Goal: Task Accomplishment & Management: Complete application form

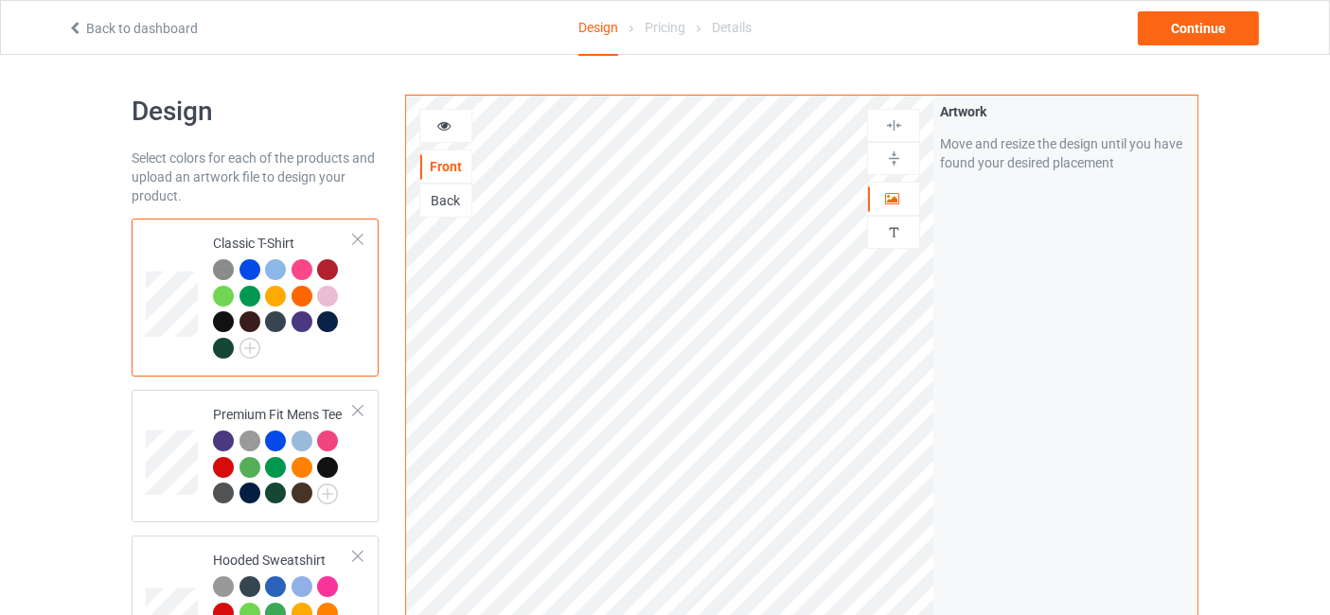
scroll to position [280, 0]
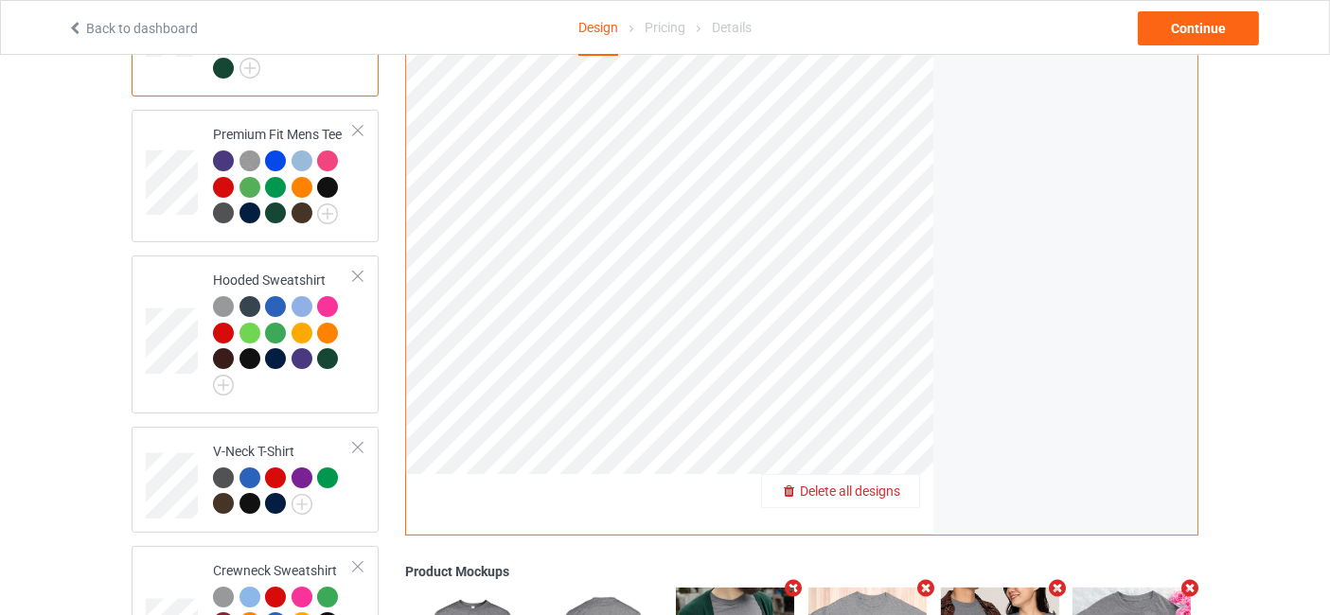
click at [890, 492] on span "Delete all designs" at bounding box center [850, 491] width 100 height 15
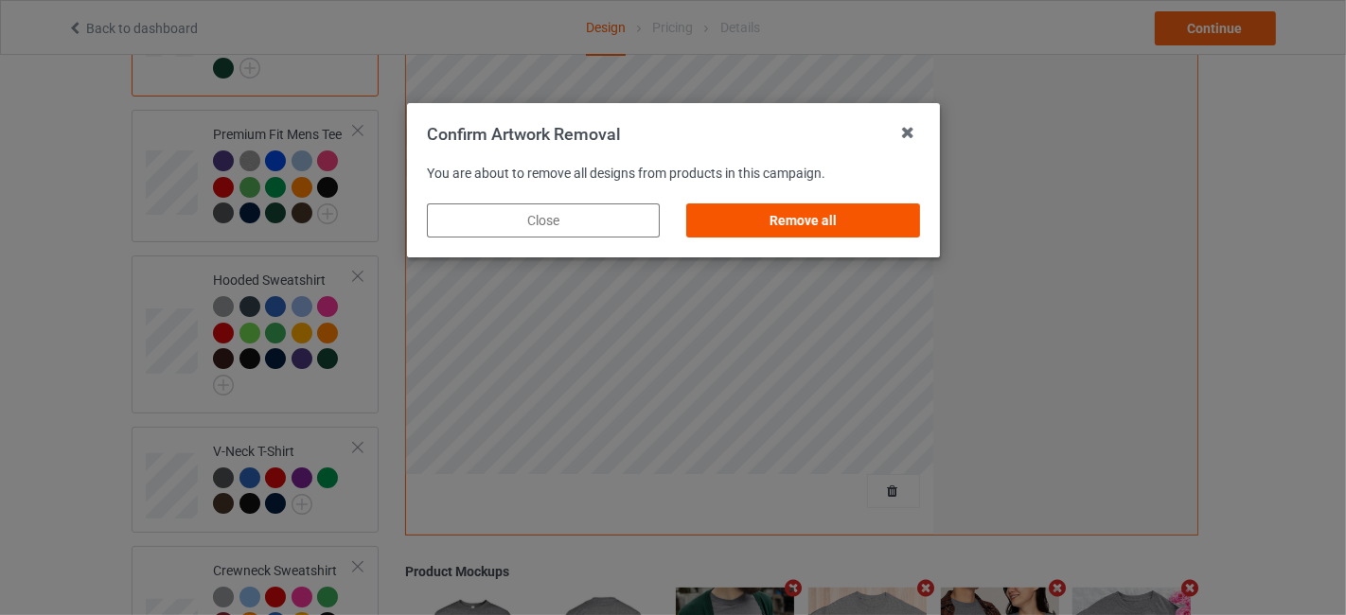
click at [756, 223] on div "Remove all" at bounding box center [802, 221] width 233 height 34
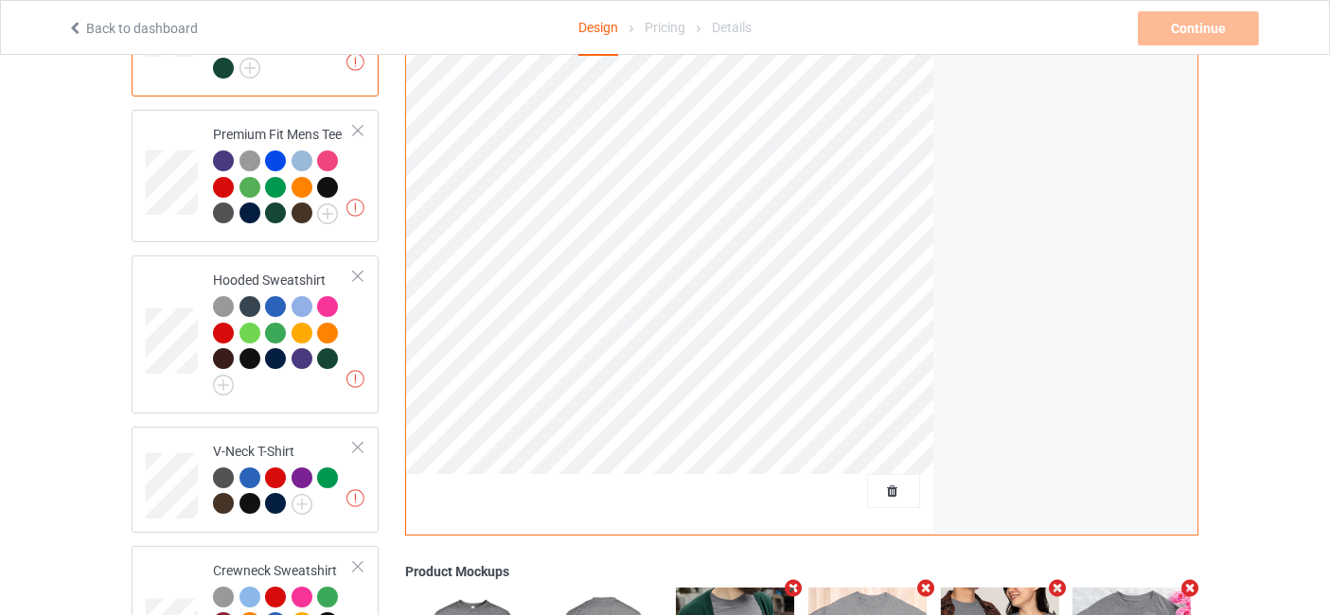
scroll to position [0, 0]
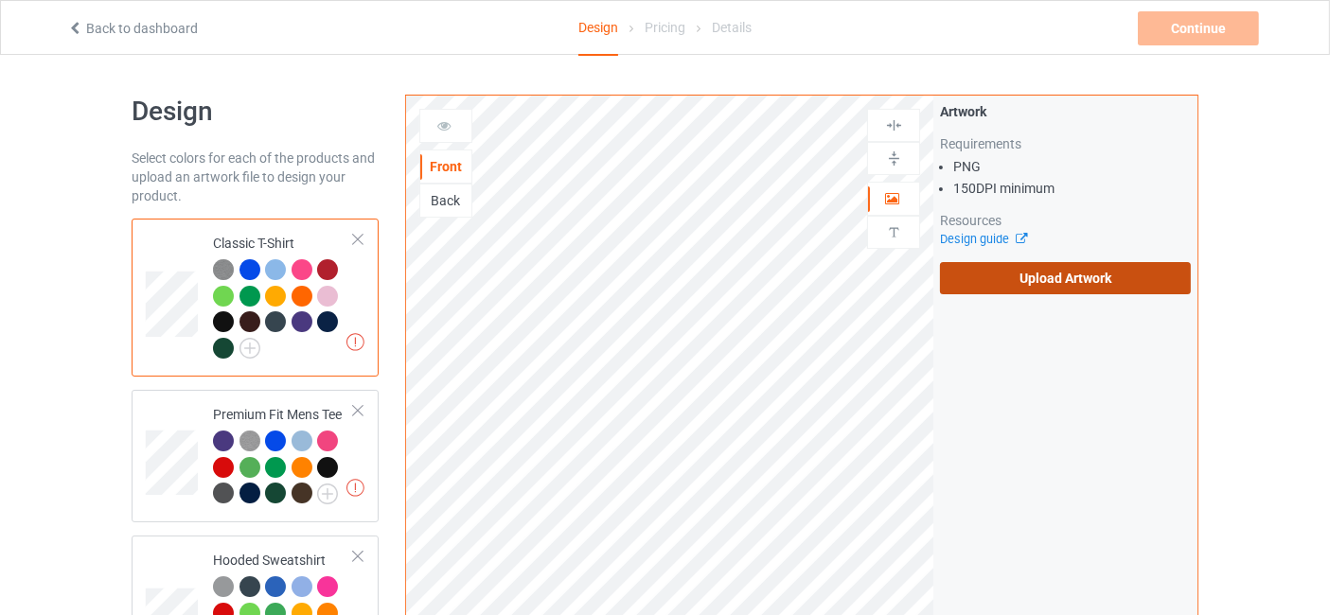
click at [1048, 284] on label "Upload Artwork" at bounding box center [1065, 278] width 251 height 32
click at [0, 0] on input "Upload Artwork" at bounding box center [0, 0] width 0 height 0
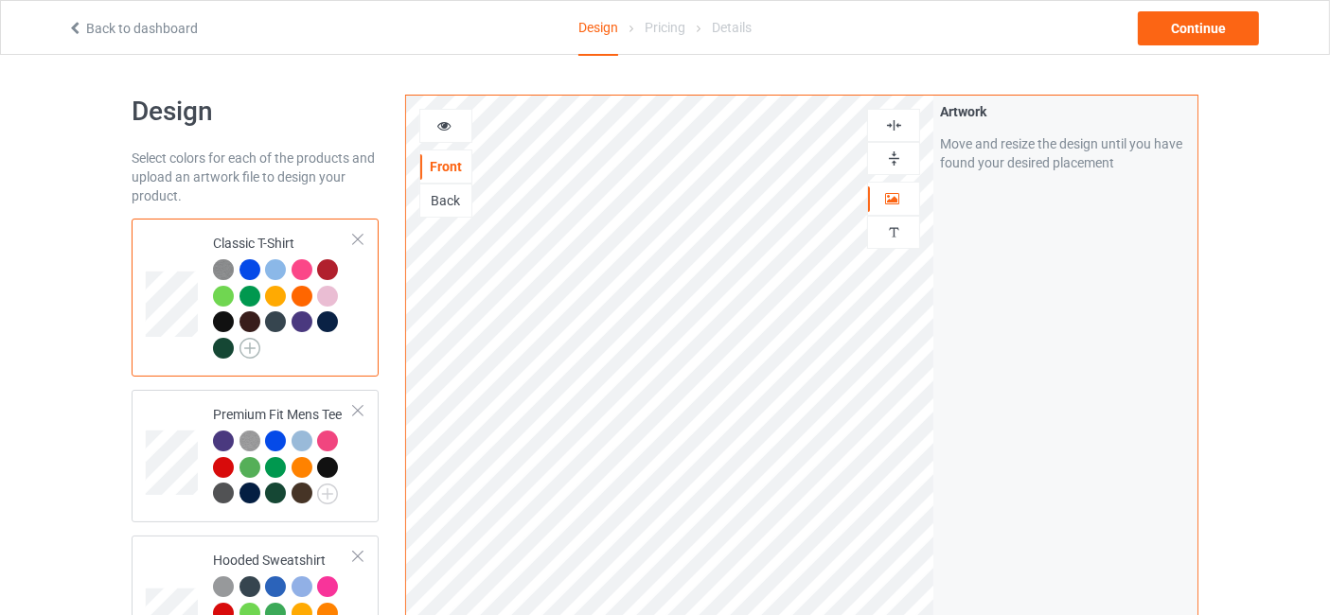
click at [259, 347] on img at bounding box center [250, 348] width 21 height 21
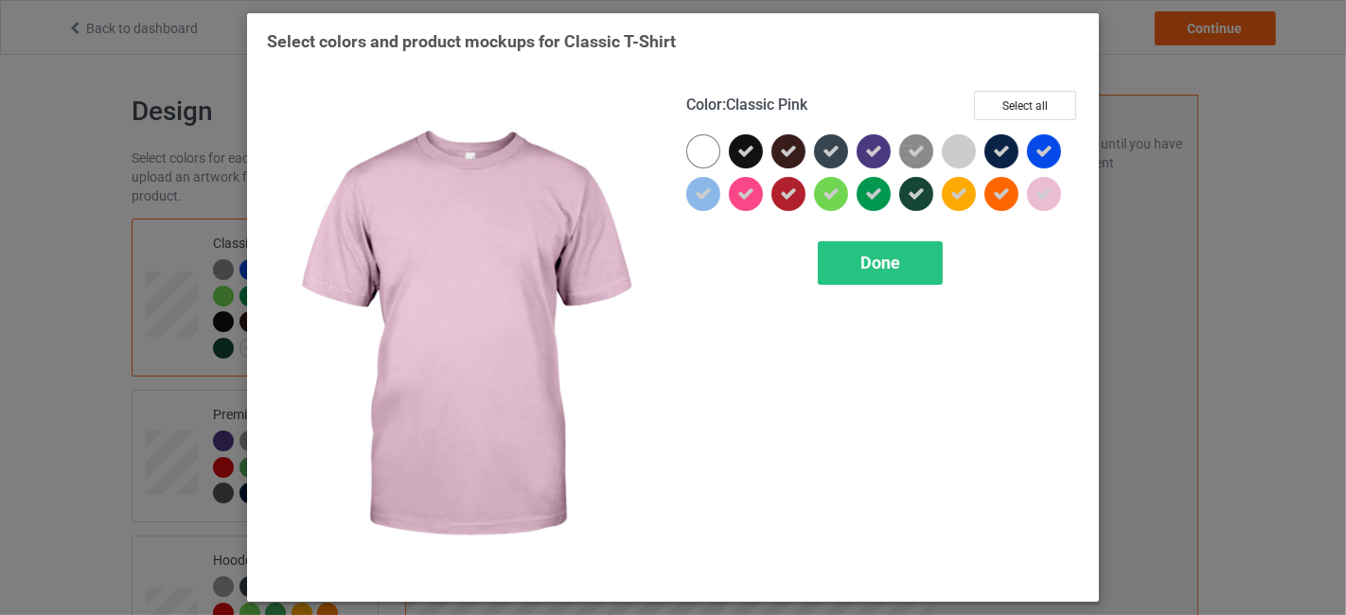
click at [1051, 194] on icon at bounding box center [1044, 194] width 17 height 17
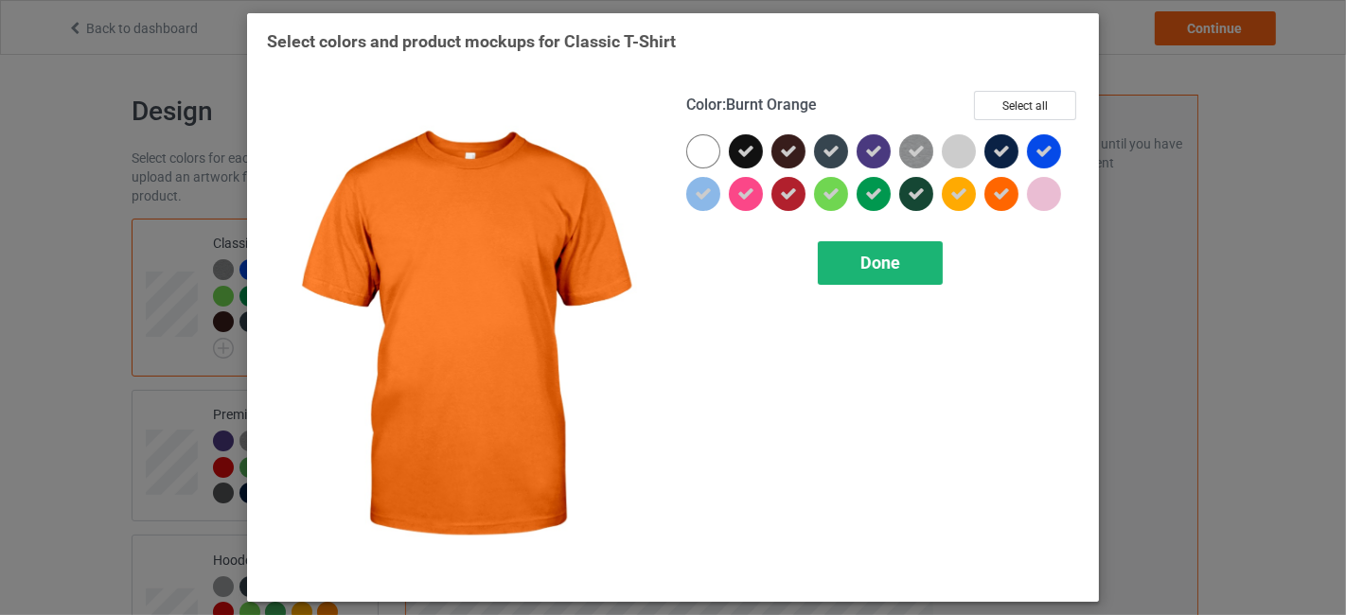
click at [912, 263] on div "Done" at bounding box center [880, 263] width 125 height 44
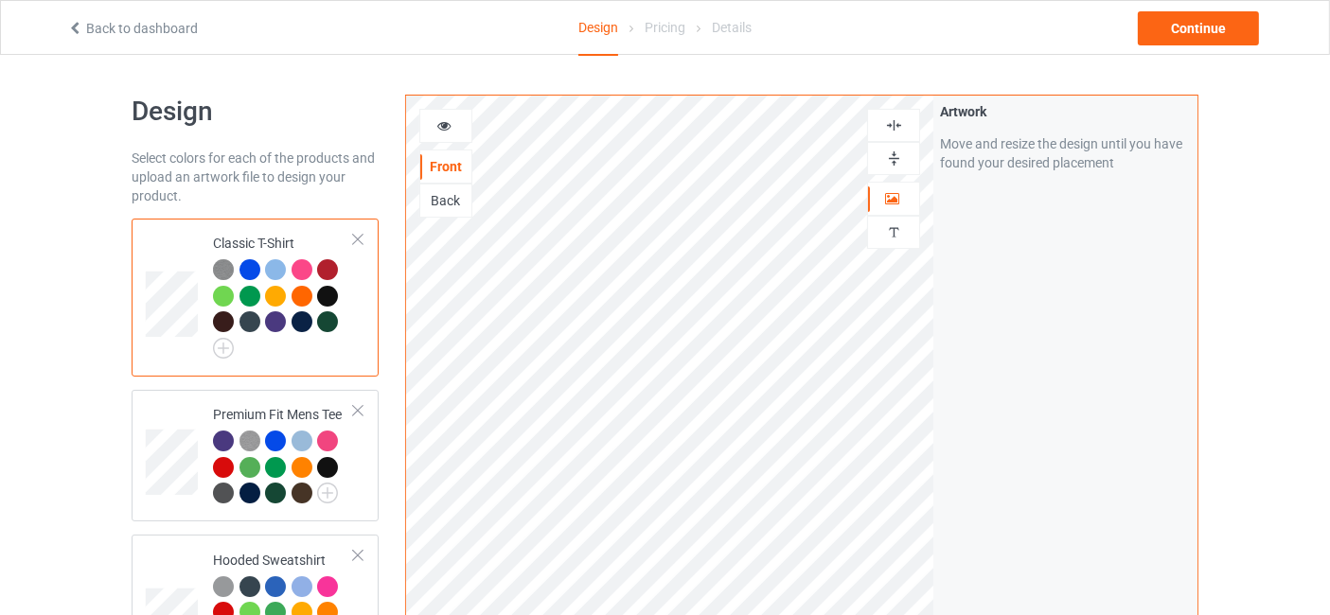
click at [447, 130] on icon at bounding box center [444, 122] width 16 height 13
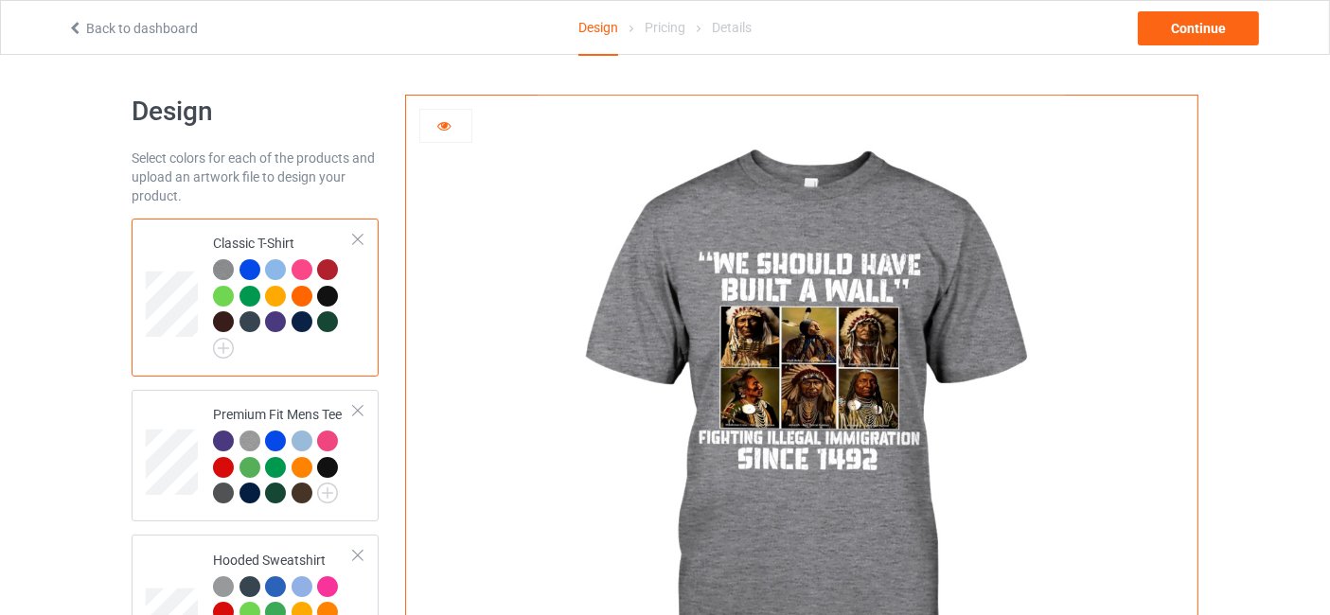
click at [278, 266] on div at bounding box center [275, 269] width 21 height 21
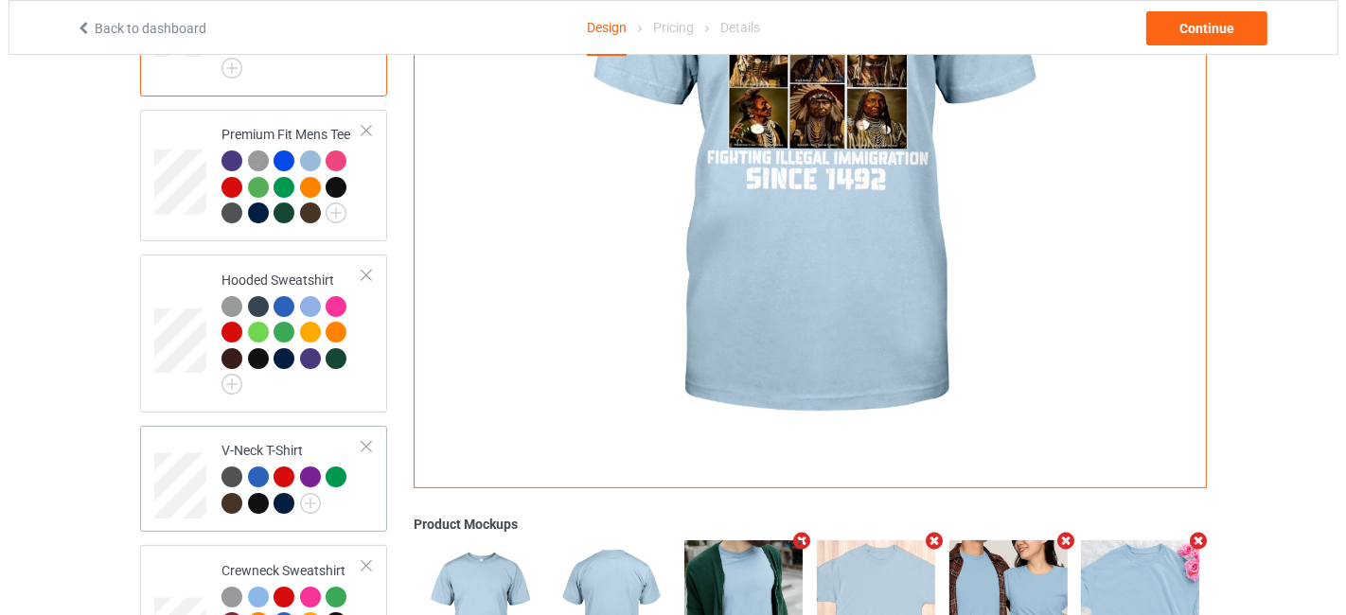
scroll to position [560, 0]
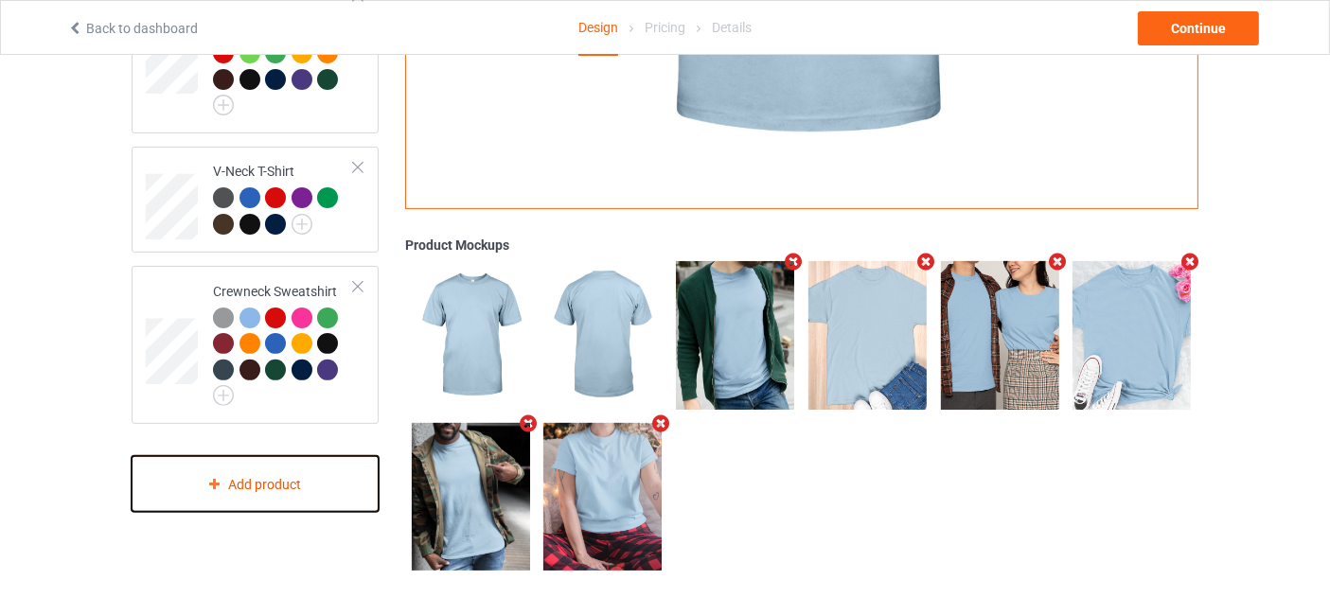
click at [288, 486] on div "Add product" at bounding box center [255, 484] width 247 height 56
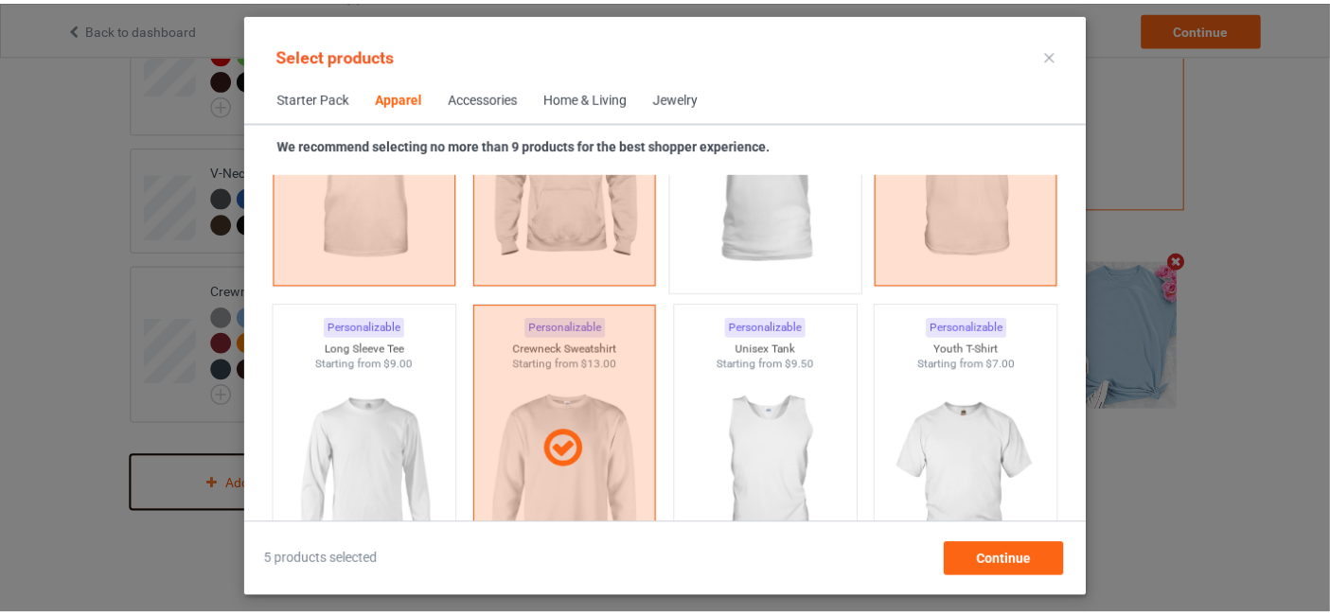
scroll to position [1266, 0]
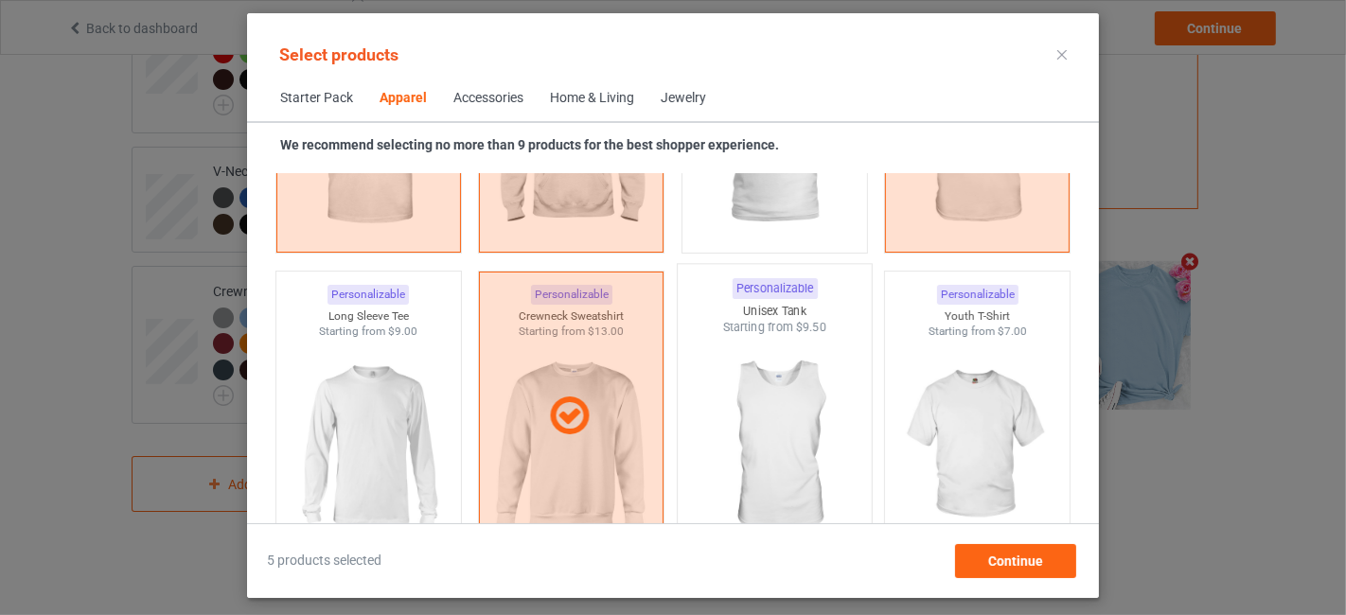
click at [757, 415] on img at bounding box center [774, 447] width 178 height 222
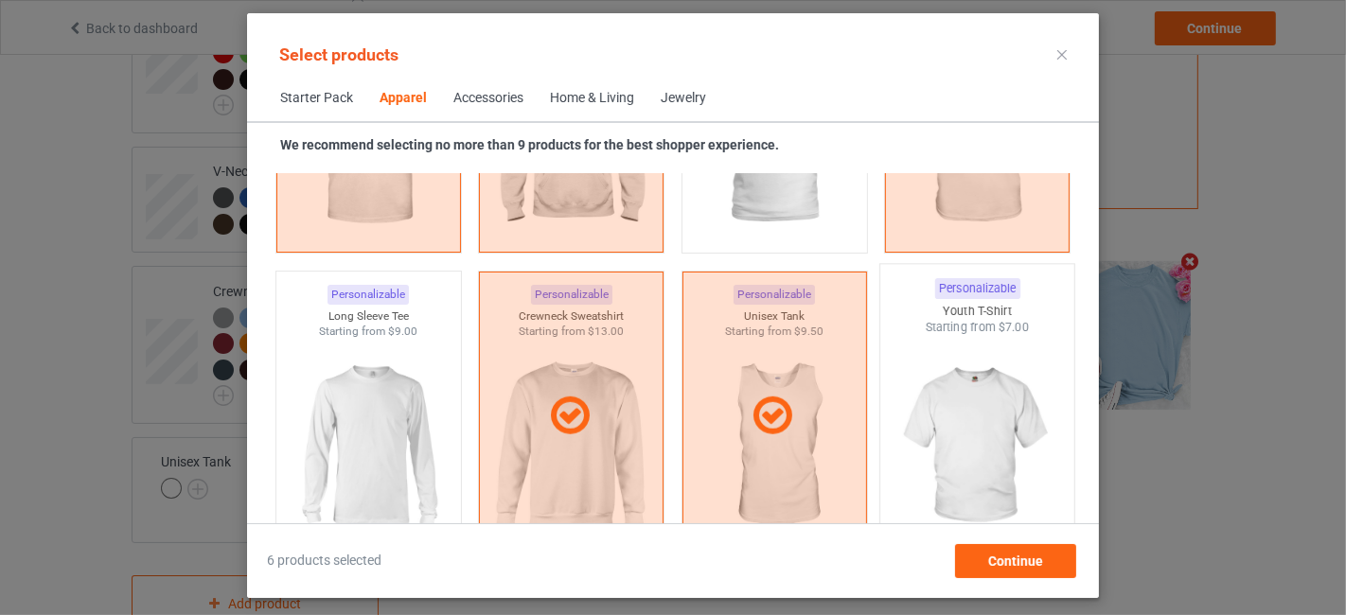
click at [945, 394] on img at bounding box center [978, 447] width 178 height 222
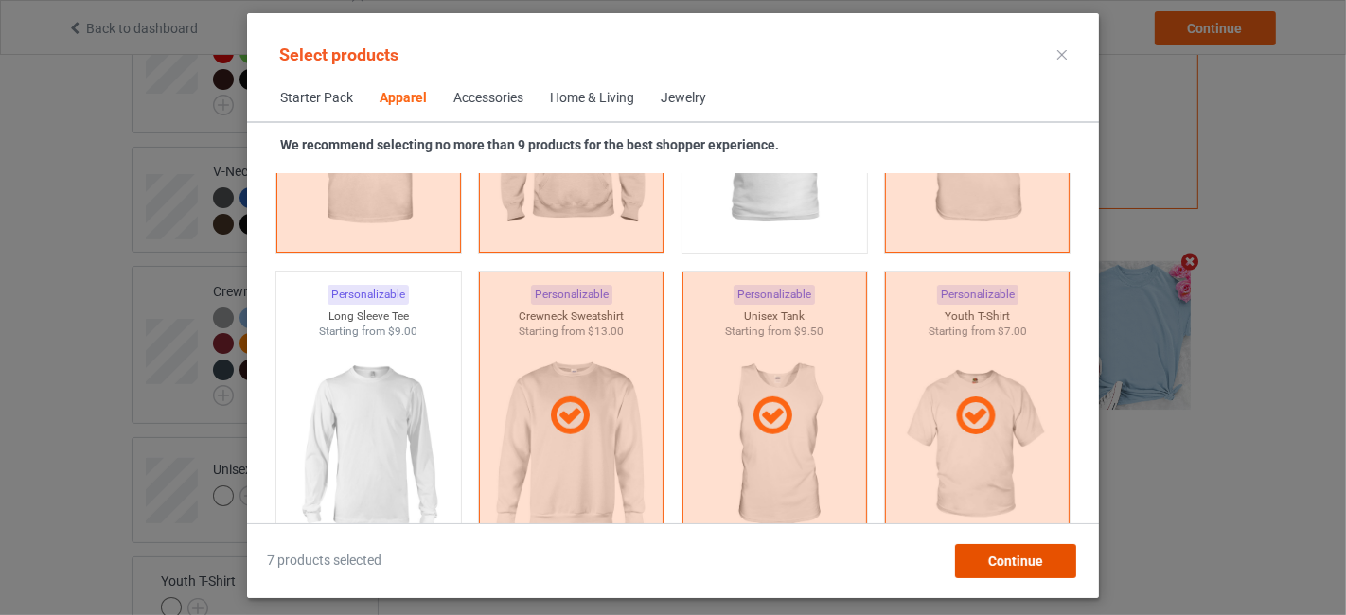
click at [1040, 560] on span "Continue" at bounding box center [1015, 561] width 55 height 15
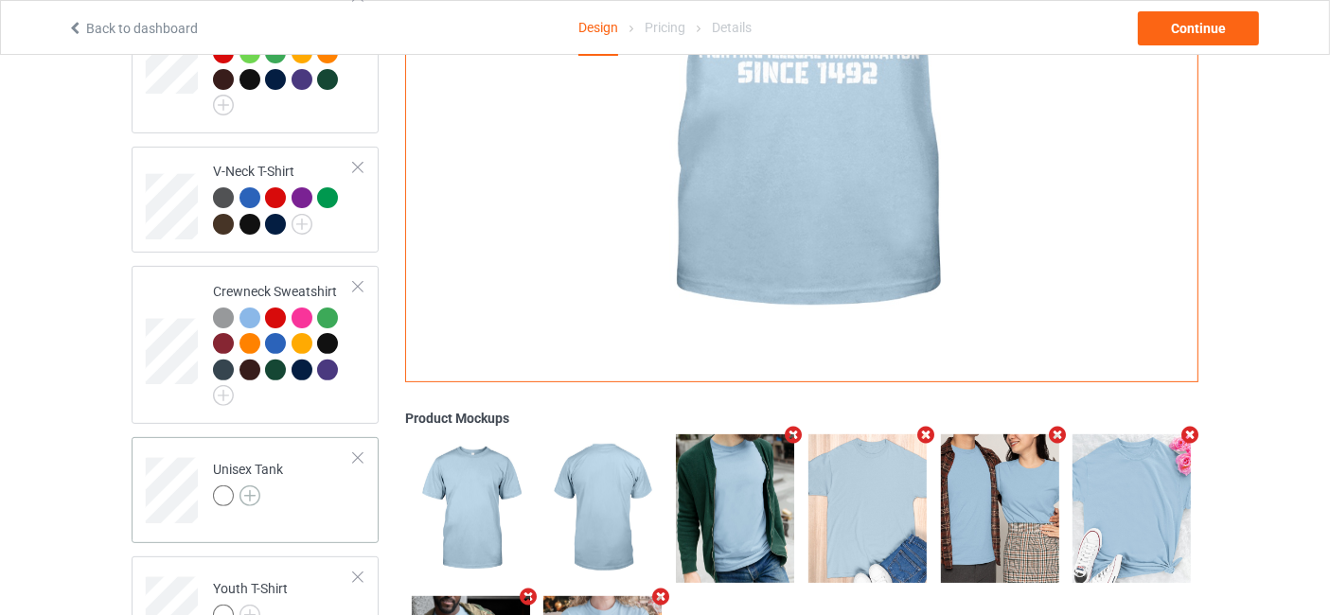
click at [255, 490] on img at bounding box center [250, 496] width 21 height 21
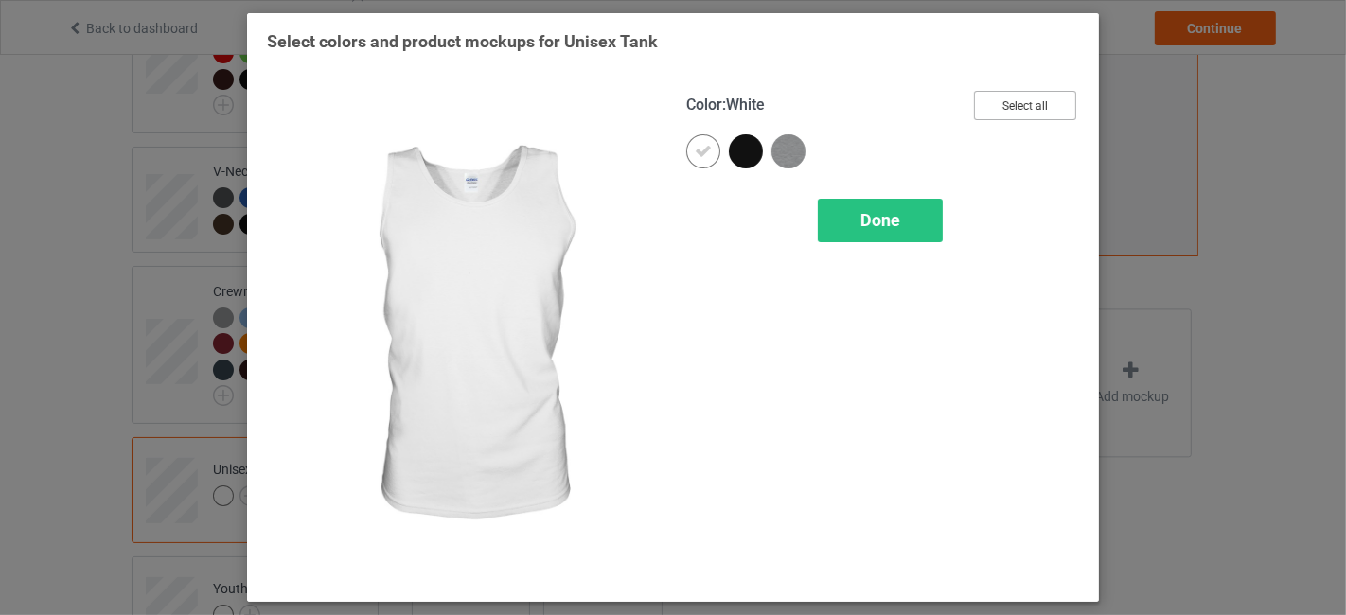
click at [1037, 107] on button "Select all" at bounding box center [1025, 105] width 102 height 29
drag, startPoint x: 698, startPoint y: 150, endPoint x: 792, endPoint y: 204, distance: 109.0
click at [701, 155] on icon at bounding box center [703, 151] width 17 height 17
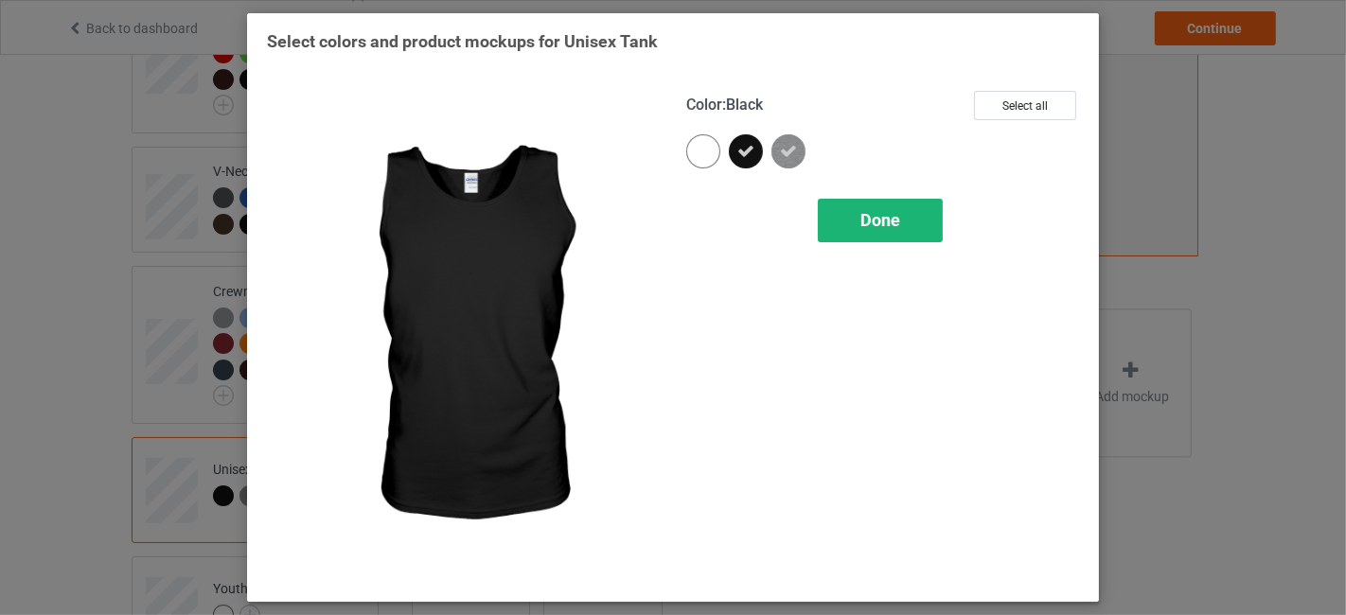
click at [908, 231] on div "Done" at bounding box center [880, 221] width 125 height 44
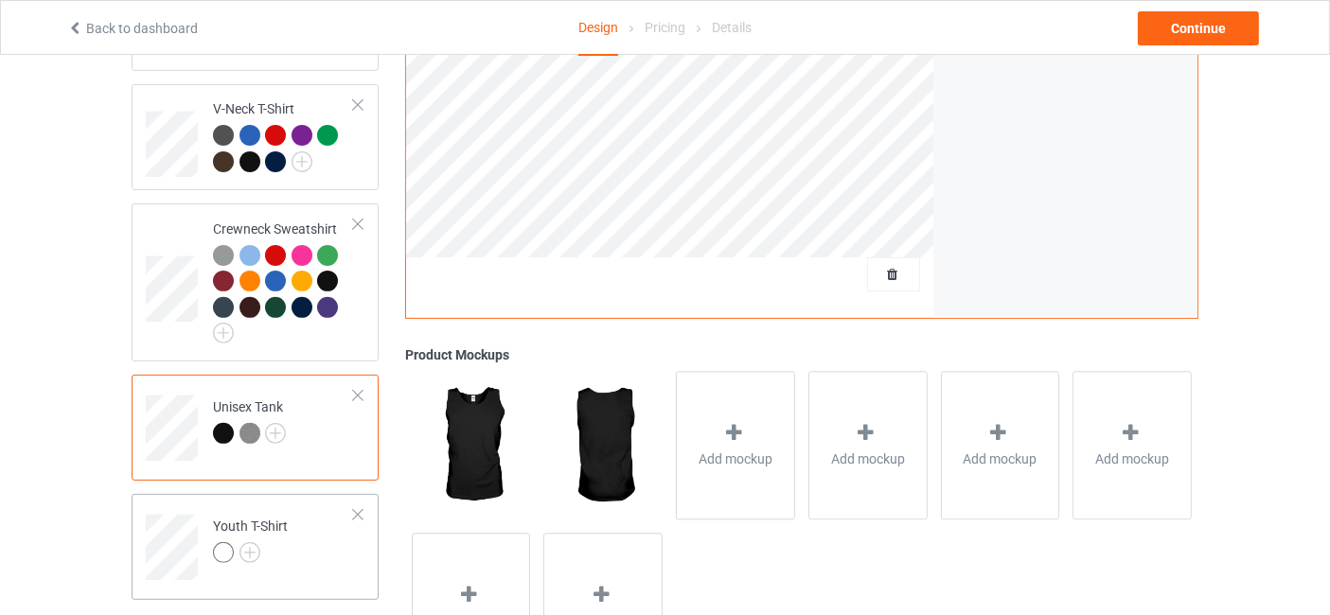
scroll to position [733, 0]
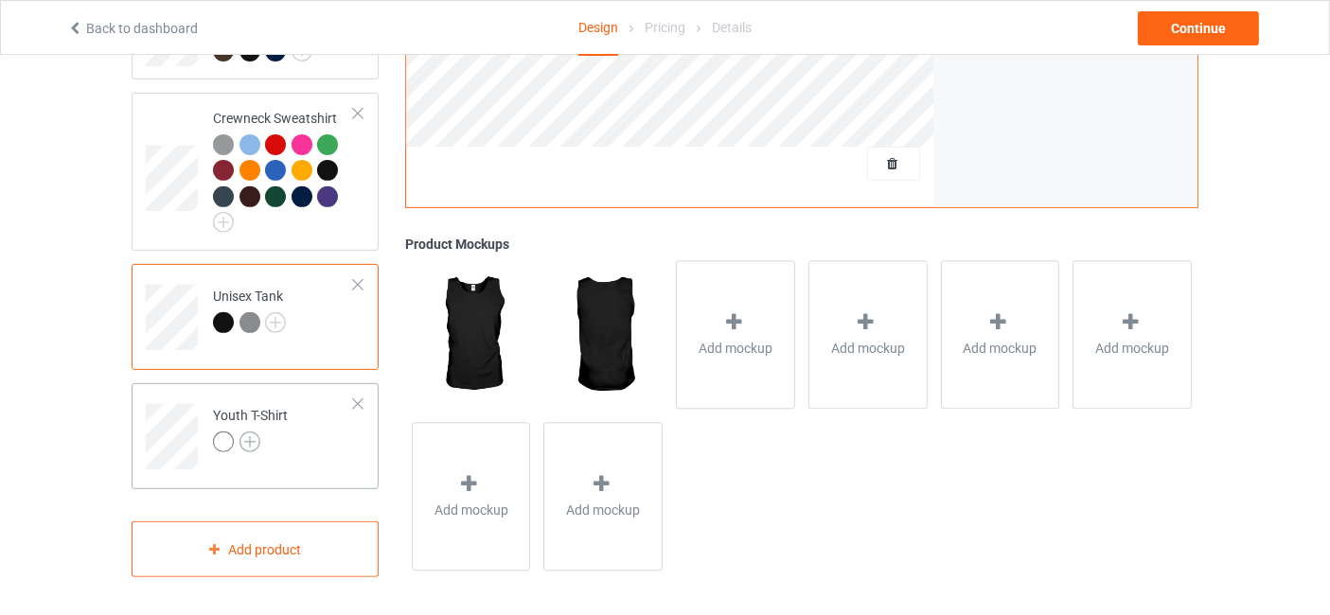
click at [253, 438] on img at bounding box center [250, 442] width 21 height 21
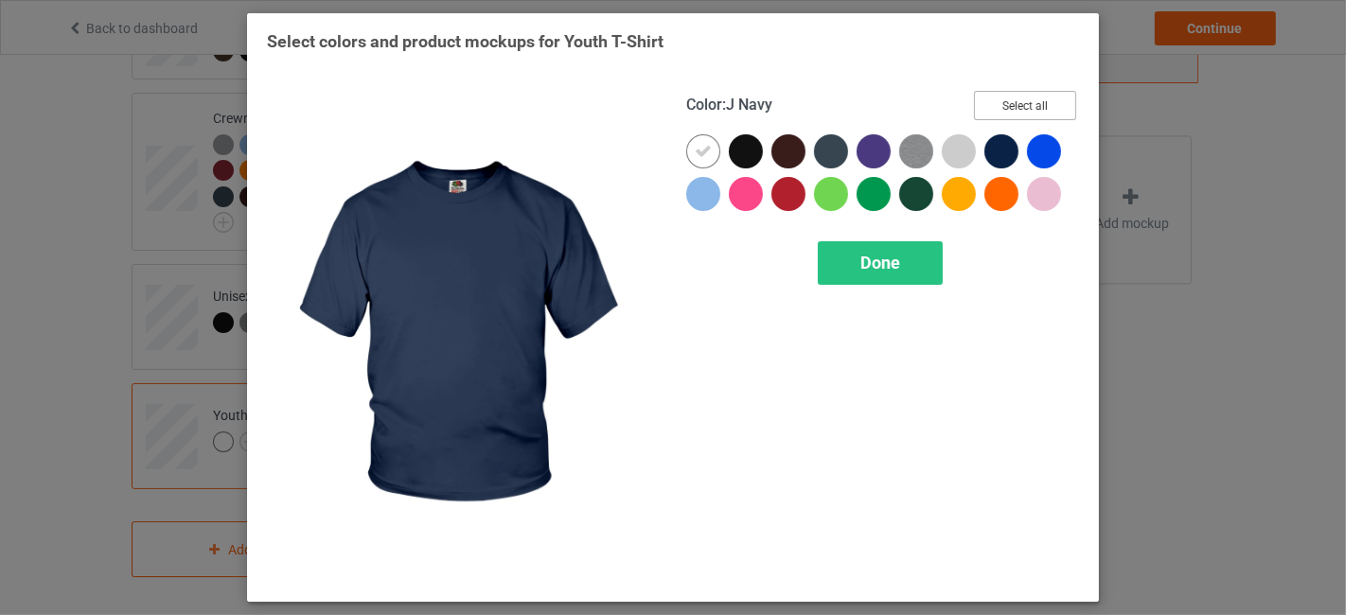
drag, startPoint x: 1056, startPoint y: 107, endPoint x: 841, endPoint y: 131, distance: 216.2
click at [1056, 106] on button "Select all" at bounding box center [1025, 105] width 102 height 29
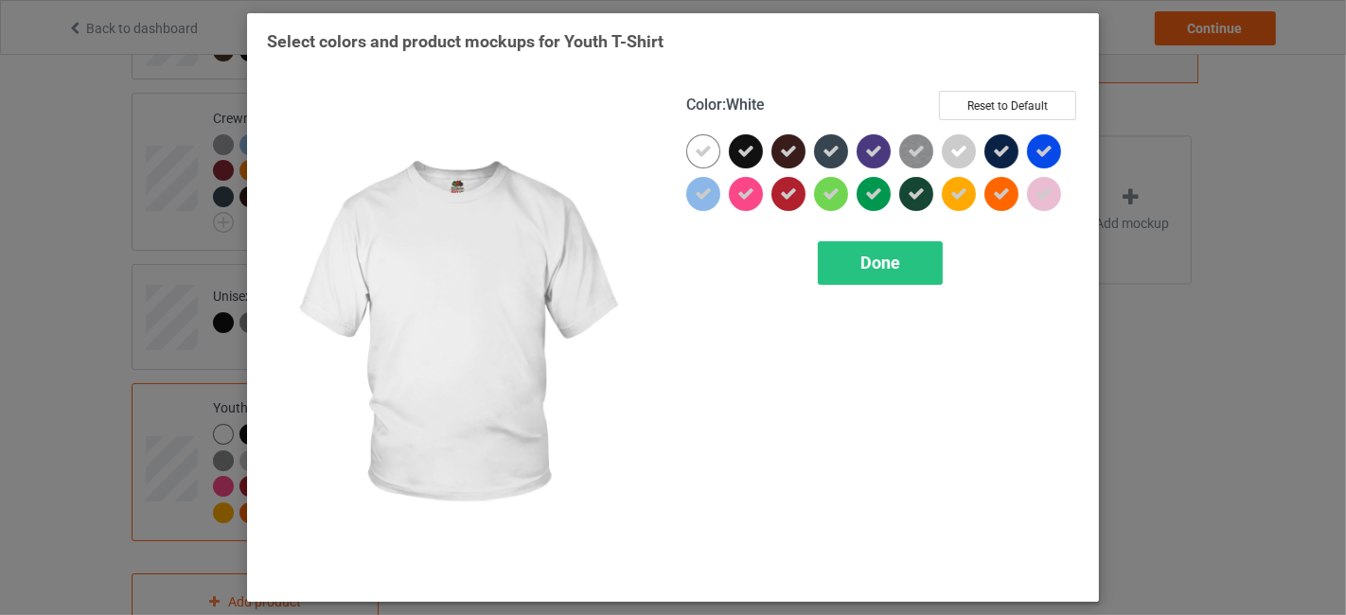
drag, startPoint x: 702, startPoint y: 155, endPoint x: 702, endPoint y: 180, distance: 24.6
click at [702, 158] on icon at bounding box center [703, 151] width 17 height 17
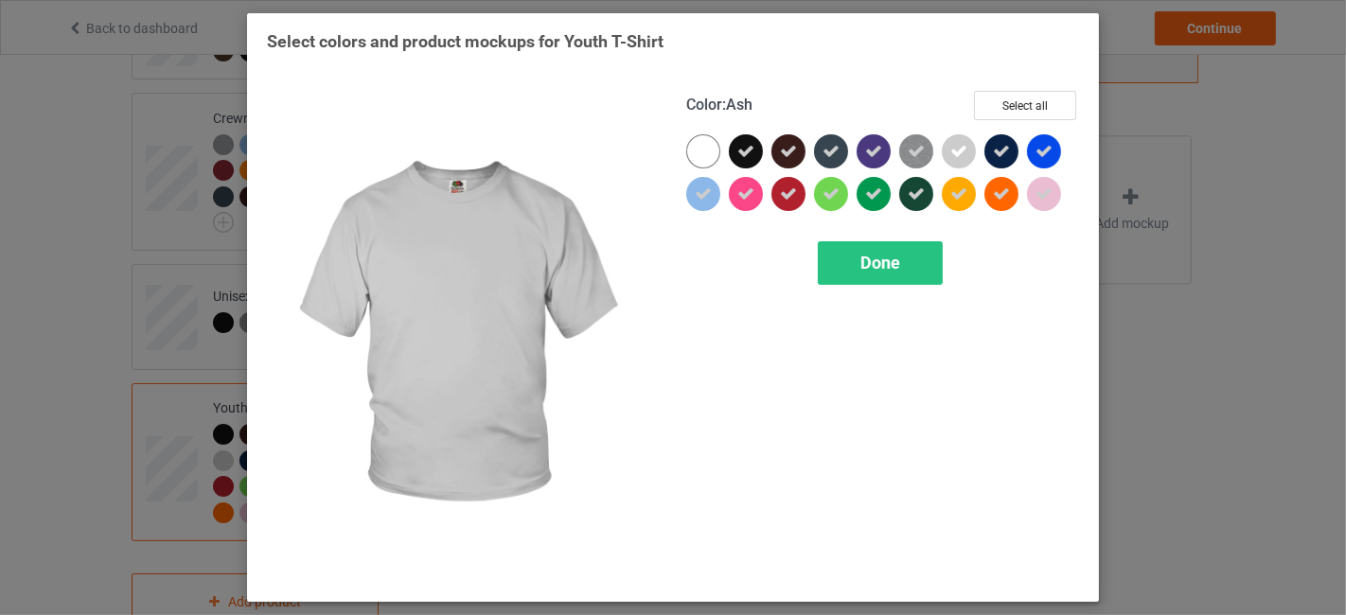
click at [968, 151] on div at bounding box center [959, 151] width 34 height 34
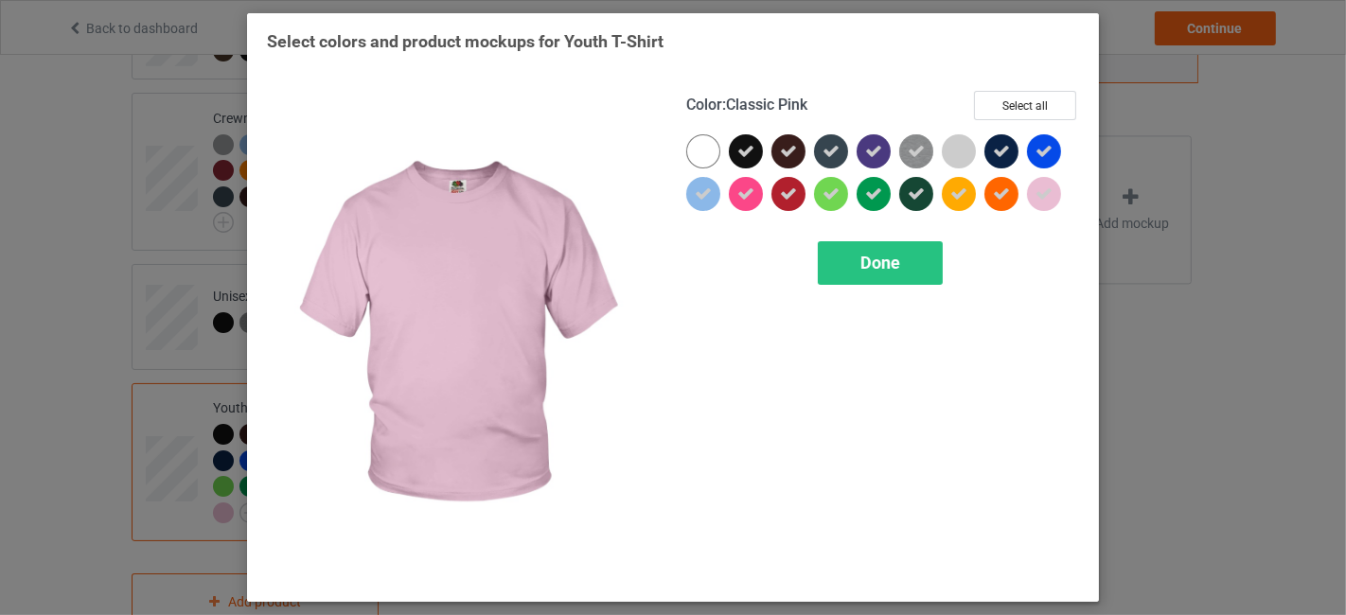
click at [1046, 190] on icon at bounding box center [1044, 194] width 17 height 17
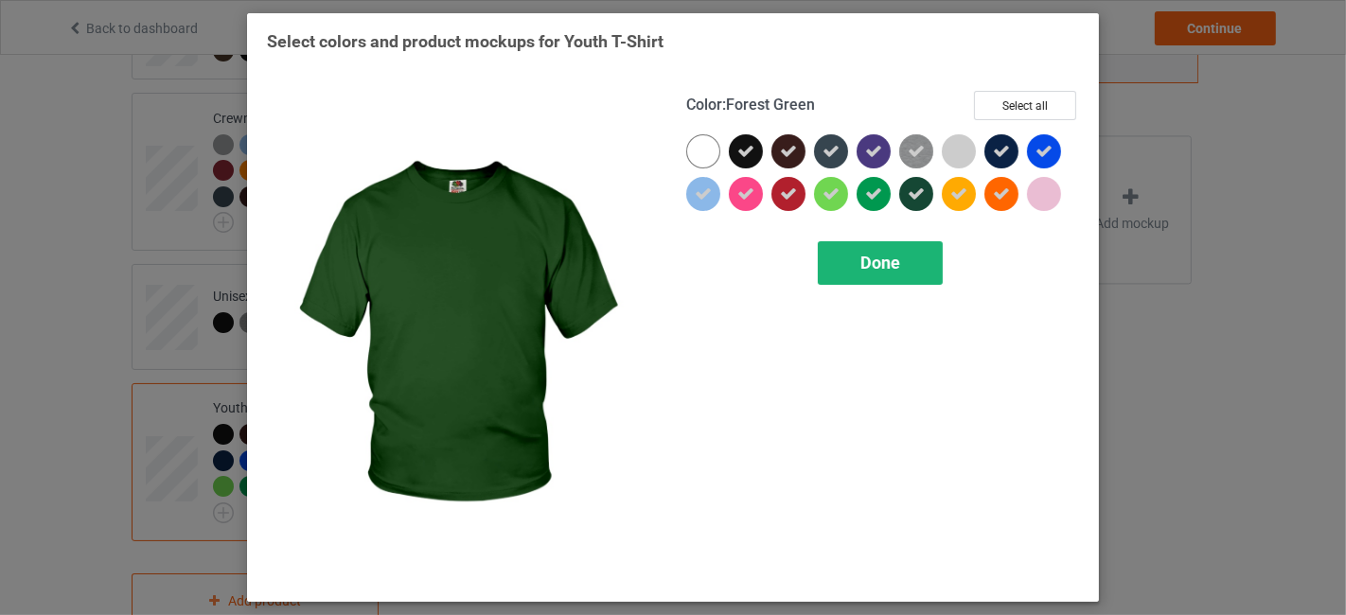
click at [864, 269] on span "Done" at bounding box center [881, 263] width 40 height 20
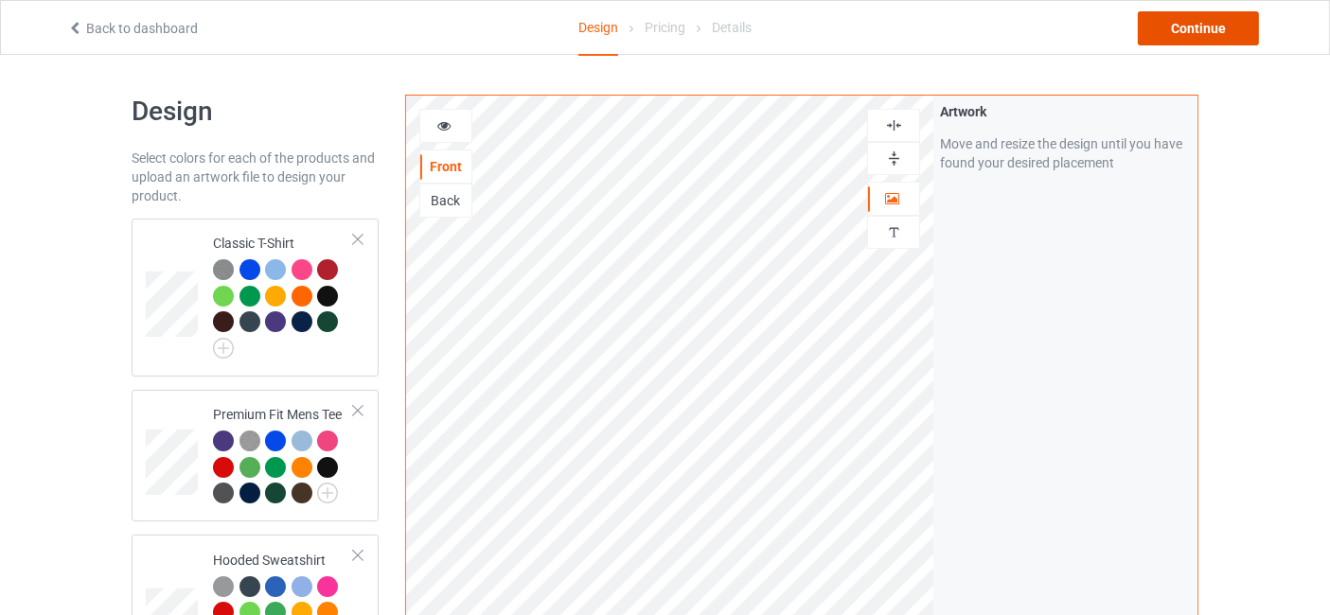
click at [1196, 29] on div "Continue" at bounding box center [1198, 28] width 121 height 34
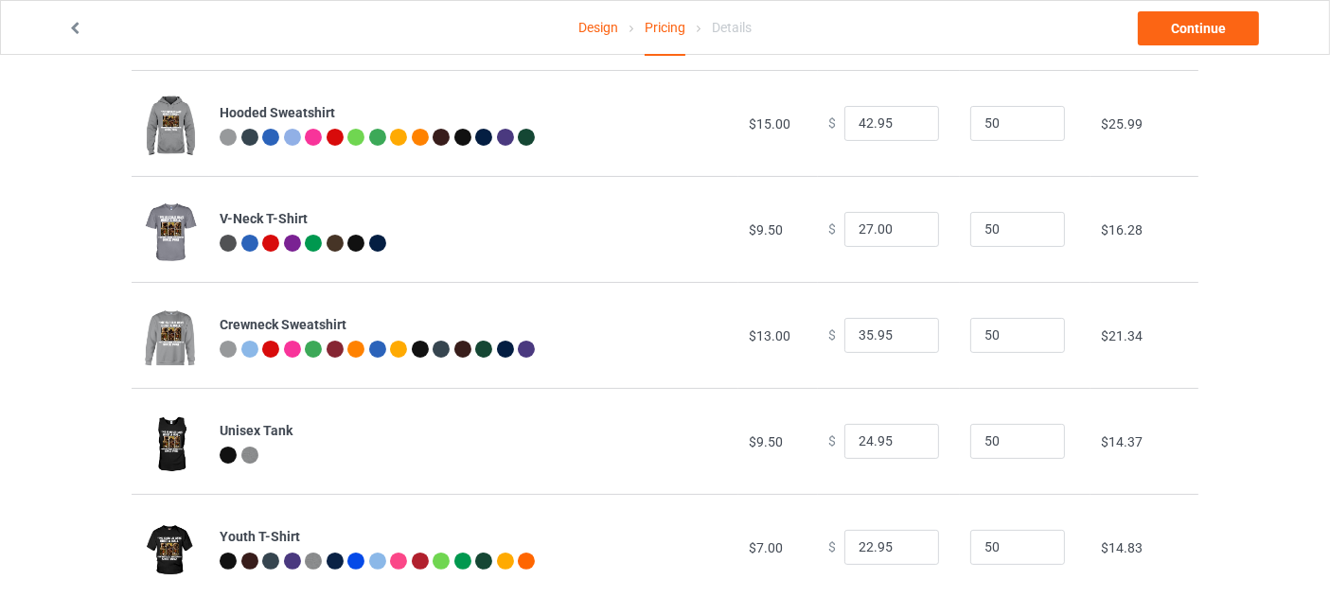
scroll to position [352, 0]
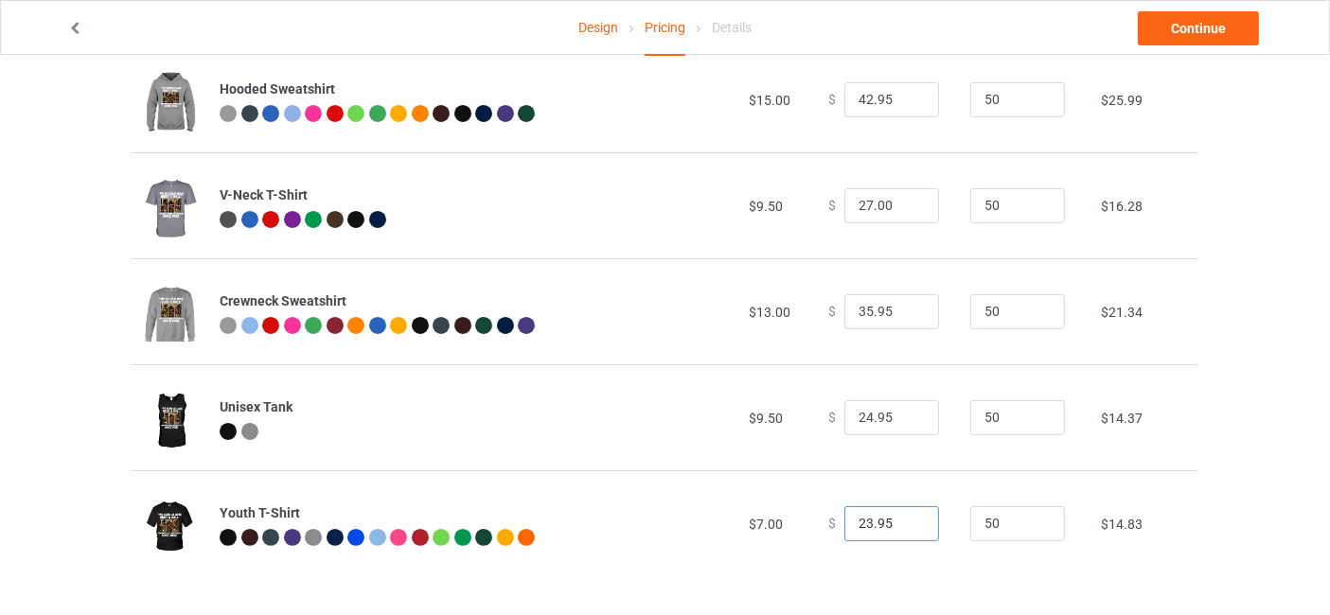
click at [906, 517] on input "23.95" at bounding box center [891, 524] width 95 height 36
click at [906, 517] on input "24.95" at bounding box center [891, 524] width 95 height 36
type input "23.95"
click at [909, 525] on input "23.95" at bounding box center [891, 524] width 95 height 36
click at [915, 410] on input "24.95" at bounding box center [891, 418] width 95 height 36
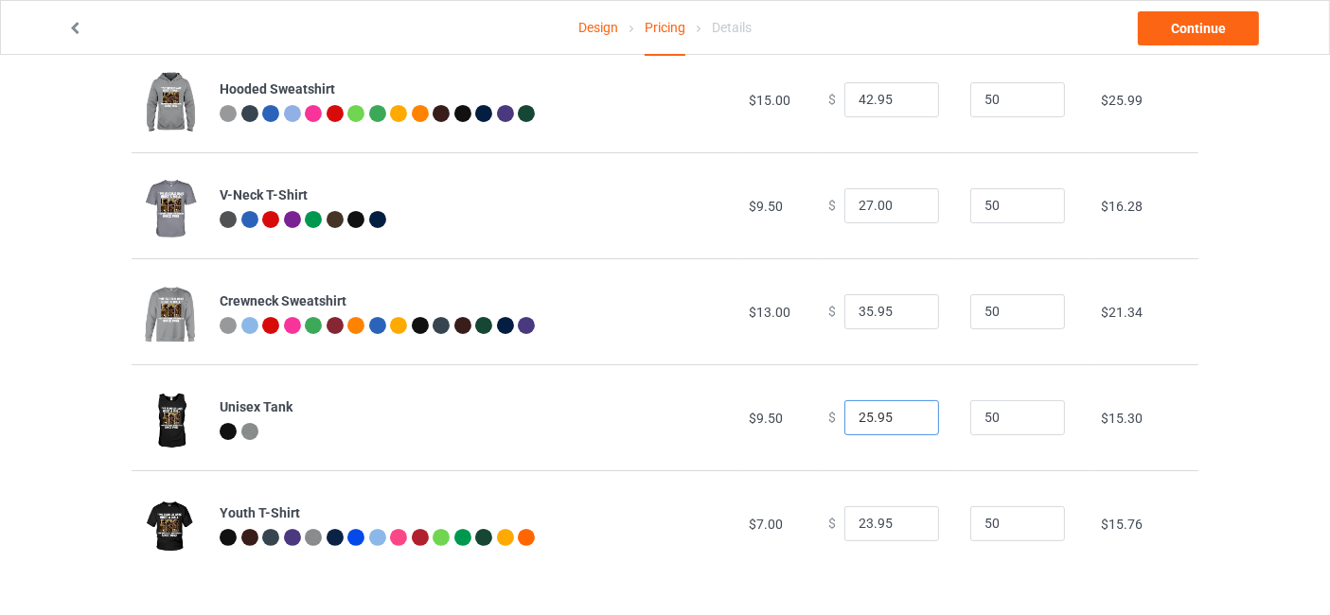
click at [909, 414] on input "25.95" at bounding box center [891, 418] width 95 height 36
type input "26.95"
click at [909, 414] on input "26.95" at bounding box center [891, 418] width 95 height 36
click at [1195, 29] on link "Continue" at bounding box center [1198, 28] width 121 height 34
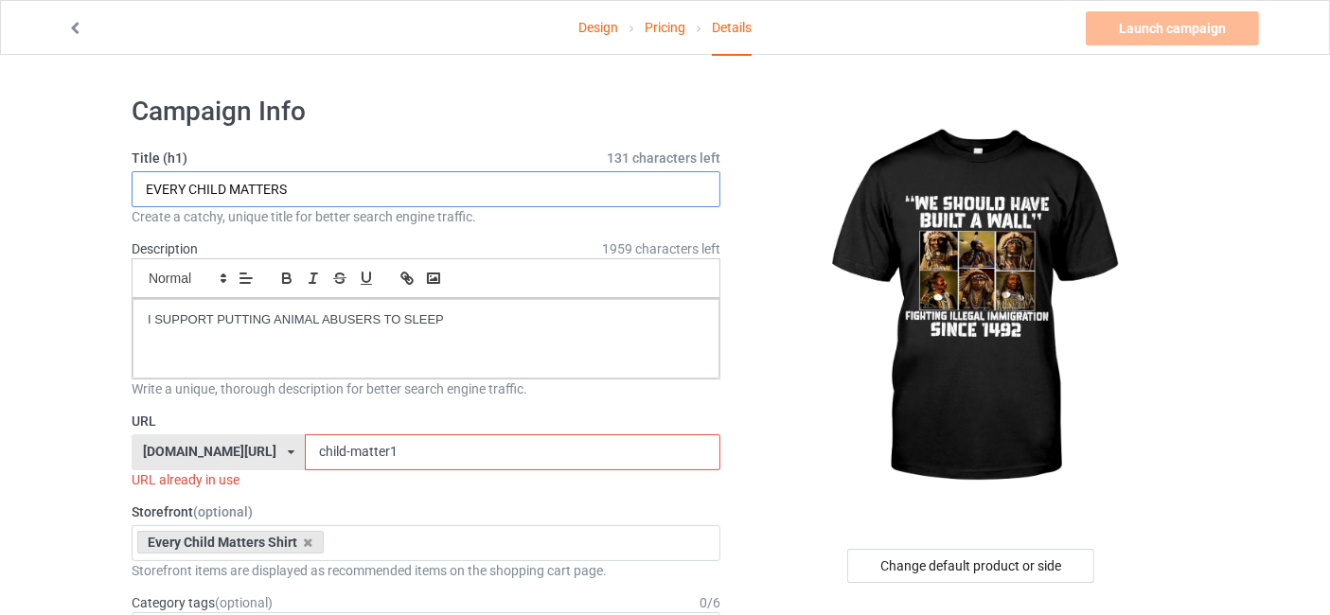
drag, startPoint x: 302, startPoint y: 179, endPoint x: 97, endPoint y: 190, distance: 205.8
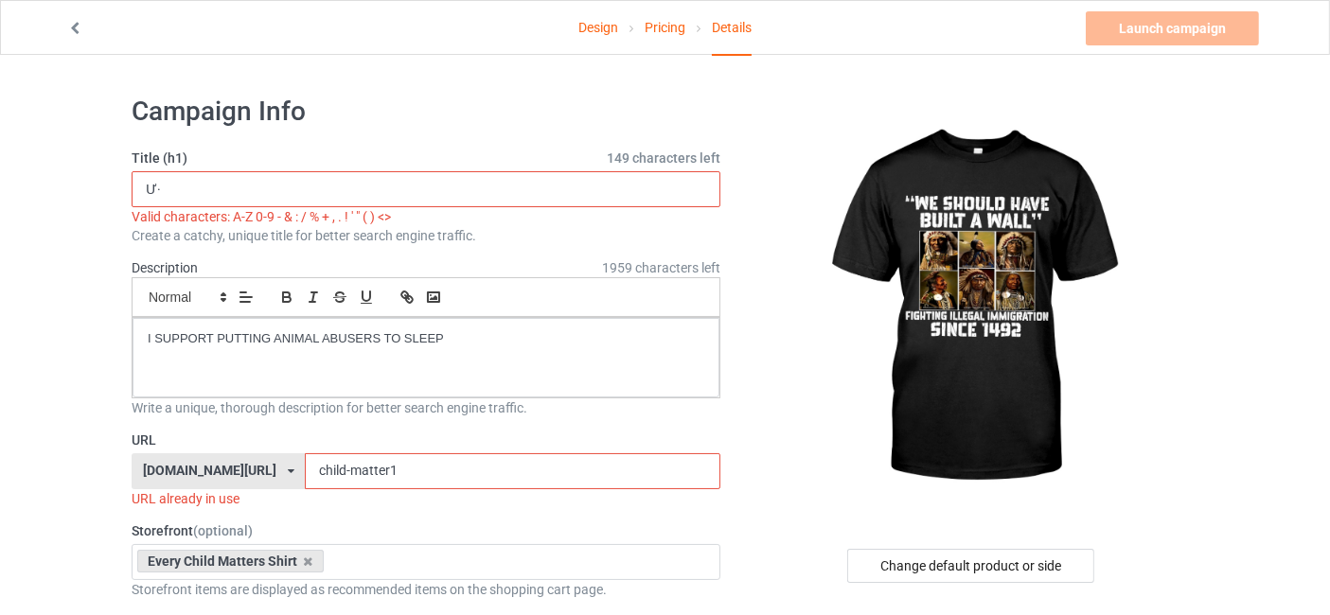
type input "Ư"
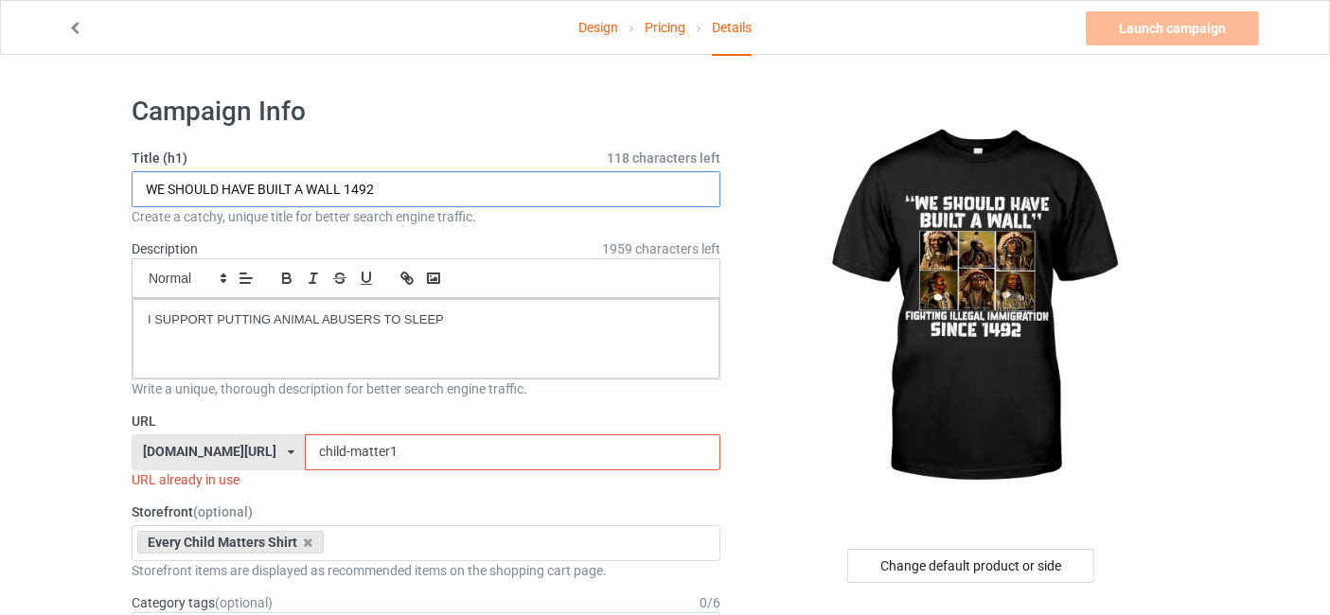
type input "WE SHOULD HAVE BUILT A WALL 1492"
drag, startPoint x: 472, startPoint y: 321, endPoint x: 98, endPoint y: 316, distance: 374.0
drag, startPoint x: 431, startPoint y: 452, endPoint x: 327, endPoint y: 452, distance: 104.1
click at [327, 452] on input "child-matter1" at bounding box center [512, 453] width 415 height 36
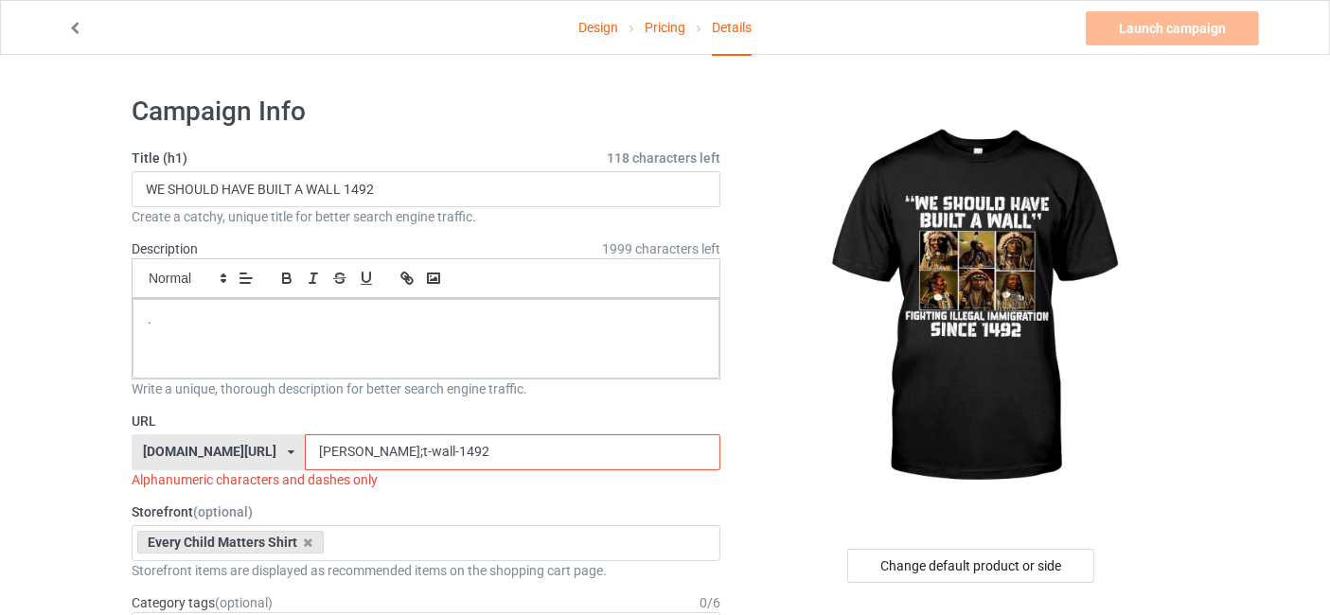
click at [364, 447] on input "Bui;t-wall-1492" at bounding box center [512, 453] width 415 height 36
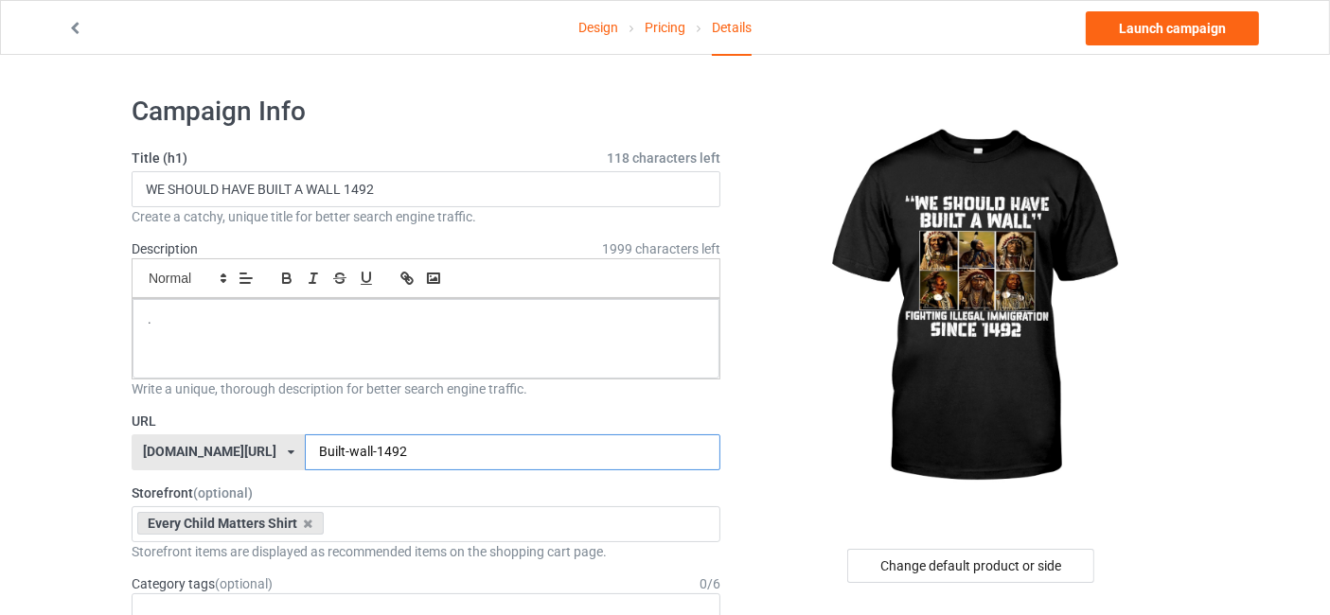
scroll to position [280, 0]
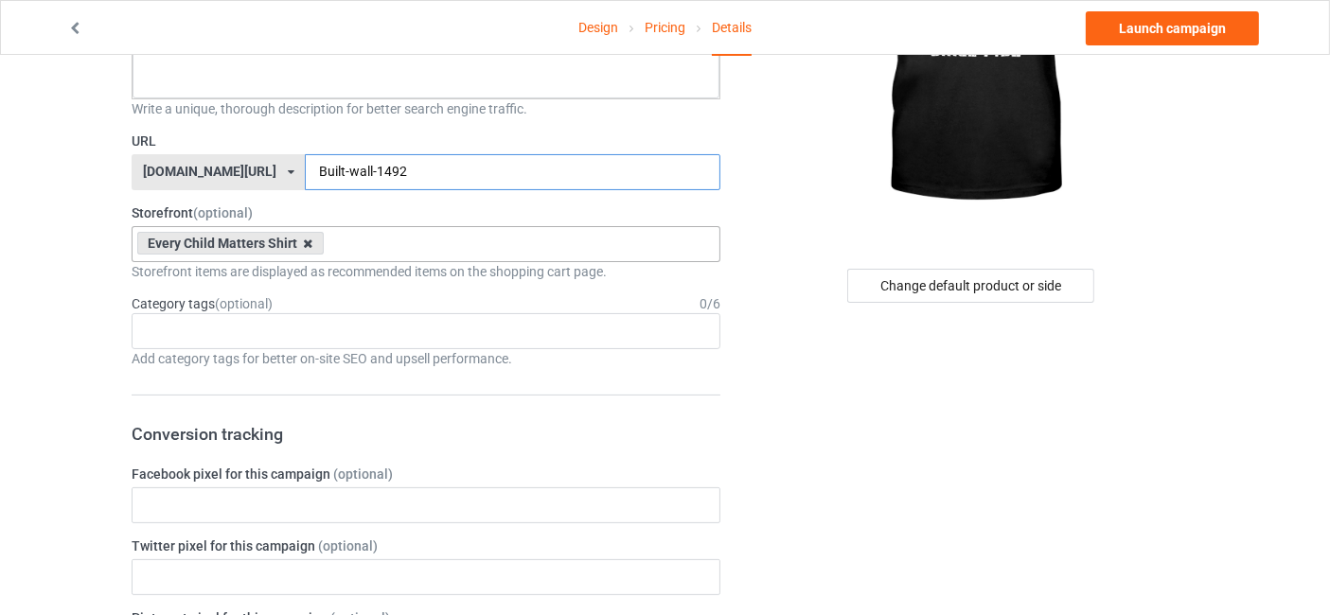
type input "Built-wall-1492"
click at [304, 241] on icon at bounding box center [308, 244] width 9 height 12
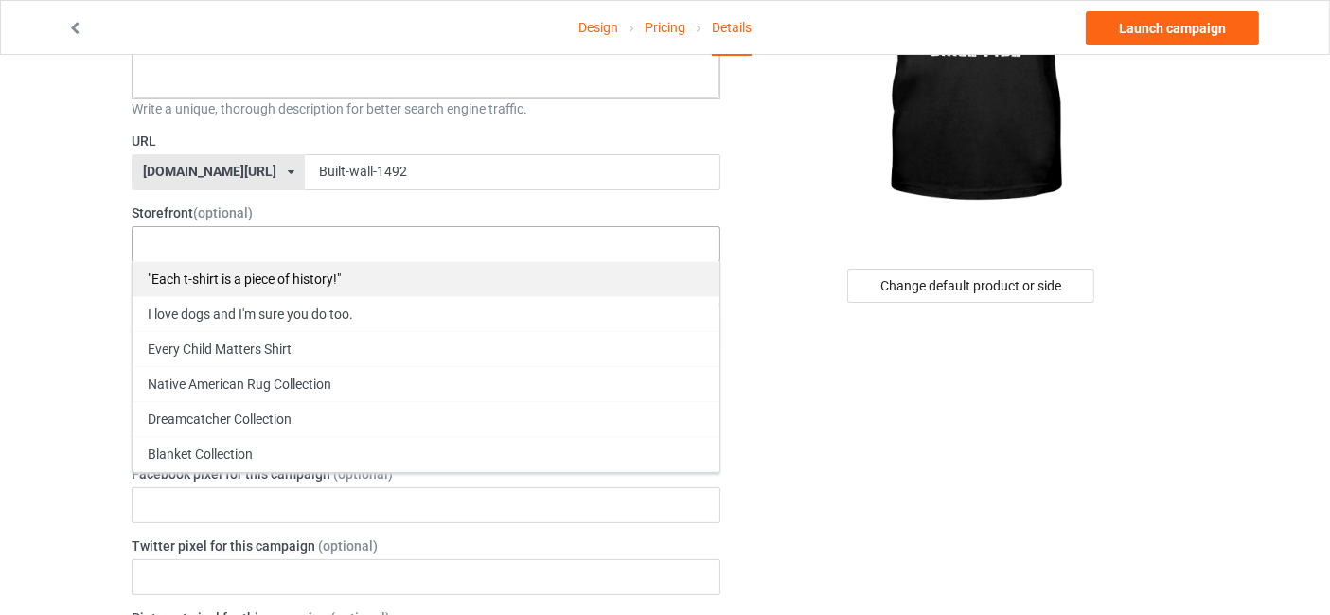
click at [302, 279] on div ""Each t-shirt is a piece of history!"" at bounding box center [426, 278] width 587 height 35
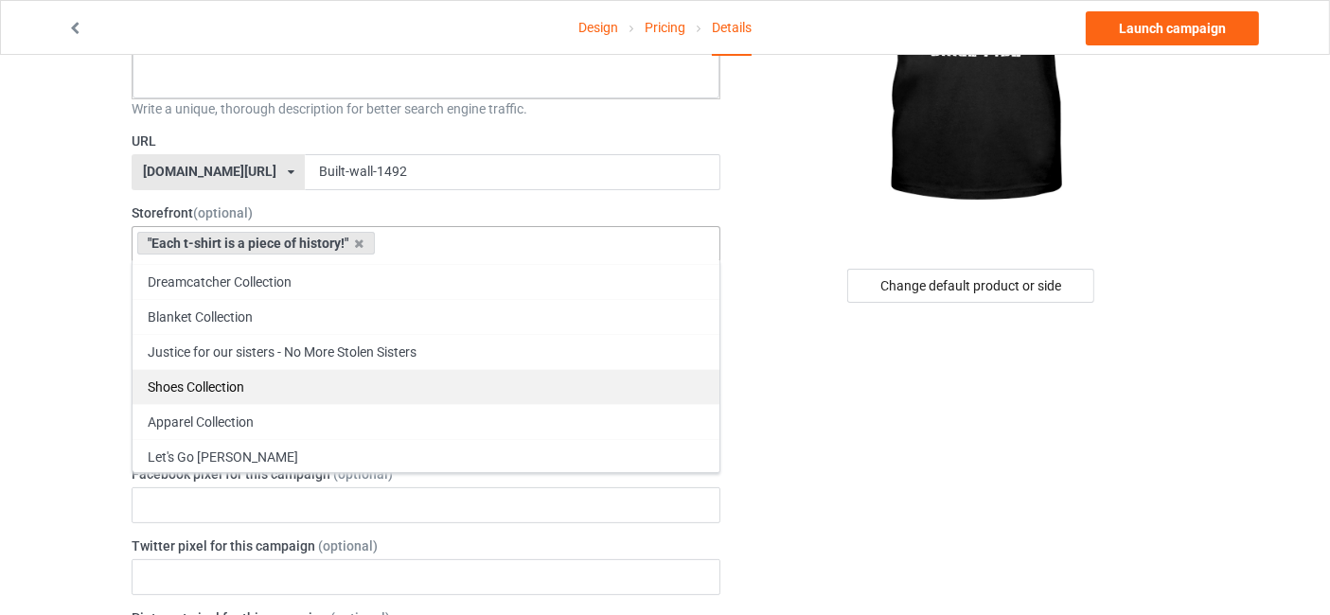
scroll to position [135, 0]
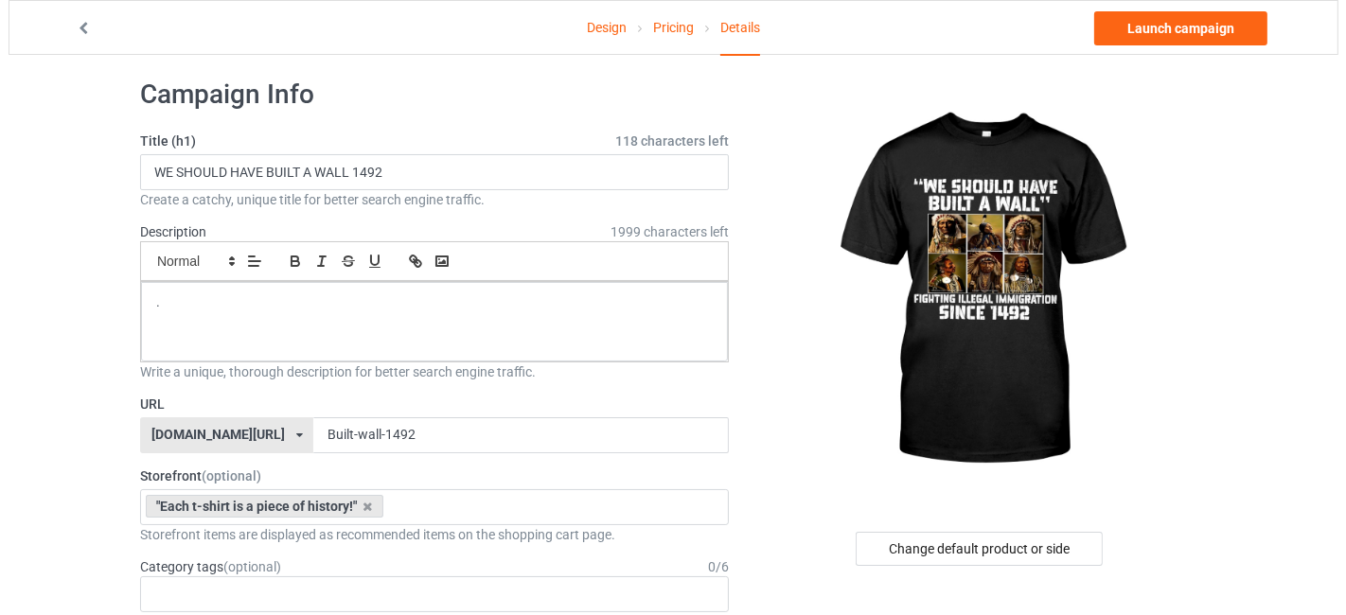
scroll to position [0, 0]
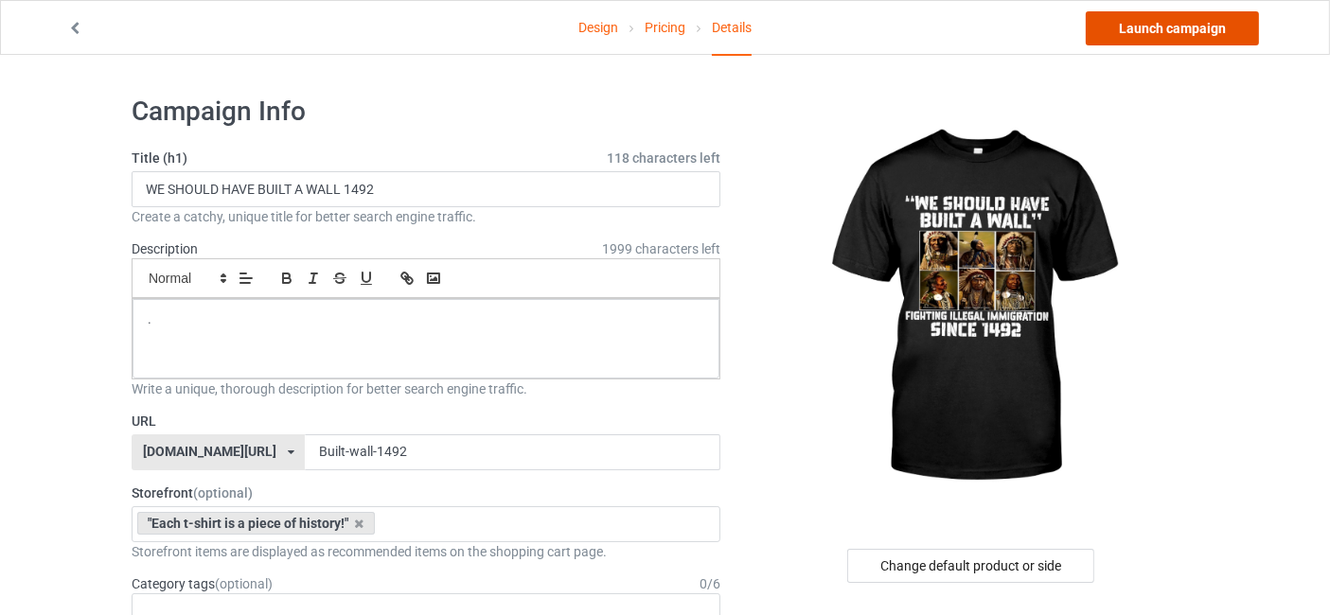
click at [1153, 23] on link "Launch campaign" at bounding box center [1172, 28] width 173 height 34
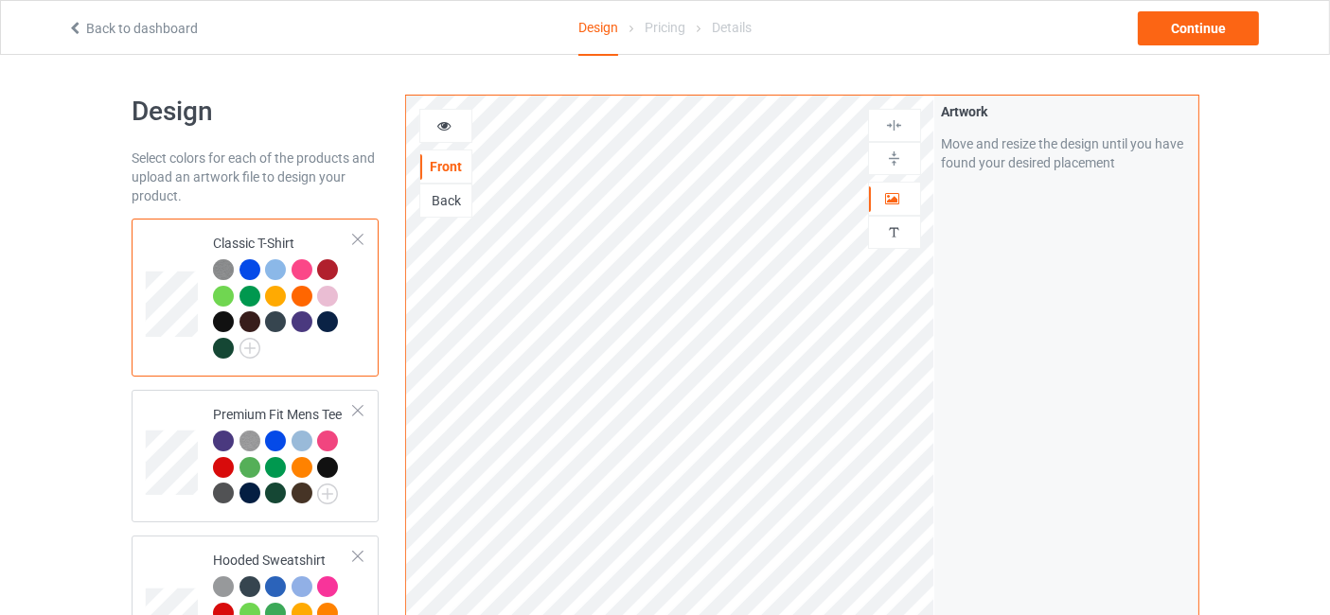
scroll to position [280, 0]
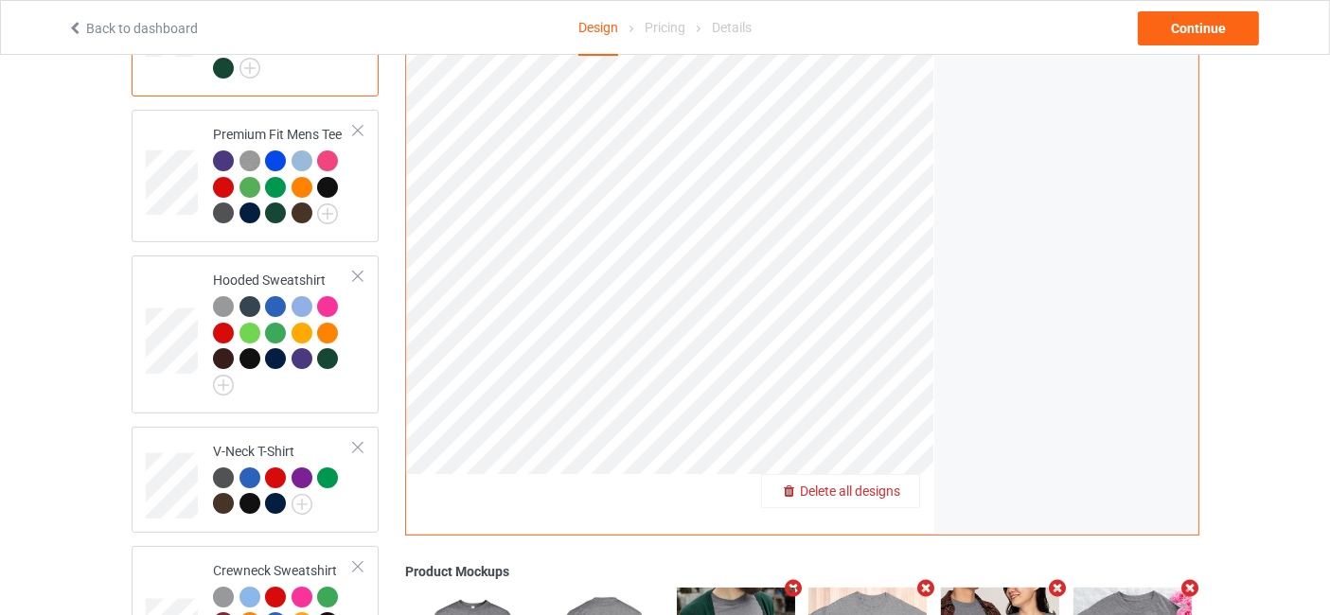
click at [881, 489] on span "Delete all designs" at bounding box center [850, 491] width 100 height 15
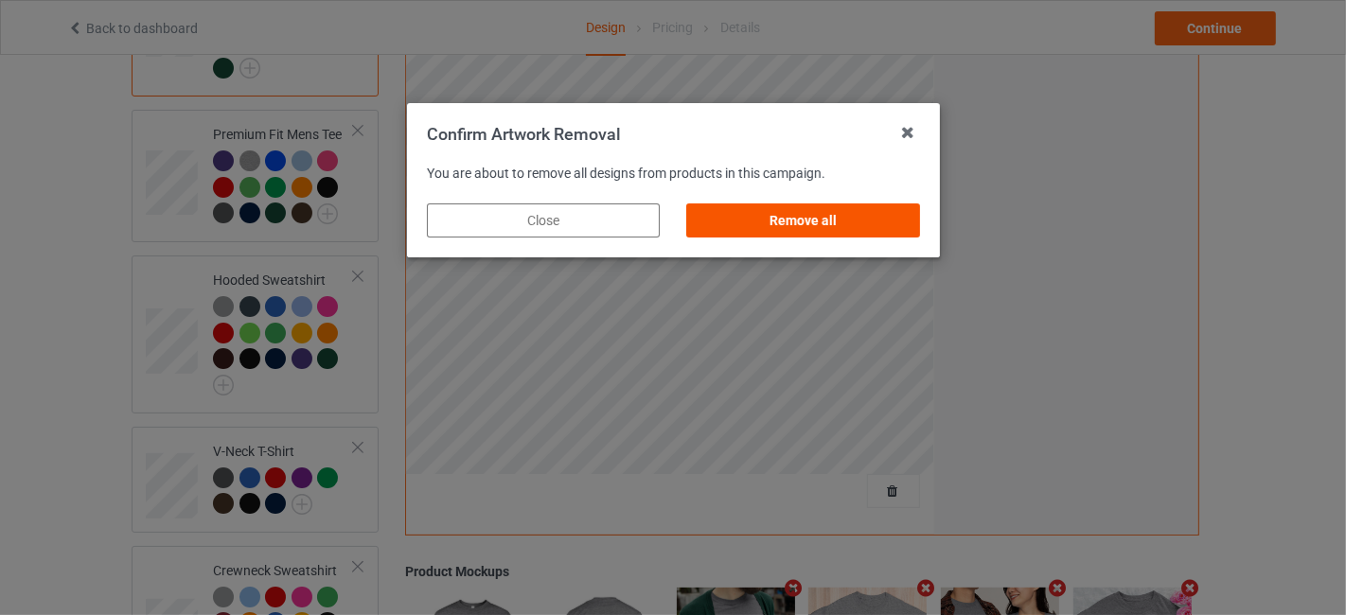
click at [780, 225] on div "Remove all" at bounding box center [802, 221] width 233 height 34
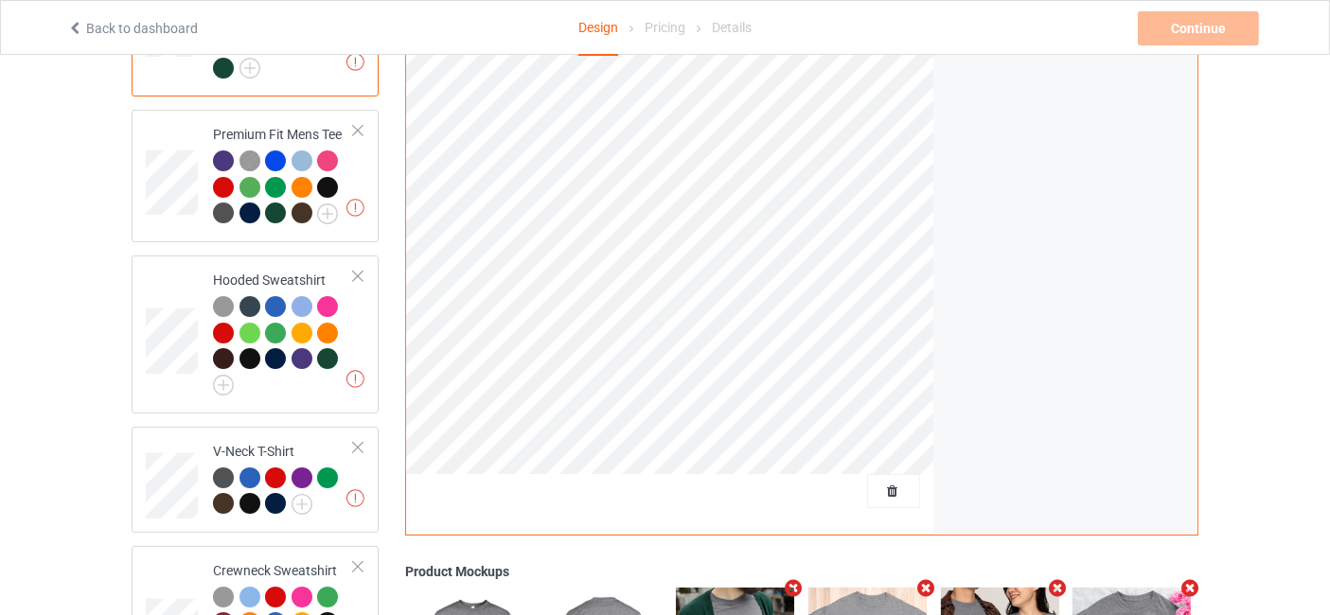
scroll to position [0, 0]
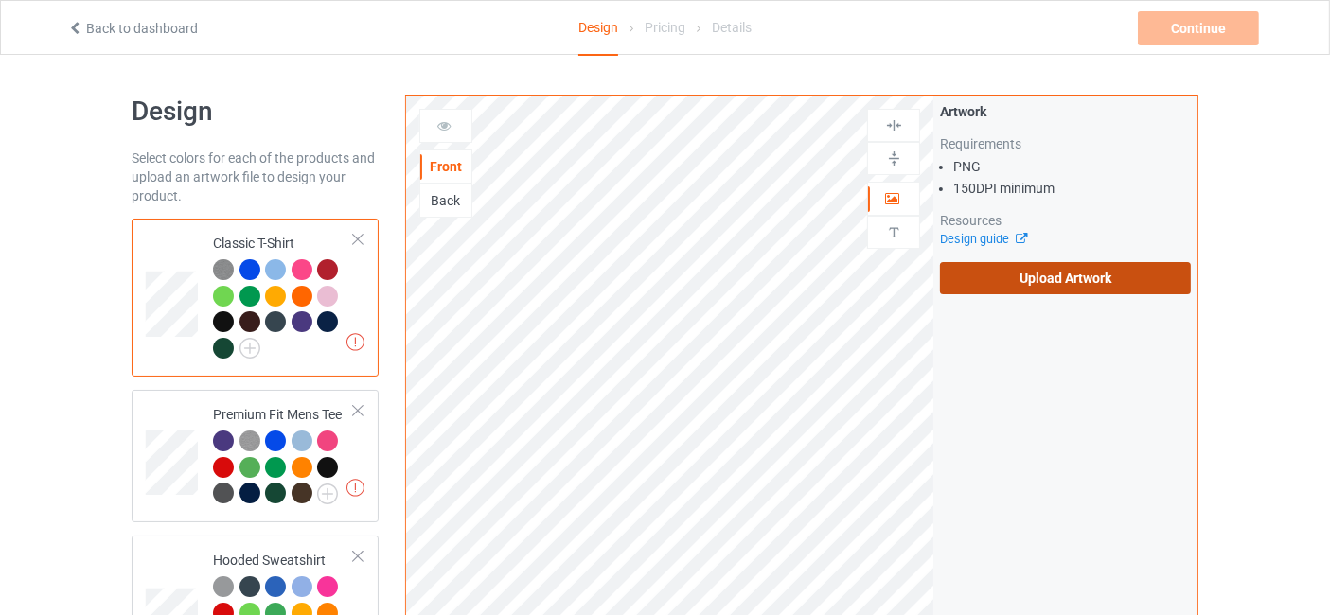
click at [1037, 286] on label "Upload Artwork" at bounding box center [1065, 278] width 251 height 32
click at [0, 0] on input "Upload Artwork" at bounding box center [0, 0] width 0 height 0
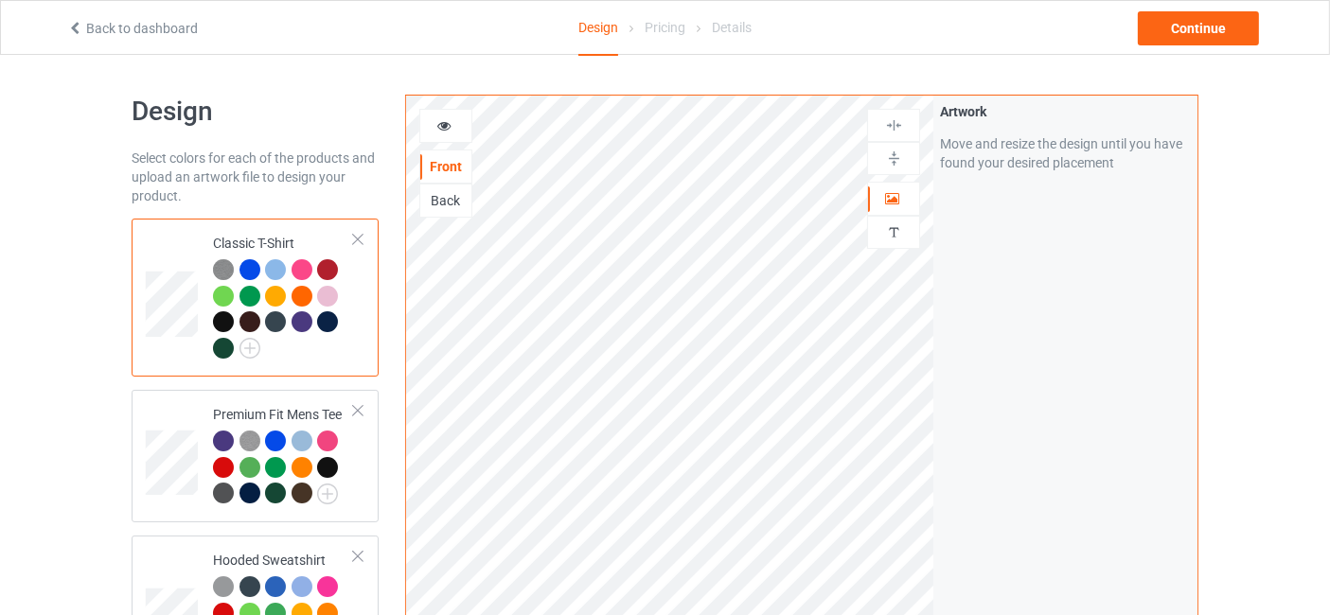
click at [439, 119] on icon at bounding box center [444, 122] width 16 height 13
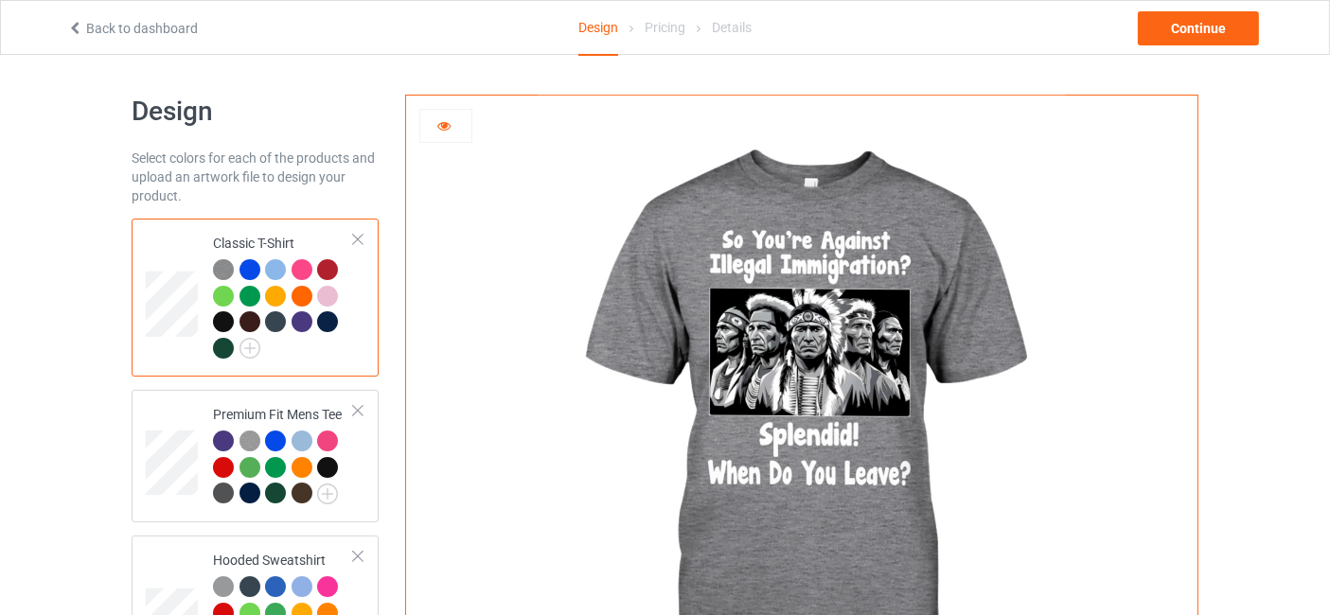
click at [332, 296] on div at bounding box center [327, 296] width 21 height 21
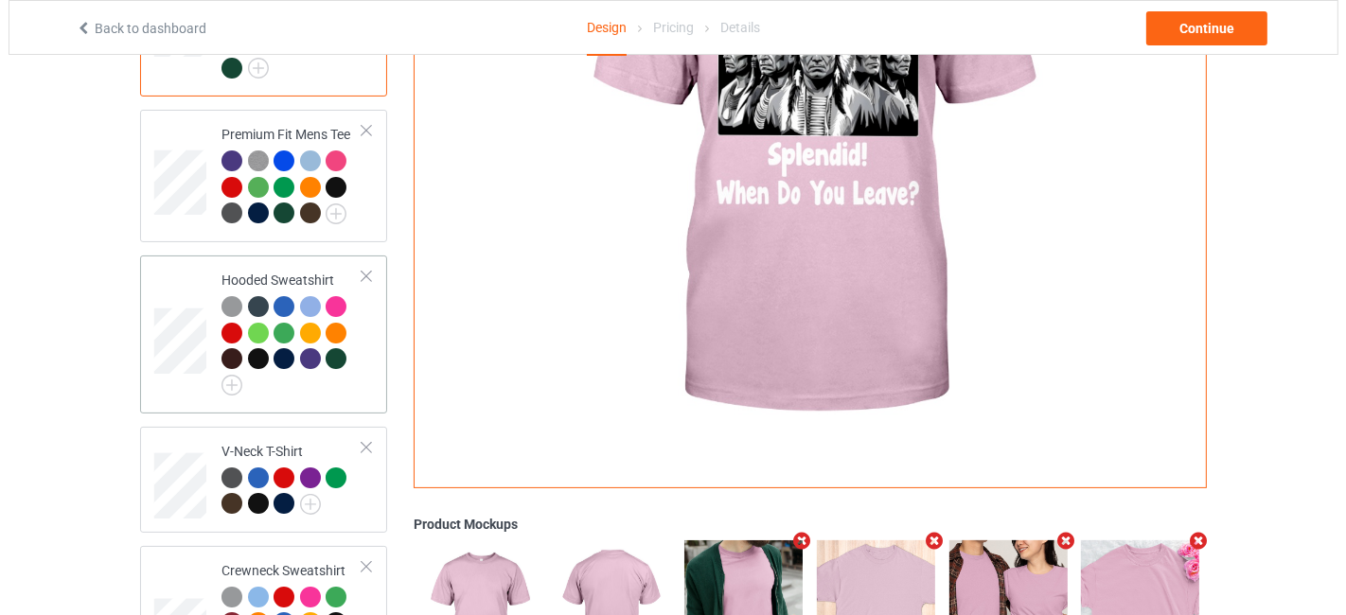
scroll to position [560, 0]
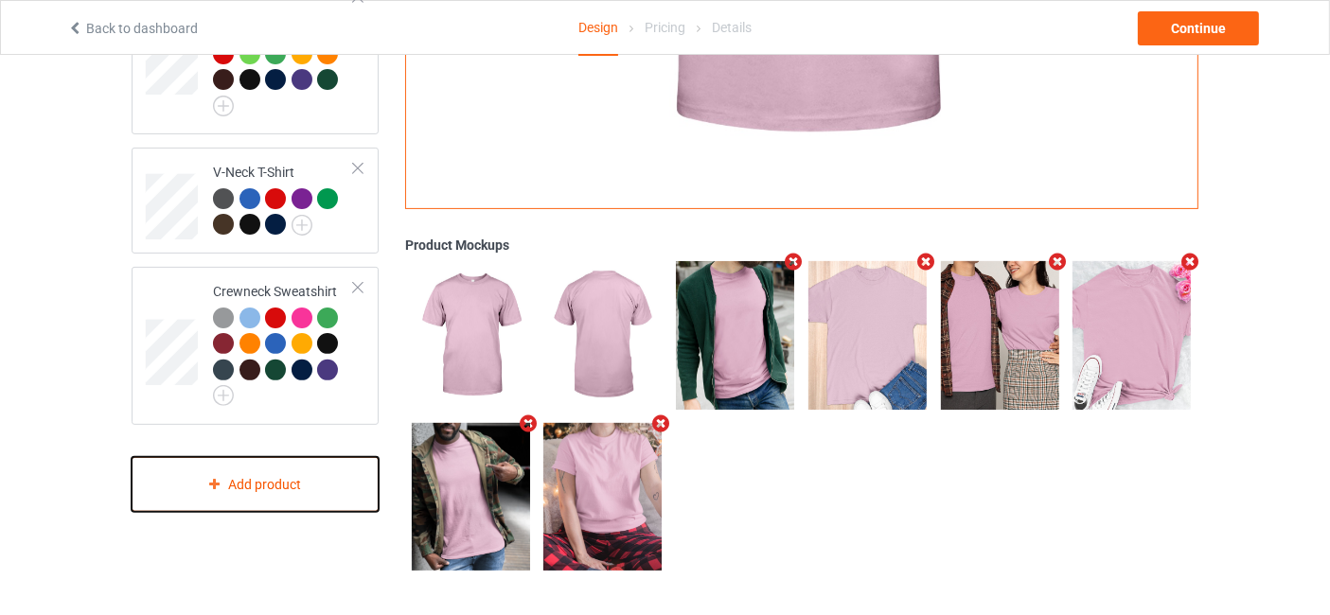
click at [275, 499] on div "Add product" at bounding box center [255, 485] width 247 height 56
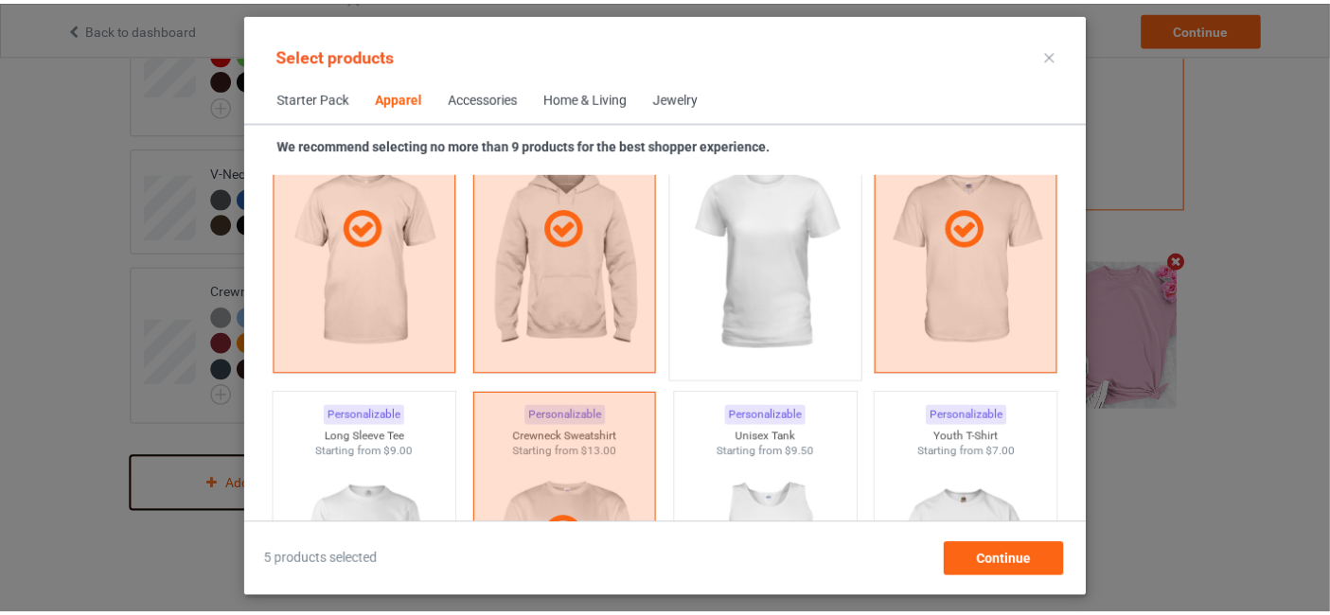
scroll to position [1266, 0]
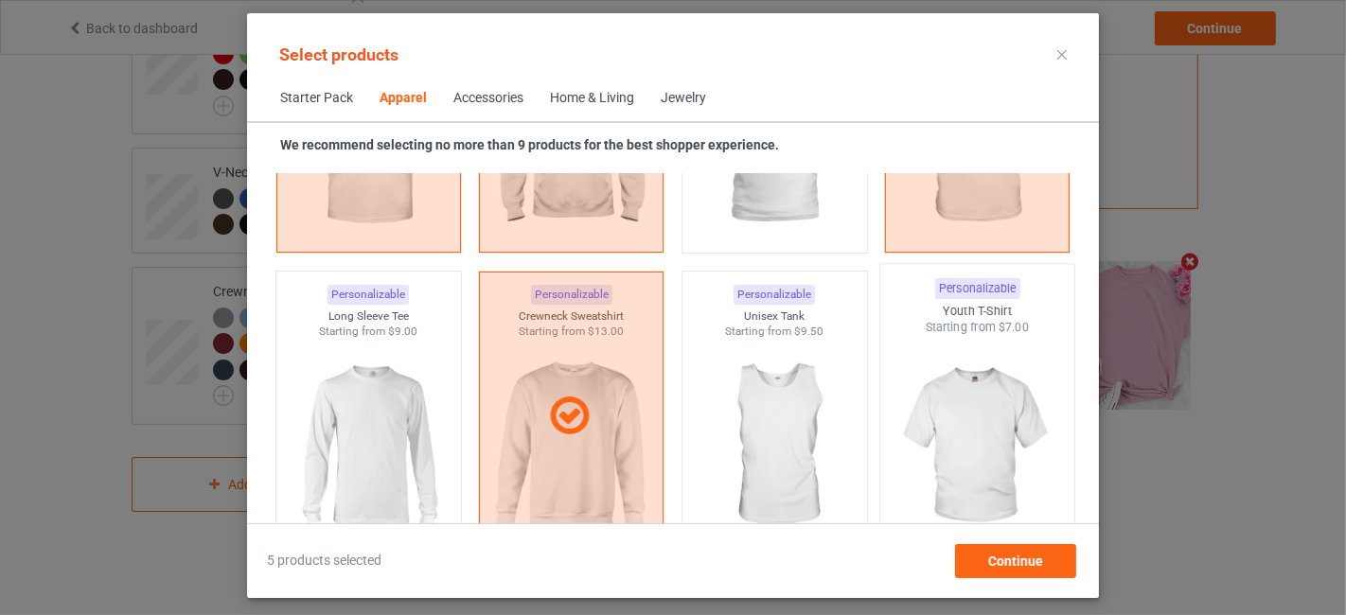
click at [962, 400] on img at bounding box center [978, 447] width 178 height 222
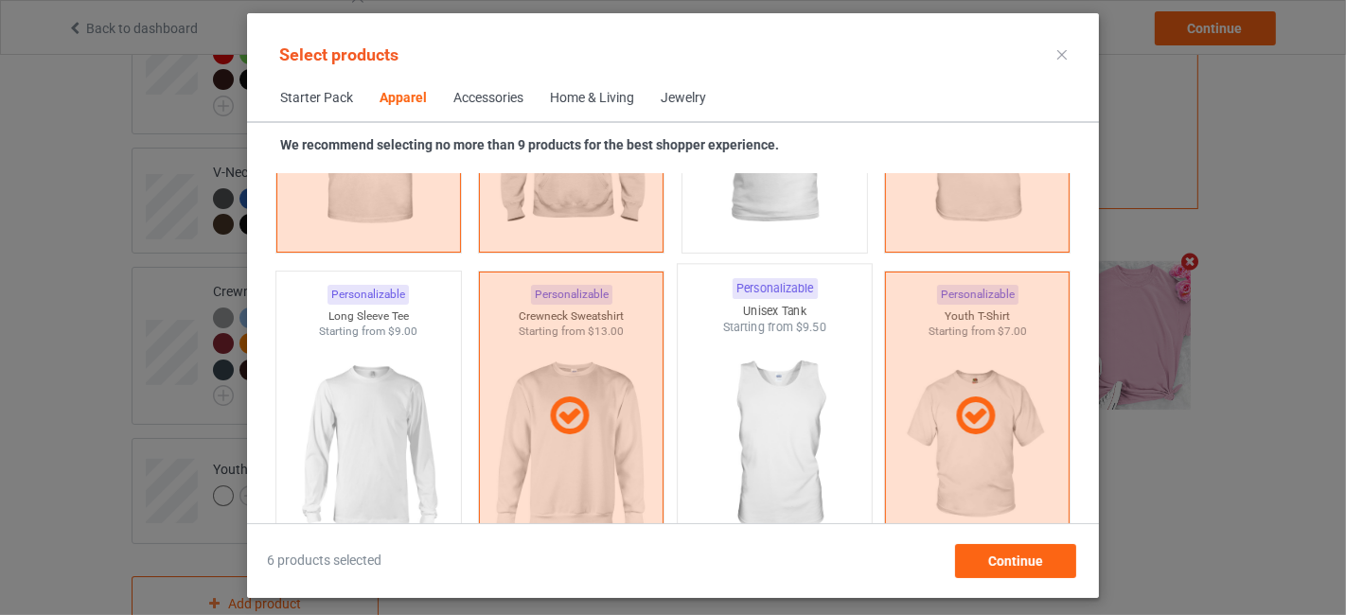
click at [738, 405] on img at bounding box center [774, 447] width 178 height 222
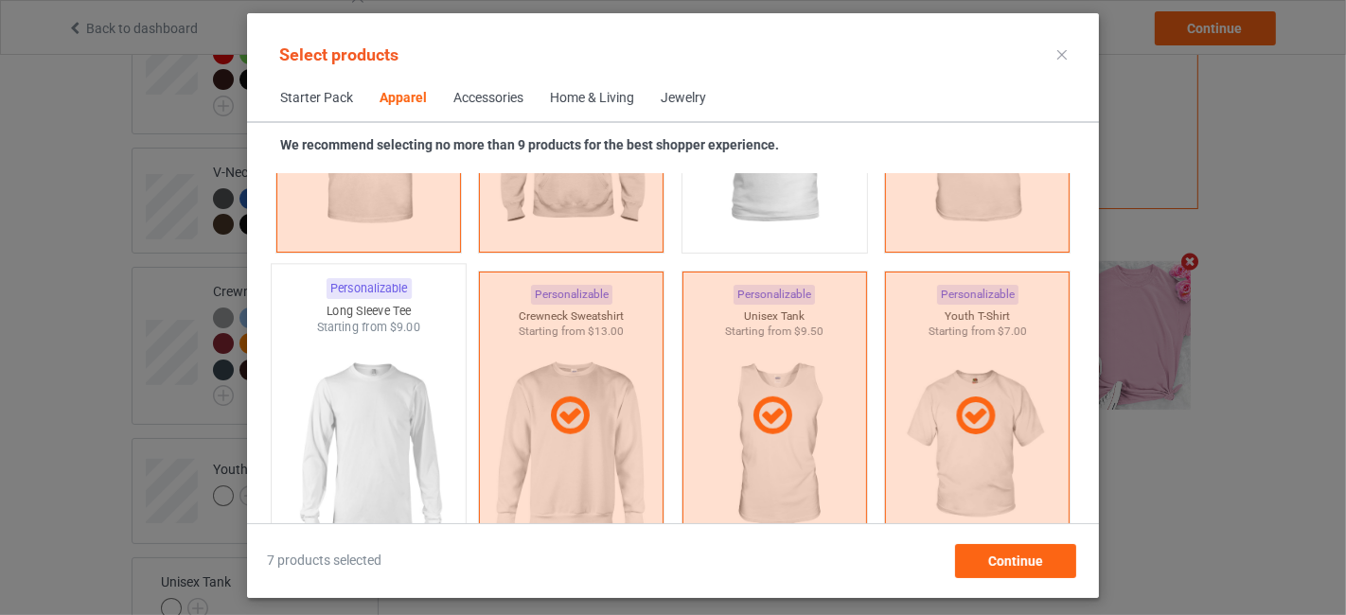
click at [326, 418] on img at bounding box center [368, 447] width 178 height 222
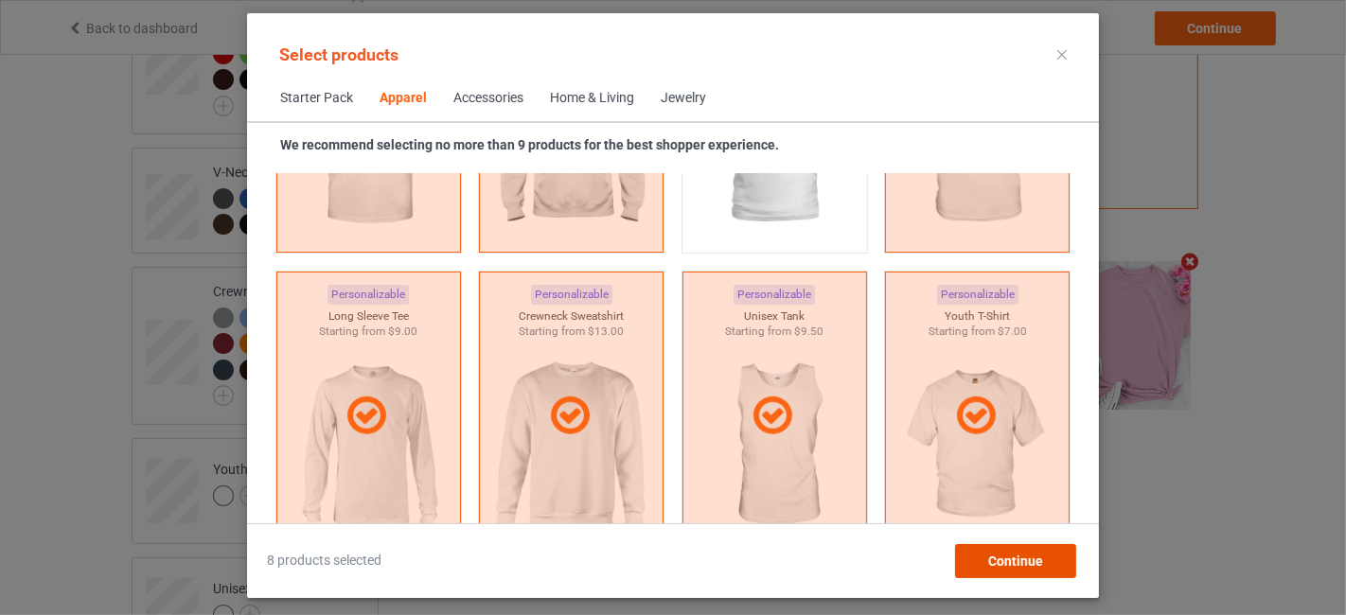
drag, startPoint x: 1038, startPoint y: 567, endPoint x: 985, endPoint y: 542, distance: 58.5
click at [1038, 566] on span "Continue" at bounding box center [1015, 561] width 55 height 15
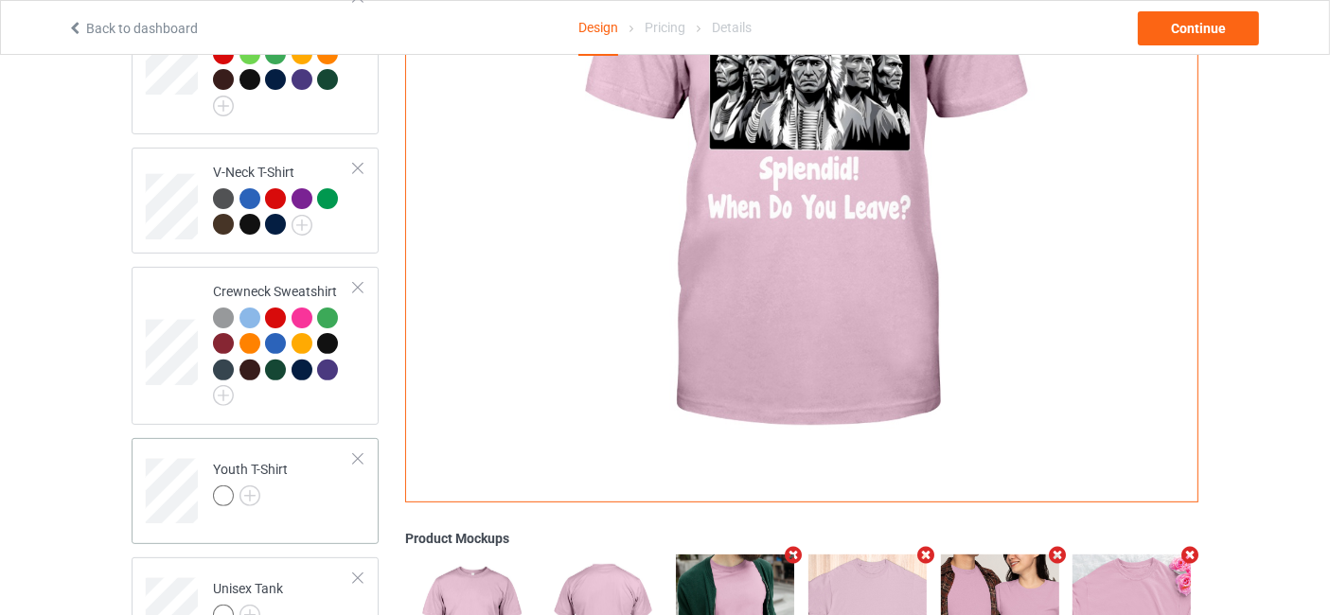
click at [259, 490] on div at bounding box center [250, 499] width 75 height 27
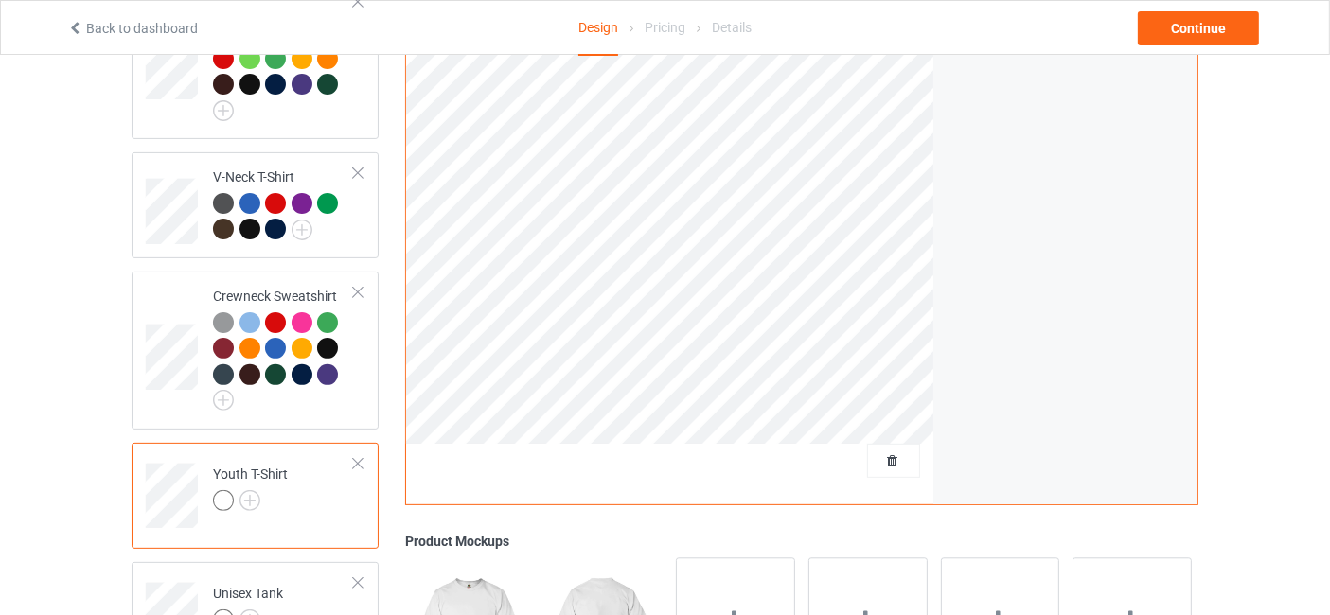
scroll to position [560, 0]
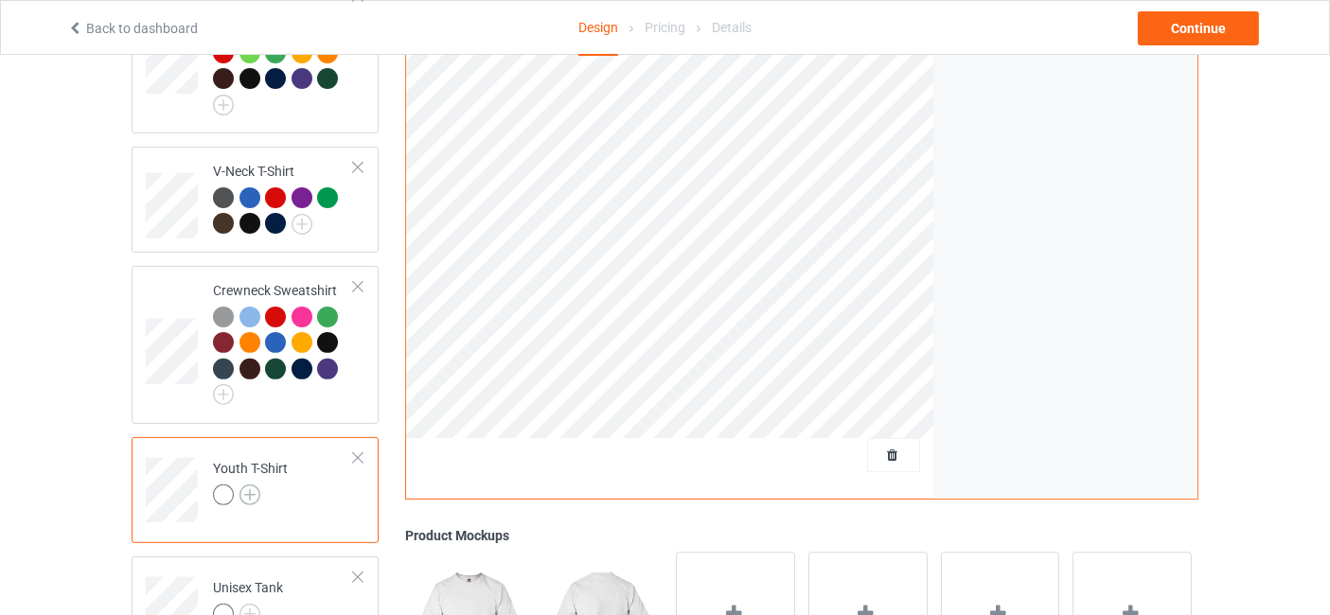
click at [254, 493] on img at bounding box center [250, 495] width 21 height 21
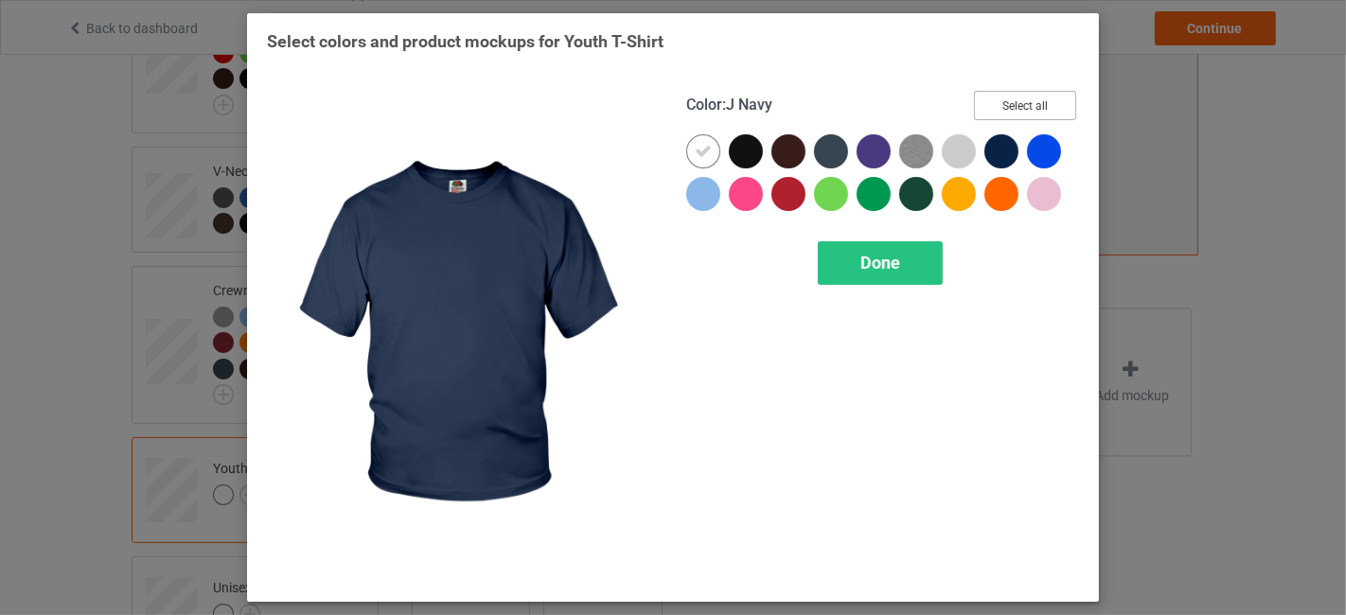
click at [1030, 111] on button "Select all" at bounding box center [1025, 105] width 102 height 29
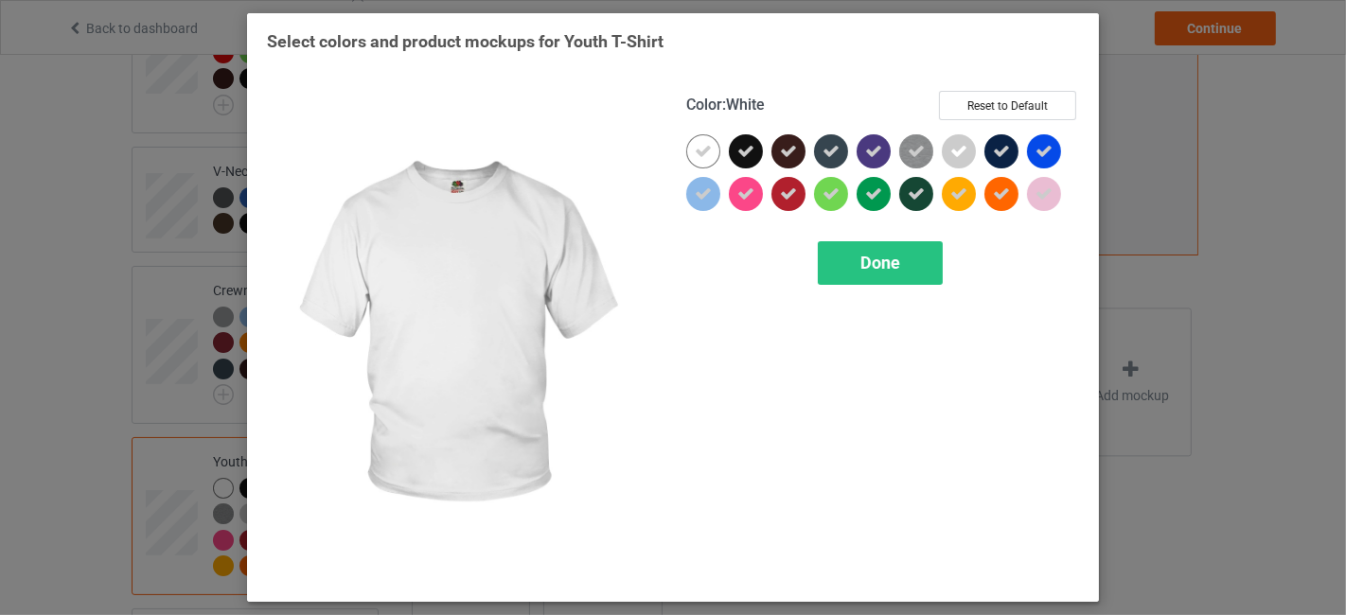
click at [698, 155] on icon at bounding box center [703, 151] width 17 height 17
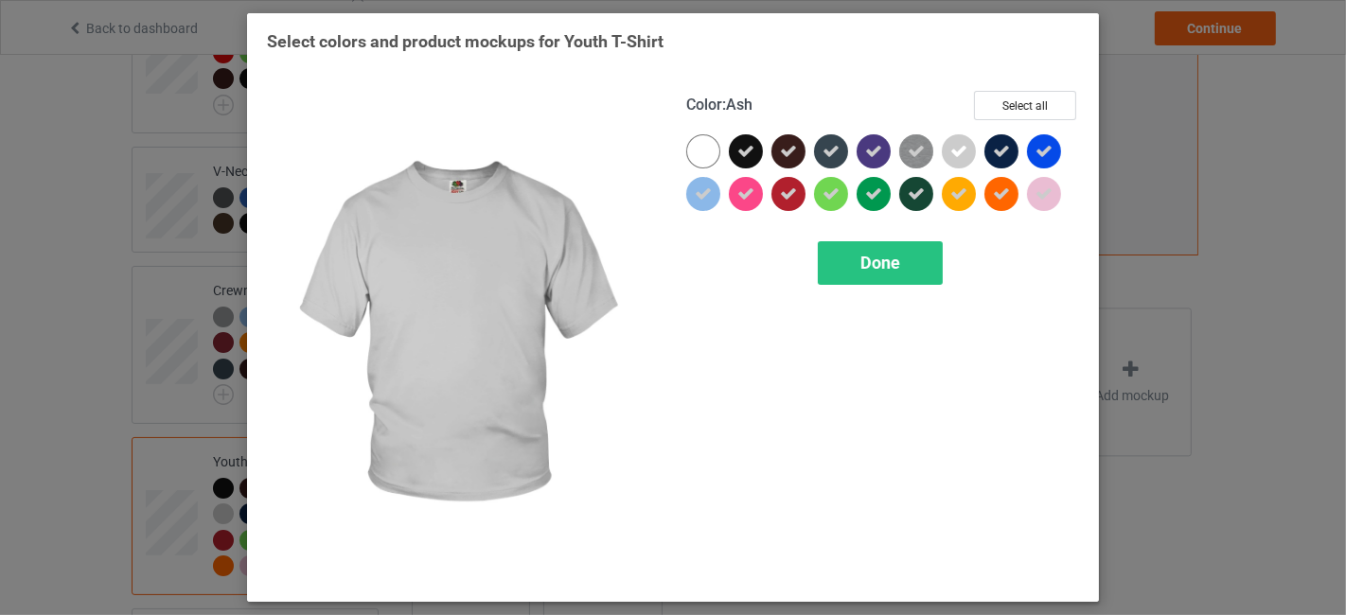
click at [957, 144] on icon at bounding box center [959, 151] width 17 height 17
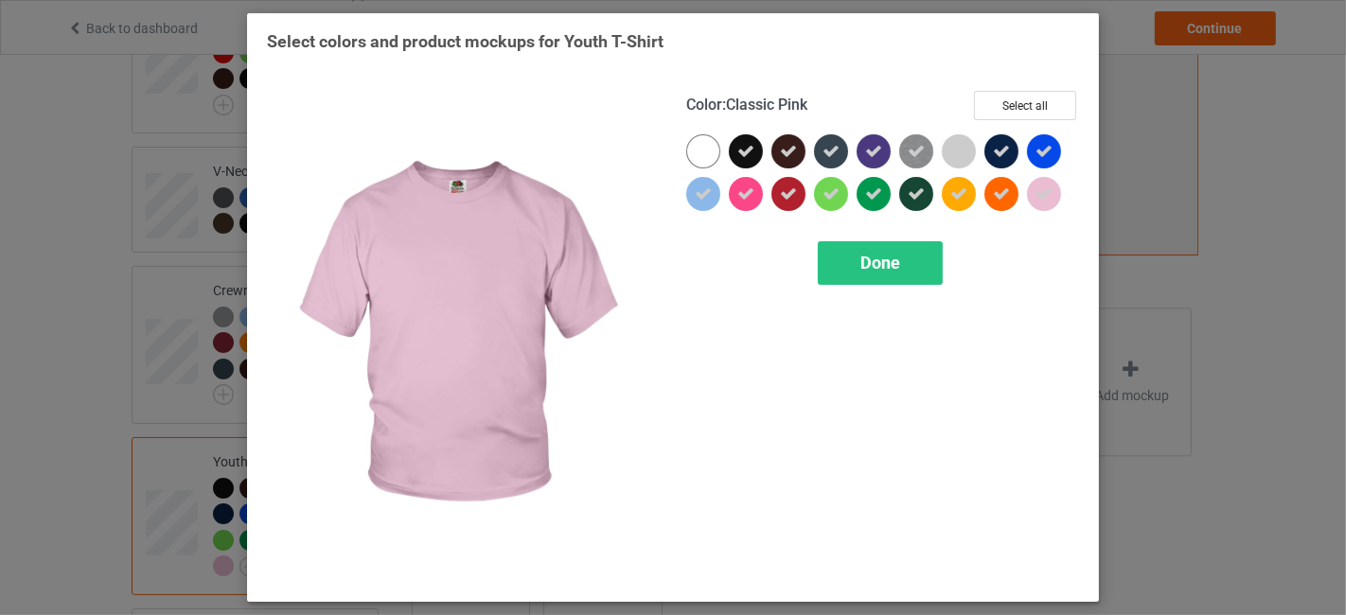
click at [1057, 200] on div at bounding box center [1044, 194] width 34 height 34
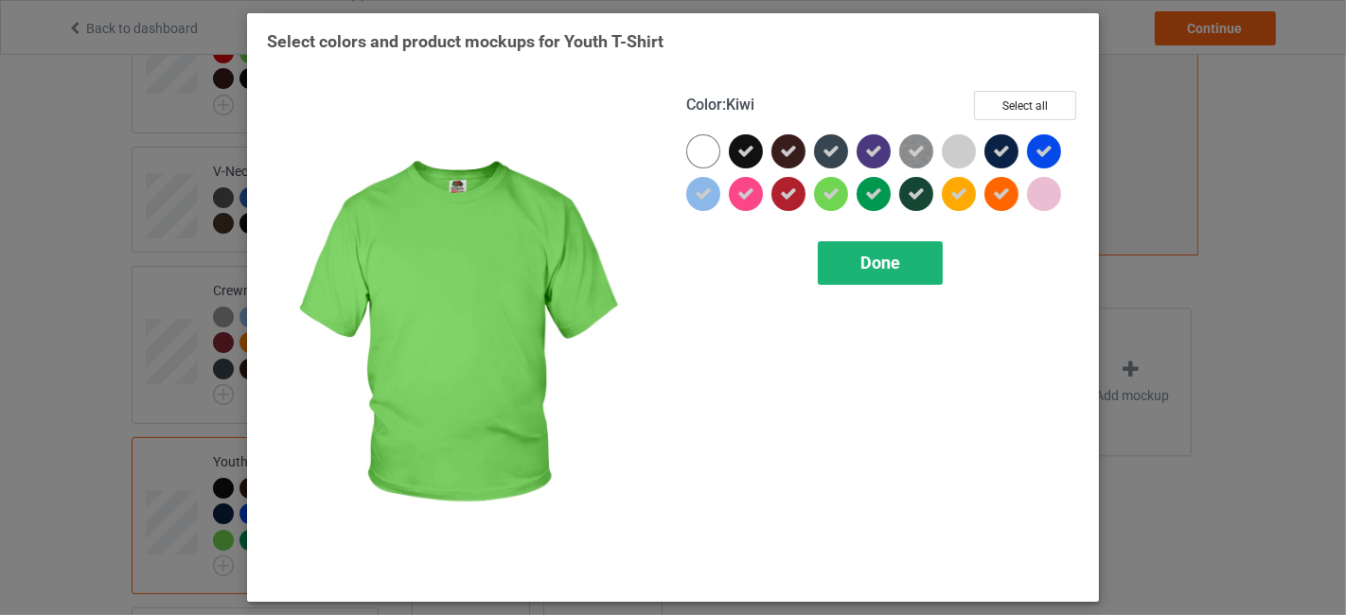
drag, startPoint x: 830, startPoint y: 201, endPoint x: 875, endPoint y: 260, distance: 74.4
click at [831, 201] on icon at bounding box center [831, 194] width 17 height 17
click at [886, 270] on span "Done" at bounding box center [881, 263] width 40 height 20
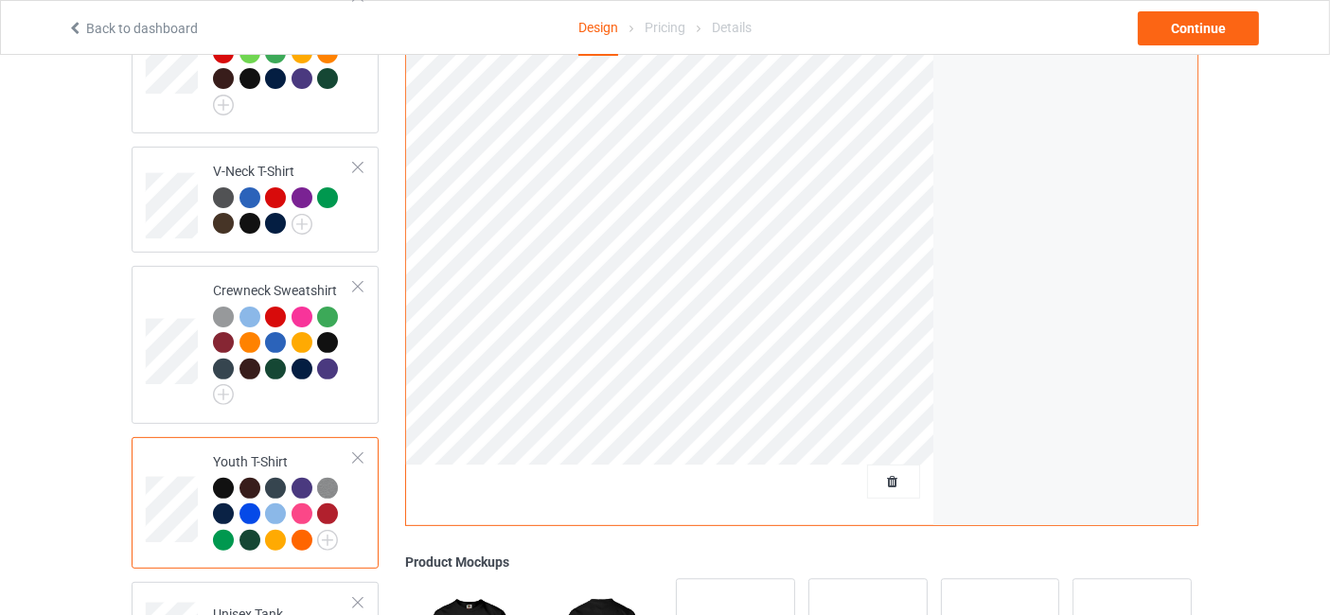
scroll to position [841, 0]
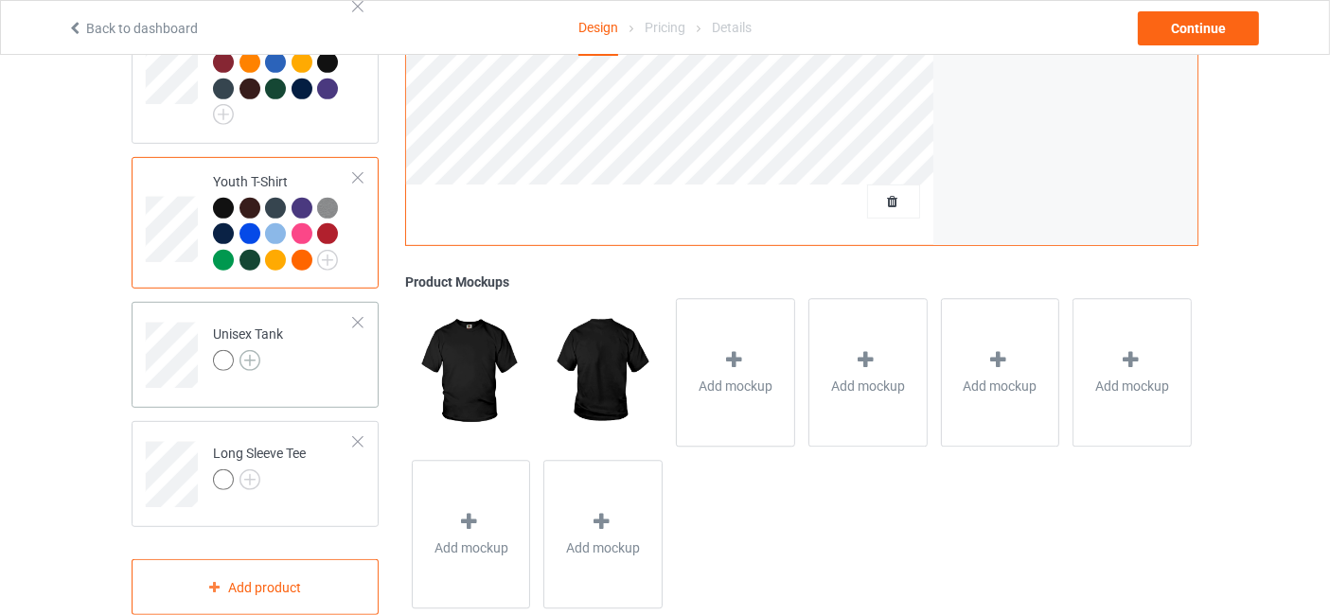
click at [246, 358] on img at bounding box center [250, 360] width 21 height 21
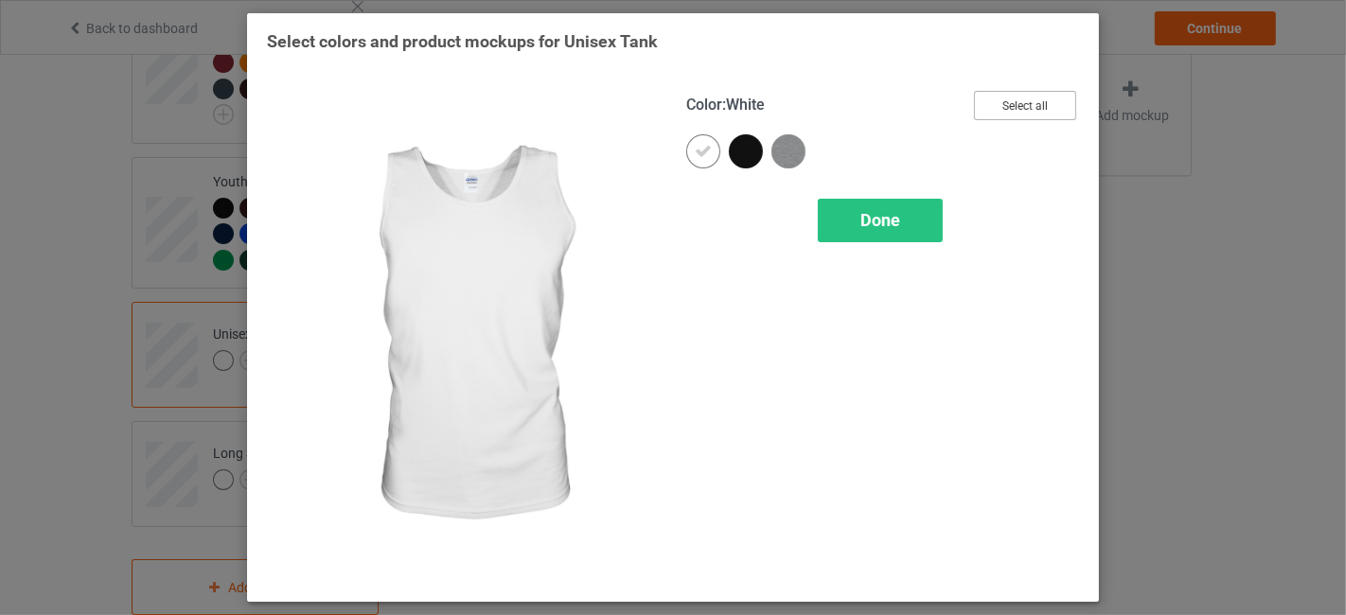
click at [1027, 111] on button "Select all" at bounding box center [1025, 105] width 102 height 29
click at [704, 149] on icon at bounding box center [703, 151] width 17 height 17
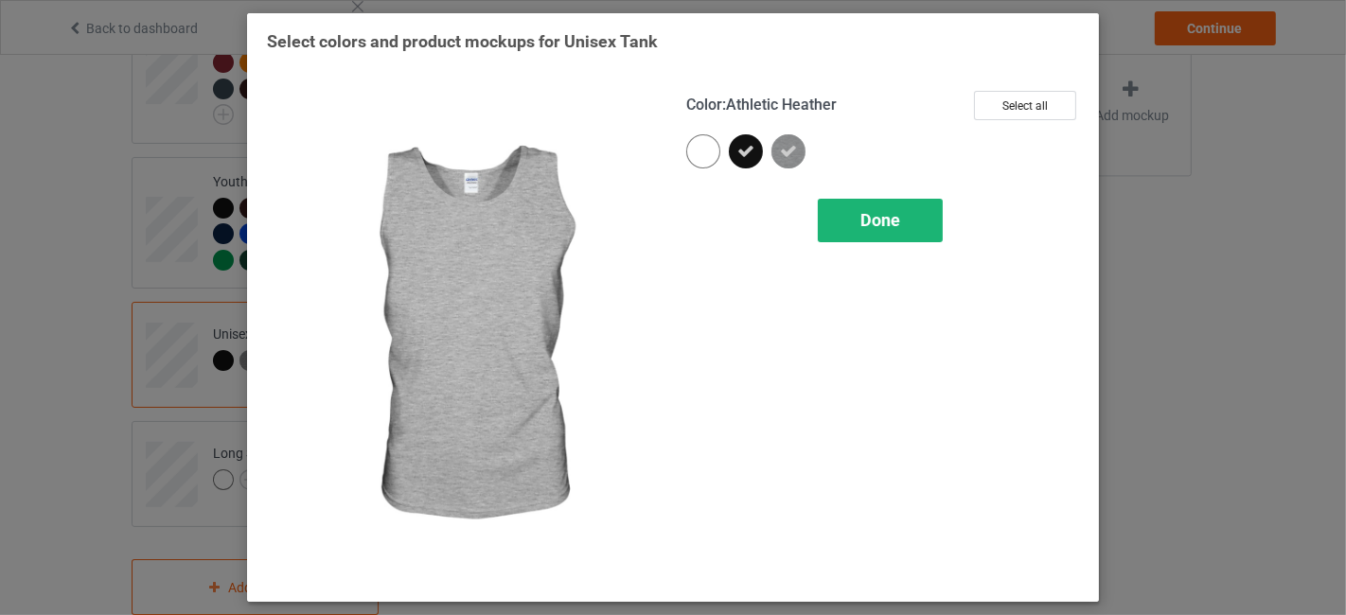
click at [884, 229] on div "Done" at bounding box center [880, 221] width 125 height 44
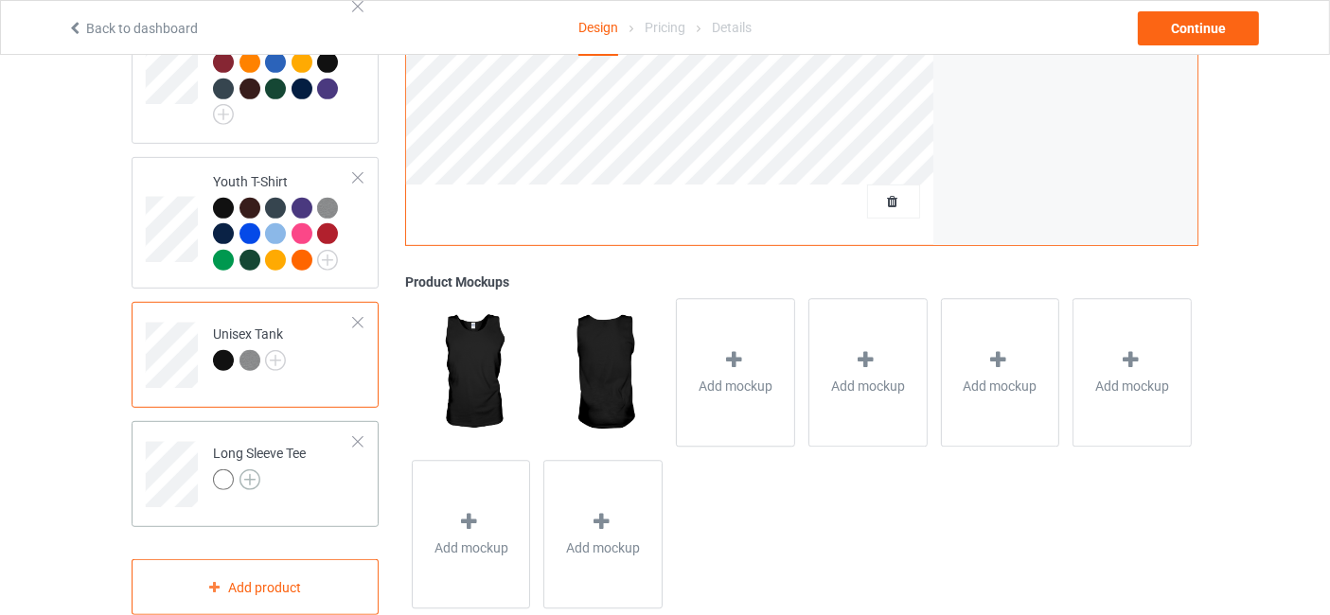
click at [248, 474] on img at bounding box center [250, 480] width 21 height 21
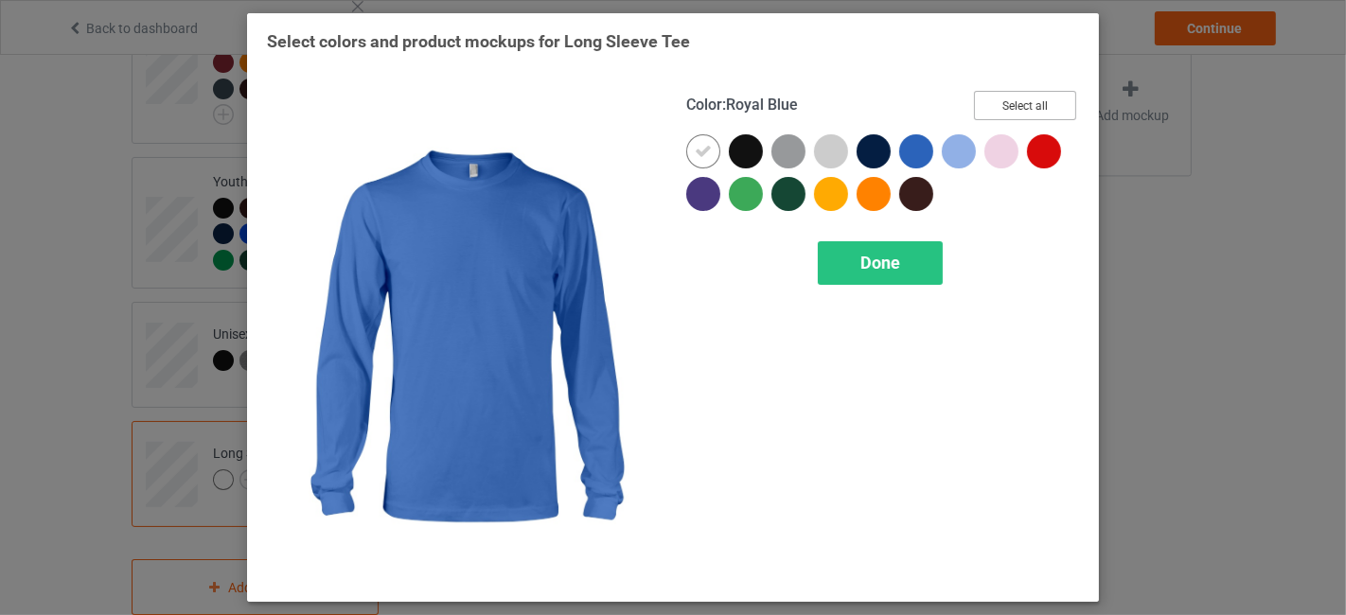
click at [1031, 106] on button "Select all" at bounding box center [1025, 105] width 102 height 29
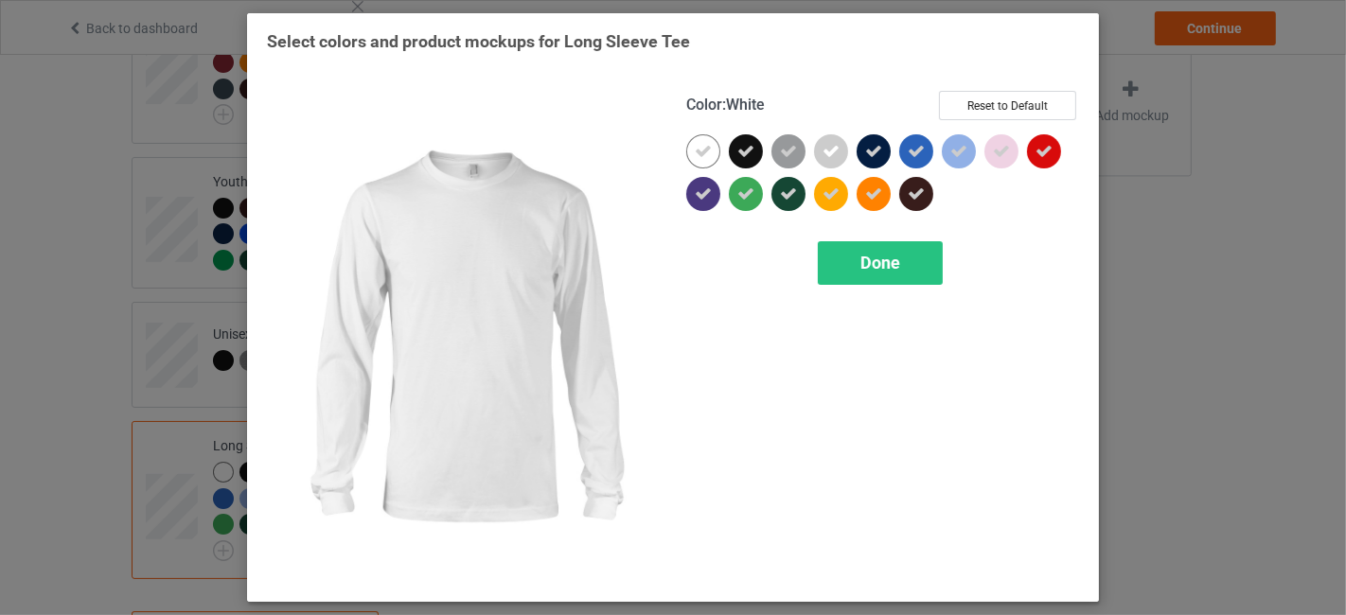
drag, startPoint x: 702, startPoint y: 145, endPoint x: 833, endPoint y: 144, distance: 130.7
click at [712, 145] on div at bounding box center [703, 151] width 34 height 34
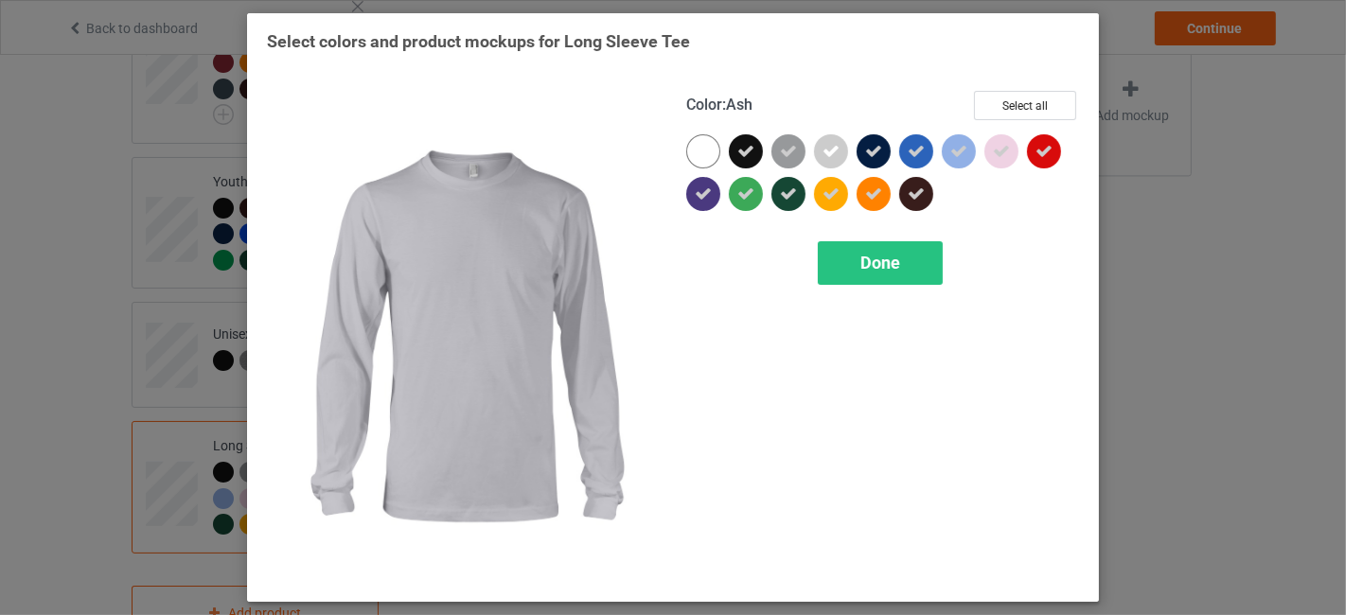
click at [835, 144] on icon at bounding box center [831, 151] width 17 height 17
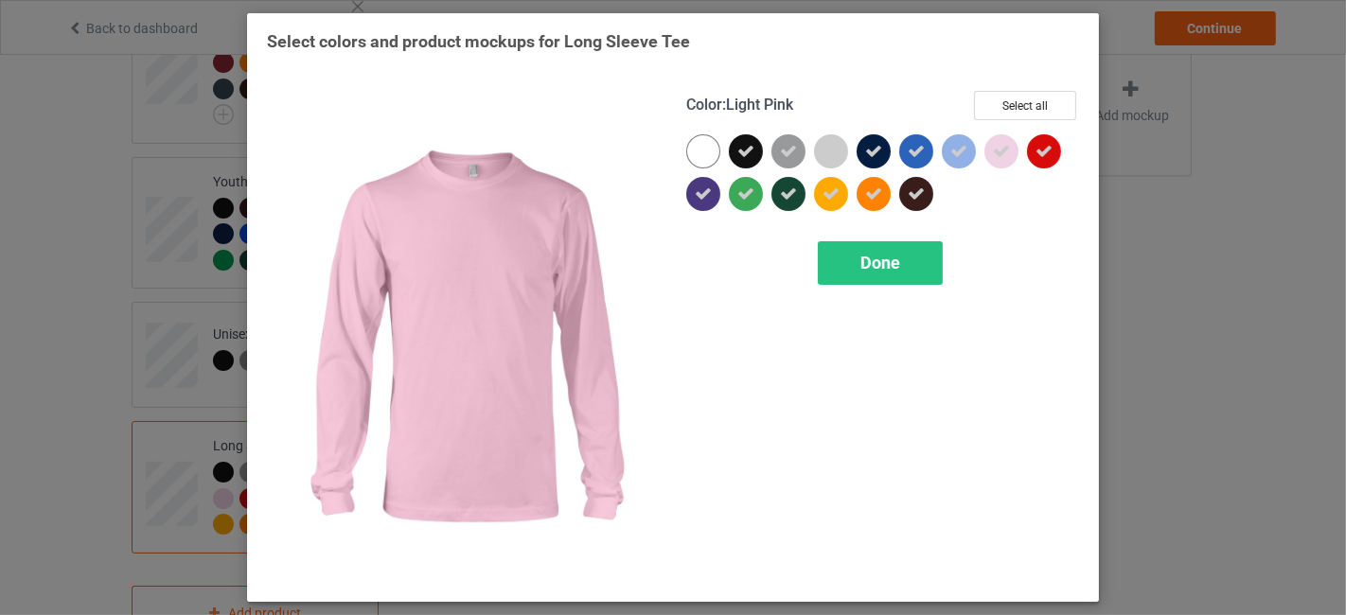
click at [994, 140] on div at bounding box center [1002, 151] width 34 height 34
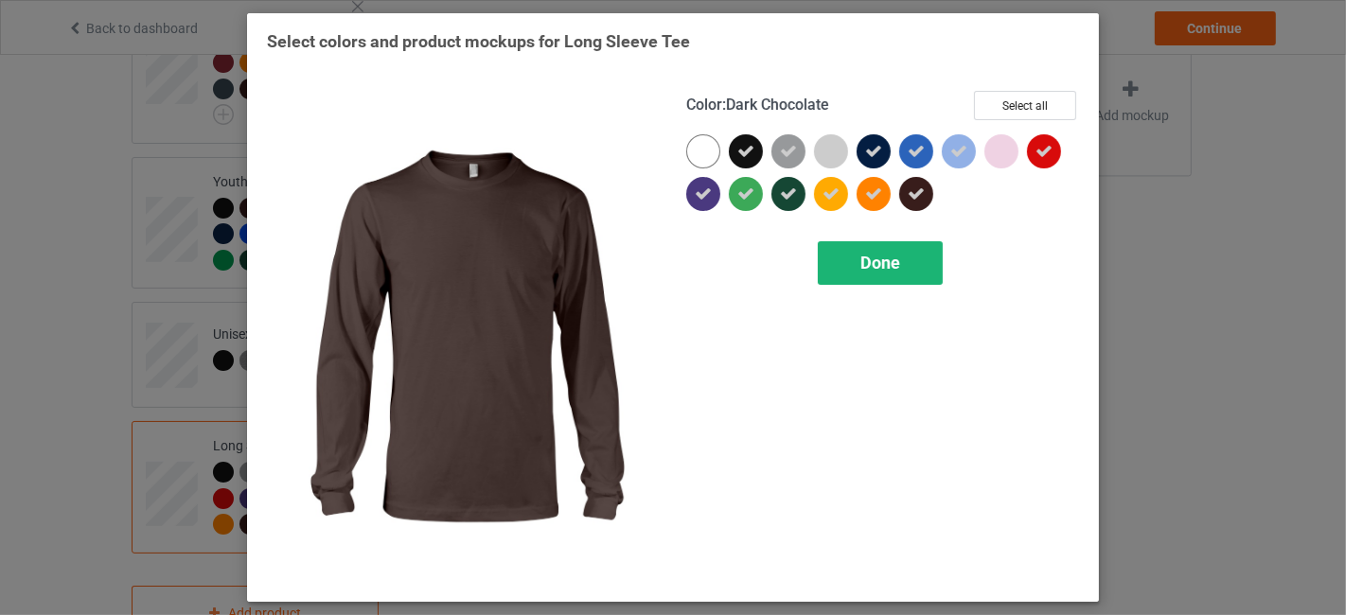
click at [882, 262] on span "Done" at bounding box center [881, 263] width 40 height 20
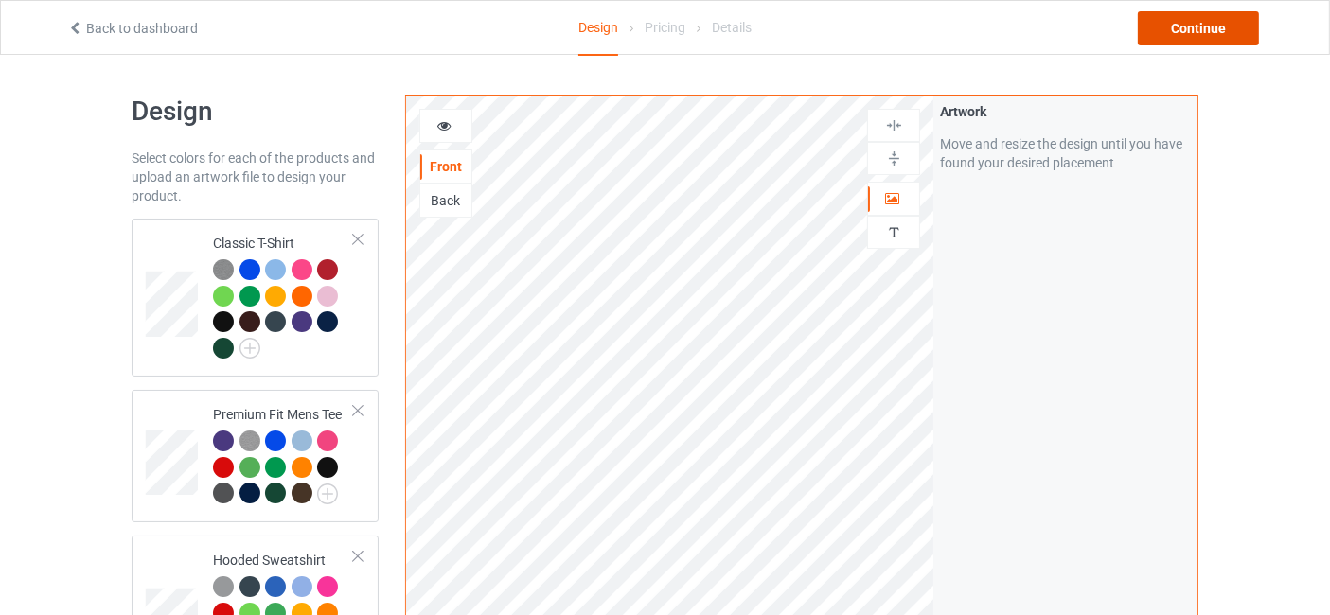
click at [1216, 34] on div "Continue" at bounding box center [1198, 28] width 121 height 34
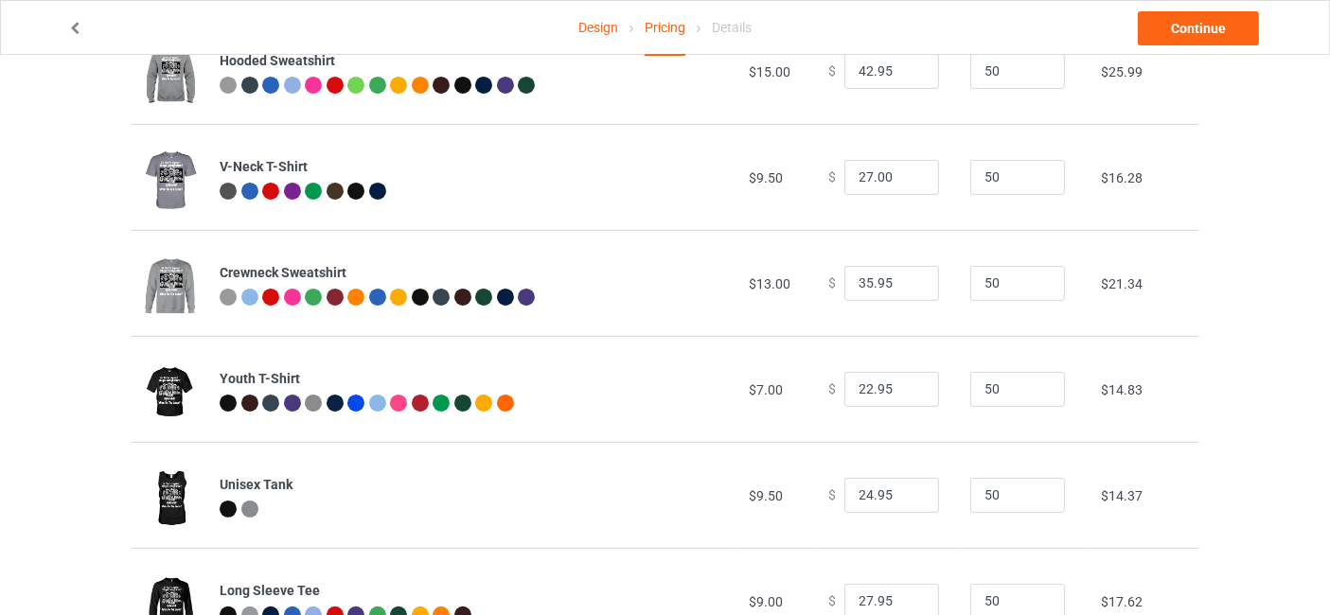
scroll to position [458, 0]
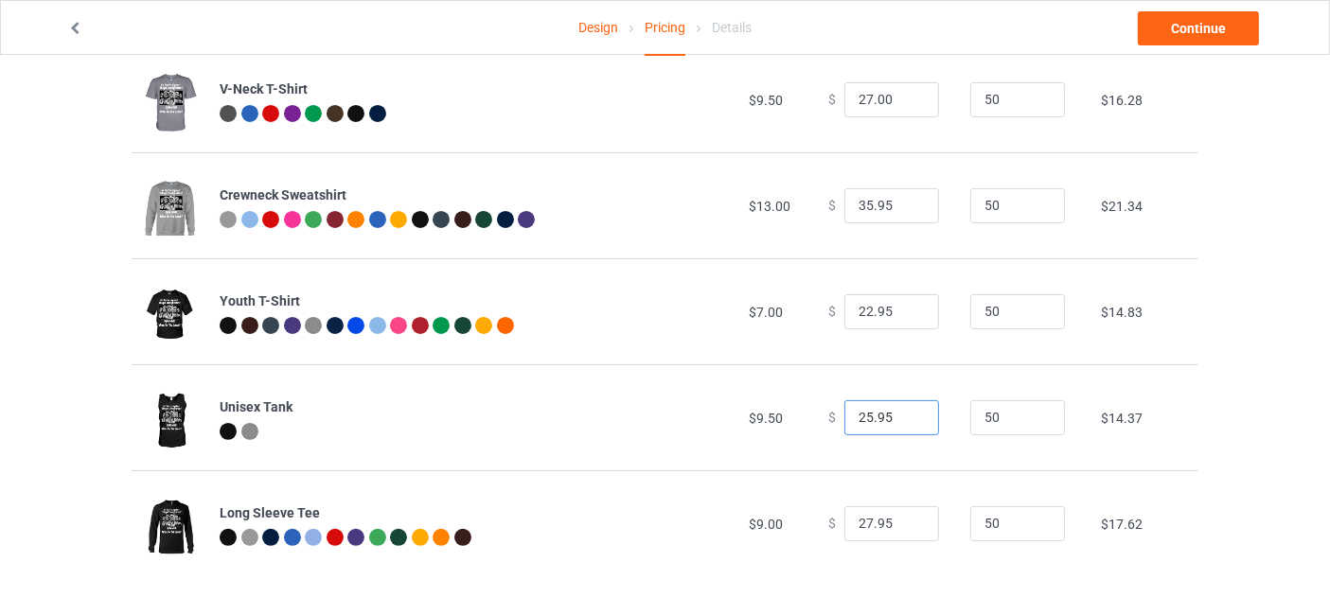
click at [912, 414] on input "25.95" at bounding box center [891, 418] width 95 height 36
type input "26.95"
click at [910, 410] on input "26.95" at bounding box center [891, 418] width 95 height 36
click at [907, 307] on input "23.95" at bounding box center [891, 312] width 95 height 36
click at [907, 307] on input "24.95" at bounding box center [891, 312] width 95 height 36
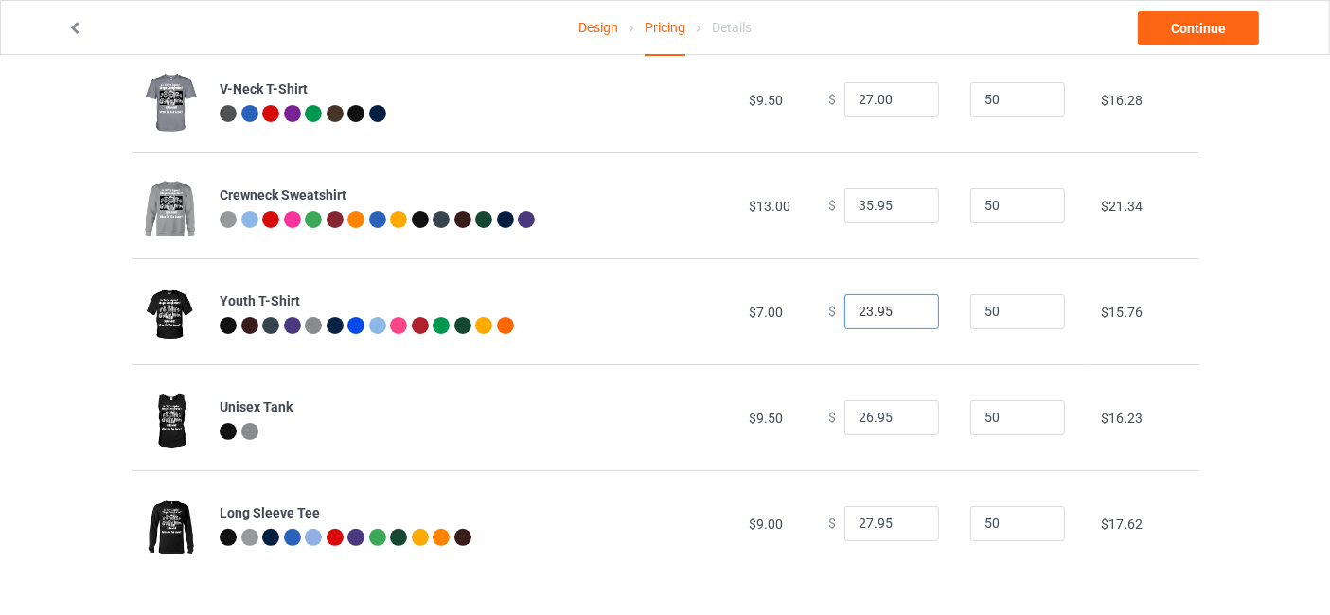
type input "23.95"
click at [909, 318] on input "23.95" at bounding box center [891, 312] width 95 height 36
click at [1191, 27] on link "Continue" at bounding box center [1198, 28] width 121 height 34
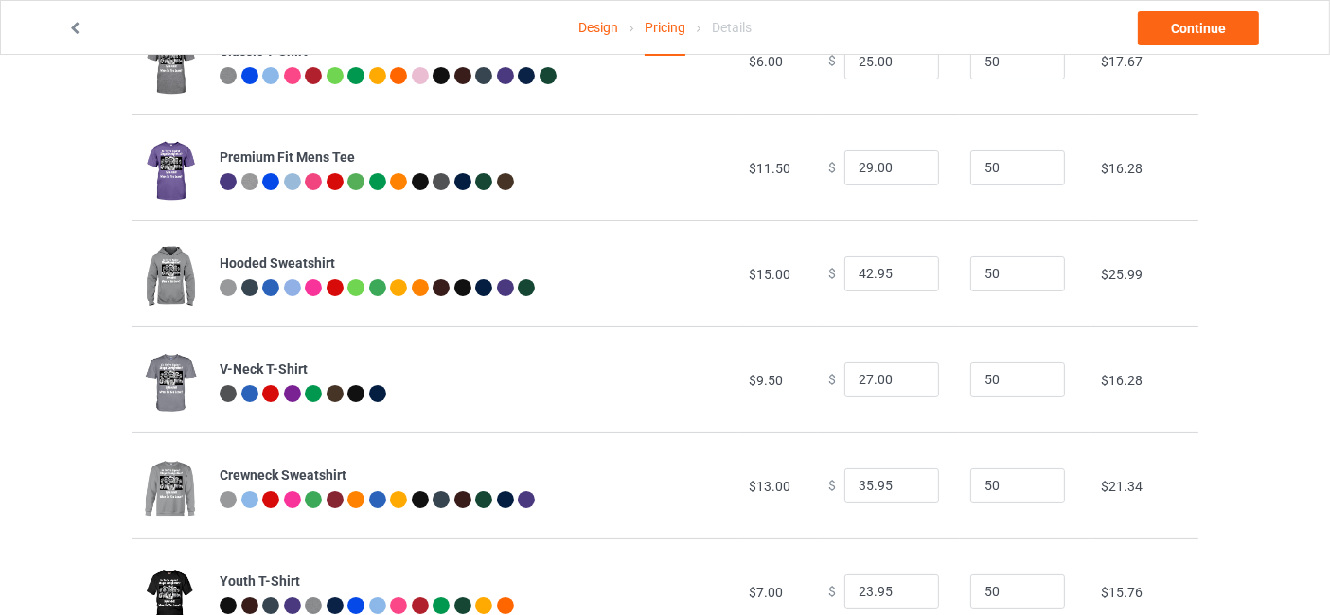
scroll to position [178, 0]
click at [1198, 31] on link "Continue" at bounding box center [1198, 28] width 121 height 34
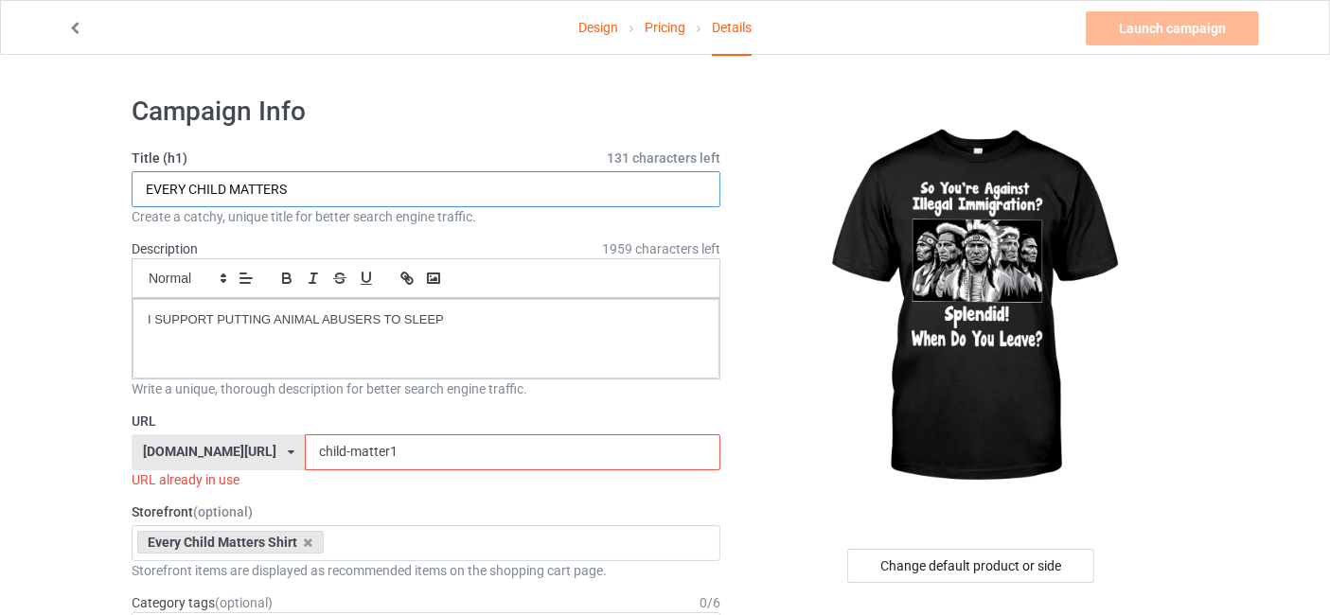
drag, startPoint x: 298, startPoint y: 188, endPoint x: 114, endPoint y: 196, distance: 184.8
type input "NATIVE AMERICAN TSHIRT"
drag, startPoint x: 427, startPoint y: 447, endPoint x: 322, endPoint y: 466, distance: 106.8
click at [322, 466] on input "child-matter1" at bounding box center [512, 453] width 415 height 36
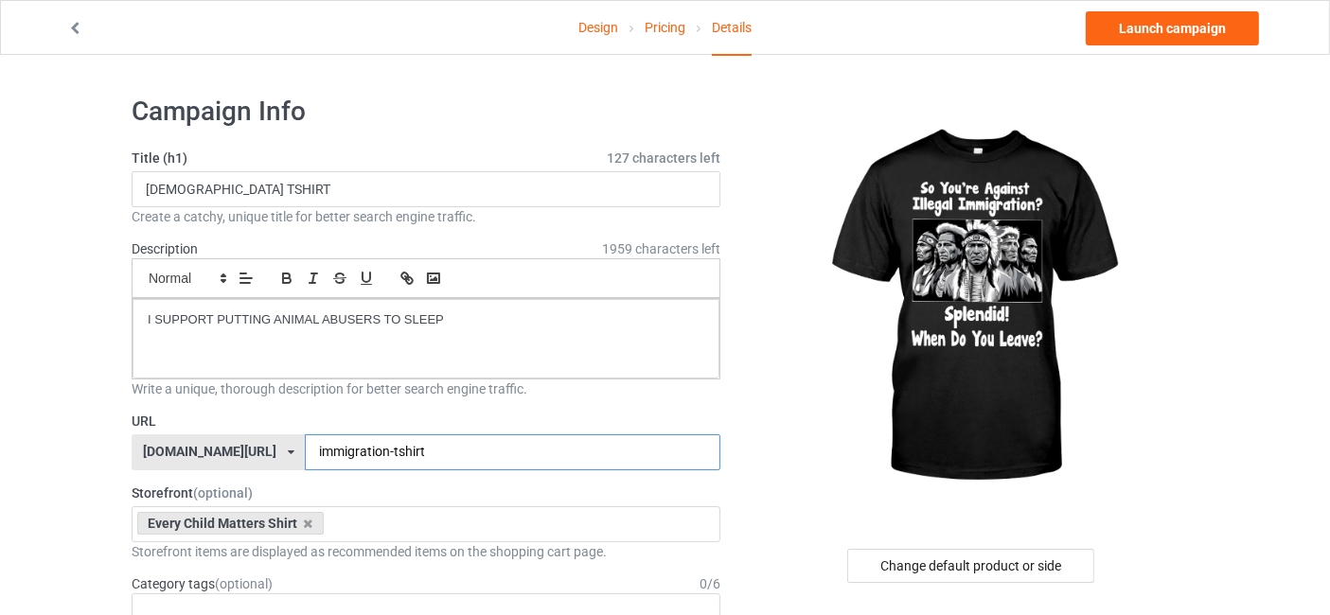
type input "immigration-tshirt"
drag, startPoint x: 457, startPoint y: 317, endPoint x: 123, endPoint y: 317, distance: 334.2
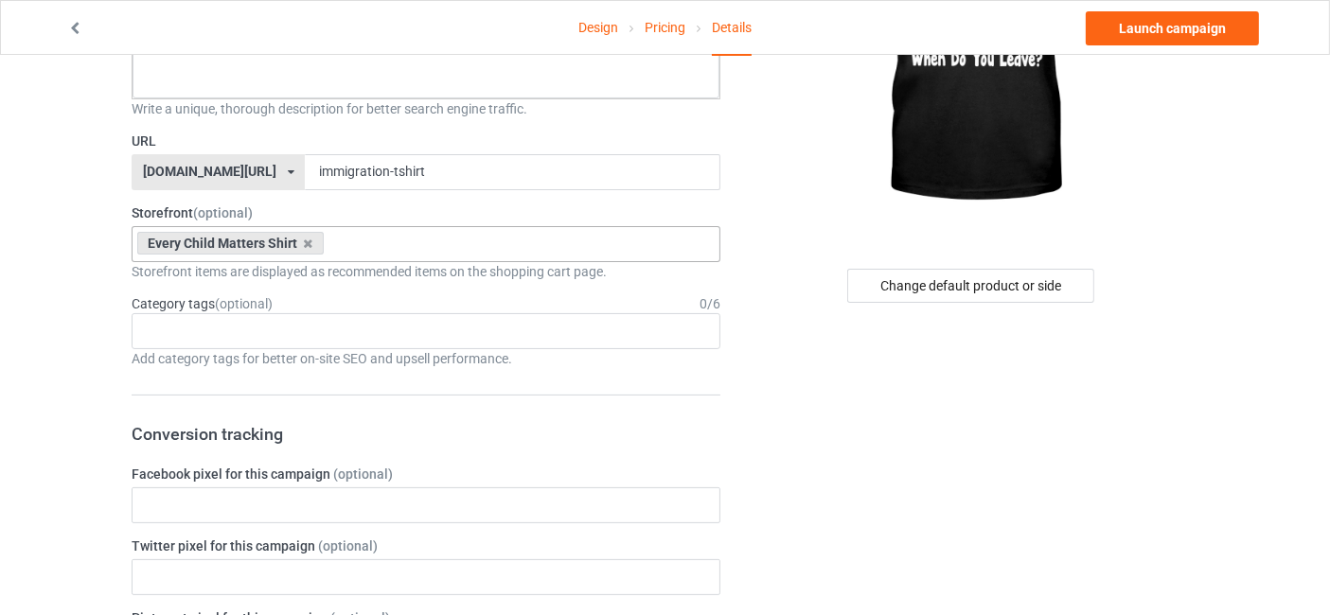
click at [305, 247] on div "Every Child Matters Shirt" at bounding box center [230, 243] width 187 height 23
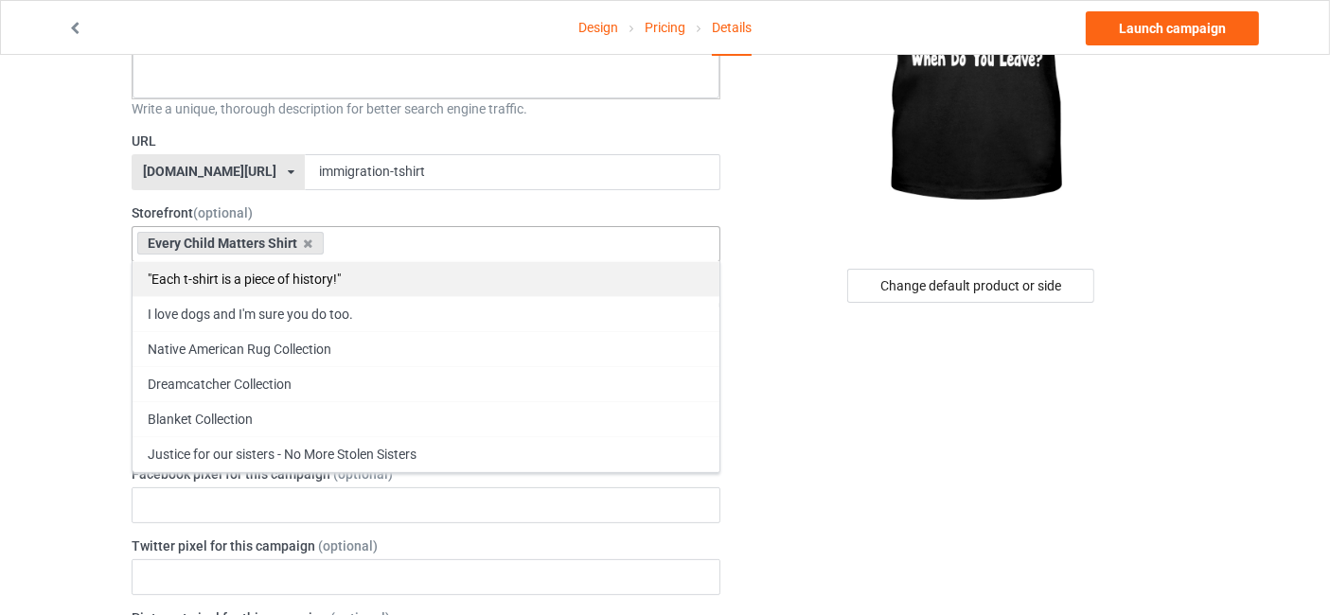
click at [290, 275] on div ""Each t-shirt is a piece of history!"" at bounding box center [426, 278] width 587 height 35
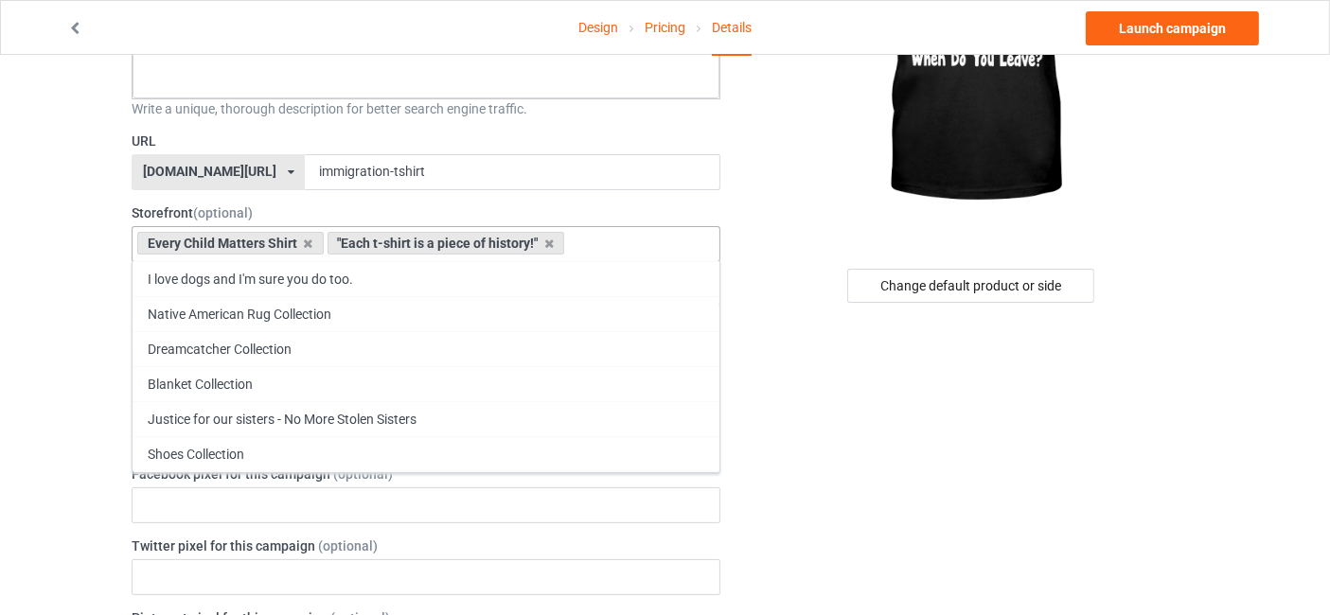
click at [305, 247] on div "Every Child Matters Shirt" at bounding box center [230, 243] width 187 height 23
click at [306, 238] on icon at bounding box center [308, 244] width 9 height 12
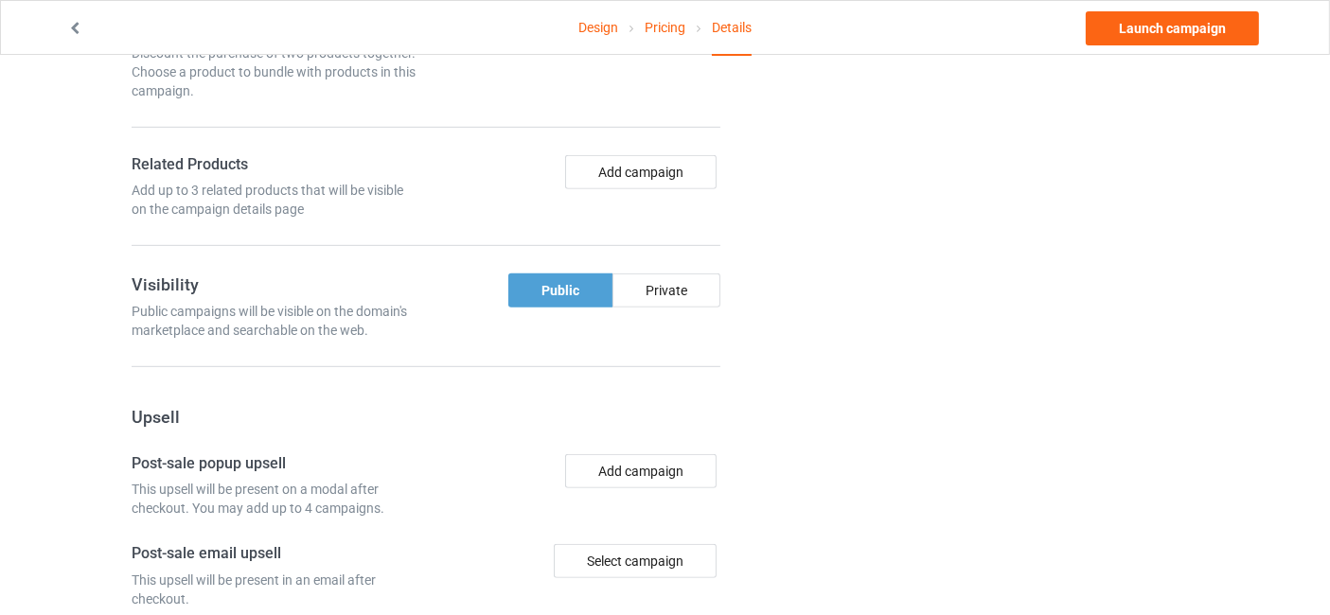
scroll to position [1122, 0]
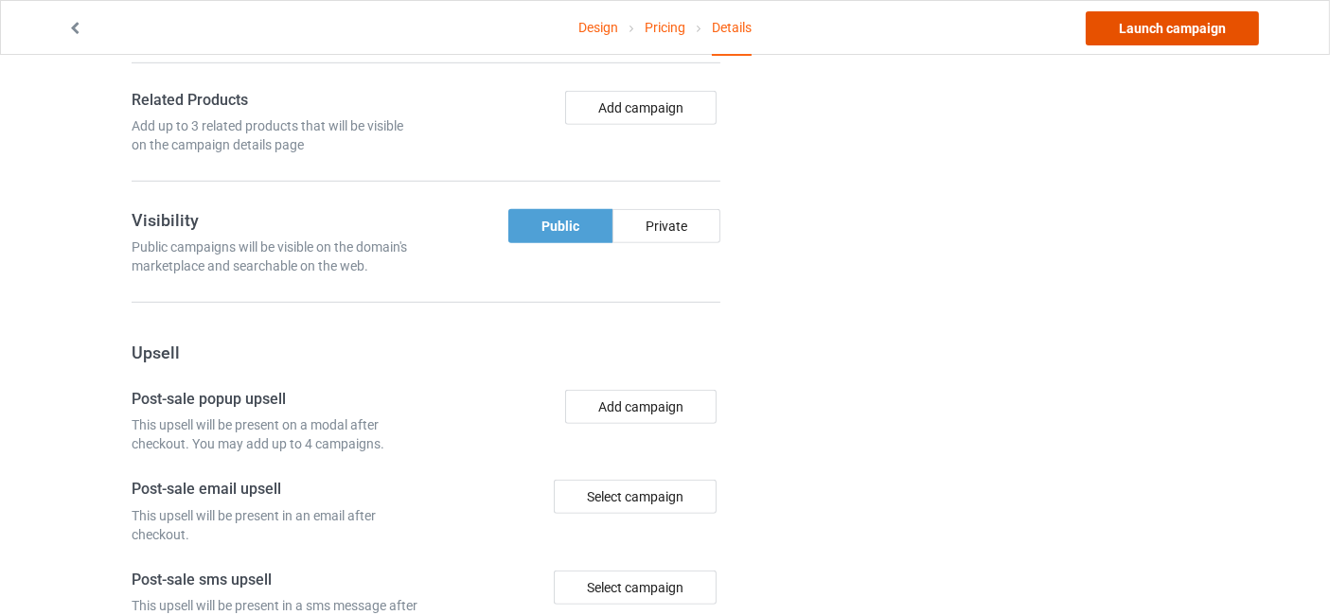
click at [1174, 32] on link "Launch campaign" at bounding box center [1172, 28] width 173 height 34
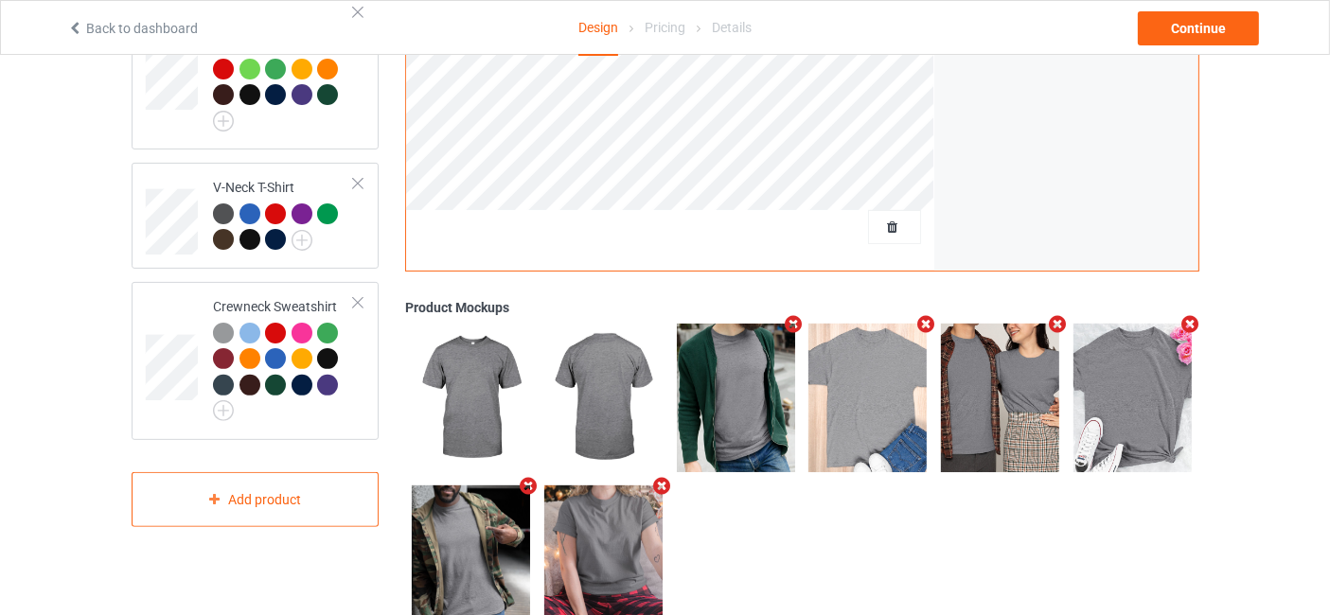
scroll to position [560, 0]
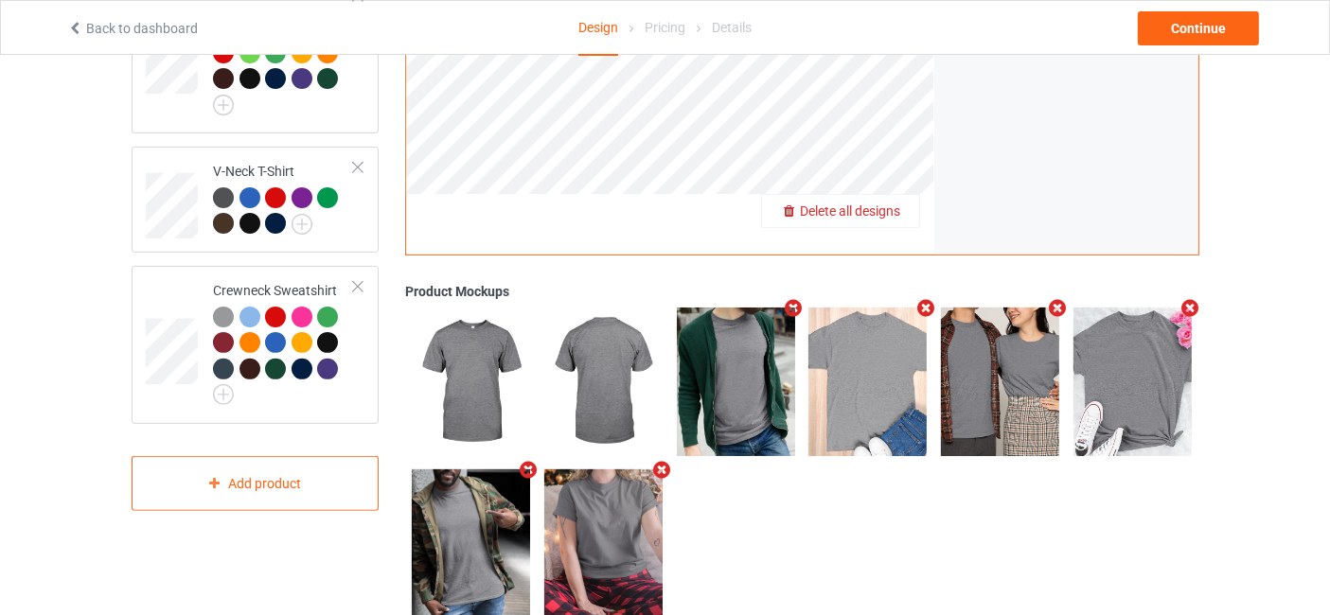
click at [894, 207] on span "Delete all designs" at bounding box center [850, 211] width 100 height 15
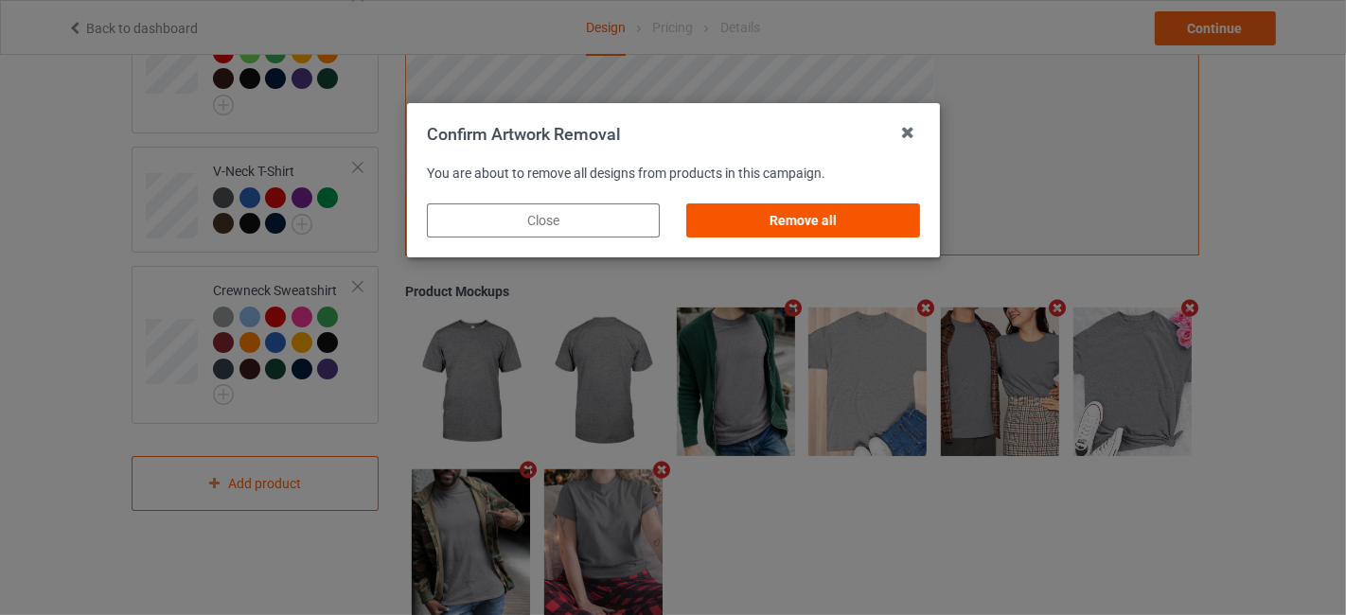
click at [726, 212] on div "Remove all" at bounding box center [802, 221] width 233 height 34
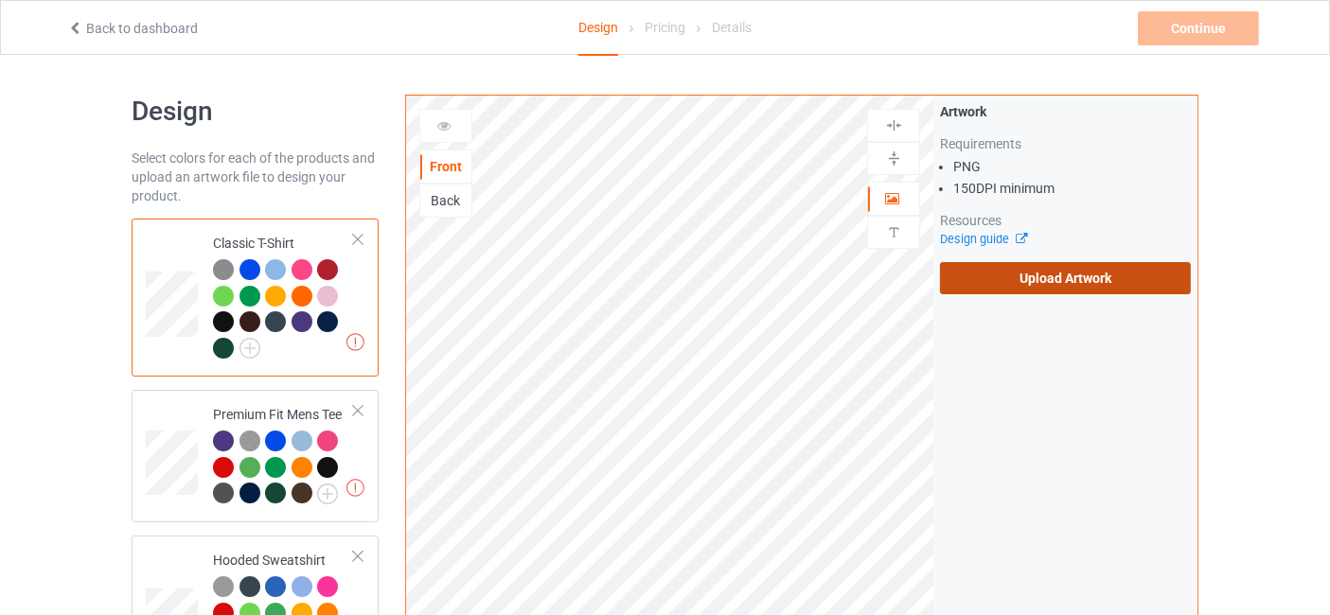
scroll to position [0, 0]
click at [1098, 276] on label "Upload Artwork" at bounding box center [1065, 278] width 251 height 32
click at [0, 0] on input "Upload Artwork" at bounding box center [0, 0] width 0 height 0
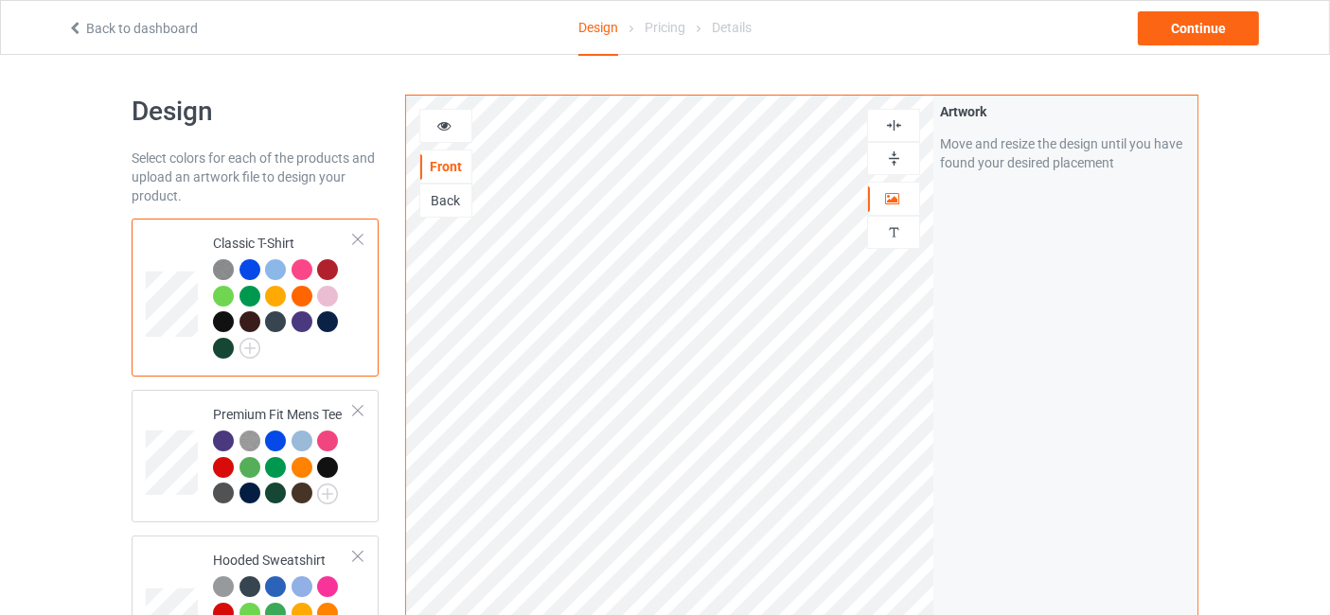
click at [448, 122] on icon at bounding box center [444, 122] width 16 height 13
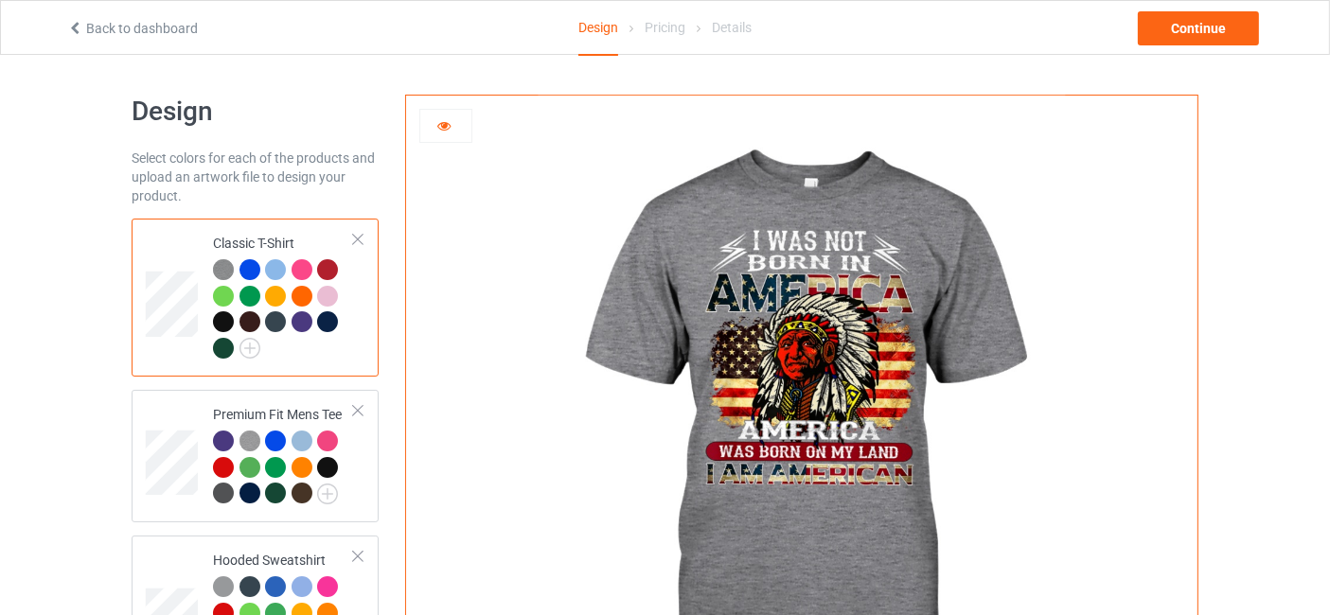
click at [224, 347] on div at bounding box center [223, 348] width 21 height 21
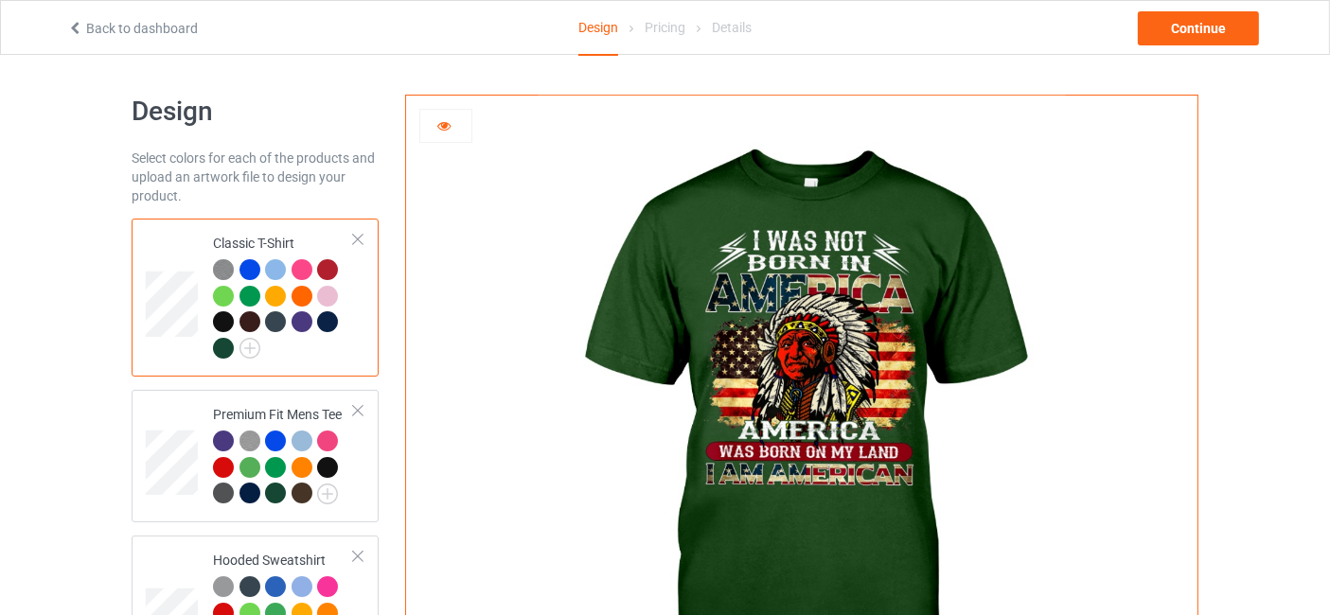
click at [324, 324] on div at bounding box center [327, 321] width 21 height 21
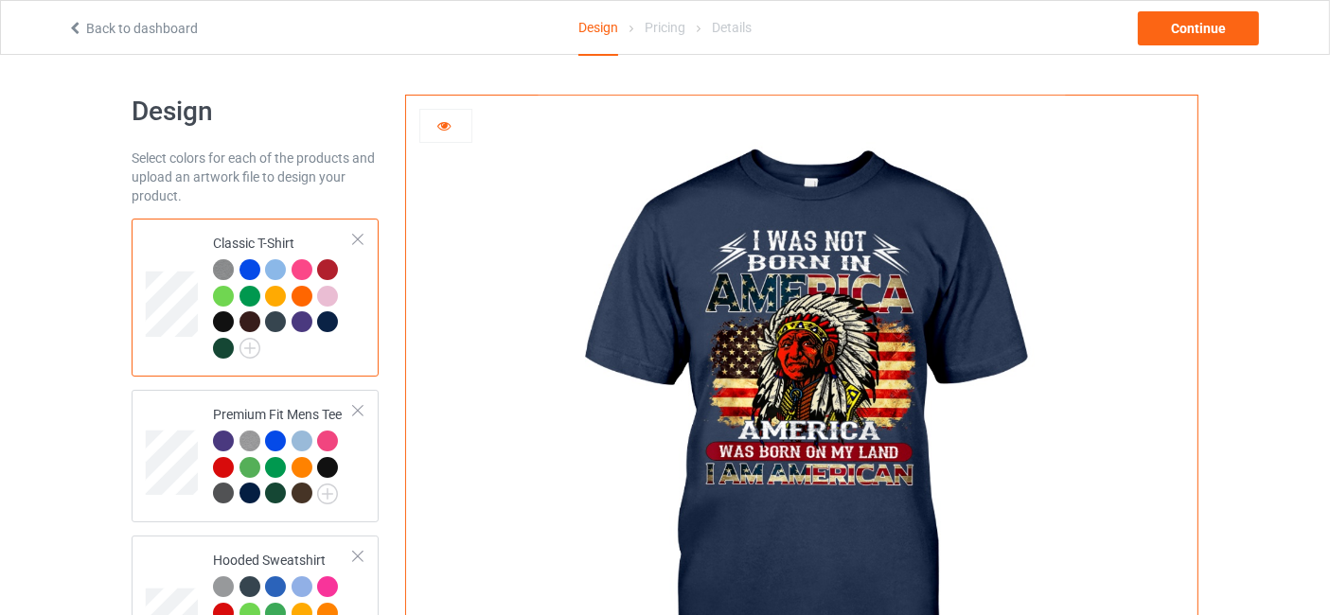
click at [299, 326] on div at bounding box center [302, 321] width 21 height 21
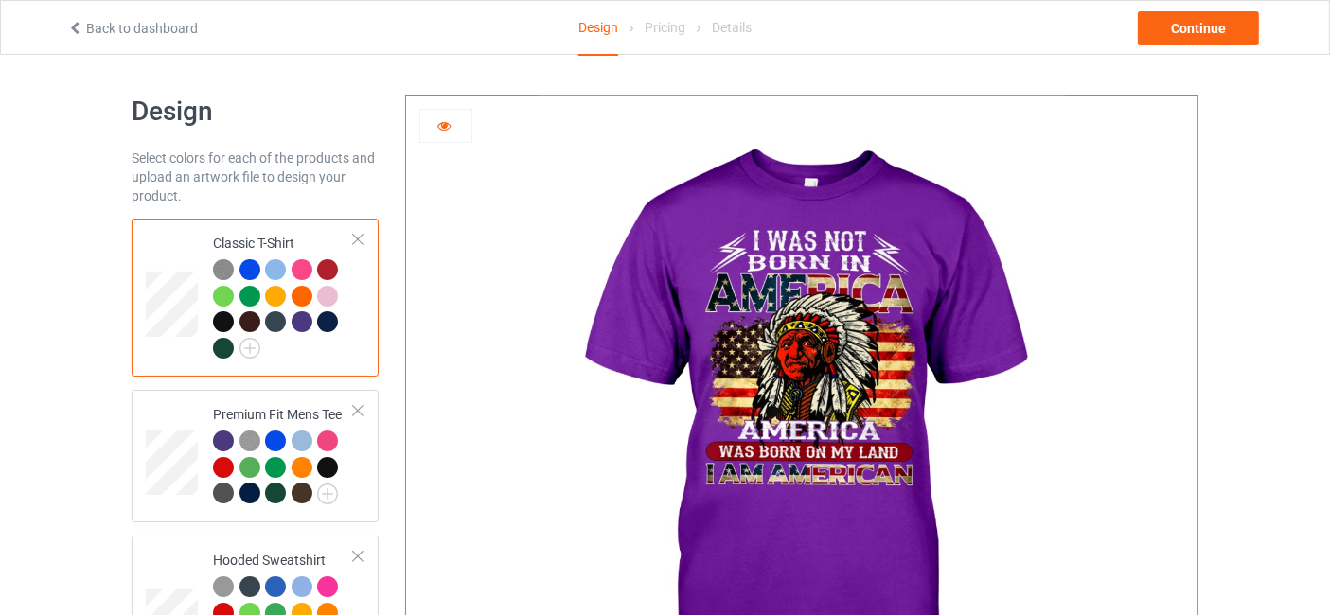
click at [275, 323] on div at bounding box center [275, 321] width 21 height 21
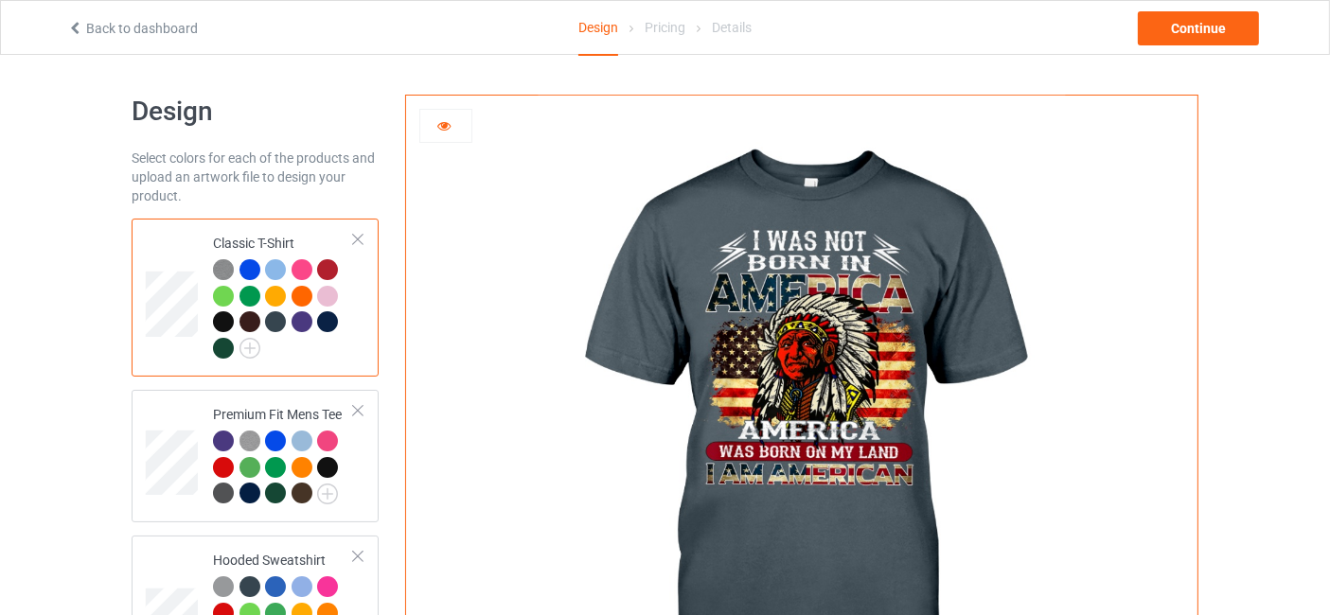
click at [245, 324] on div at bounding box center [250, 321] width 21 height 21
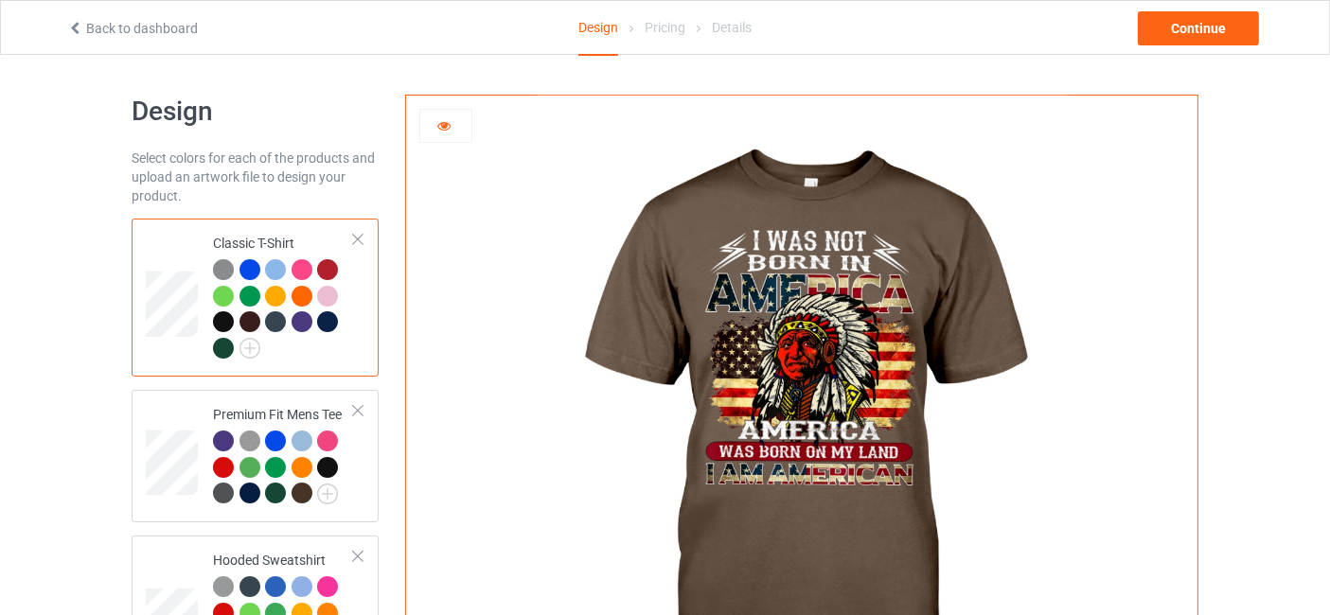
click at [230, 323] on div at bounding box center [223, 321] width 21 height 21
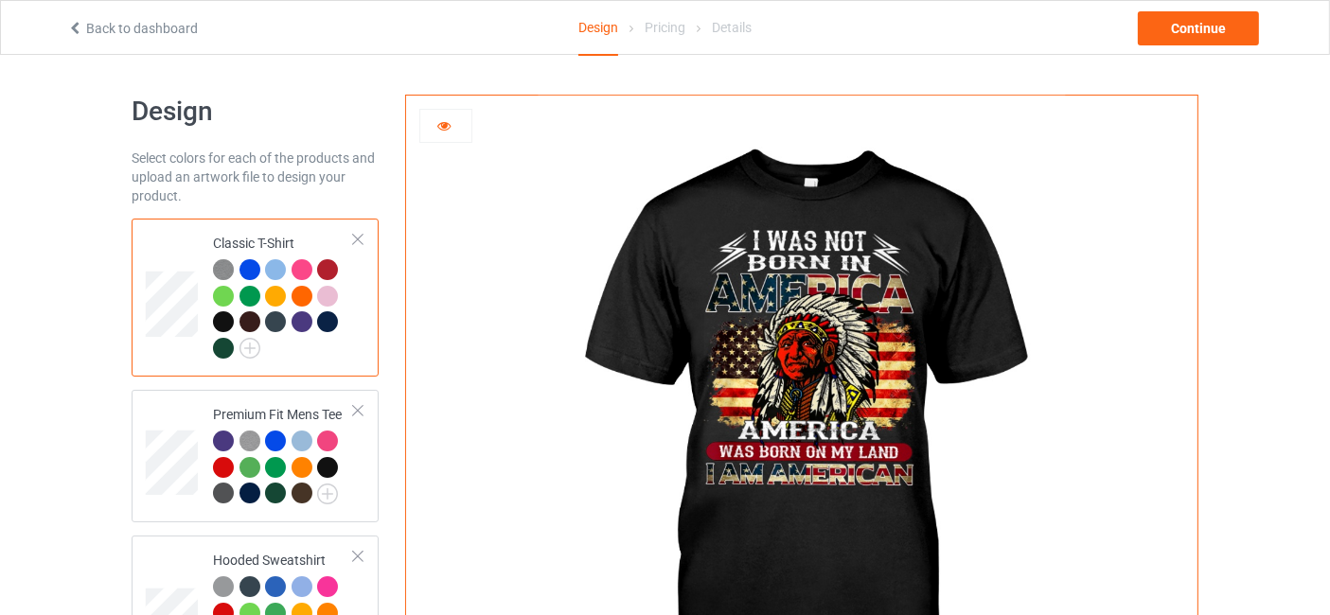
click at [322, 297] on div at bounding box center [327, 296] width 21 height 21
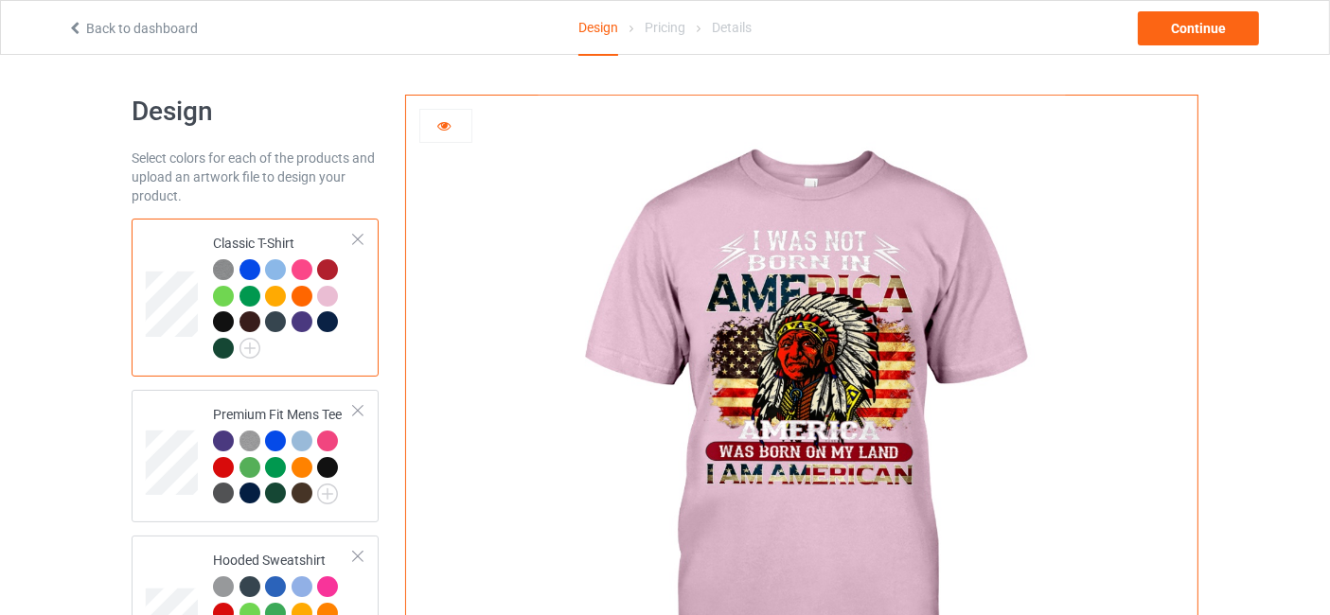
click at [297, 292] on div at bounding box center [302, 296] width 21 height 21
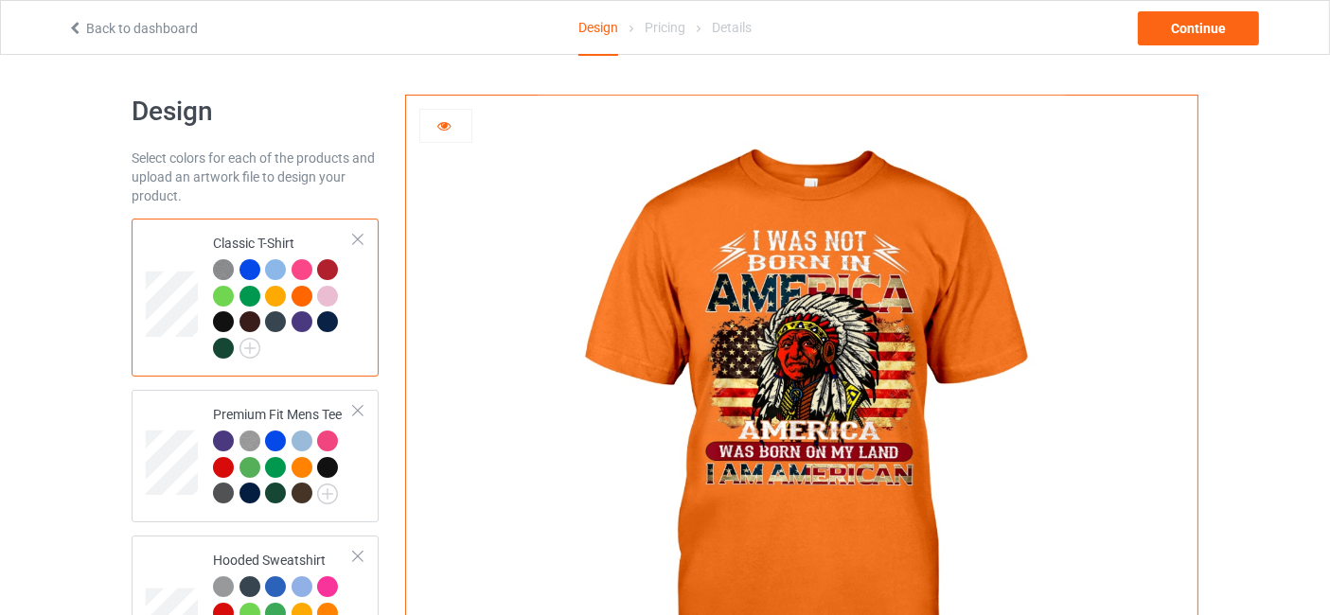
click at [281, 294] on div at bounding box center [275, 296] width 21 height 21
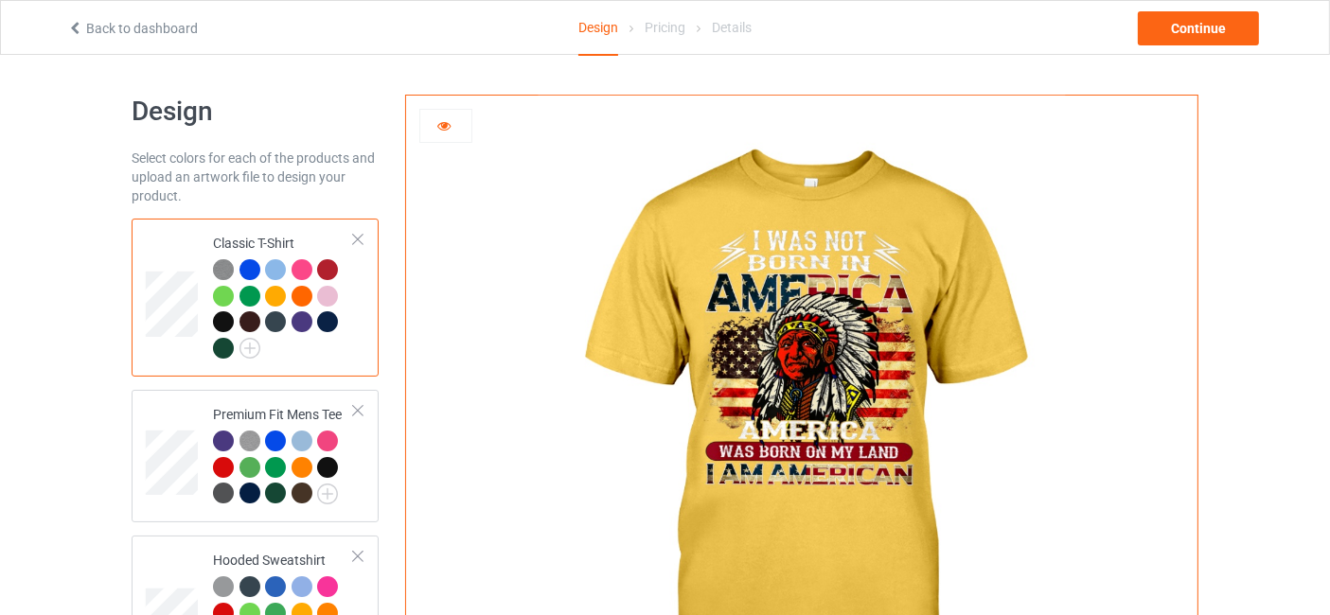
click at [254, 293] on div at bounding box center [250, 296] width 21 height 21
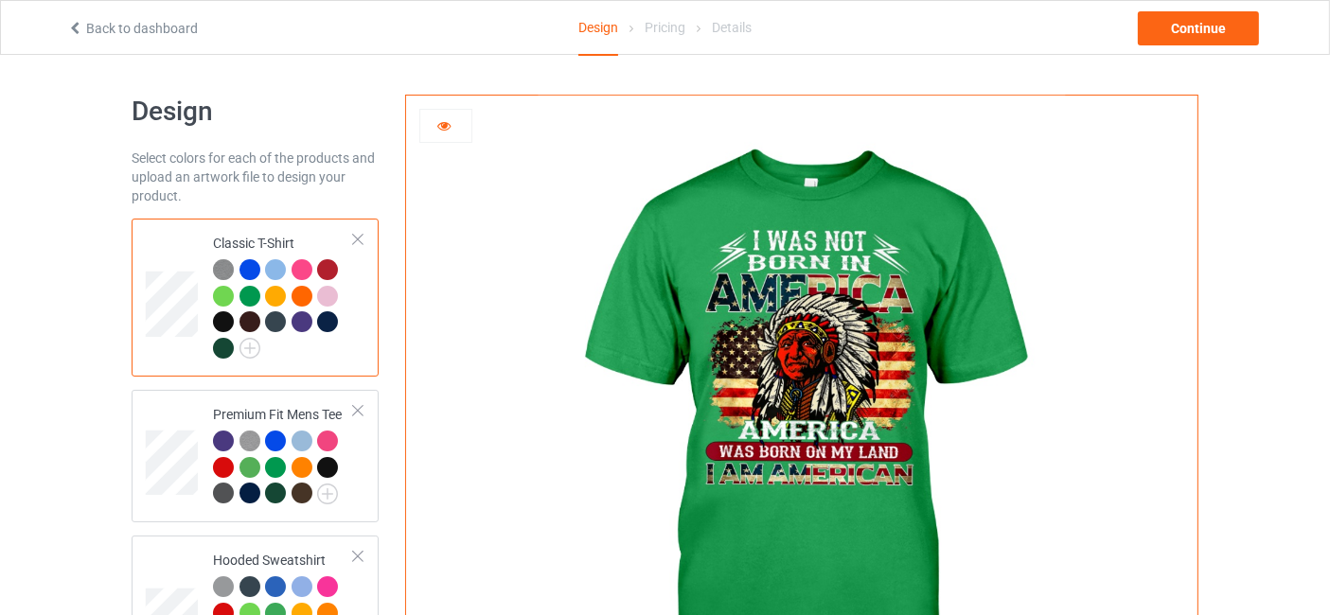
click at [223, 298] on div at bounding box center [223, 296] width 21 height 21
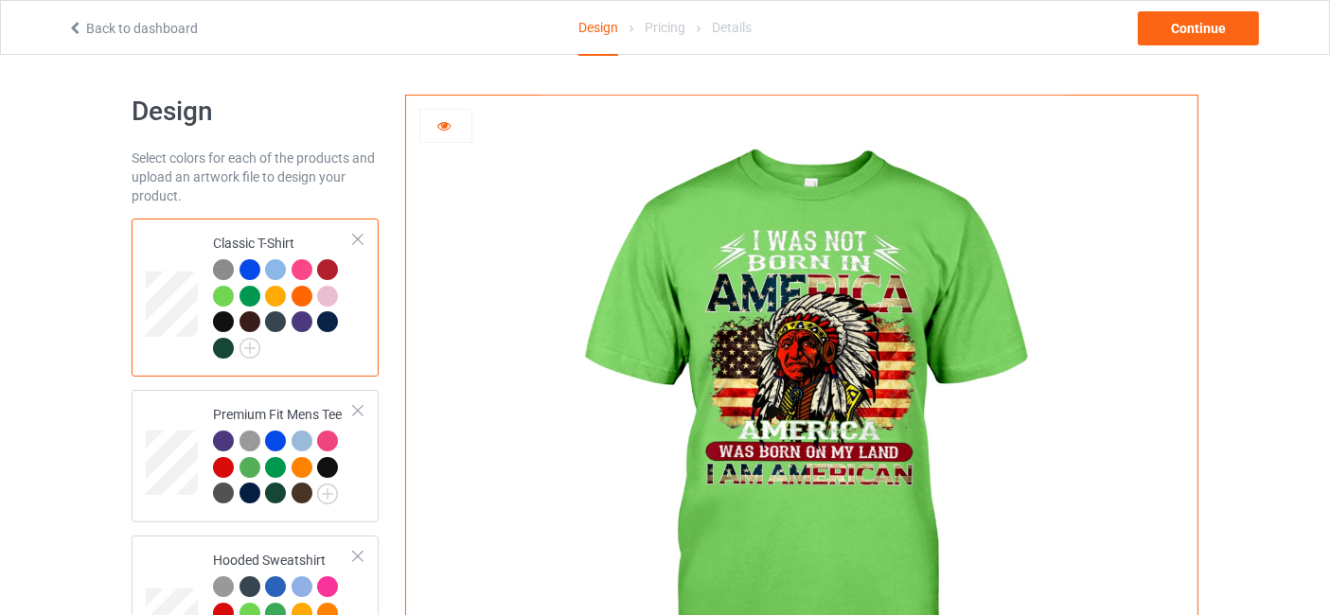
click at [329, 266] on div at bounding box center [327, 269] width 21 height 21
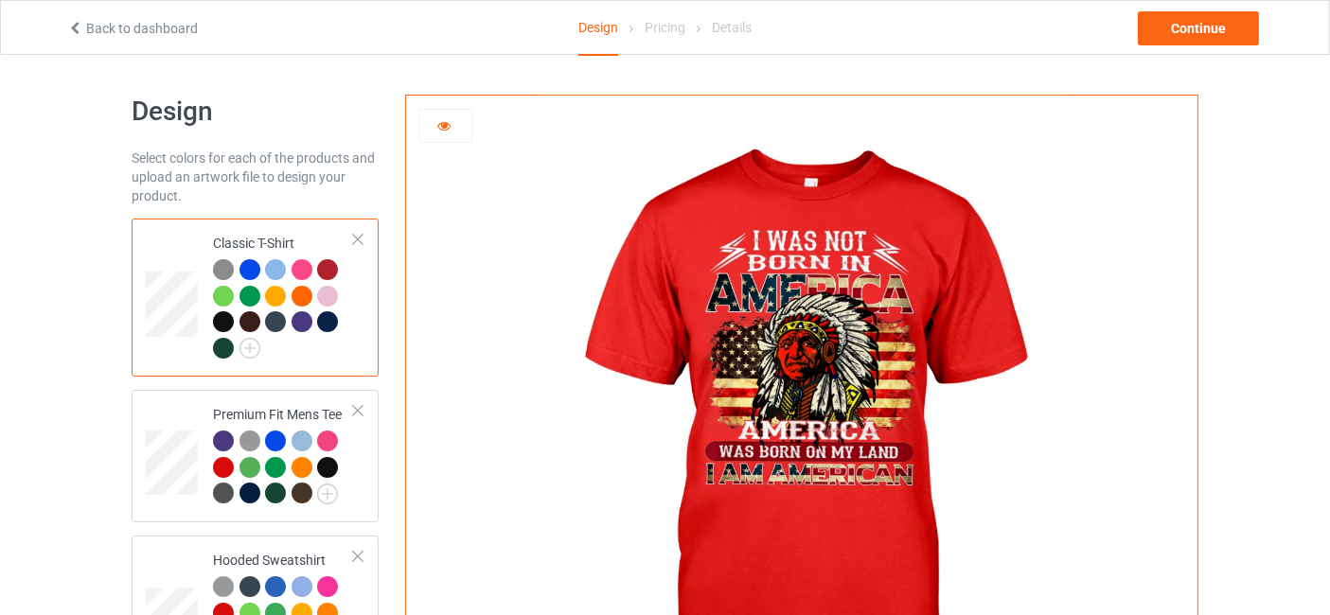
click at [300, 265] on div at bounding box center [302, 269] width 21 height 21
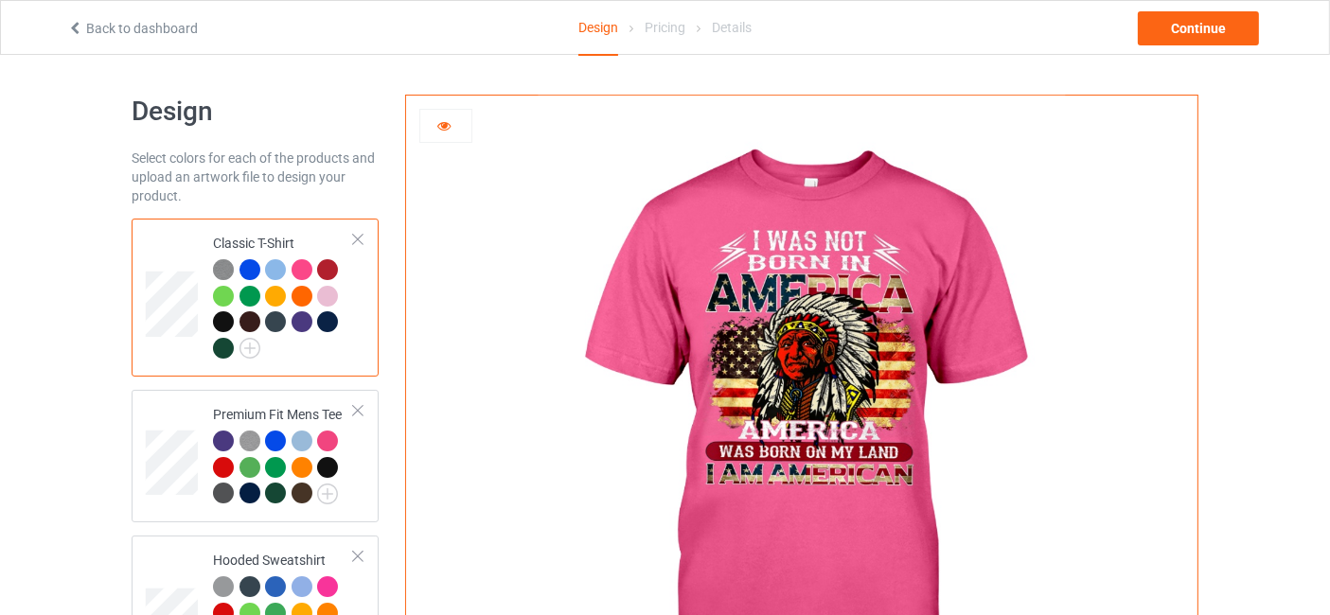
click at [279, 266] on div at bounding box center [275, 269] width 21 height 21
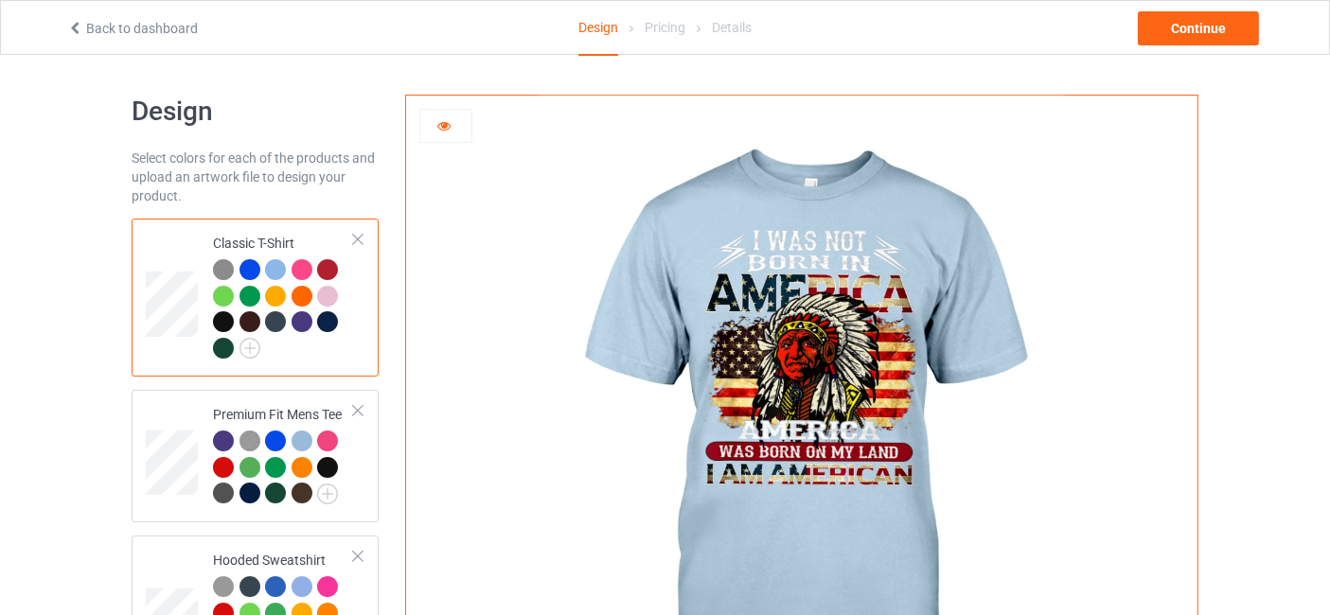
click at [248, 275] on div at bounding box center [250, 269] width 21 height 21
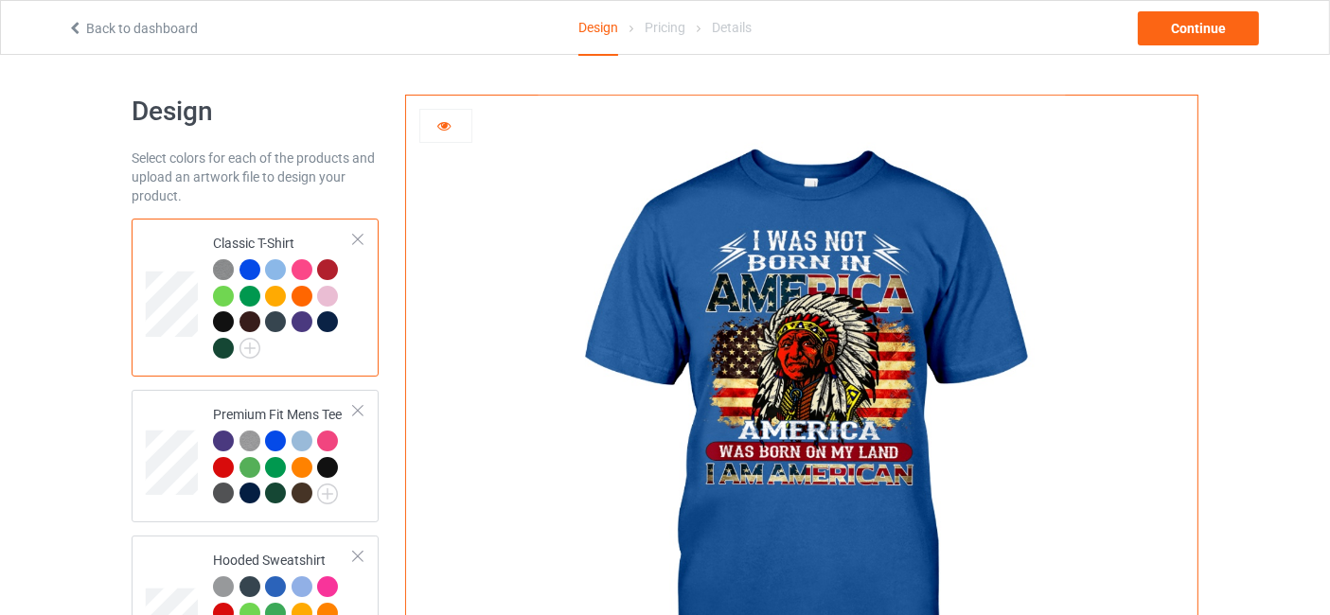
click at [221, 259] on img at bounding box center [223, 269] width 21 height 21
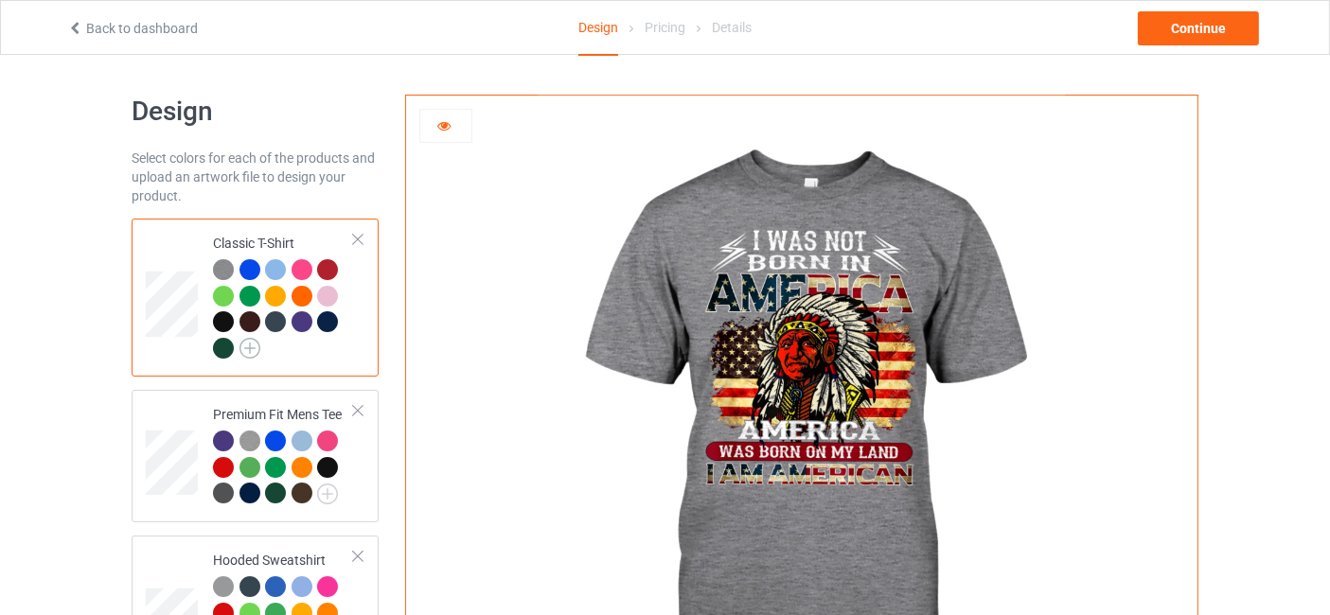
click at [247, 345] on img at bounding box center [250, 348] width 21 height 21
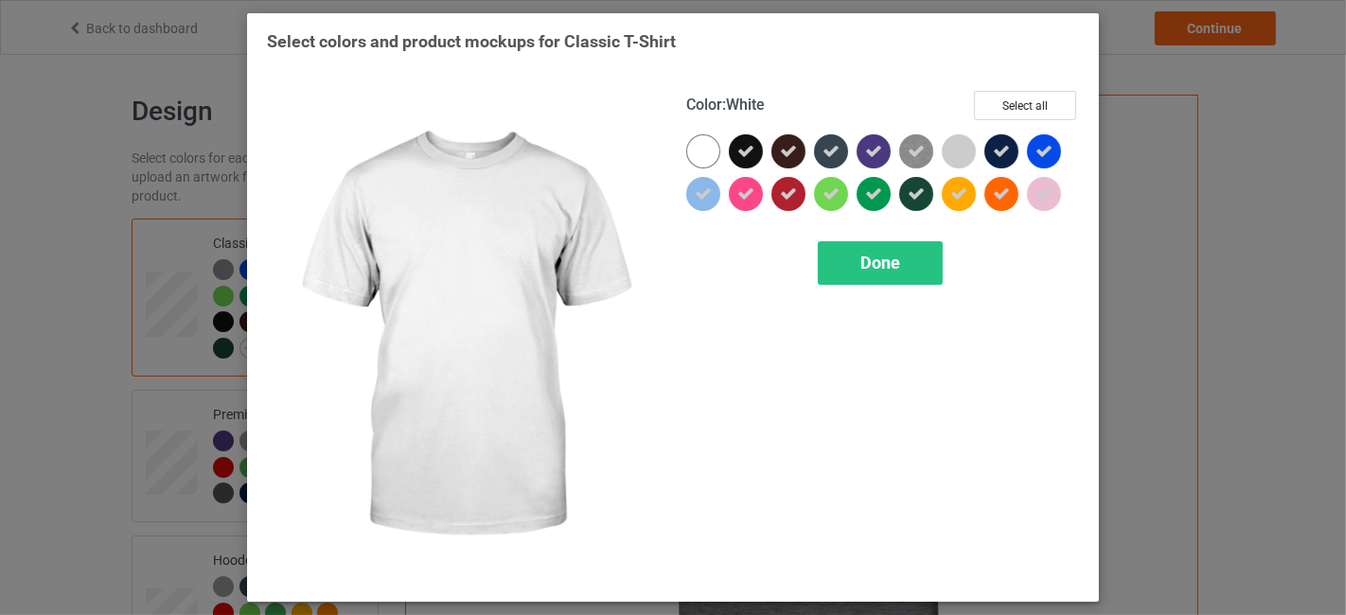
click at [700, 154] on div at bounding box center [703, 151] width 34 height 34
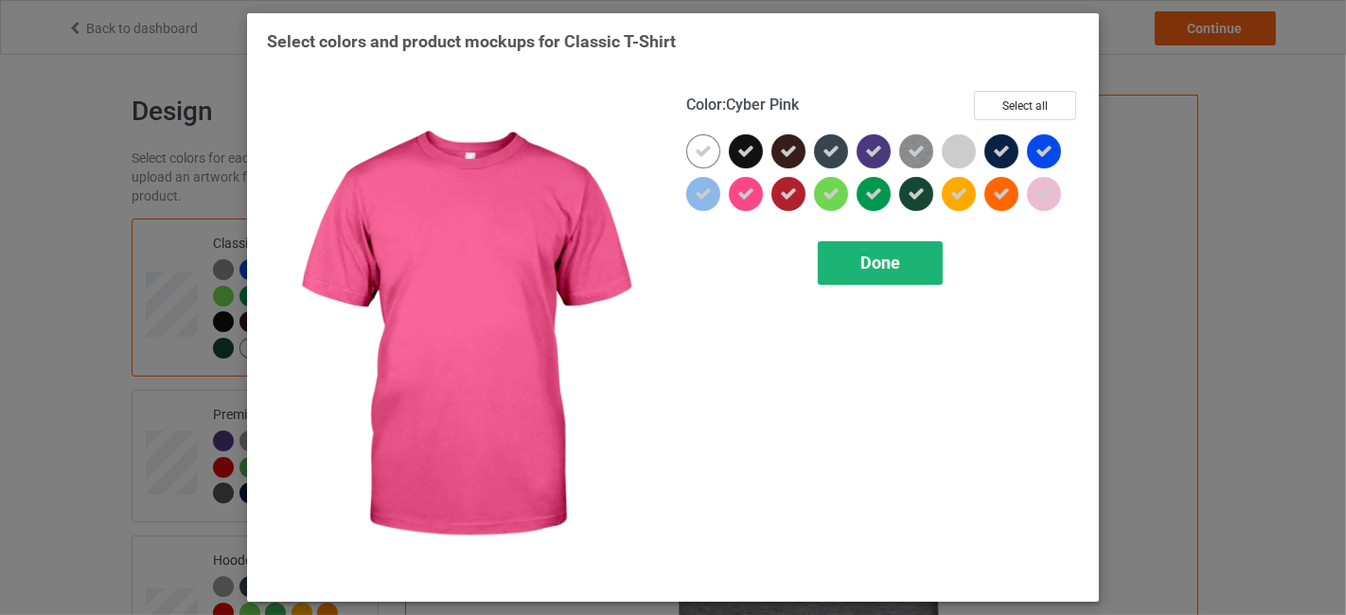
click at [853, 253] on div "Done" at bounding box center [880, 263] width 125 height 44
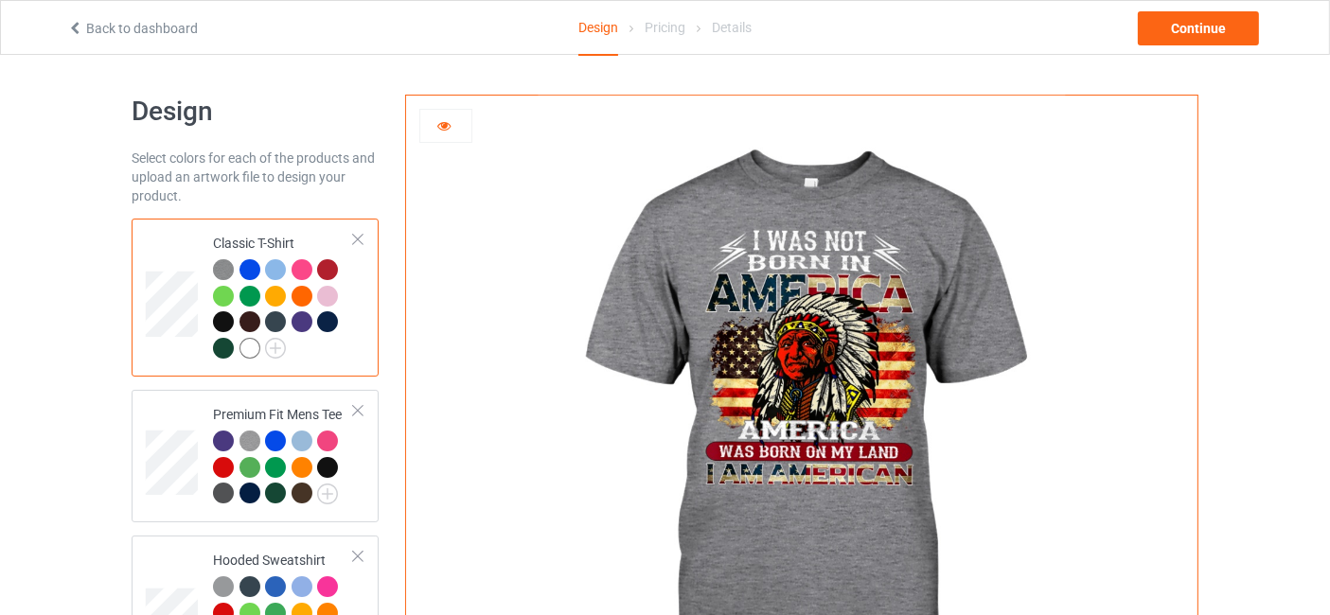
click at [225, 263] on img at bounding box center [223, 269] width 21 height 21
click at [246, 346] on div at bounding box center [250, 348] width 21 height 21
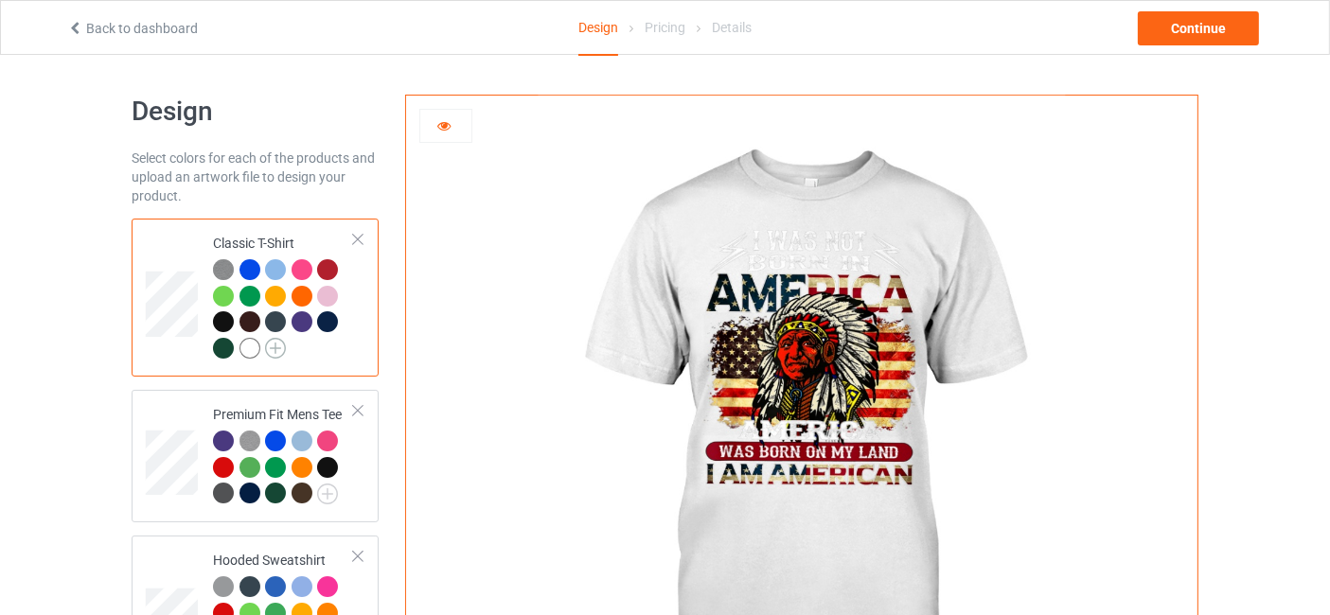
click at [275, 350] on img at bounding box center [275, 348] width 21 height 21
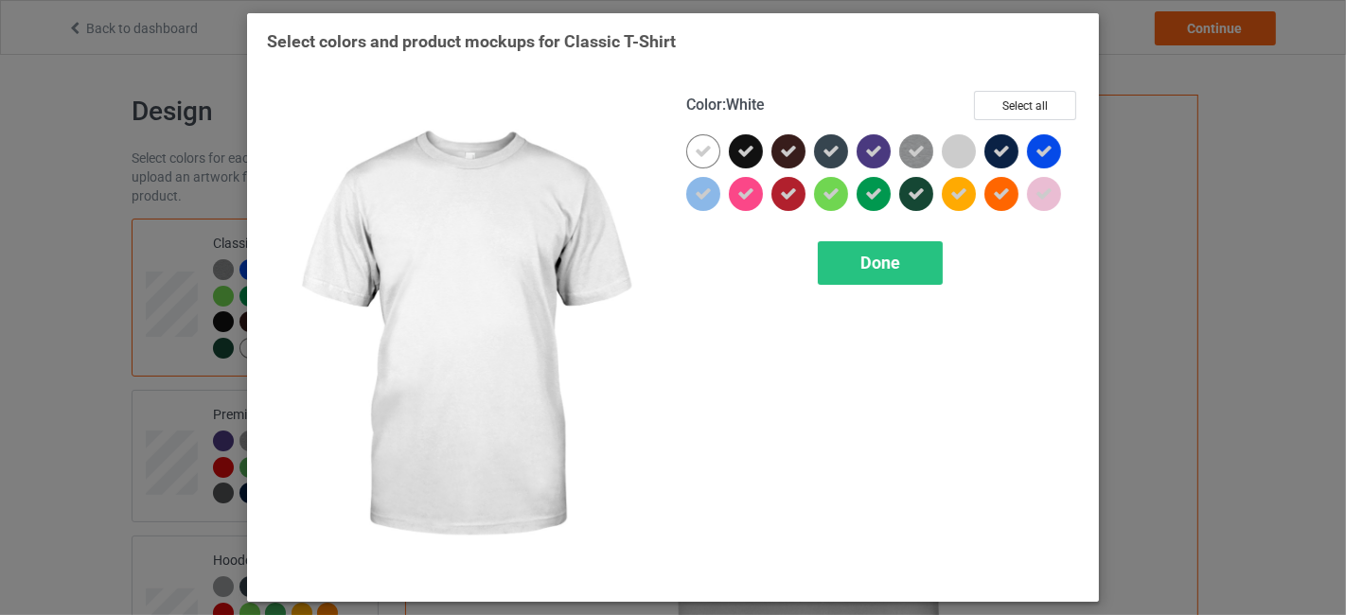
click at [698, 155] on icon at bounding box center [703, 151] width 17 height 17
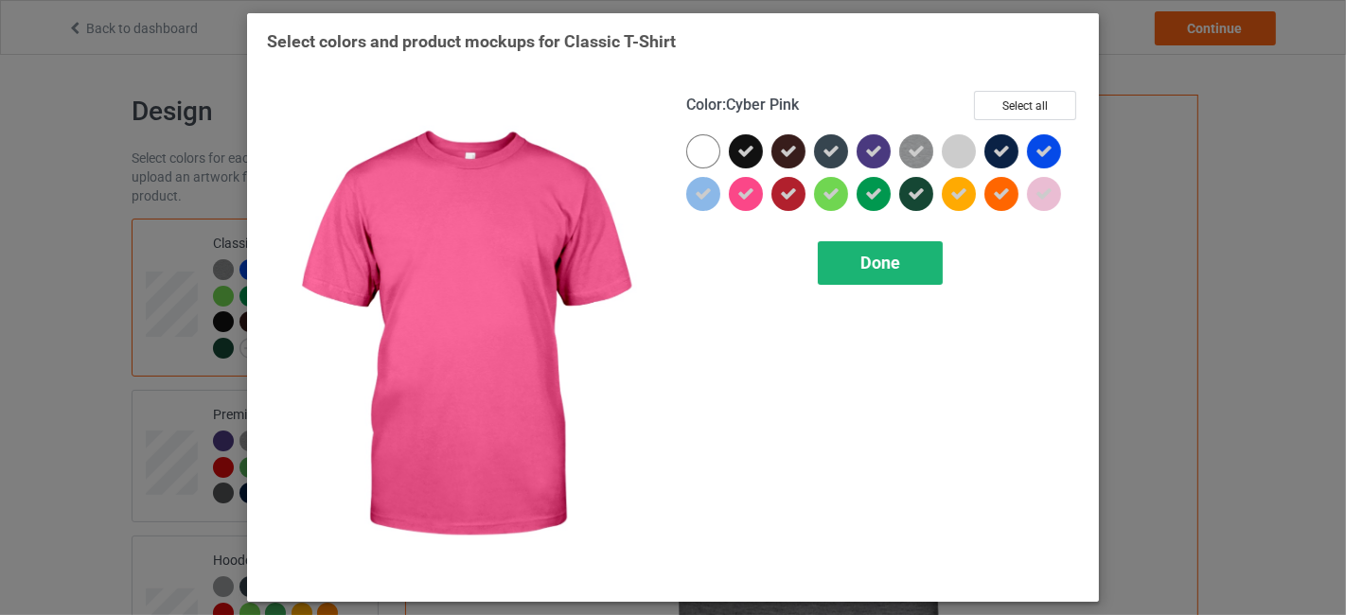
click at [878, 265] on span "Done" at bounding box center [881, 263] width 40 height 20
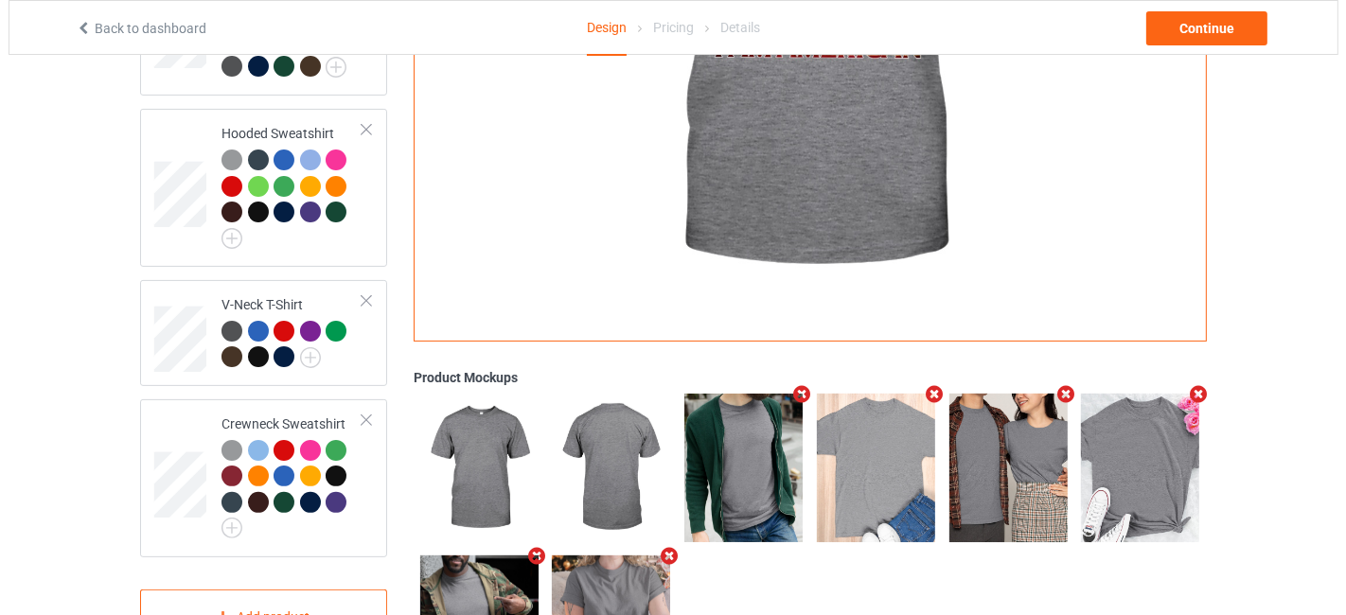
scroll to position [560, 0]
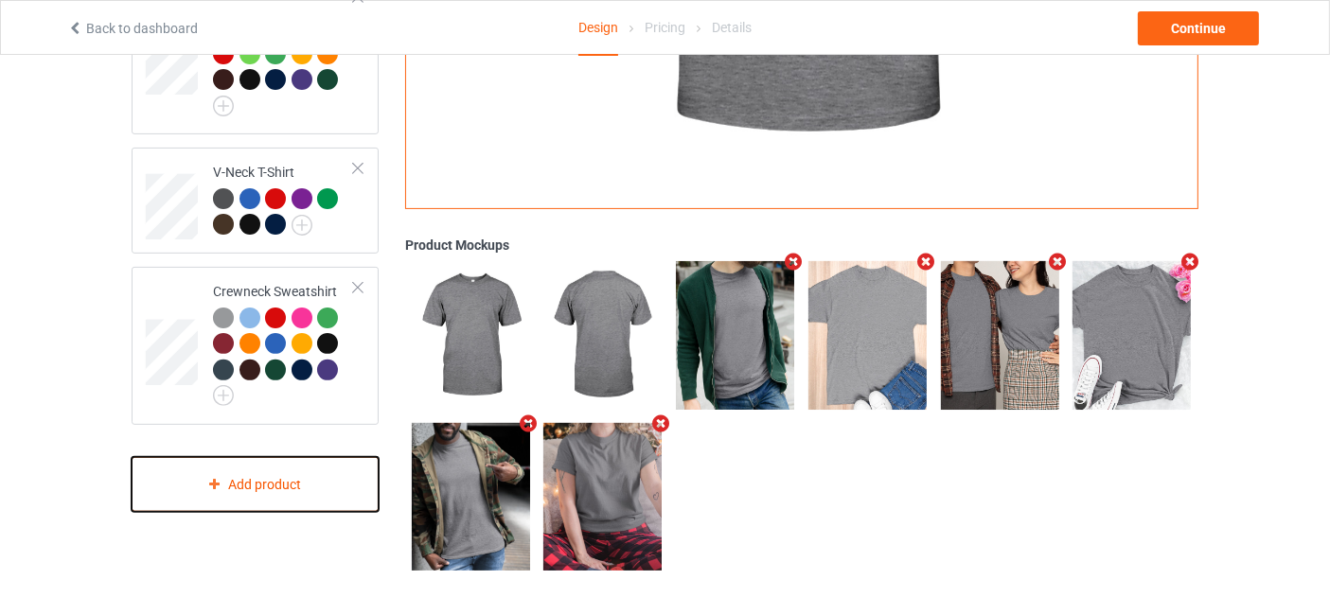
click at [303, 469] on div "Add product" at bounding box center [255, 485] width 247 height 56
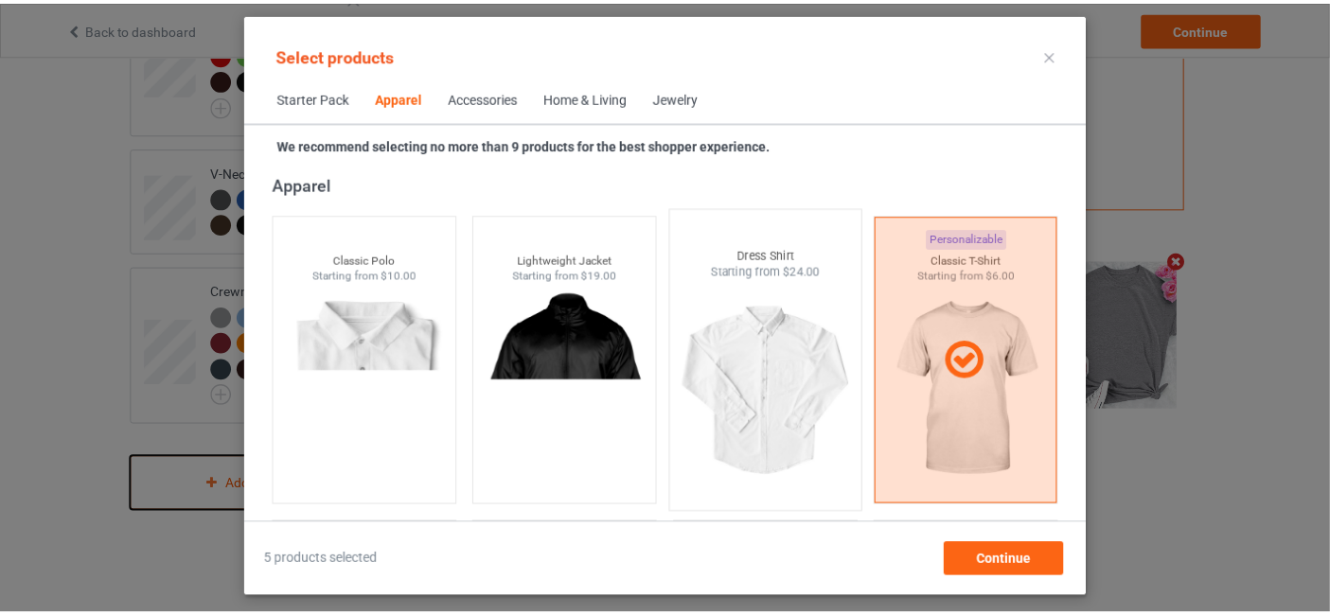
scroll to position [1266, 0]
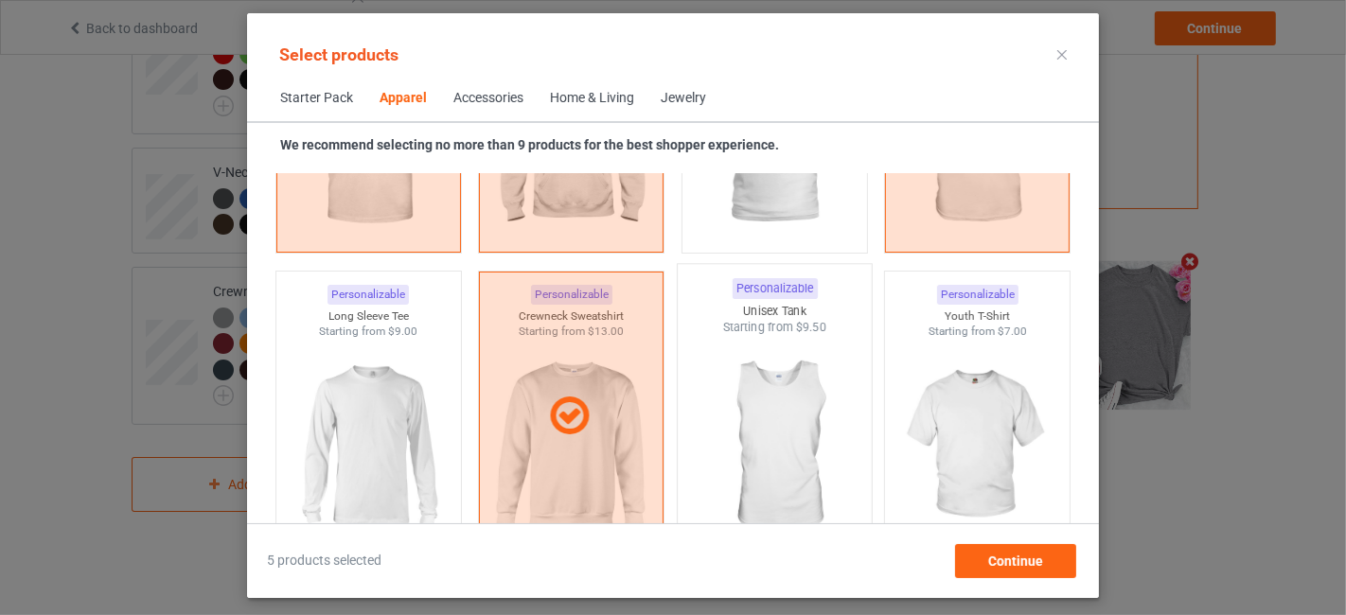
click at [757, 401] on img at bounding box center [774, 447] width 178 height 222
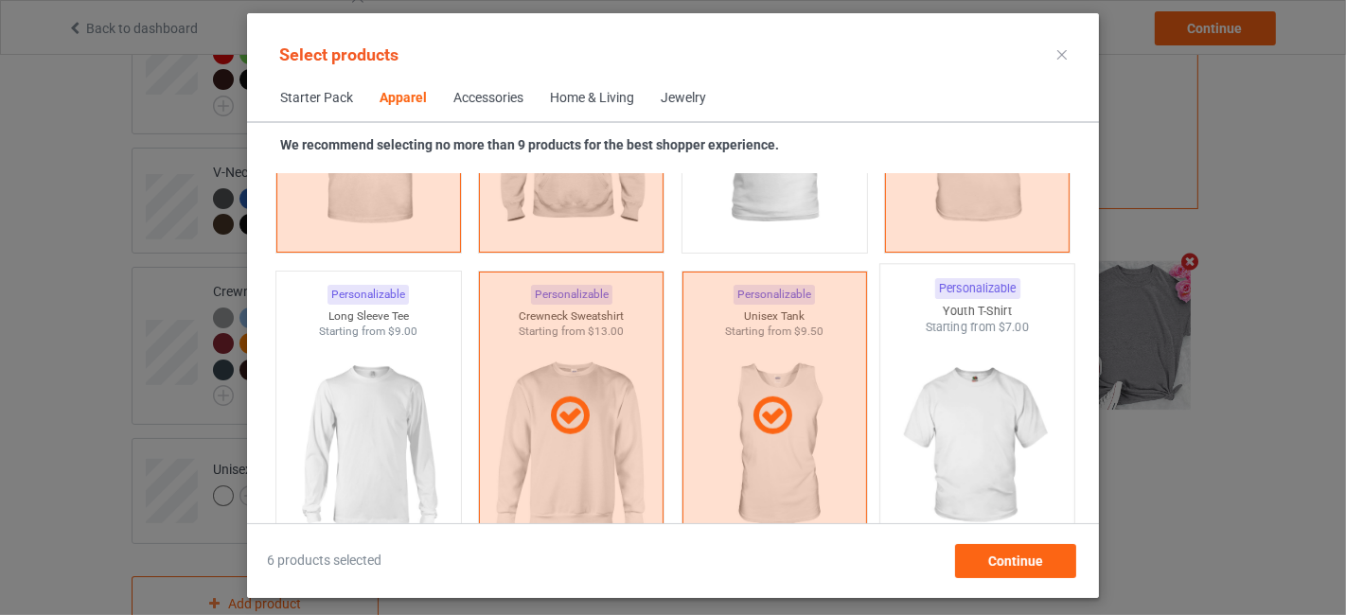
click at [969, 432] on img at bounding box center [978, 447] width 178 height 222
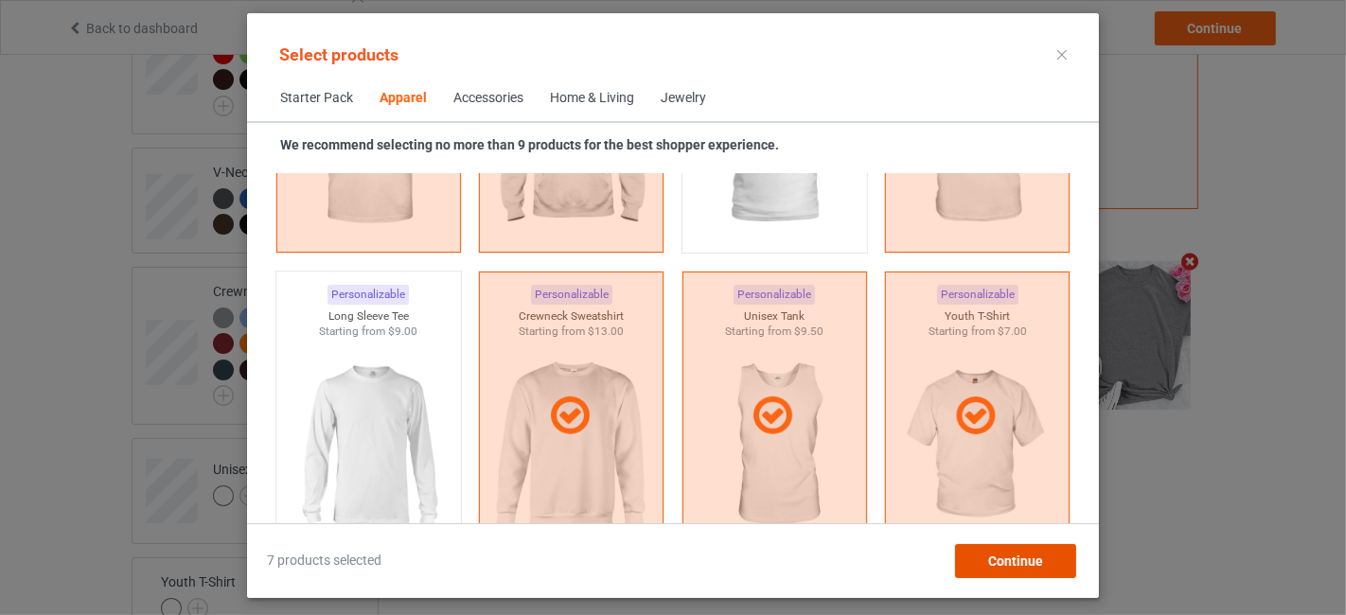
click at [999, 554] on span "Continue" at bounding box center [1015, 561] width 55 height 15
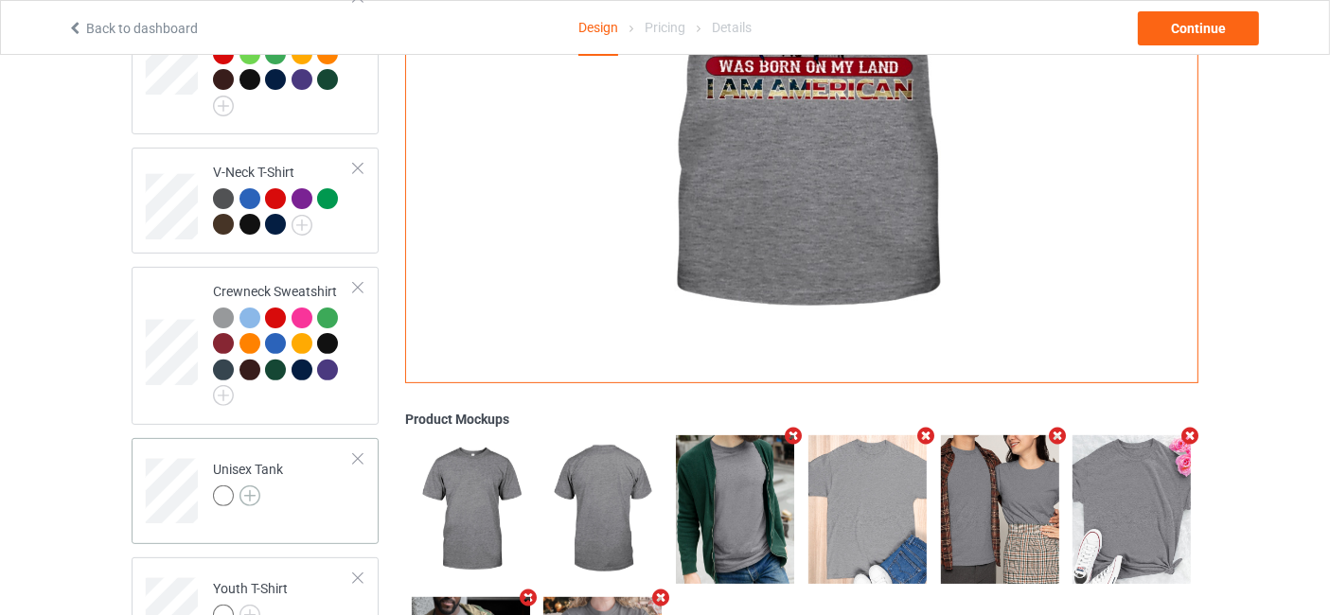
click at [251, 493] on img at bounding box center [250, 496] width 21 height 21
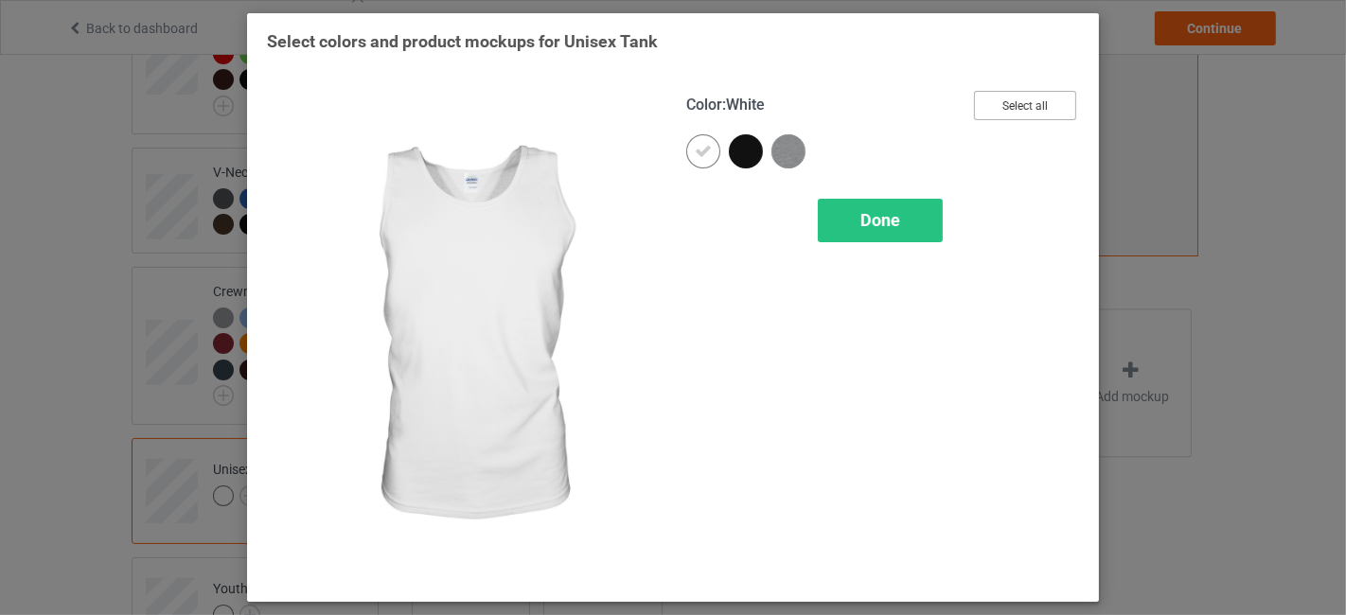
click at [1022, 107] on button "Select all" at bounding box center [1025, 105] width 102 height 29
click at [708, 150] on icon at bounding box center [703, 151] width 17 height 17
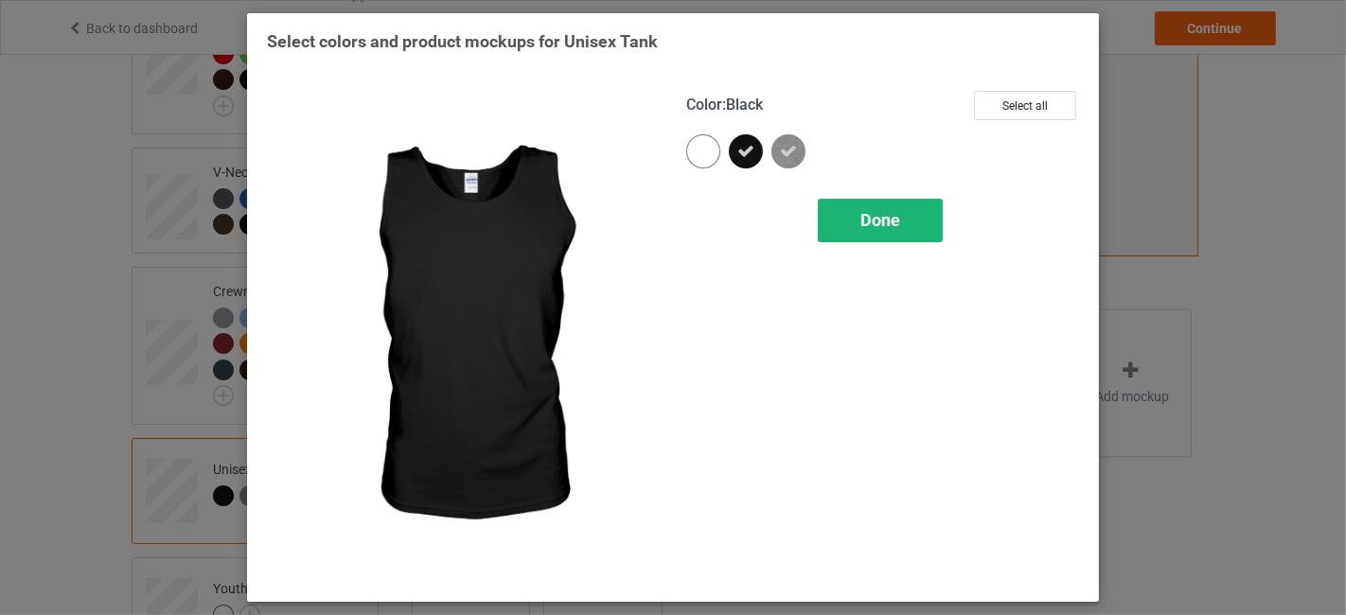
click at [909, 231] on div "Done" at bounding box center [880, 221] width 125 height 44
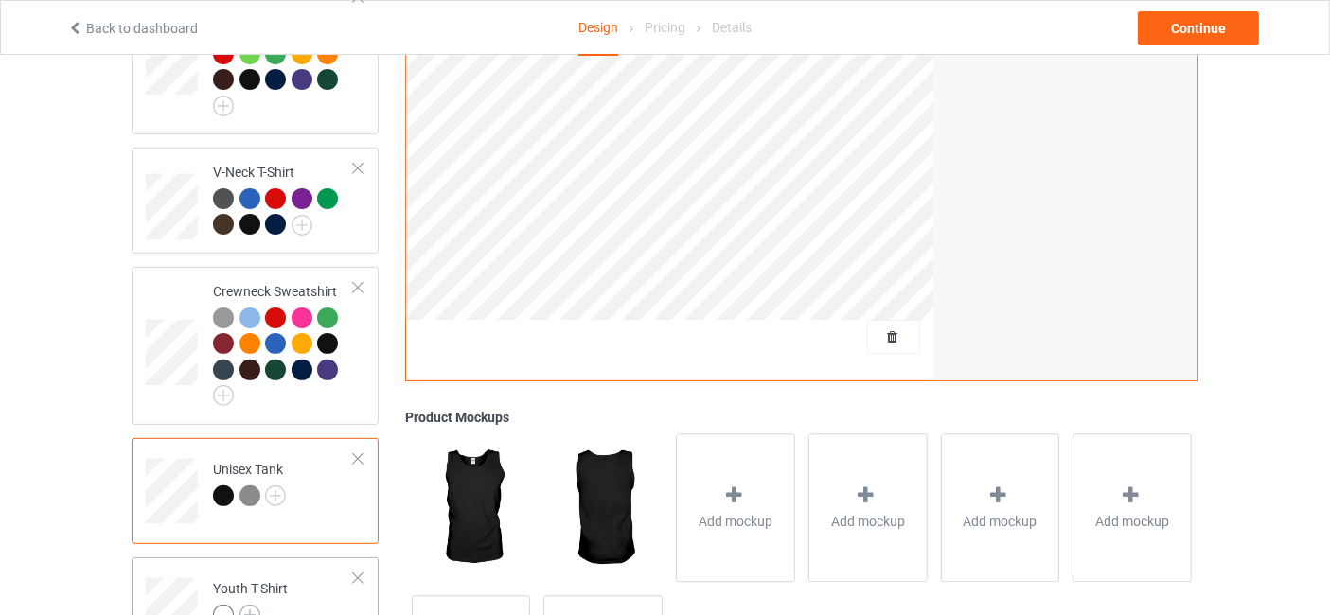
click at [257, 606] on img at bounding box center [250, 615] width 21 height 21
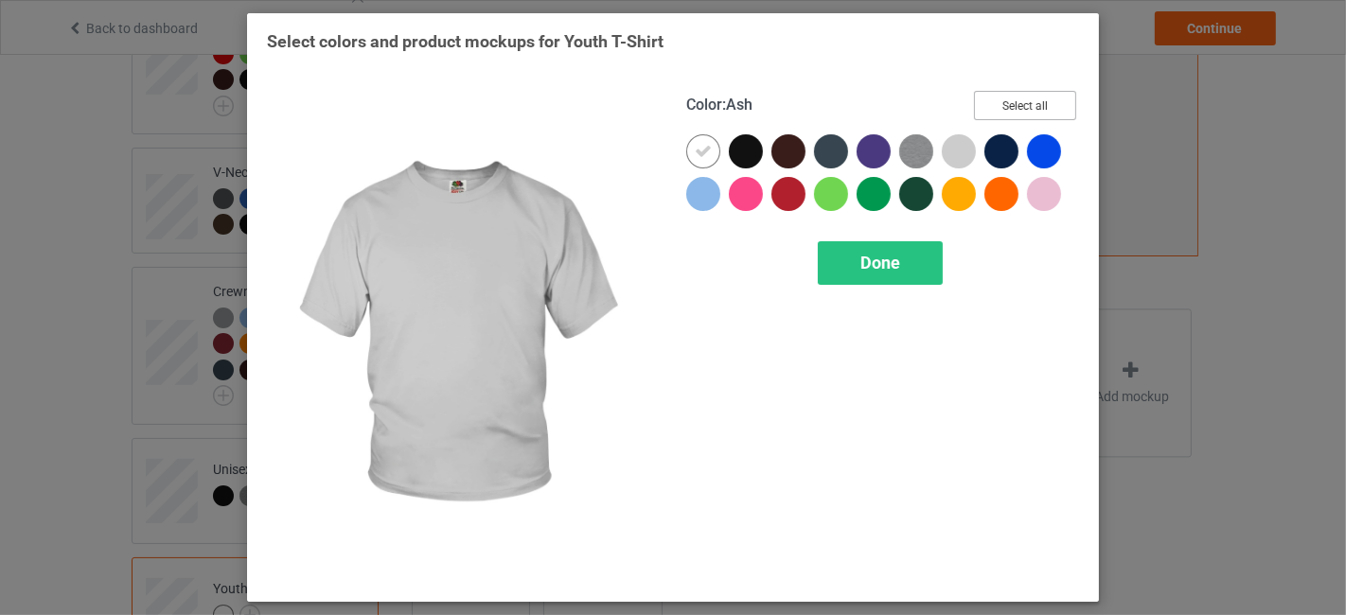
click at [1004, 116] on button "Select all" at bounding box center [1025, 105] width 102 height 29
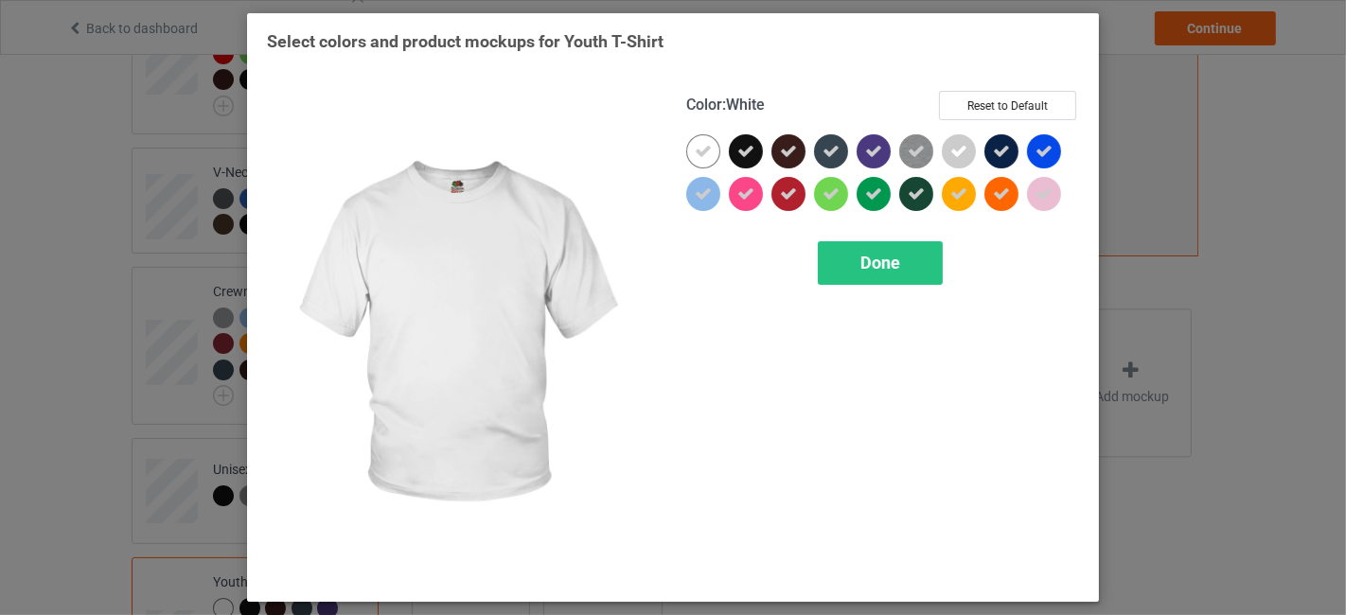
click at [702, 152] on icon at bounding box center [703, 151] width 17 height 17
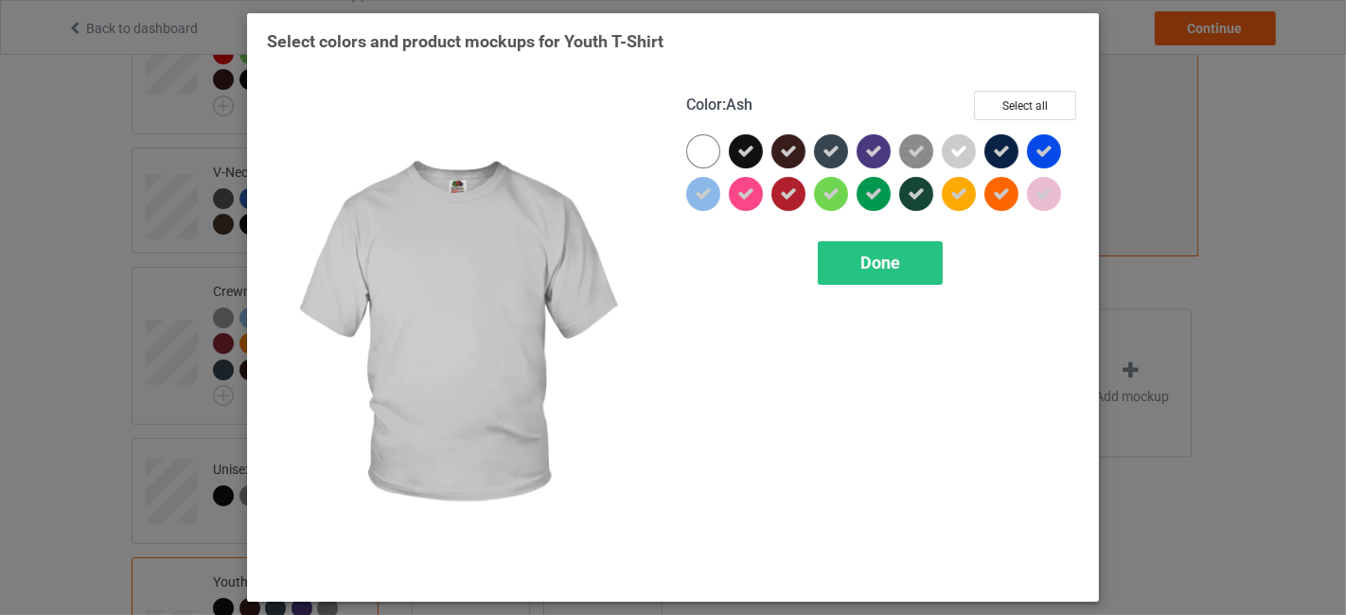
click at [966, 152] on icon at bounding box center [959, 151] width 17 height 17
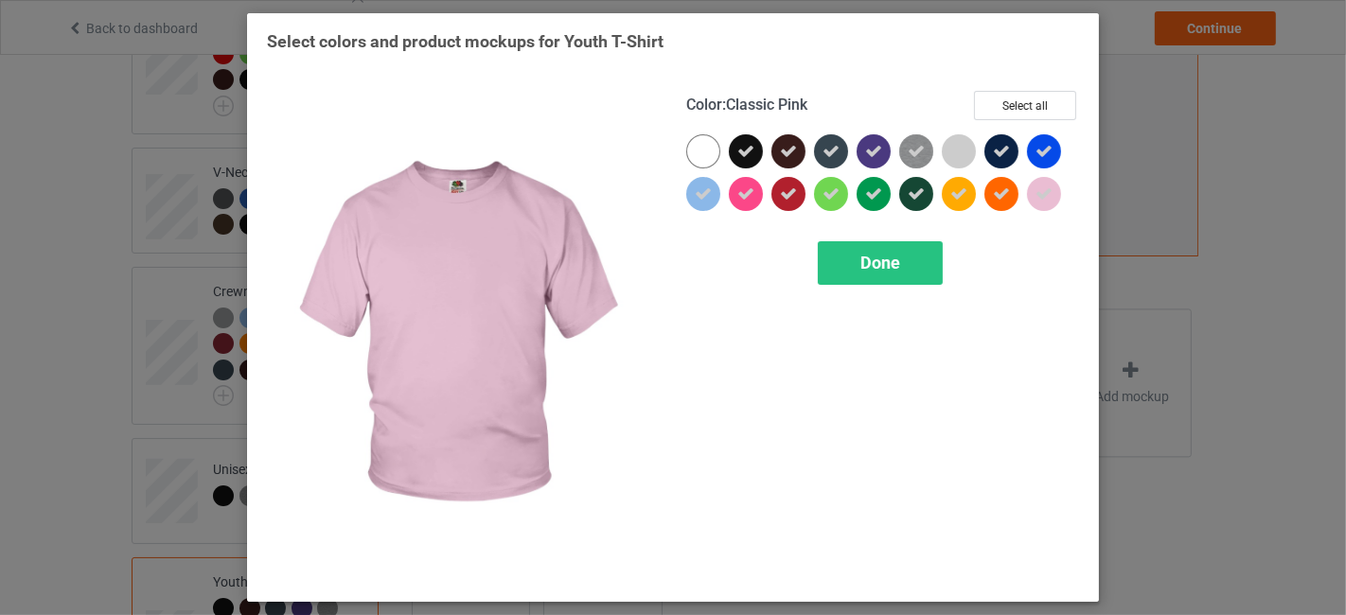
click at [1041, 193] on icon at bounding box center [1044, 194] width 17 height 17
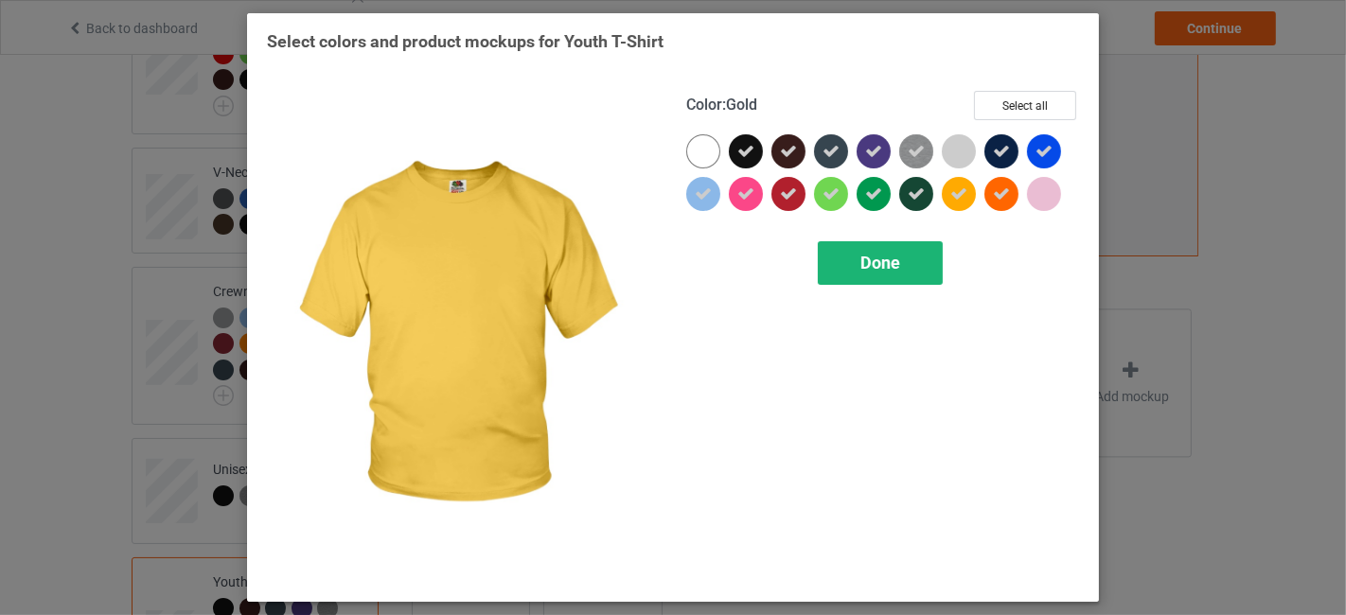
click at [901, 255] on div "Done" at bounding box center [880, 263] width 125 height 44
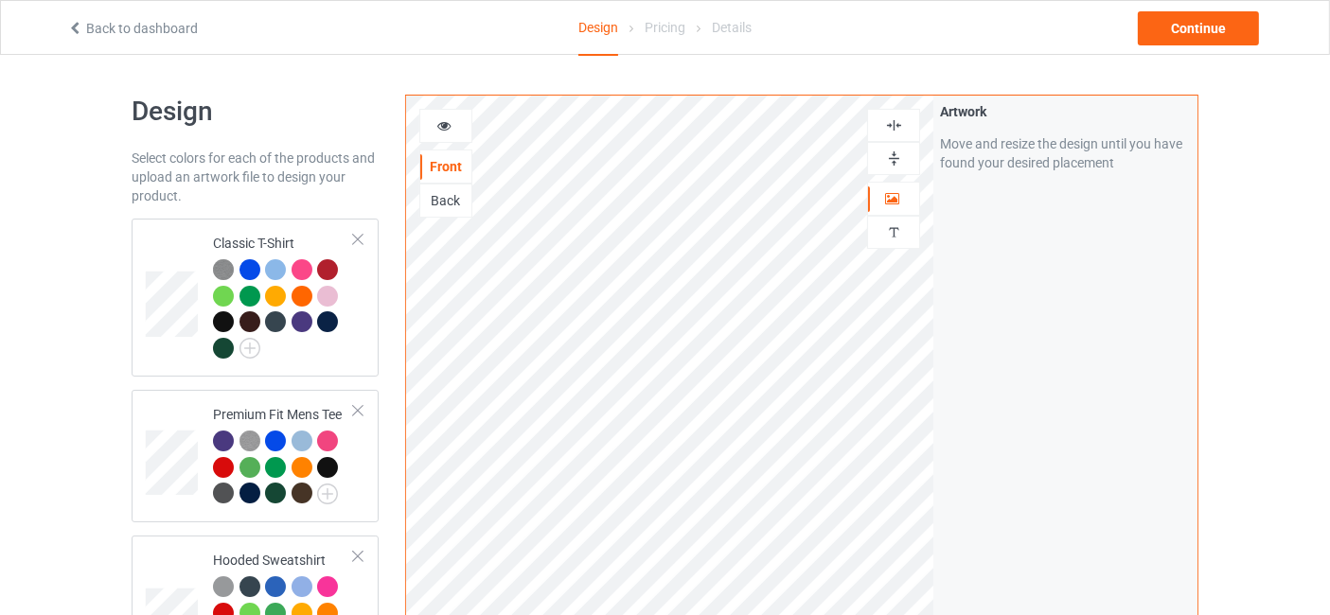
click at [1190, 2] on div "Back to dashboard Design Pricing Details Continue" at bounding box center [665, 27] width 1222 height 53
click at [1184, 29] on div "Continue" at bounding box center [1198, 28] width 121 height 34
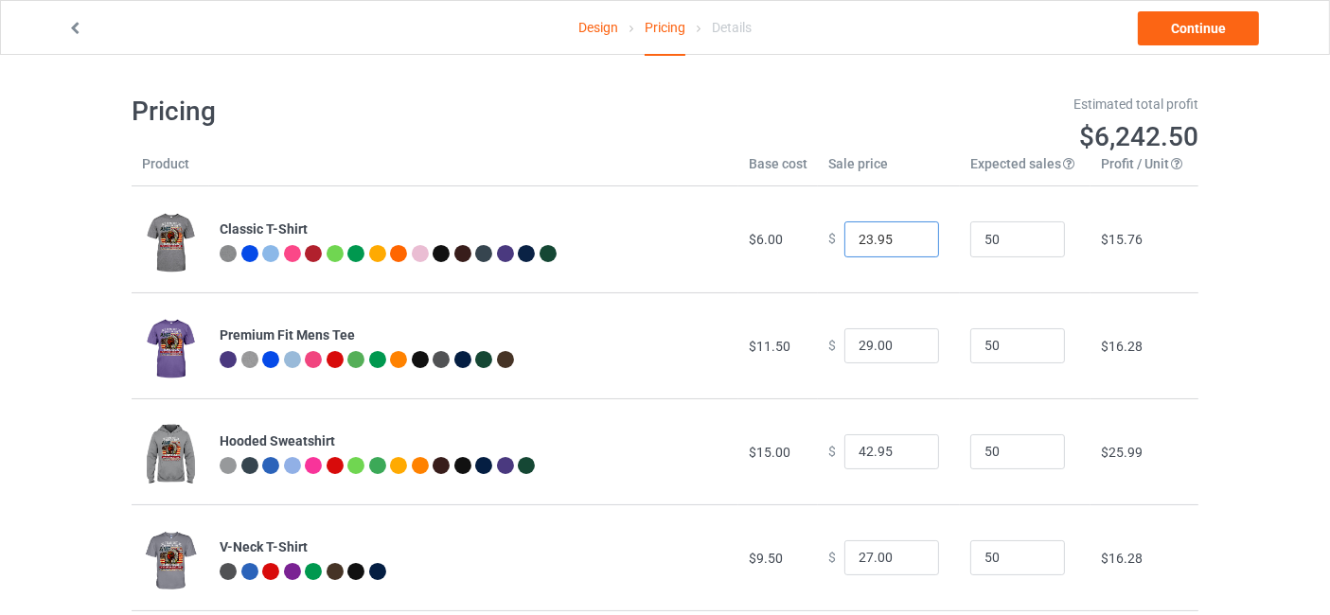
click at [908, 234] on input "23.95" at bounding box center [891, 240] width 95 height 36
type input "24.95"
click at [908, 234] on input "24.95" at bounding box center [891, 240] width 95 height 36
click at [912, 341] on input "30" at bounding box center [891, 347] width 95 height 36
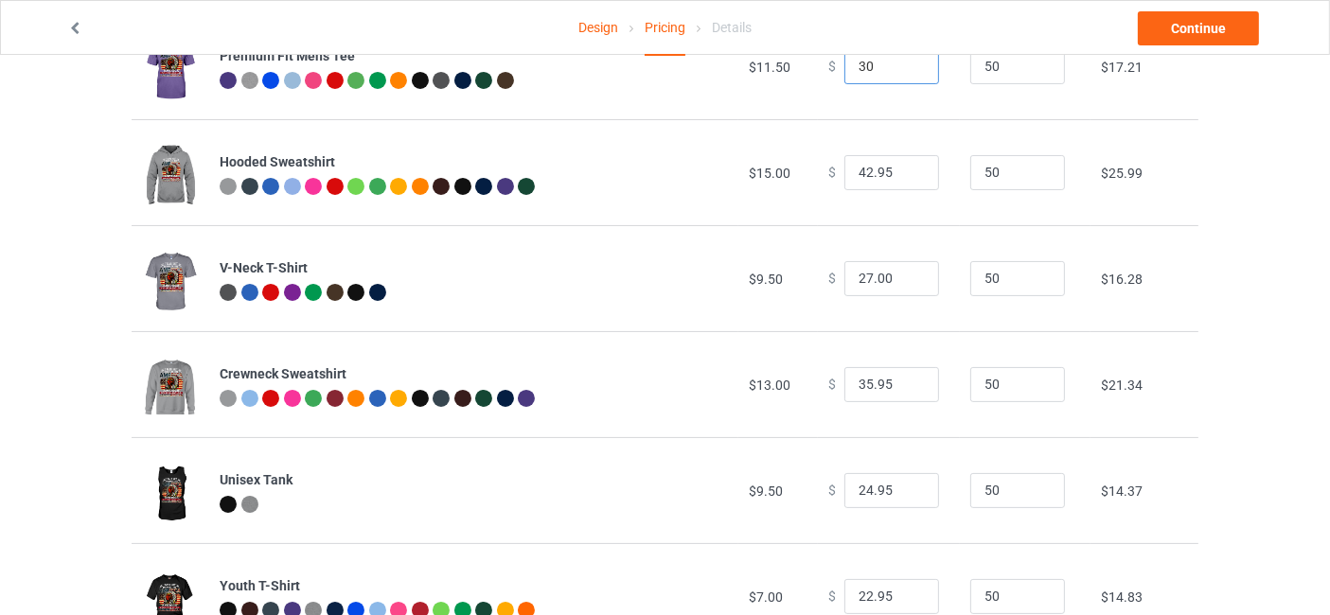
scroll to position [280, 0]
type input "30.00"
click at [908, 485] on input "25.95" at bounding box center [891, 490] width 95 height 36
type input "26.95"
click at [908, 485] on input "26.95" at bounding box center [891, 490] width 95 height 36
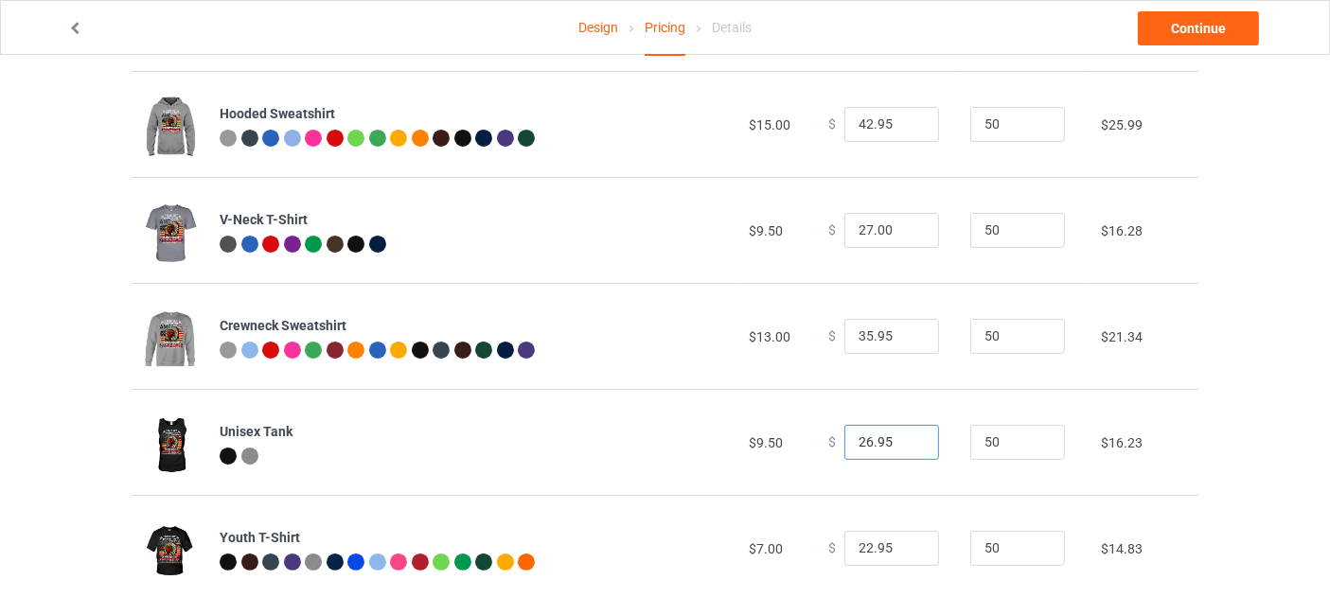
scroll to position [352, 0]
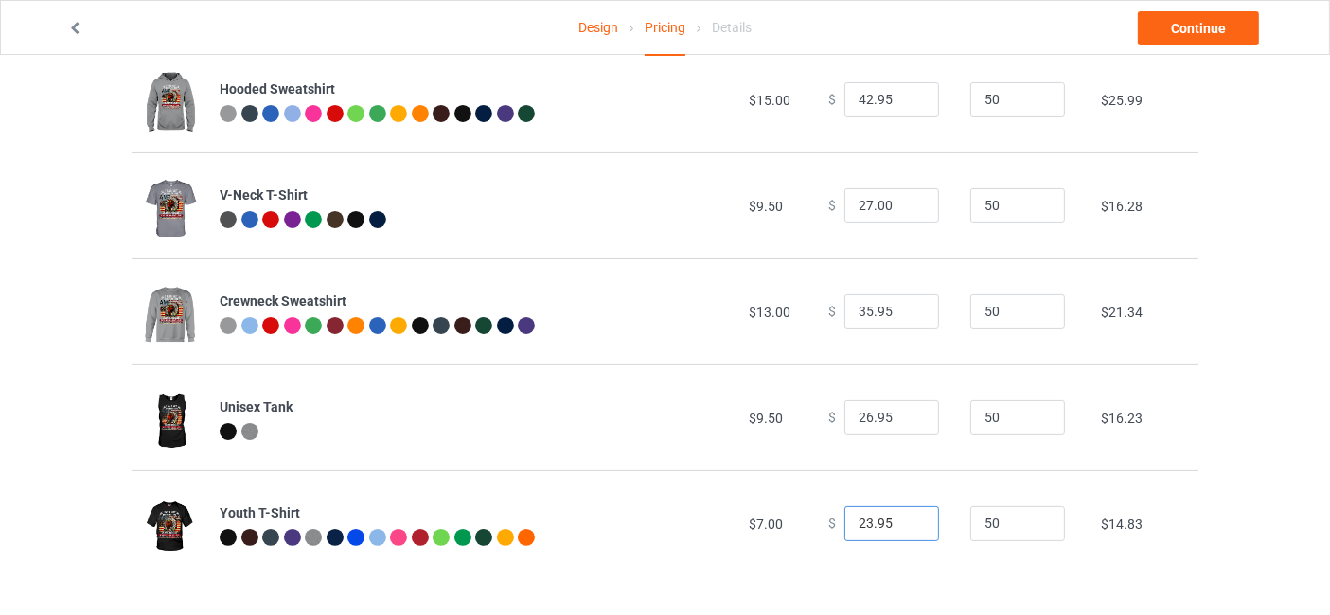
type input "23.95"
click at [907, 519] on input "23.95" at bounding box center [891, 524] width 95 height 36
click at [1170, 33] on link "Continue" at bounding box center [1198, 28] width 121 height 34
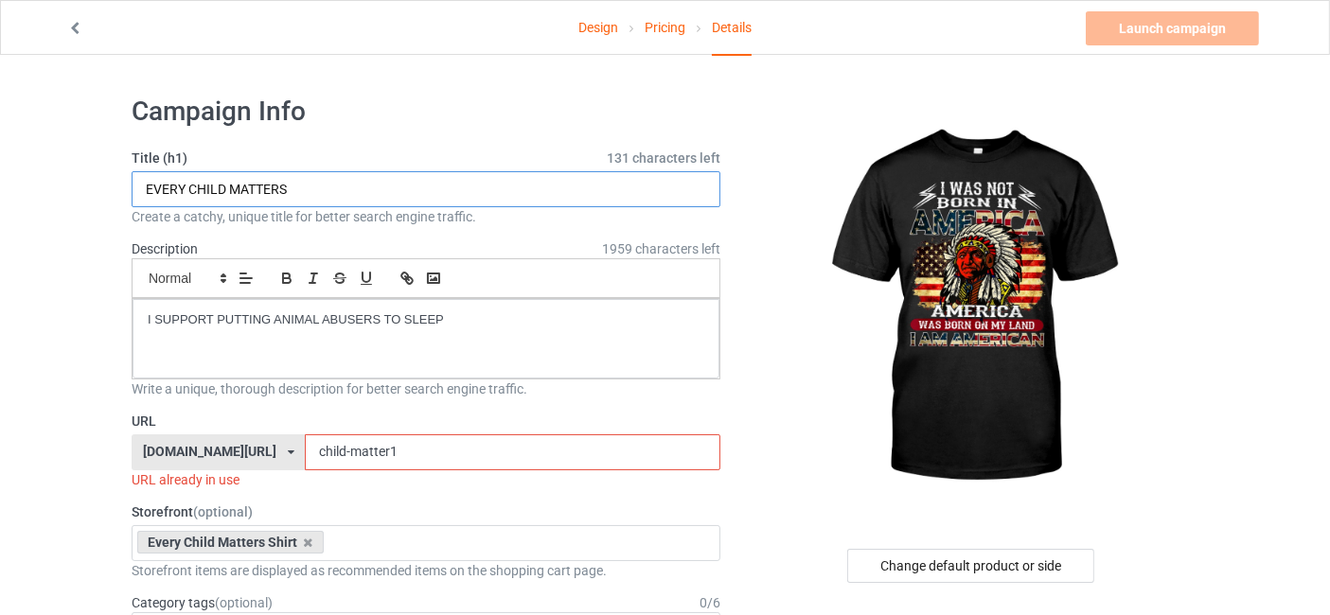
drag, startPoint x: 323, startPoint y: 191, endPoint x: 0, endPoint y: 239, distance: 326.3
type input "i"
type input "I WAS NOT BORN IN AMERICA...."
drag, startPoint x: 487, startPoint y: 323, endPoint x: 30, endPoint y: 317, distance: 456.4
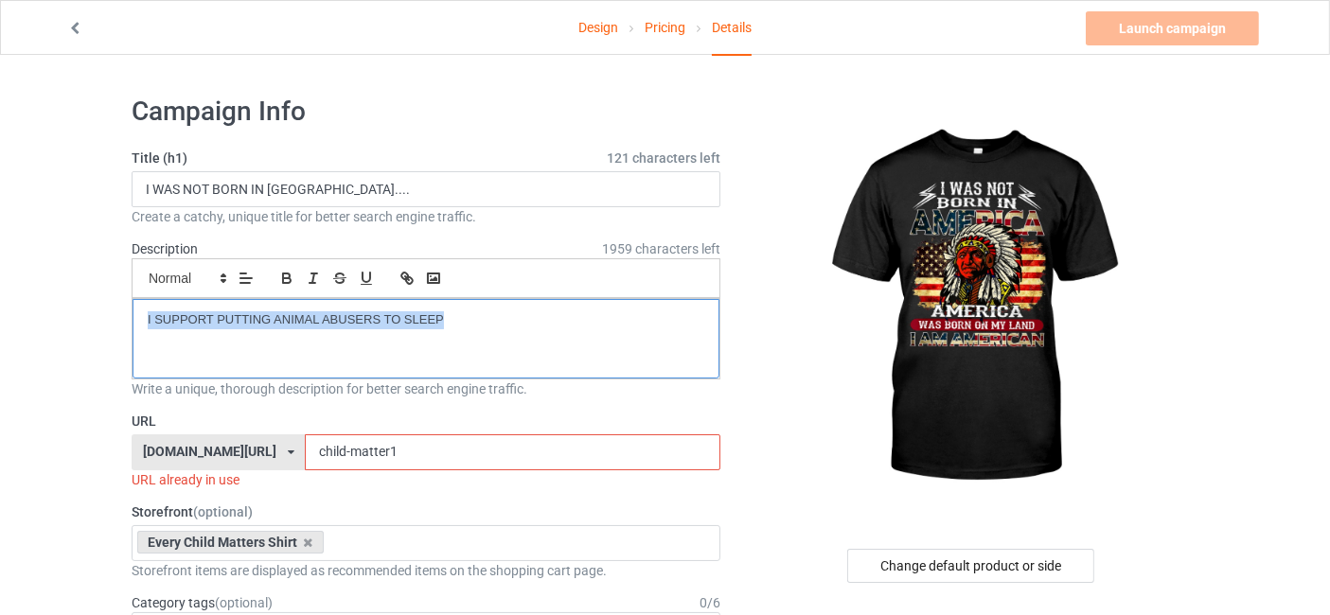
drag, startPoint x: 424, startPoint y: 445, endPoint x: 310, endPoint y: 445, distance: 114.6
click at [310, 445] on div "nativeamericantee.com/ animals-tshirt.com/ nativeamericantee.com/ teechip.com/ …" at bounding box center [426, 453] width 589 height 36
click at [338, 447] on input ".american-no1" at bounding box center [512, 453] width 415 height 36
click at [335, 448] on input ".american-no1" at bounding box center [512, 453] width 415 height 36
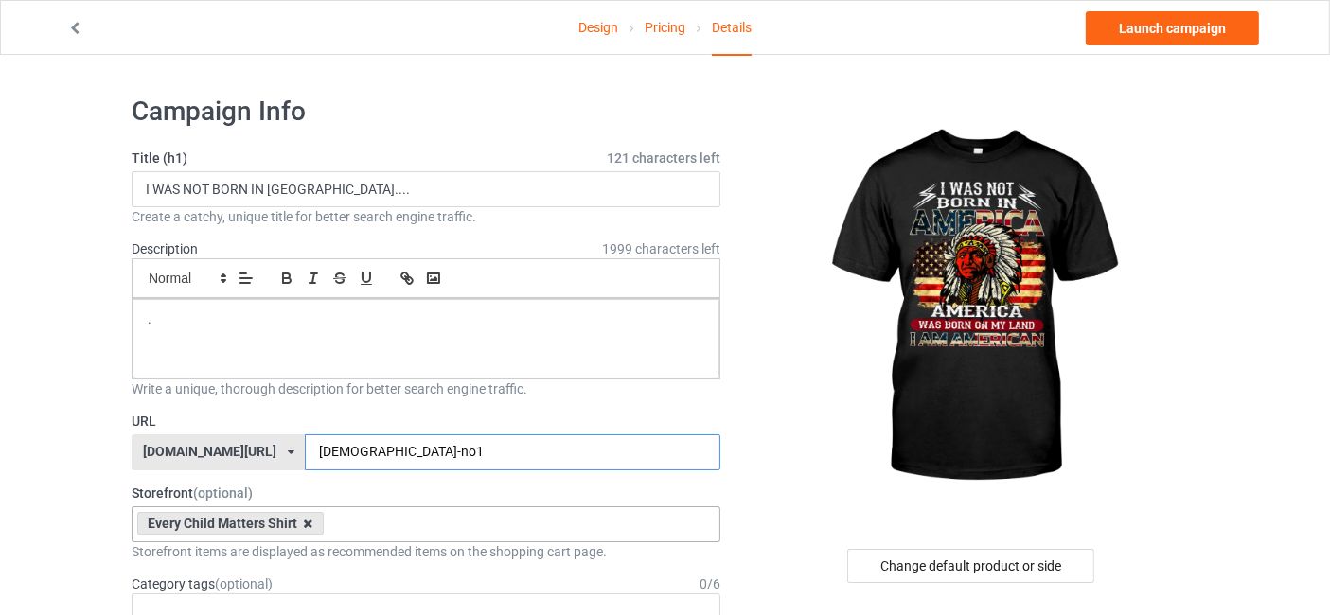
type input "native-american-no1"
click at [304, 525] on icon at bounding box center [308, 524] width 9 height 12
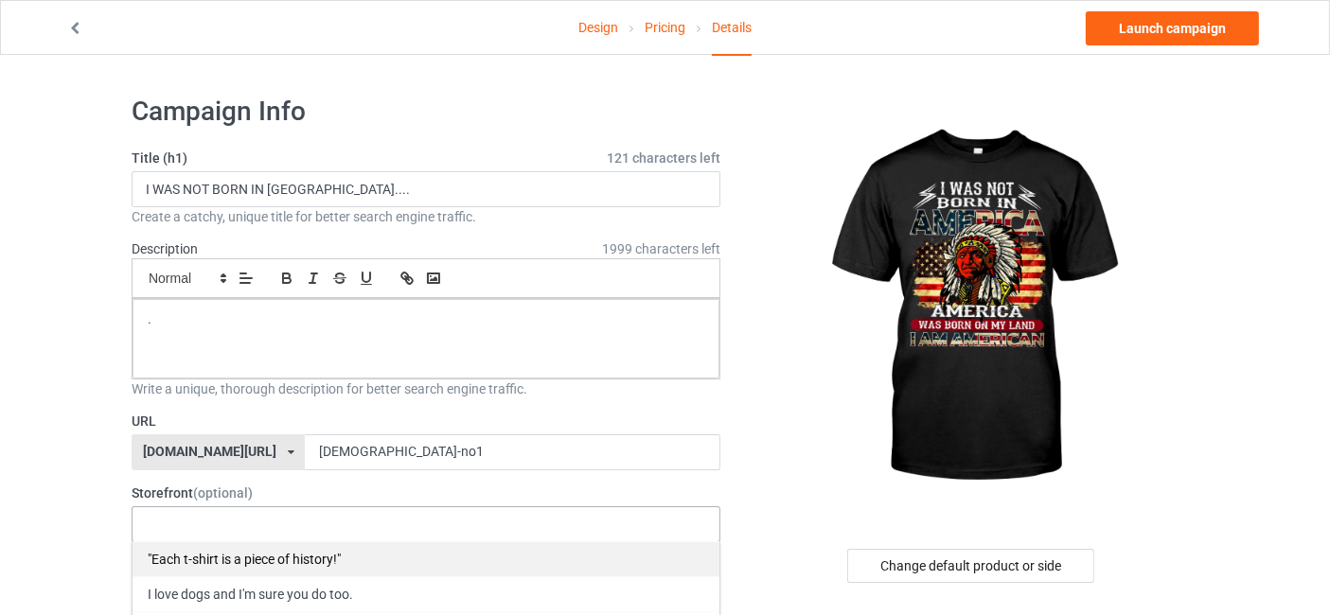
click at [305, 562] on div ""Each t-shirt is a piece of history!"" at bounding box center [426, 559] width 587 height 35
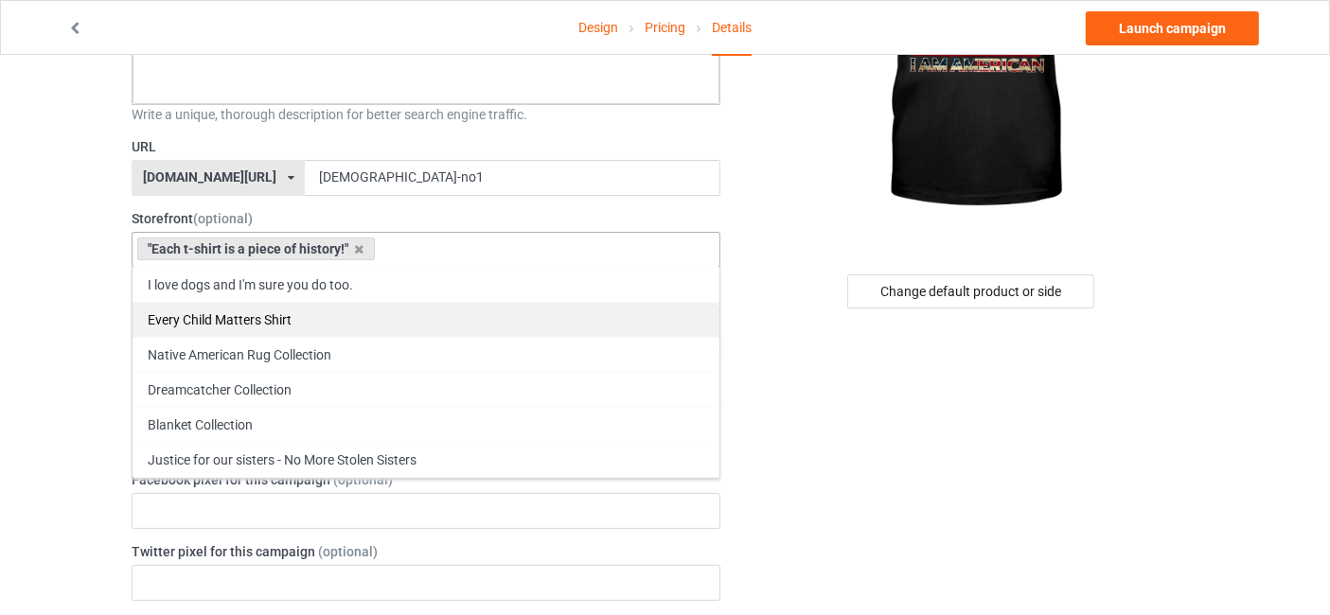
scroll to position [280, 0]
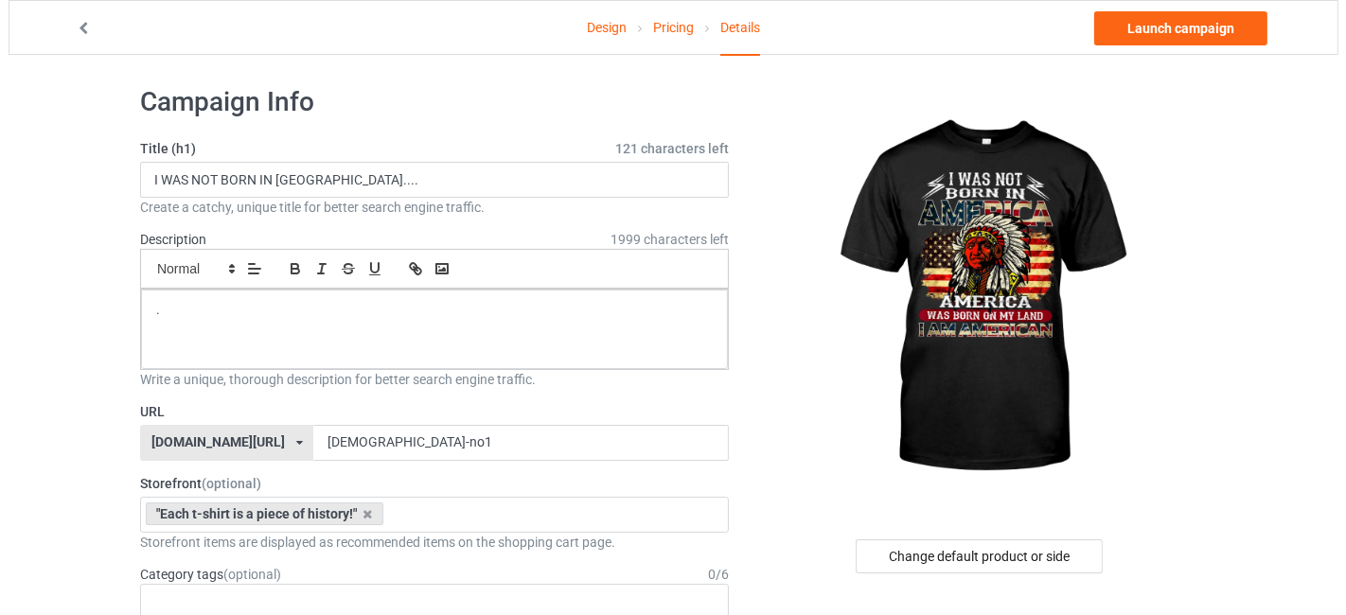
scroll to position [0, 0]
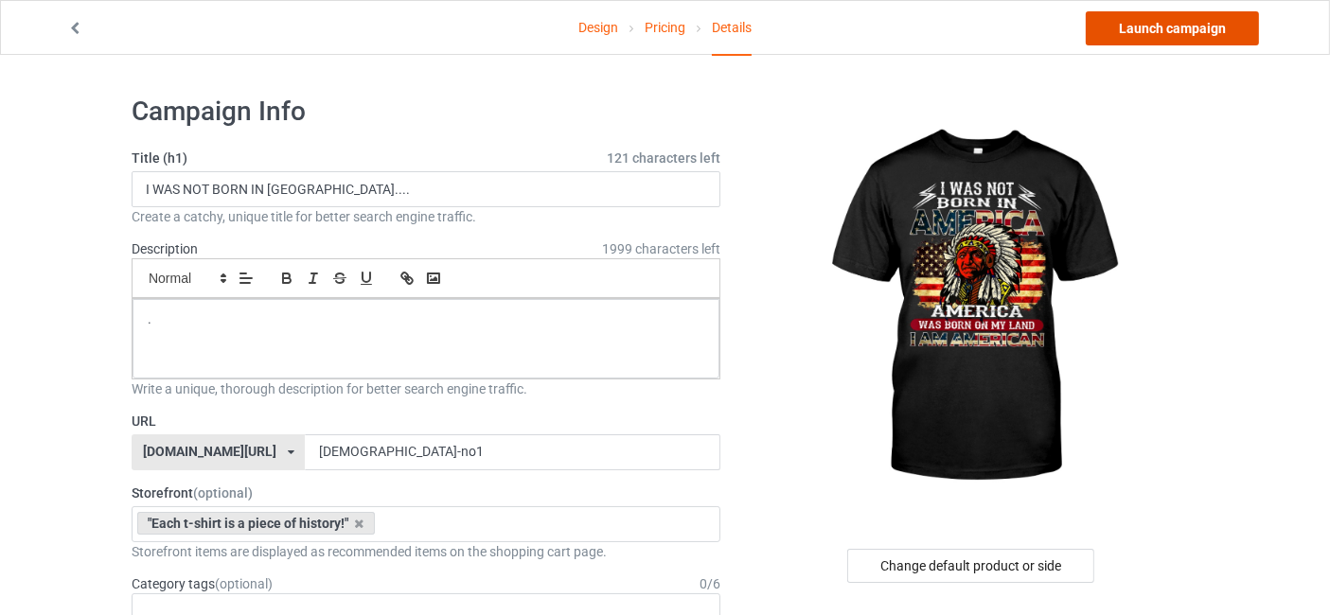
click at [1171, 31] on link "Launch campaign" at bounding box center [1172, 28] width 173 height 34
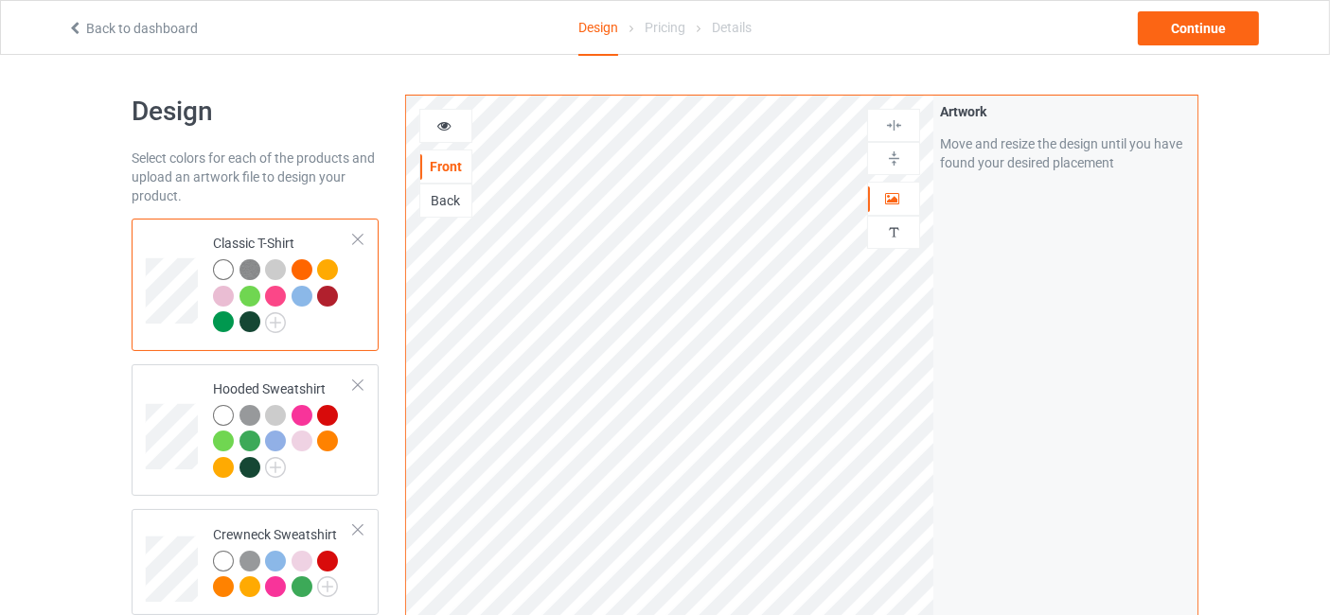
scroll to position [280, 0]
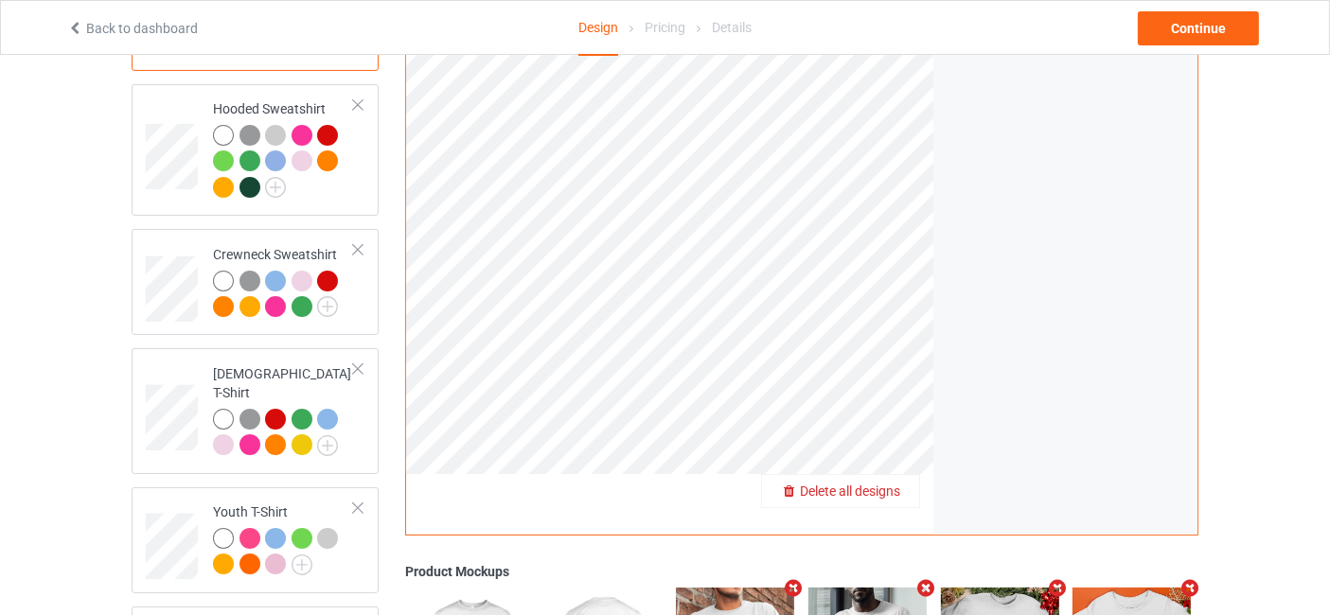
click at [903, 489] on div "Delete all designs" at bounding box center [840, 491] width 157 height 19
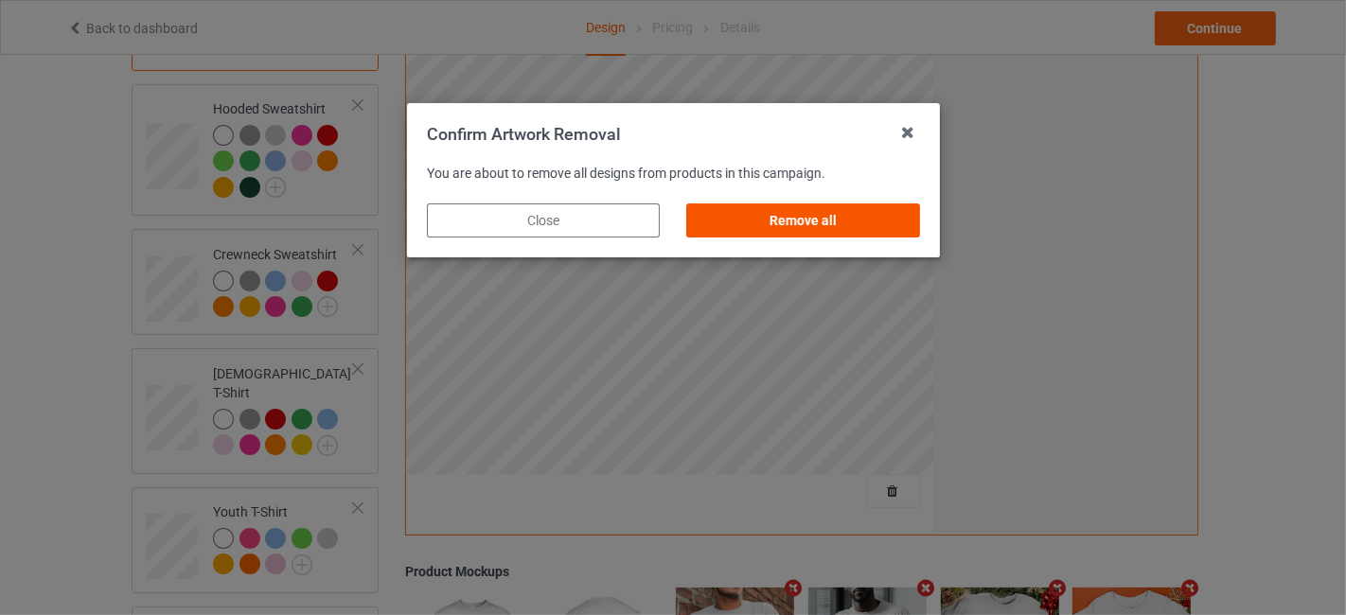
click at [814, 216] on div "Remove all" at bounding box center [802, 221] width 233 height 34
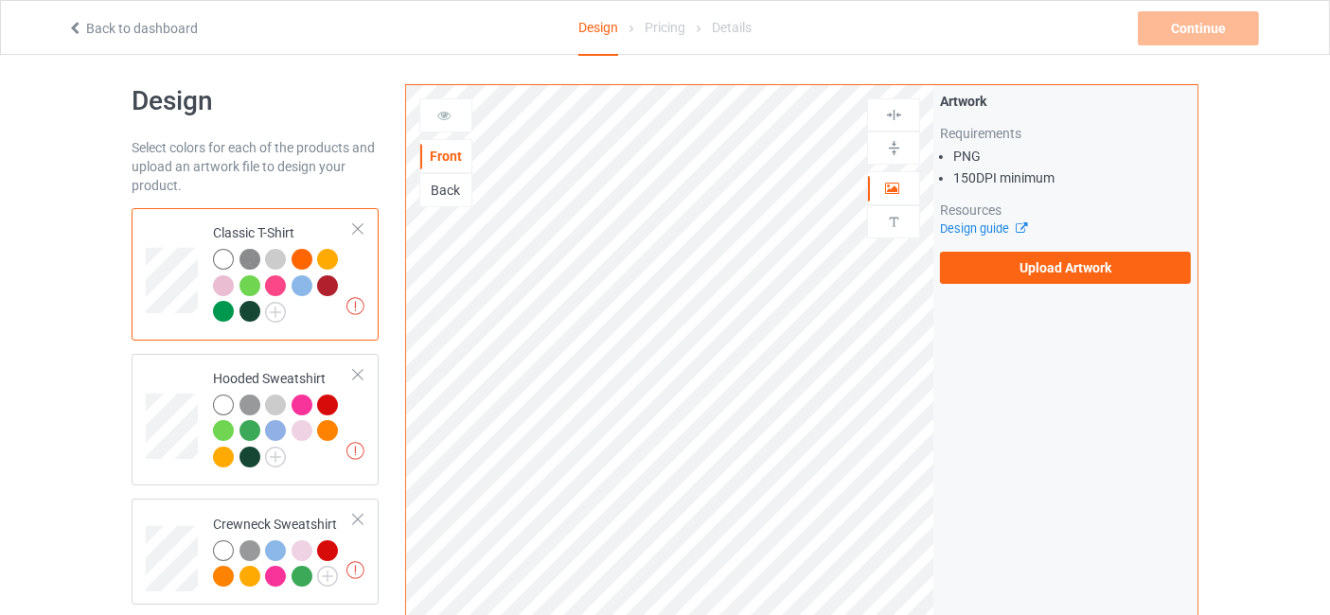
scroll to position [0, 0]
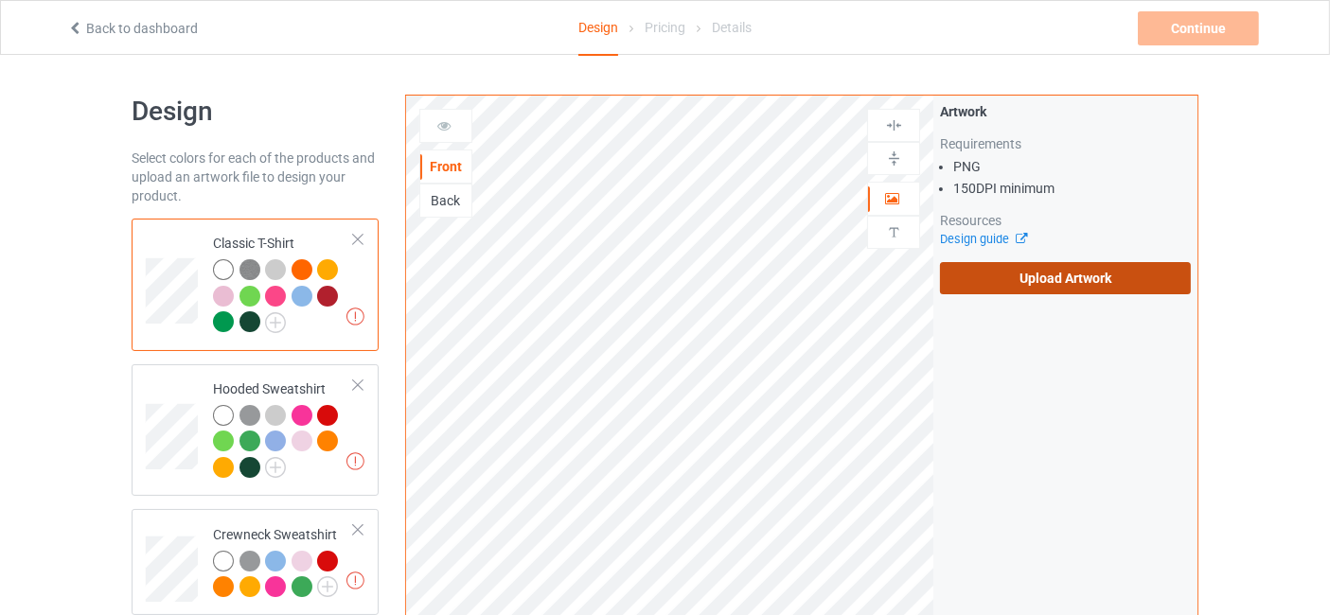
drag, startPoint x: 1103, startPoint y: 253, endPoint x: 1093, endPoint y: 276, distance: 25.9
click at [1100, 266] on div "Artwork Requirements PNG 150 DPI minimum Resources Design guide Upload Artwork" at bounding box center [1065, 198] width 251 height 192
click at [1093, 275] on label "Upload Artwork" at bounding box center [1065, 278] width 251 height 32
click at [0, 0] on input "Upload Artwork" at bounding box center [0, 0] width 0 height 0
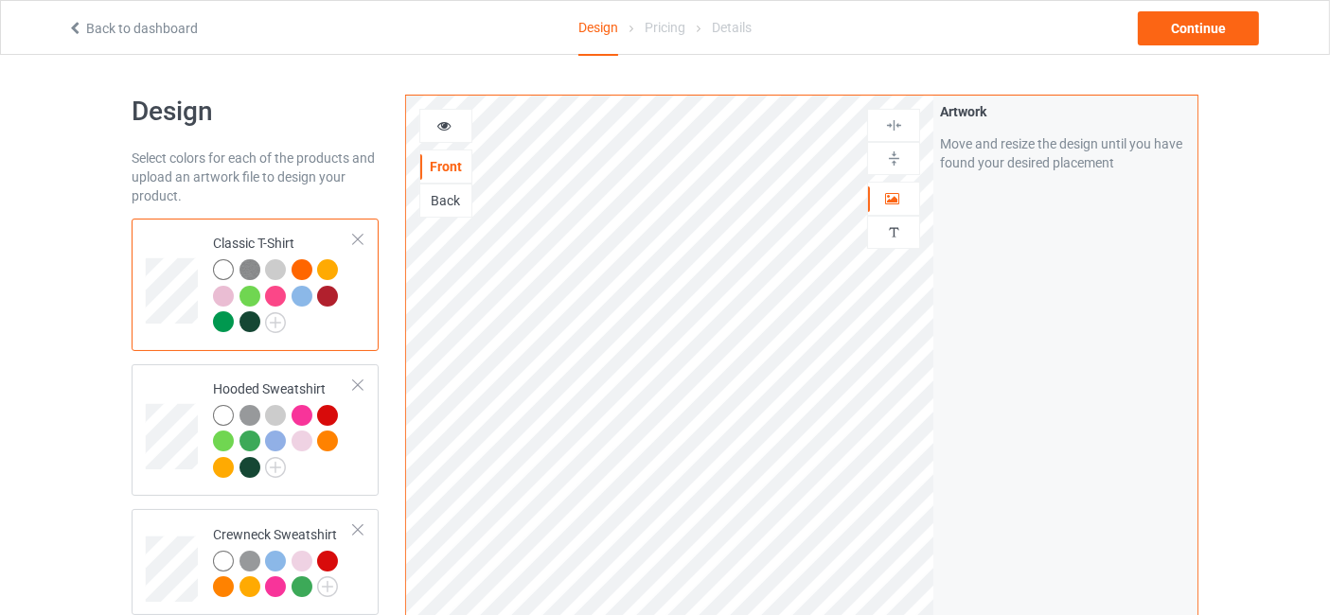
click at [253, 325] on div at bounding box center [250, 321] width 21 height 21
click at [453, 117] on div at bounding box center [445, 125] width 51 height 19
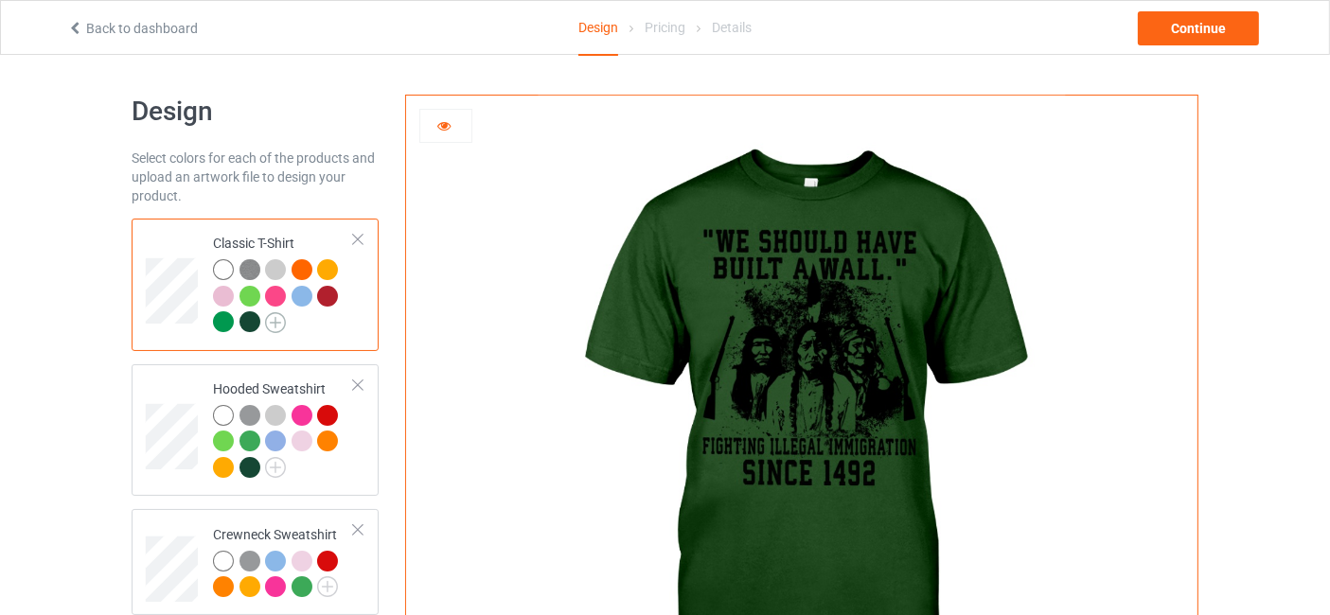
click at [275, 325] on img at bounding box center [275, 322] width 21 height 21
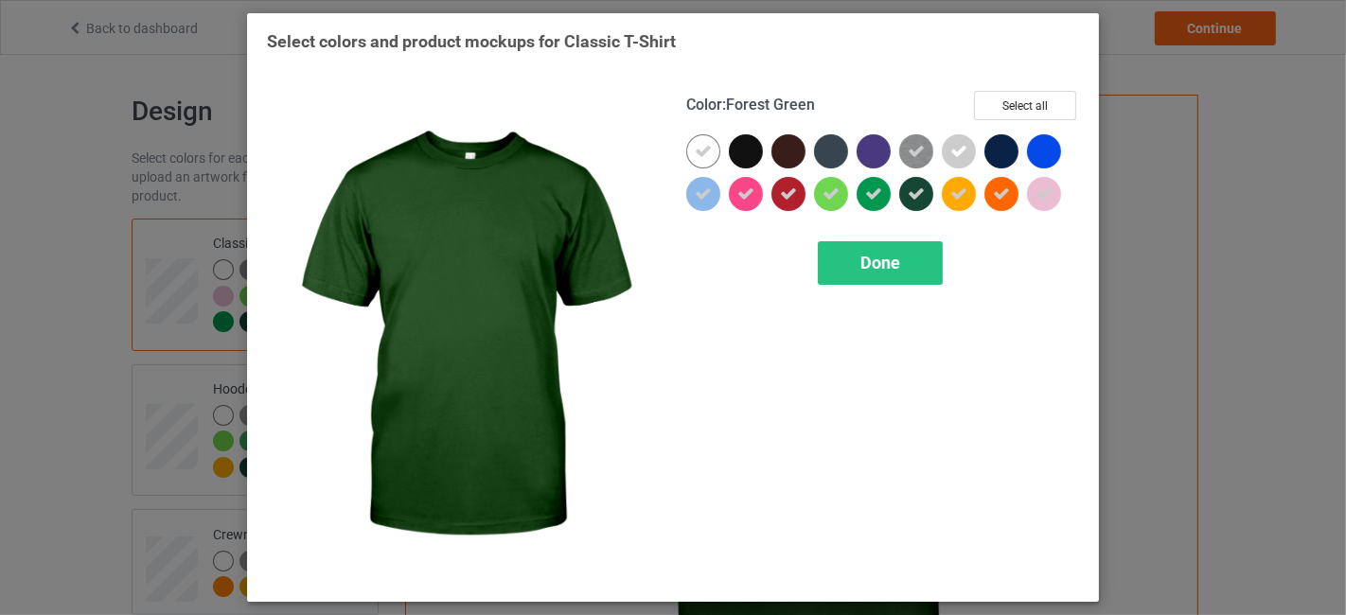
click at [903, 188] on div at bounding box center [916, 194] width 34 height 34
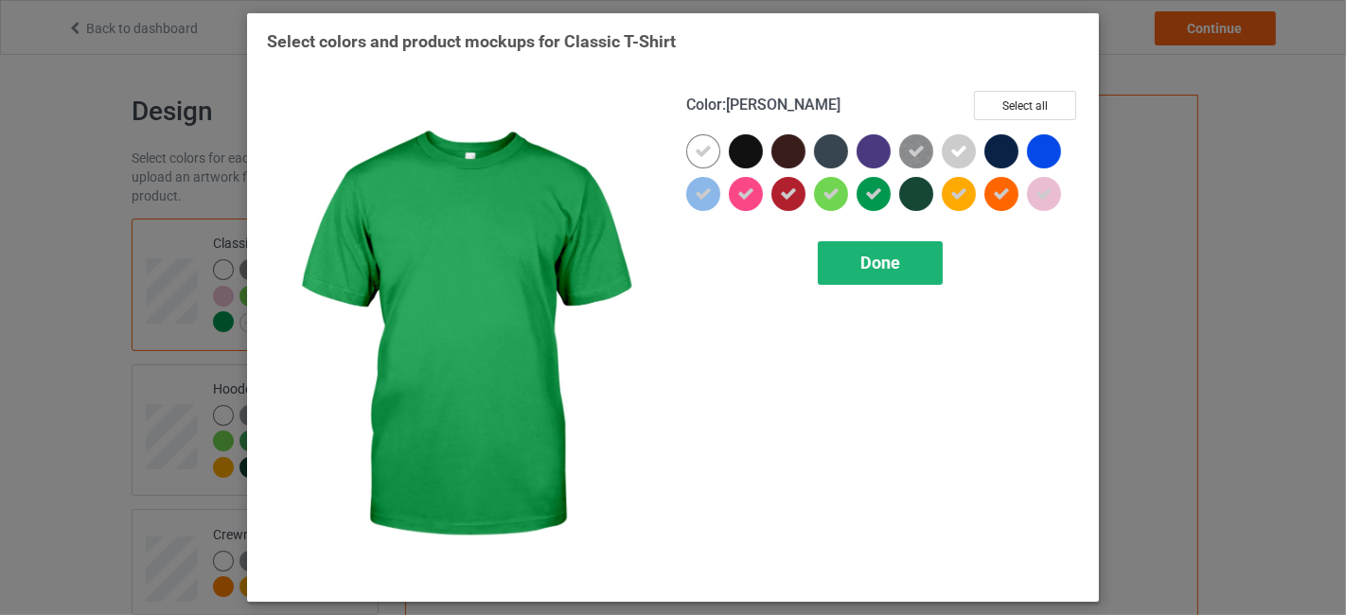
click at [874, 250] on div "Done" at bounding box center [880, 263] width 125 height 44
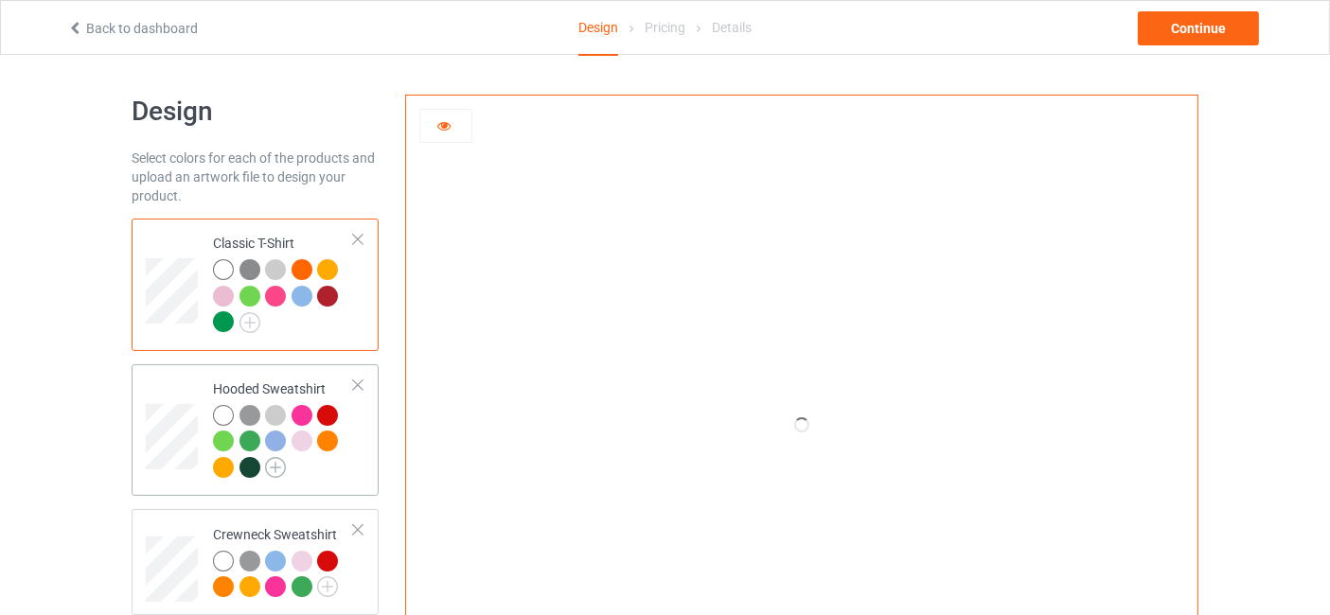
click at [271, 462] on img at bounding box center [275, 467] width 21 height 21
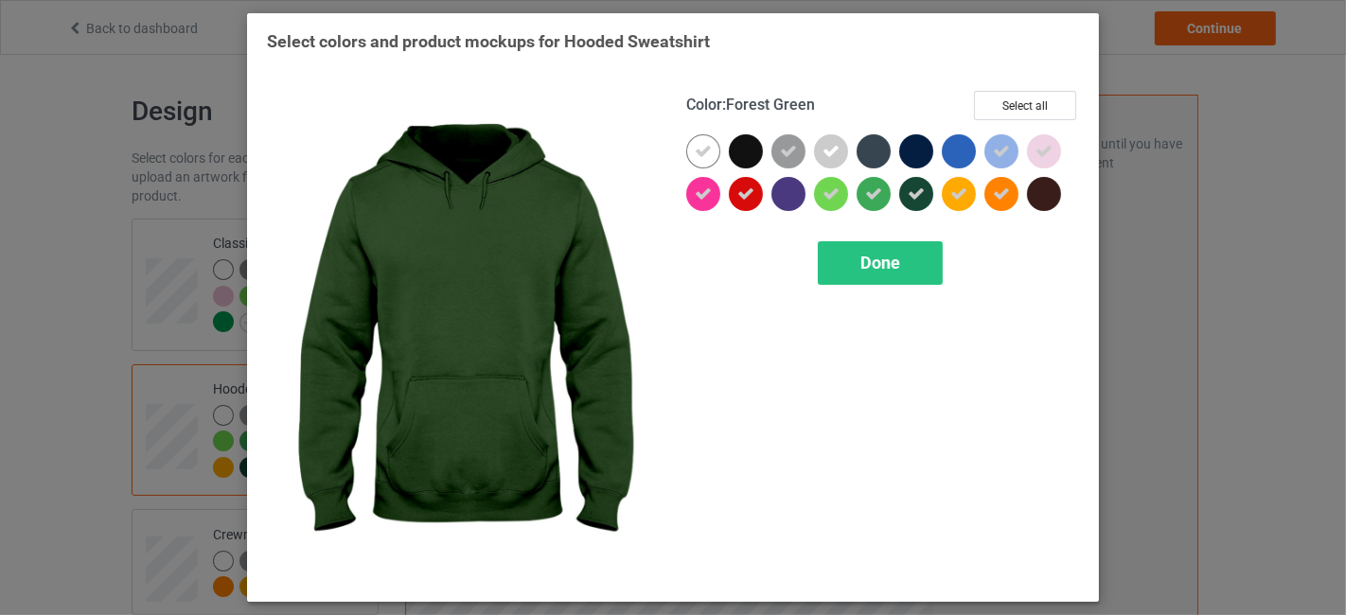
click at [913, 196] on icon at bounding box center [916, 194] width 17 height 17
click at [891, 267] on span "Done" at bounding box center [881, 263] width 40 height 20
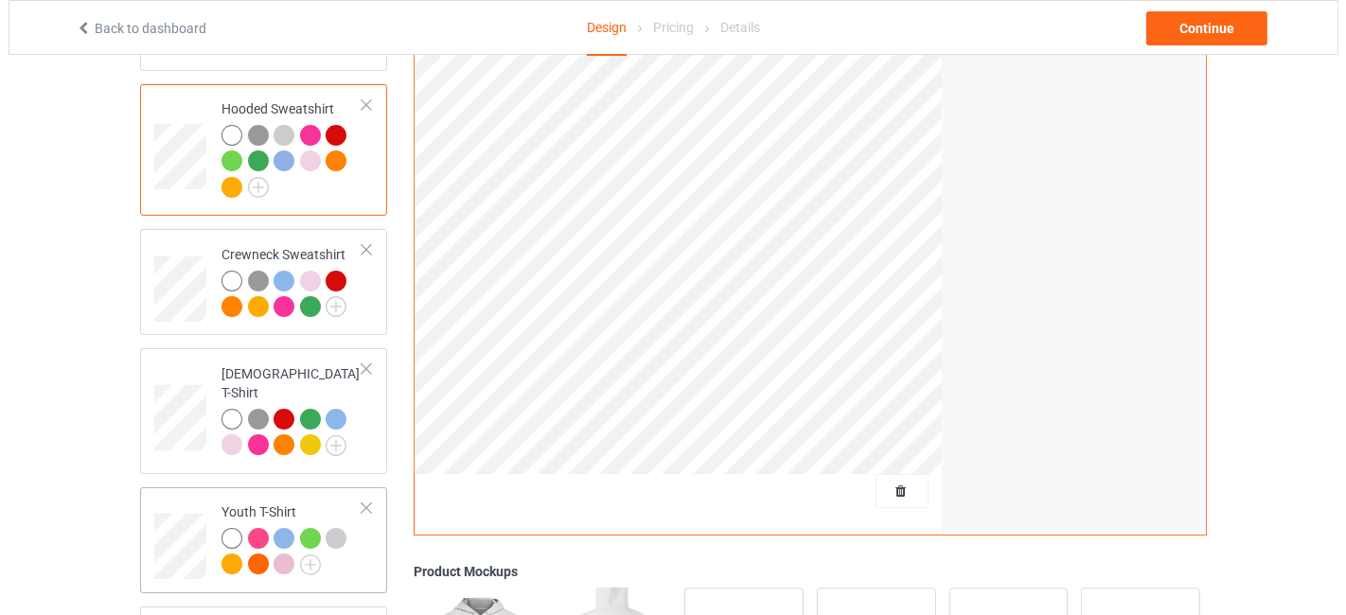
scroll to position [560, 0]
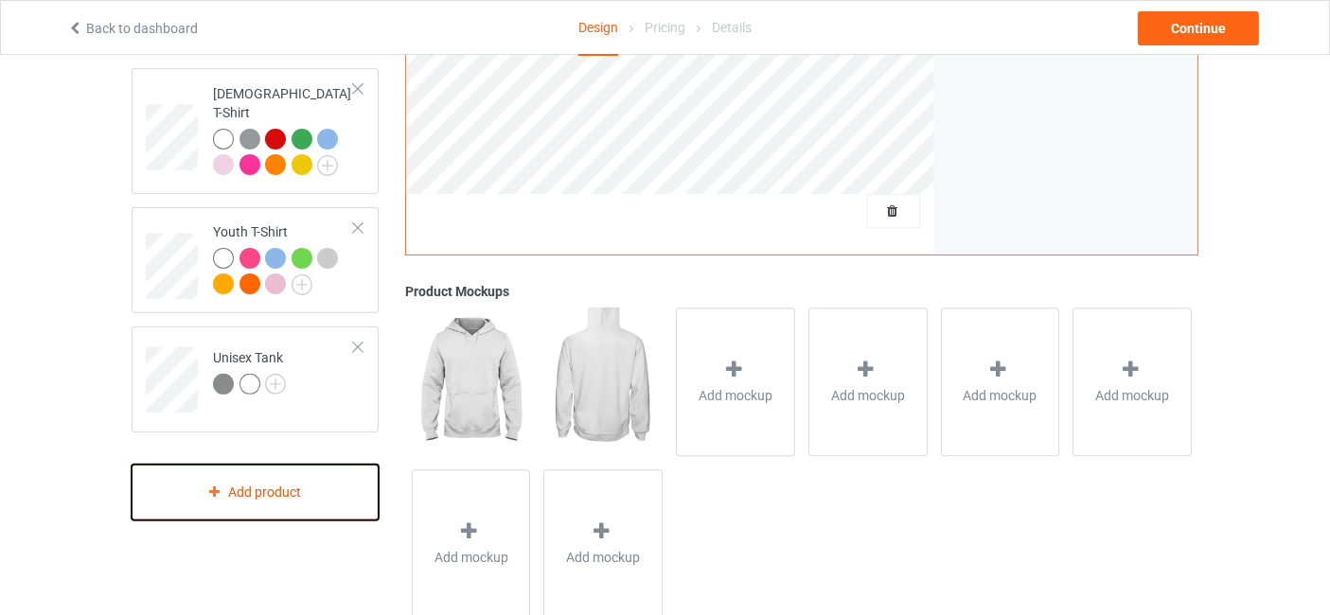
click at [244, 471] on div "Add product" at bounding box center [255, 493] width 247 height 56
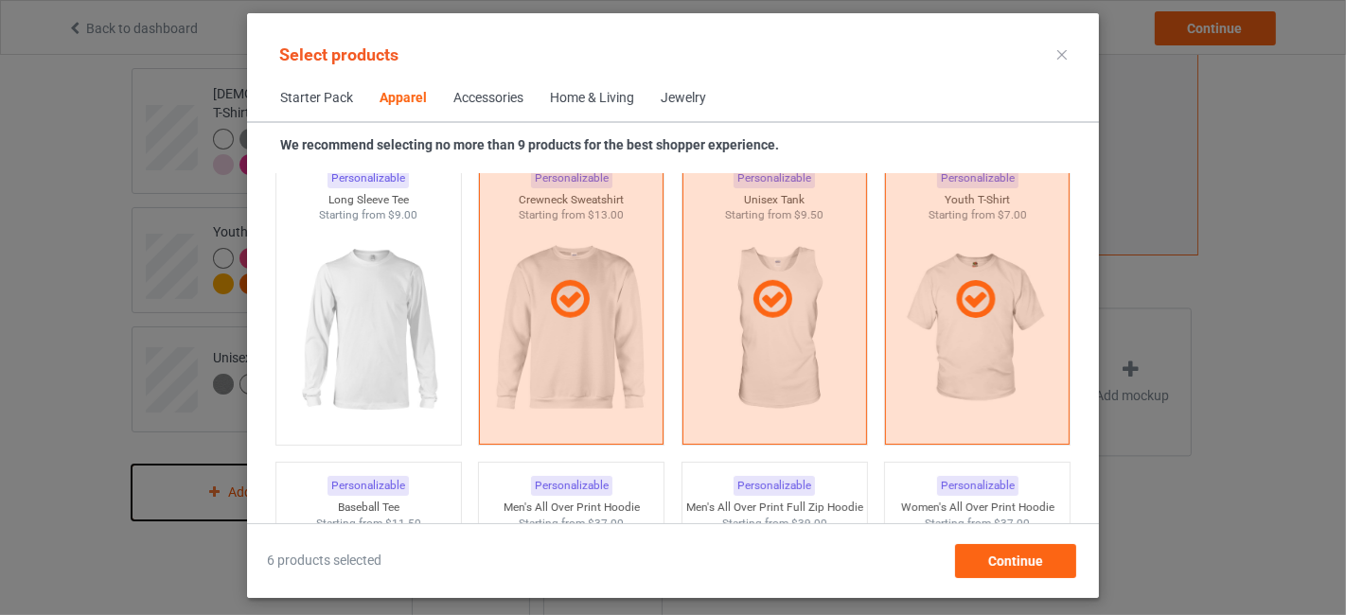
scroll to position [1547, 0]
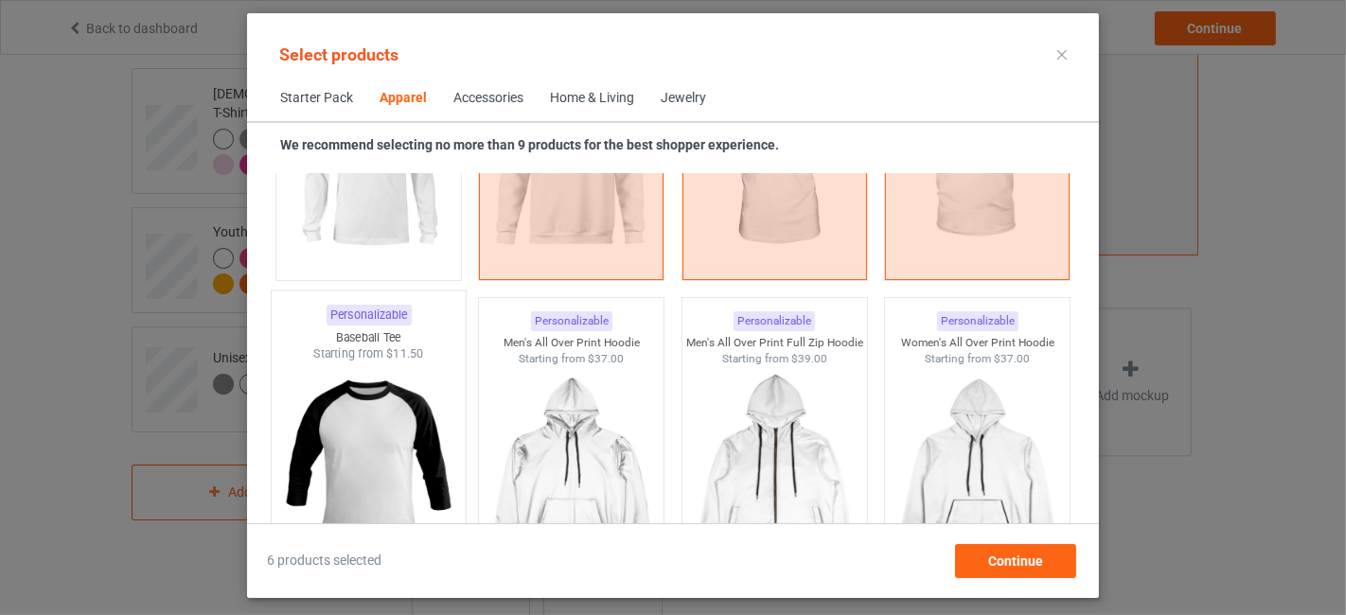
click at [353, 470] on img at bounding box center [368, 474] width 178 height 222
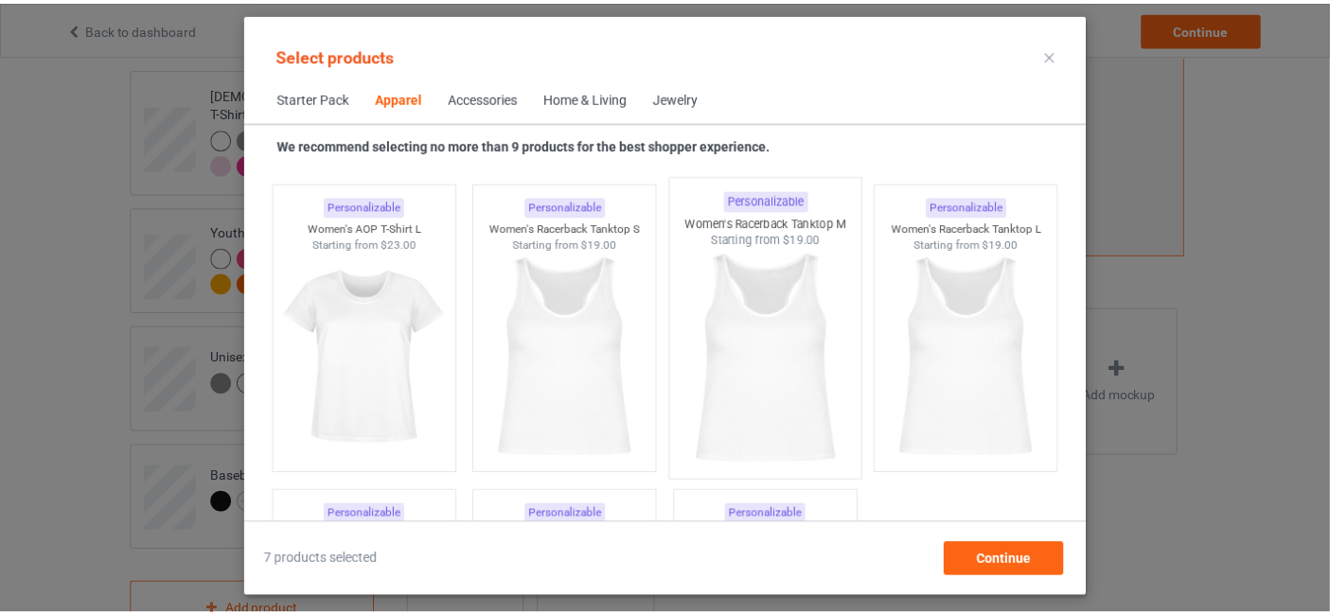
scroll to position [3791, 0]
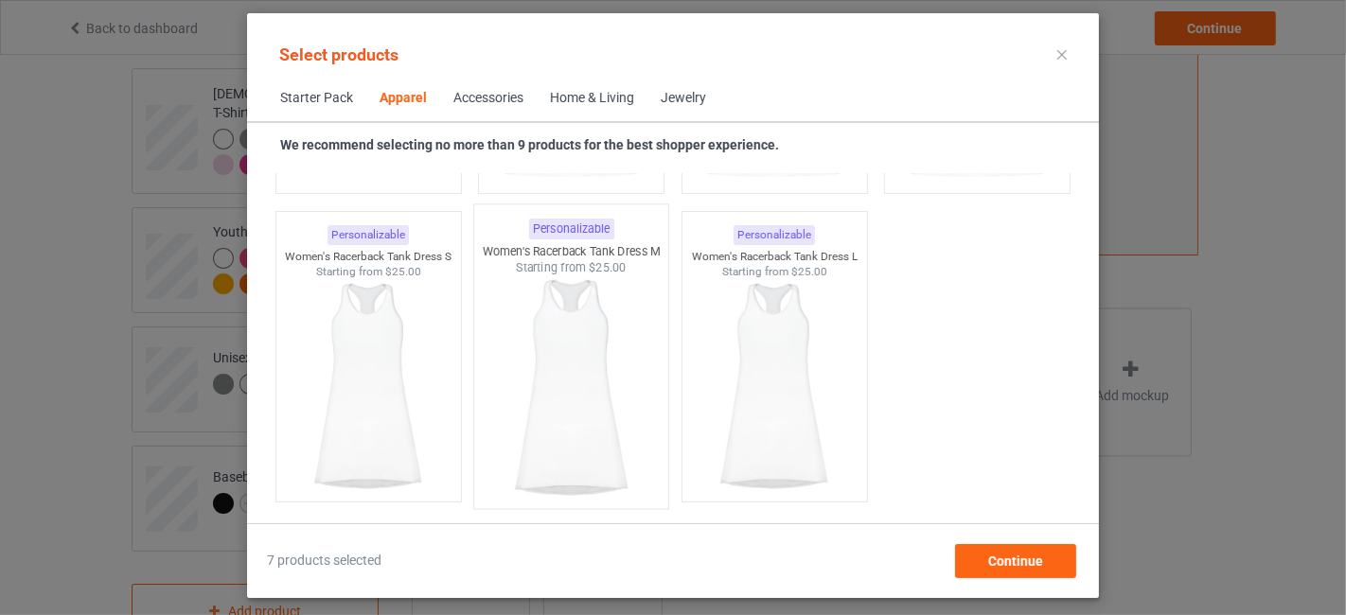
click at [606, 382] on img at bounding box center [572, 387] width 178 height 222
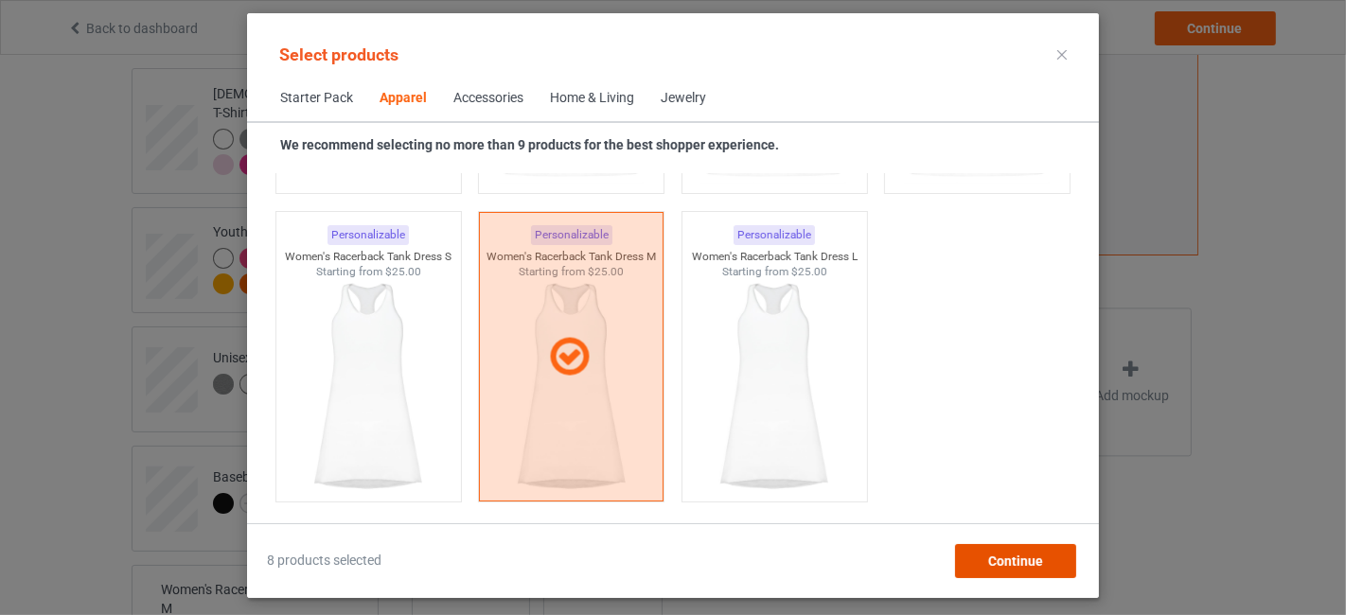
click at [1004, 562] on span "Continue" at bounding box center [1015, 561] width 55 height 15
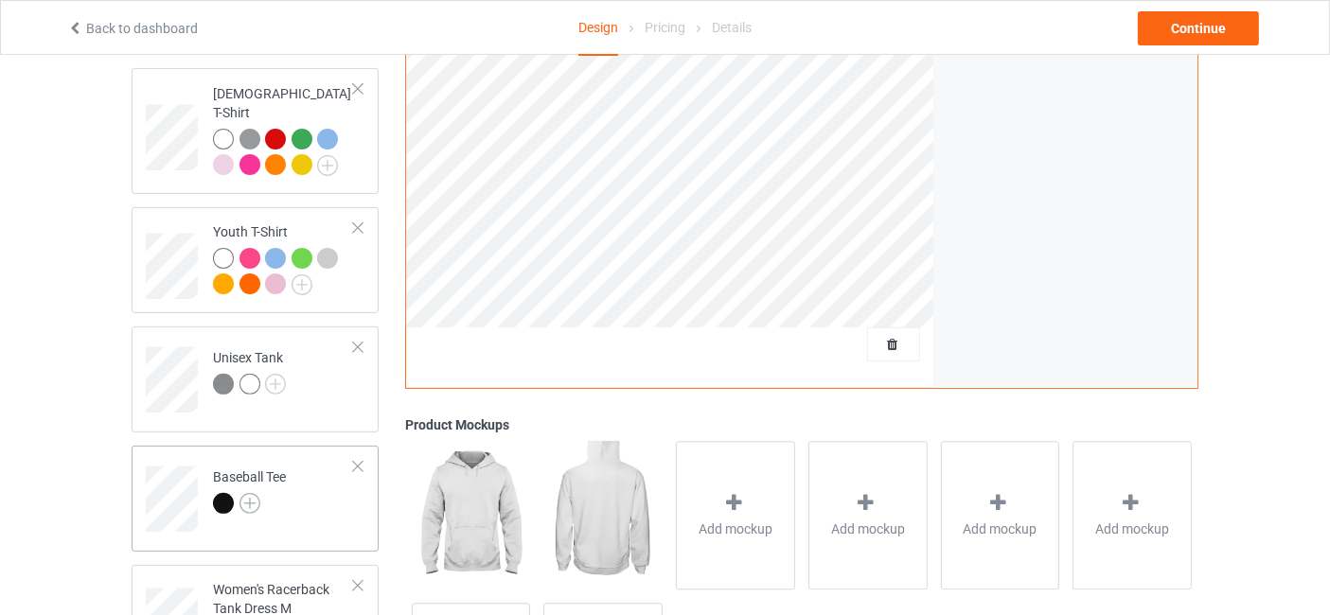
click at [249, 493] on img at bounding box center [250, 503] width 21 height 21
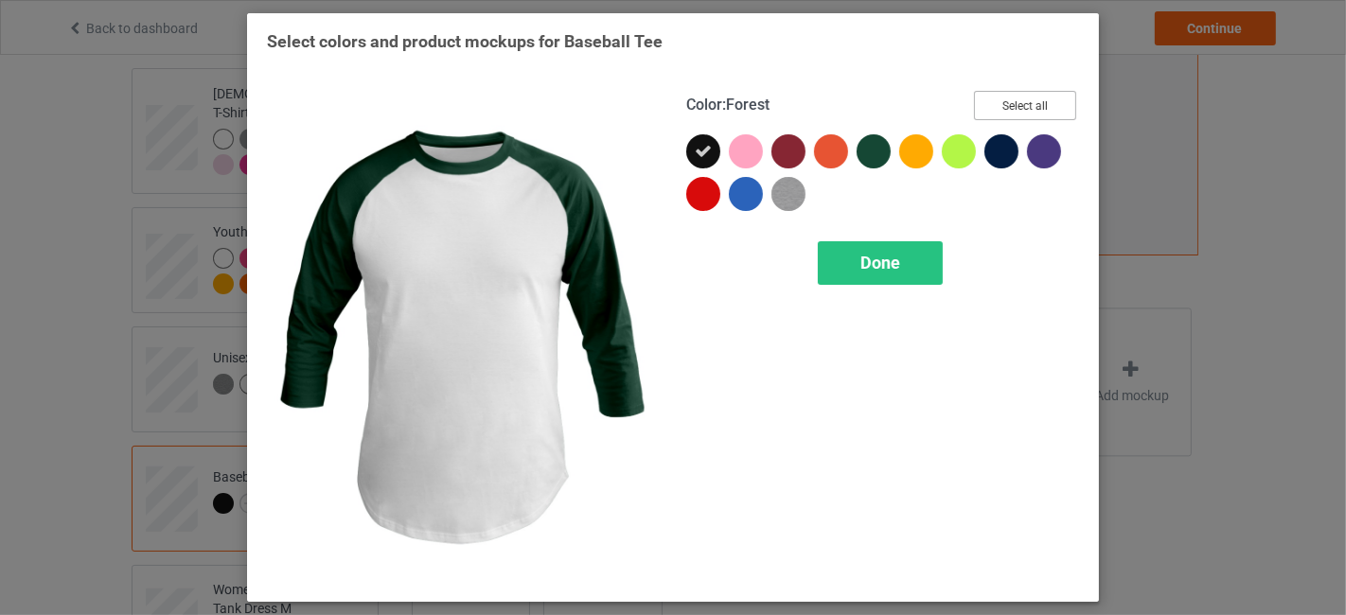
click at [1056, 97] on button "Select all" at bounding box center [1025, 105] width 102 height 29
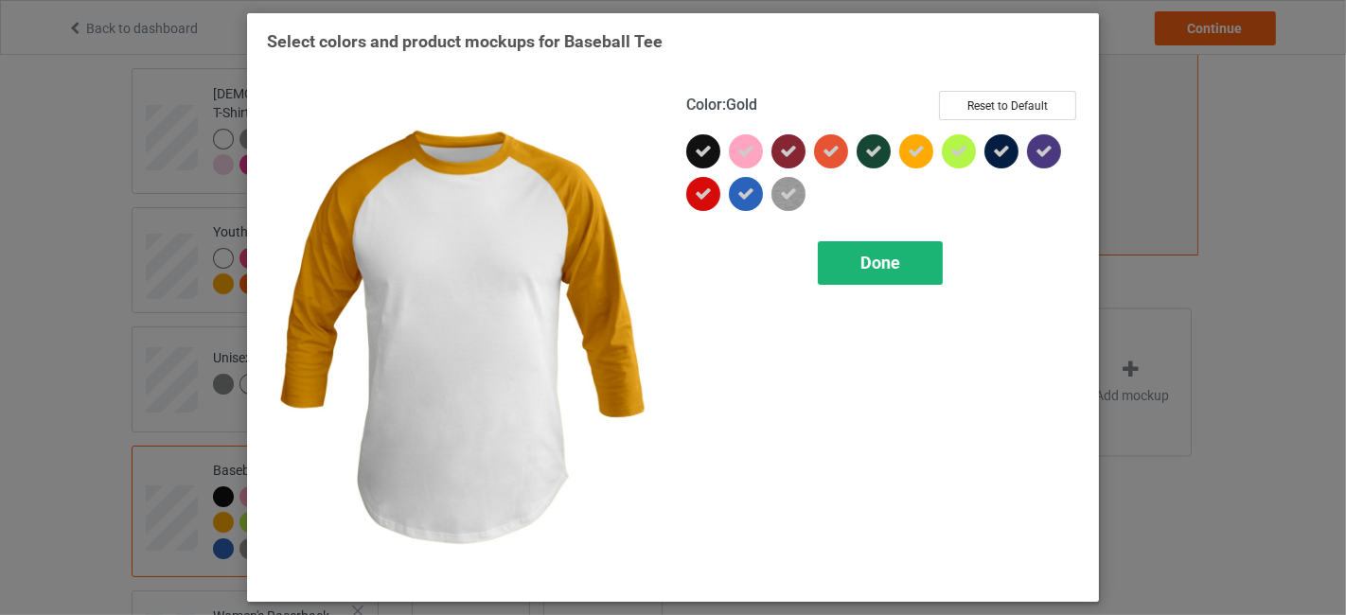
click at [886, 261] on span "Done" at bounding box center [881, 263] width 40 height 20
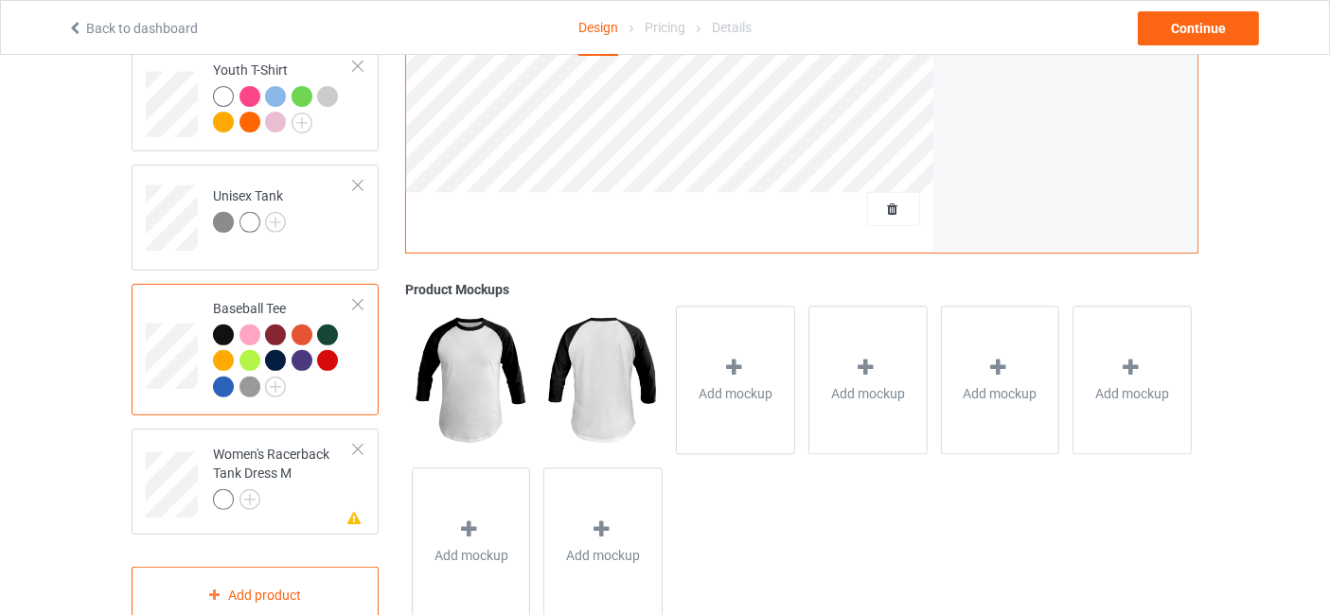
scroll to position [749, 0]
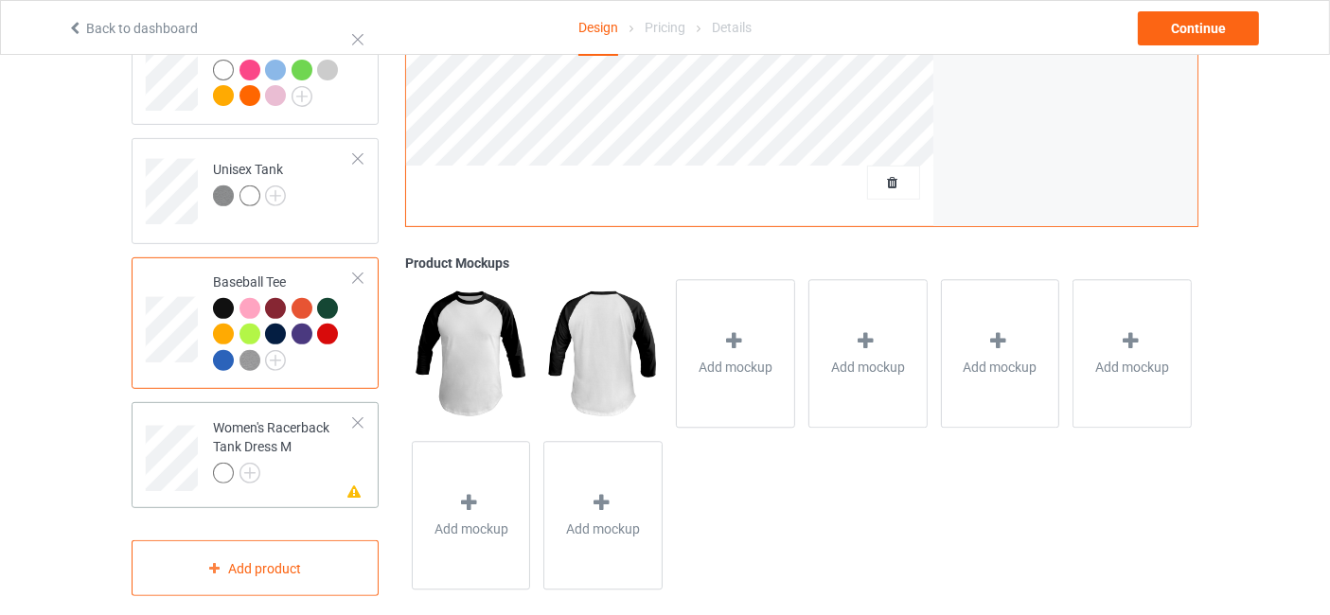
click at [354, 417] on div at bounding box center [357, 423] width 13 height 13
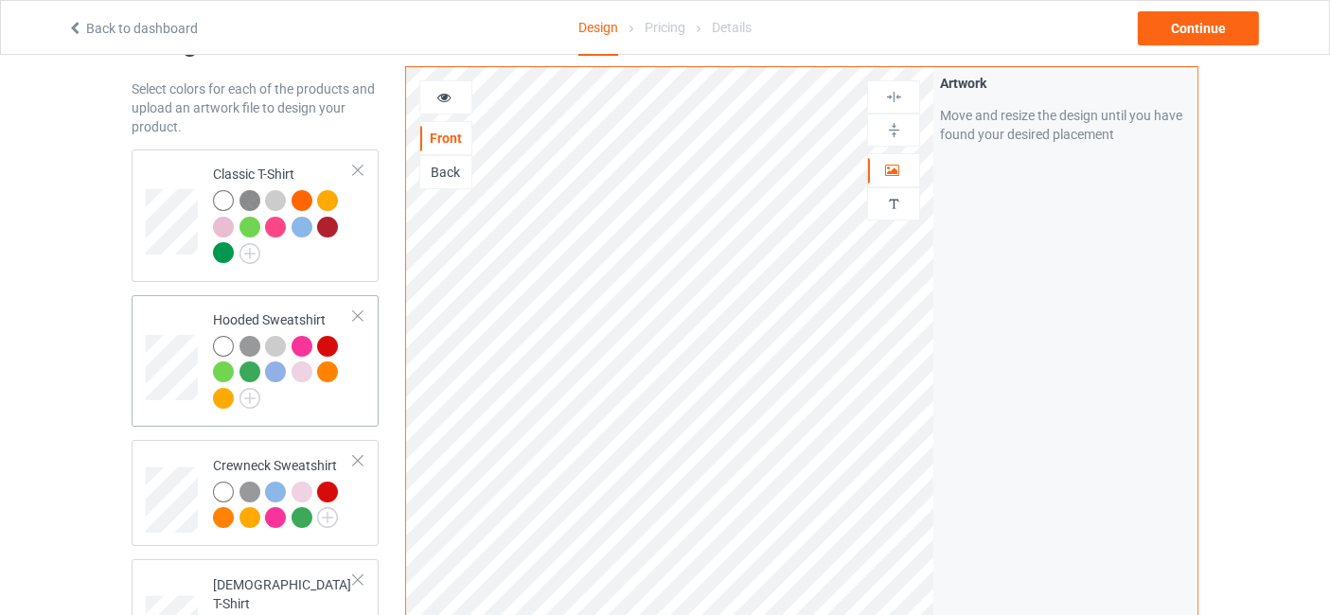
scroll to position [68, 0]
click at [329, 254] on div at bounding box center [283, 230] width 141 height 79
click at [332, 224] on div at bounding box center [327, 228] width 21 height 21
click at [447, 88] on icon at bounding box center [444, 94] width 16 height 13
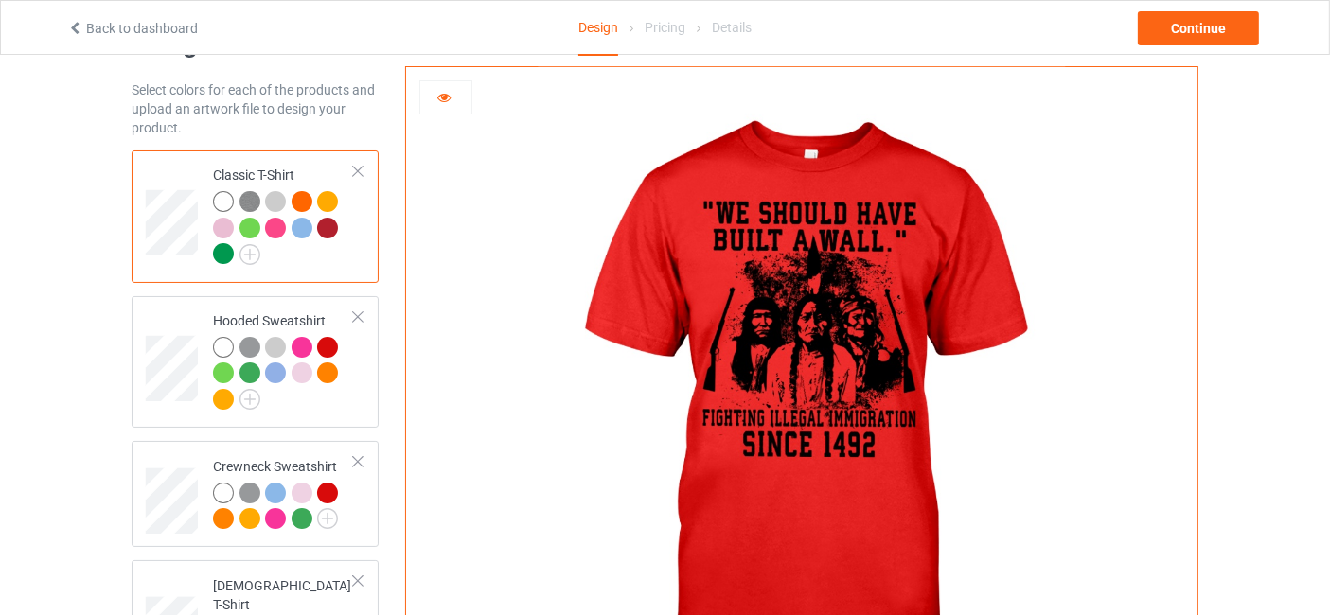
click at [224, 199] on div at bounding box center [223, 201] width 21 height 21
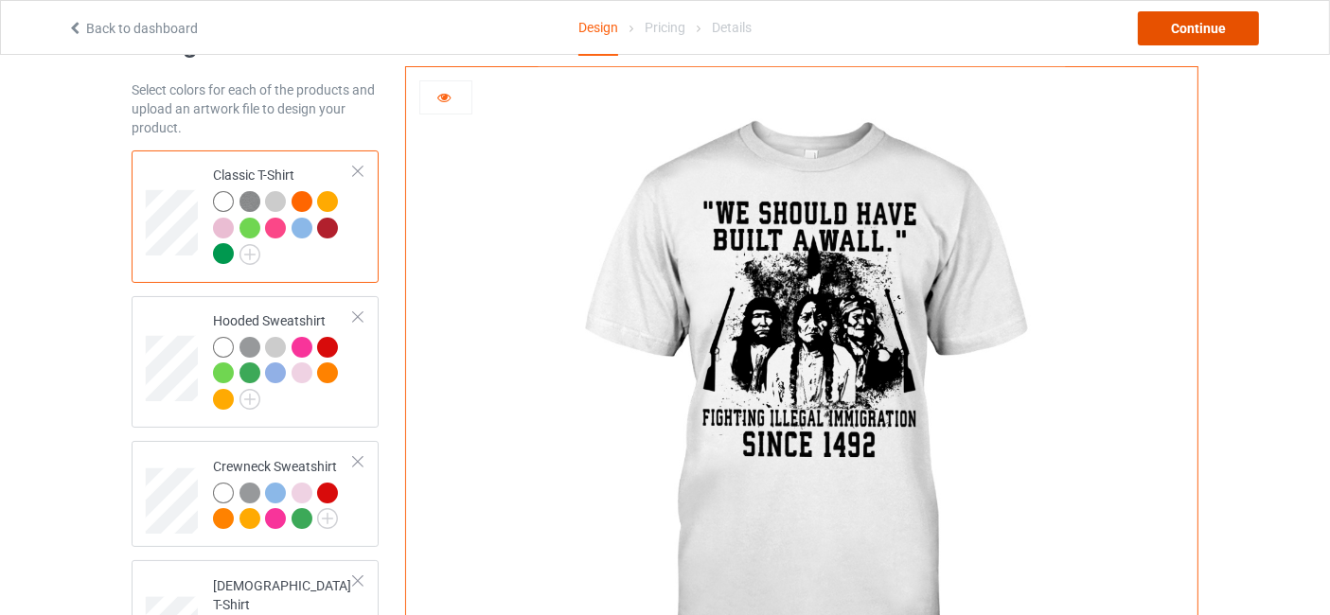
click at [1198, 27] on div "Continue" at bounding box center [1198, 28] width 121 height 34
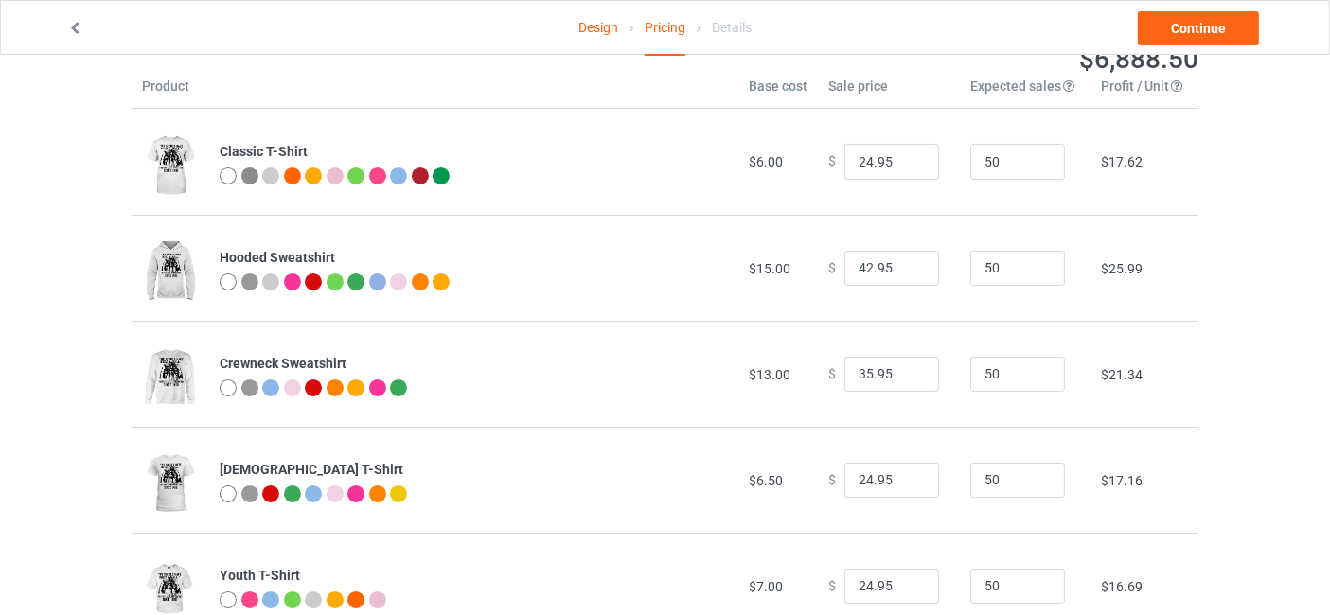
scroll to position [72, 0]
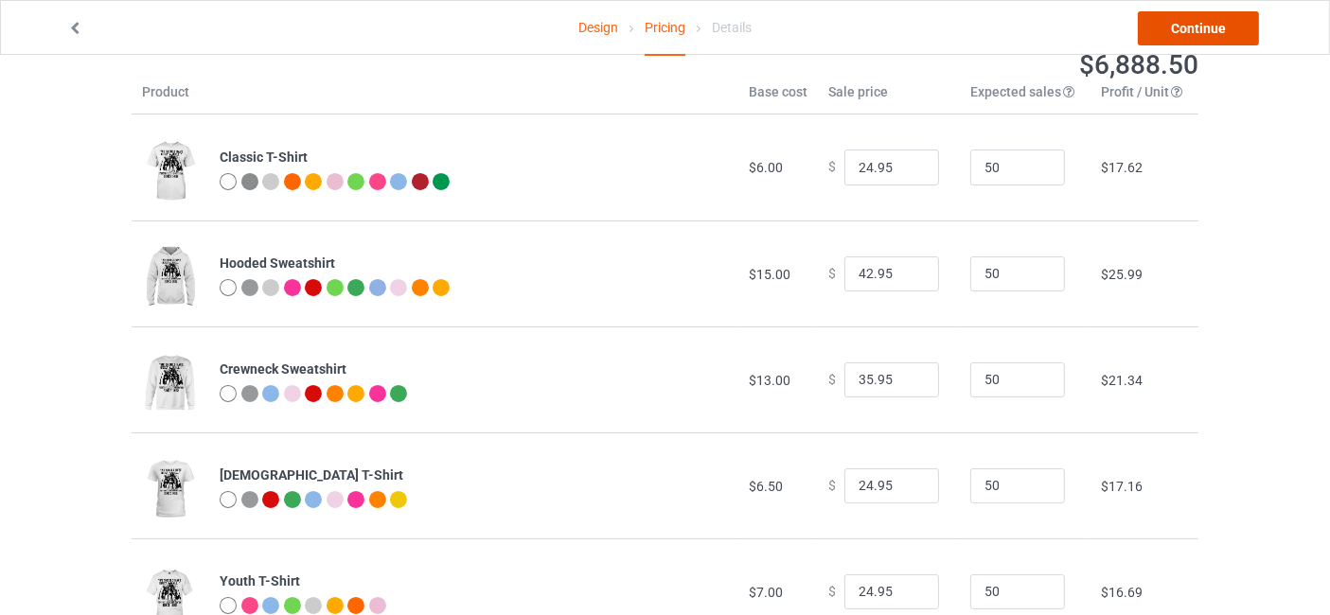
click at [1224, 26] on link "Continue" at bounding box center [1198, 28] width 121 height 34
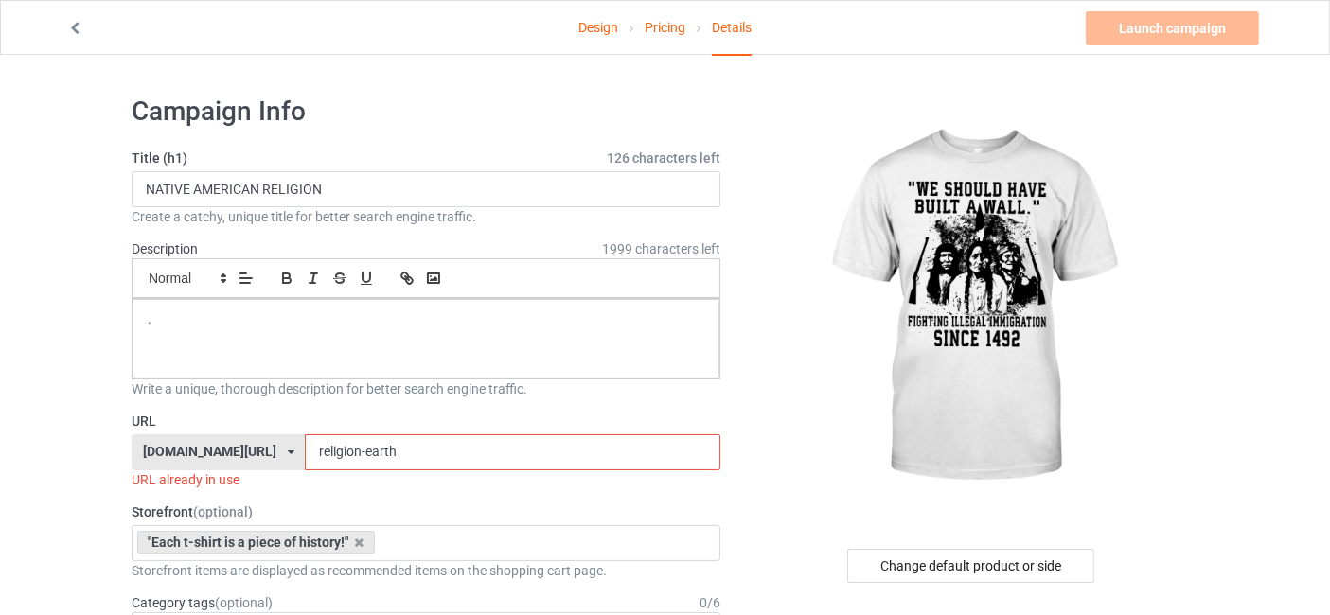
drag, startPoint x: 418, startPoint y: 450, endPoint x: 307, endPoint y: 469, distance: 113.3
click at [307, 469] on div "URL nativeamericantee.com/ animals-tshirt.com/ nativeamericantee.com/ teechip.c…" at bounding box center [426, 451] width 589 height 78
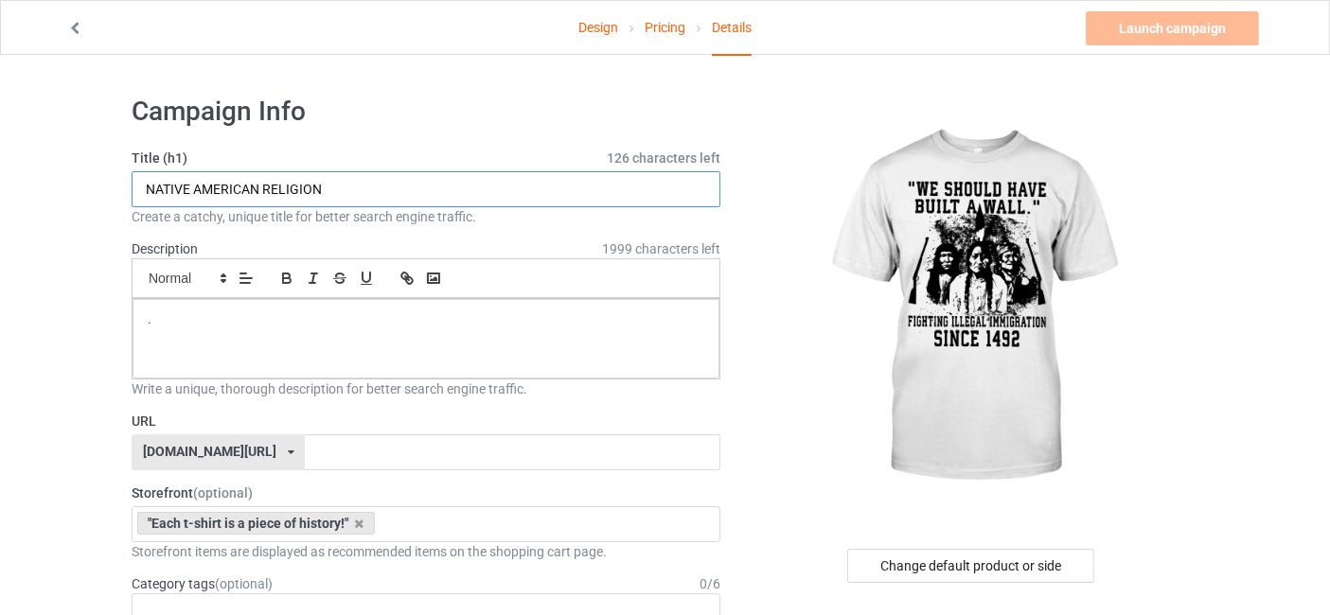
drag, startPoint x: 266, startPoint y: 180, endPoint x: 366, endPoint y: 180, distance: 100.4
click at [366, 180] on input "NATIVE AMERICAN RELIGION" at bounding box center [426, 189] width 589 height 36
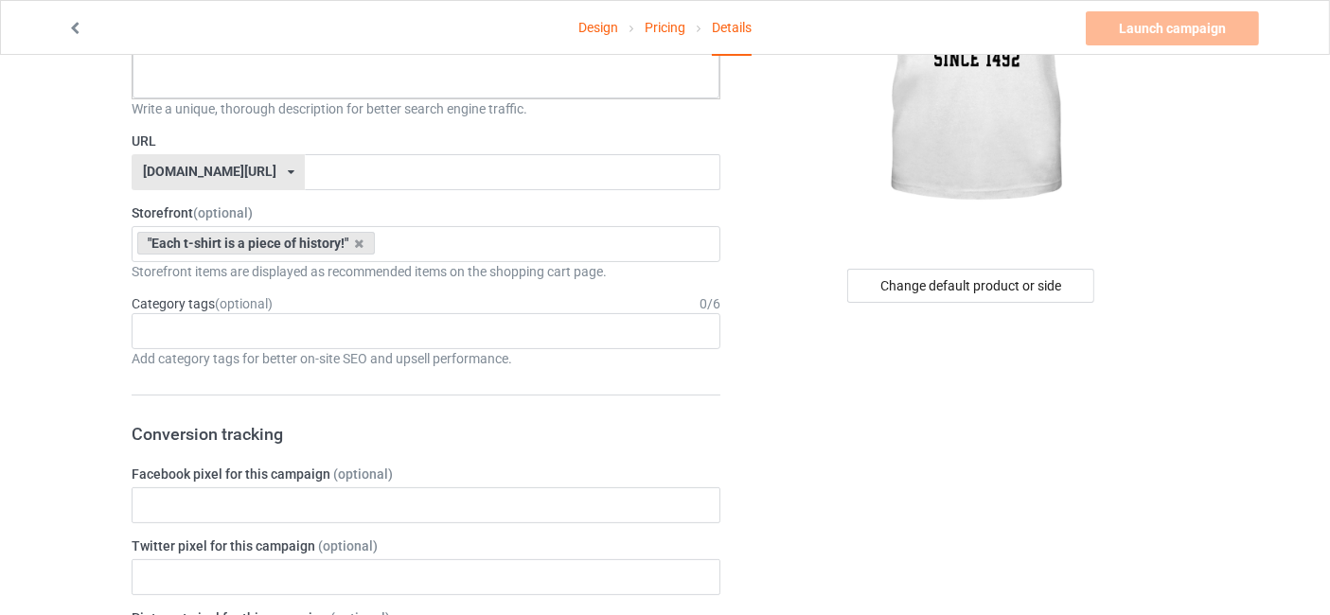
type input "NATIVE AMERICAN 1492"
click at [406, 170] on input "text" at bounding box center [512, 172] width 415 height 36
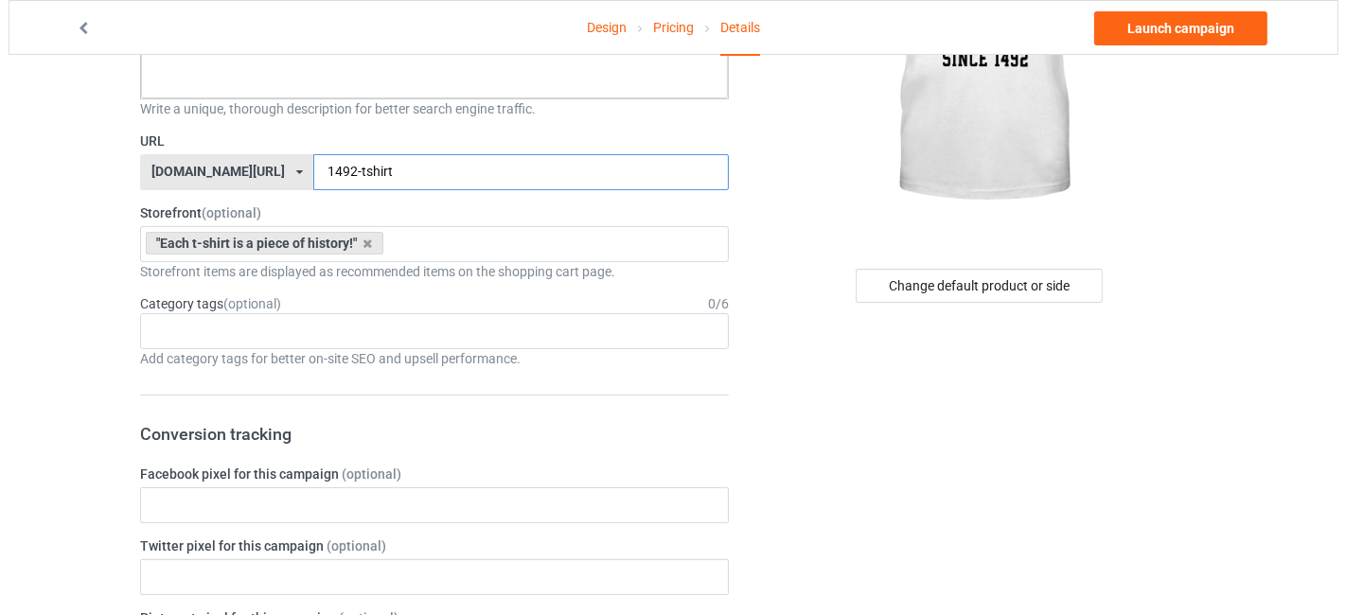
scroll to position [0, 0]
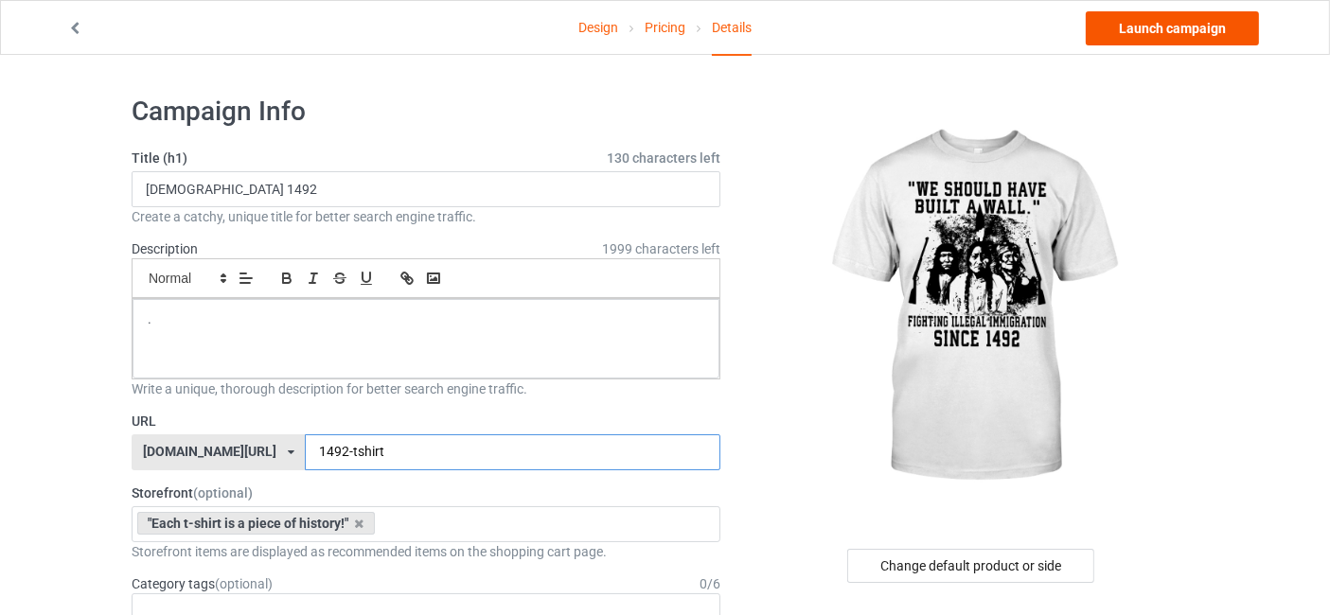
type input "1492-tshirt"
click at [1212, 20] on link "Launch campaign" at bounding box center [1172, 28] width 173 height 34
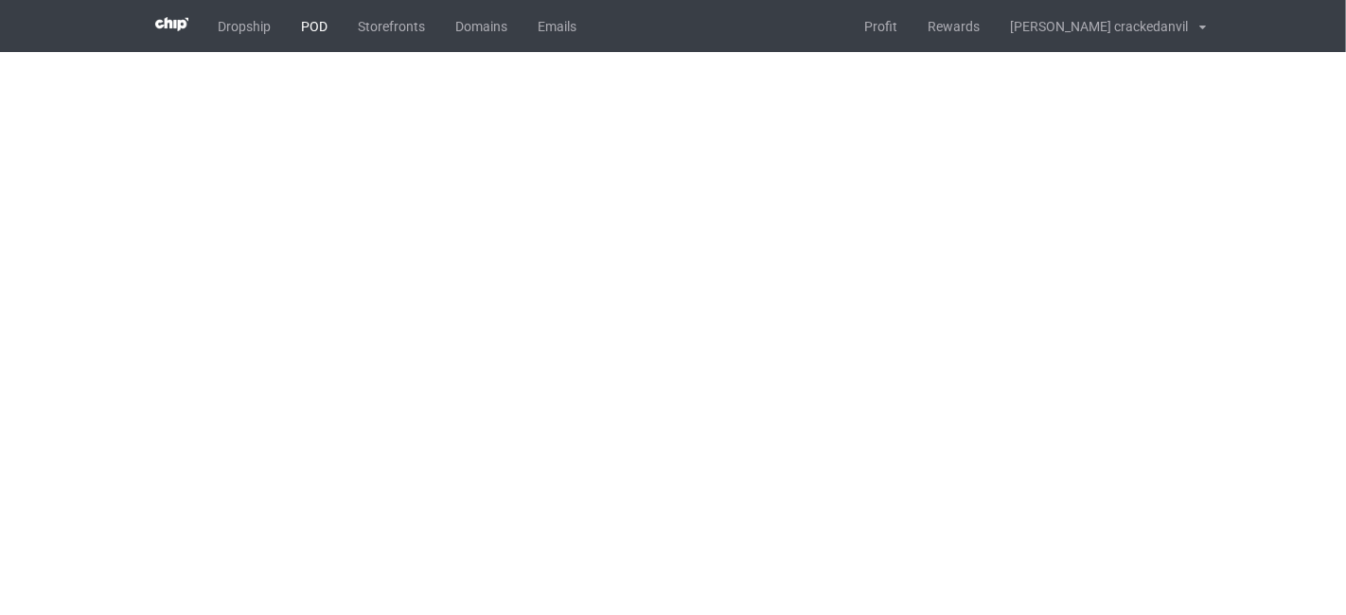
click at [320, 22] on link "POD" at bounding box center [315, 26] width 57 height 52
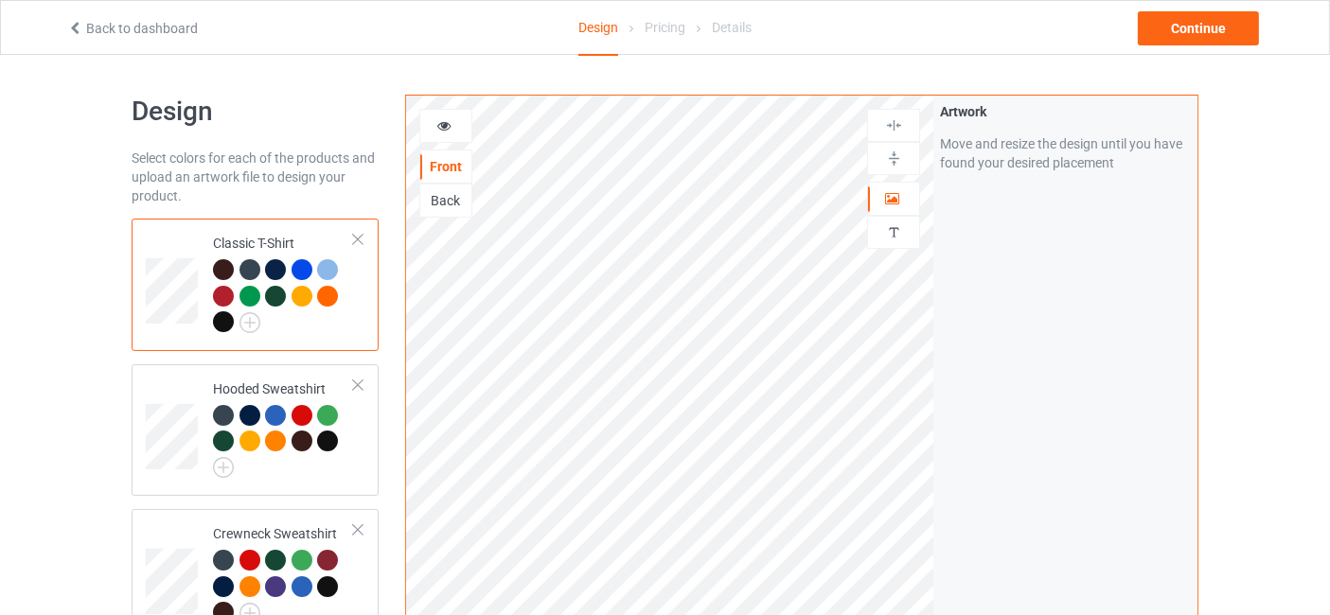
scroll to position [280, 0]
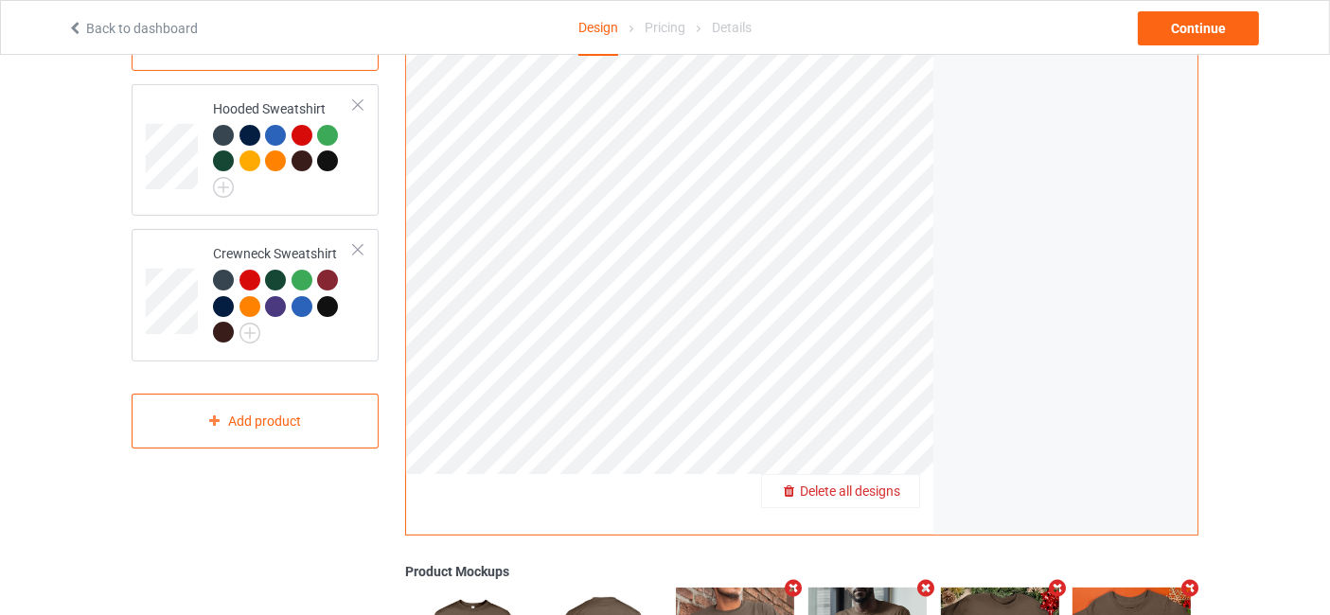
click at [886, 484] on span "Delete all designs" at bounding box center [850, 491] width 100 height 15
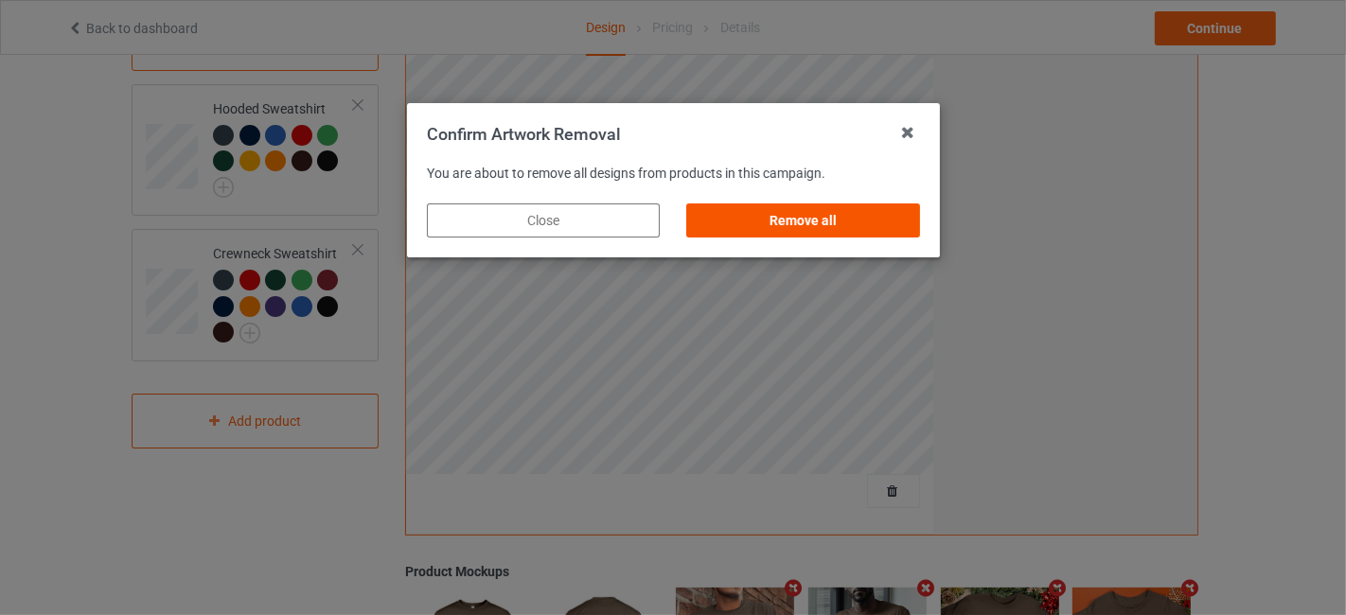
click at [812, 214] on div "Remove all" at bounding box center [802, 221] width 233 height 34
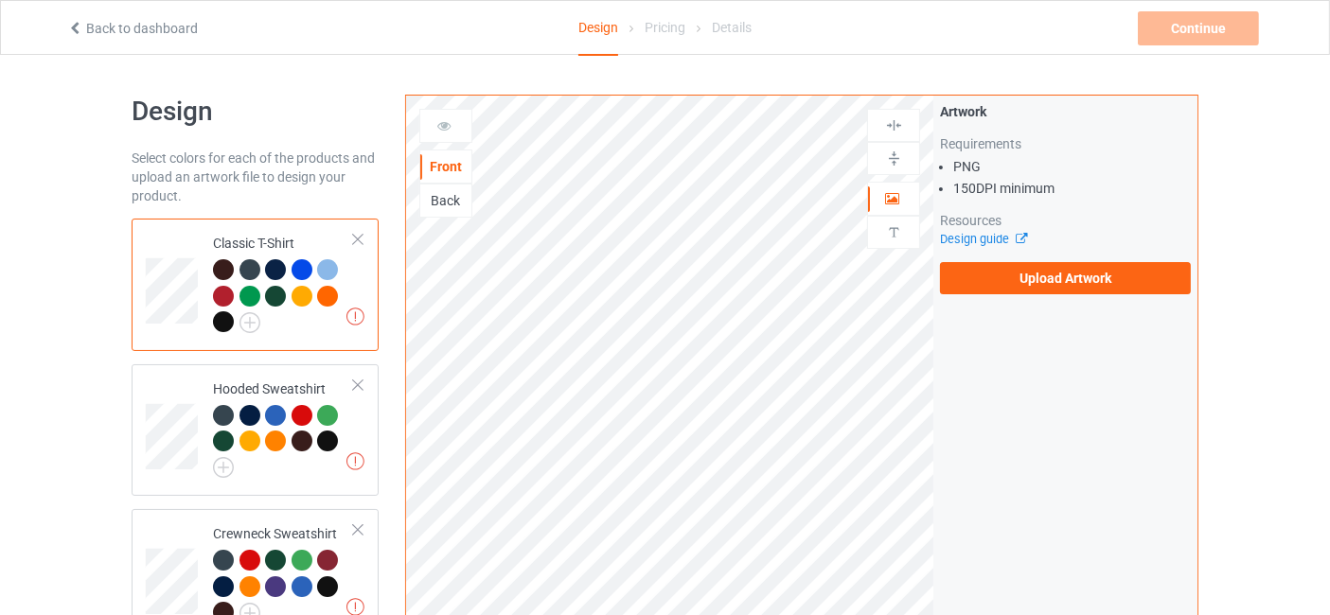
scroll to position [0, 0]
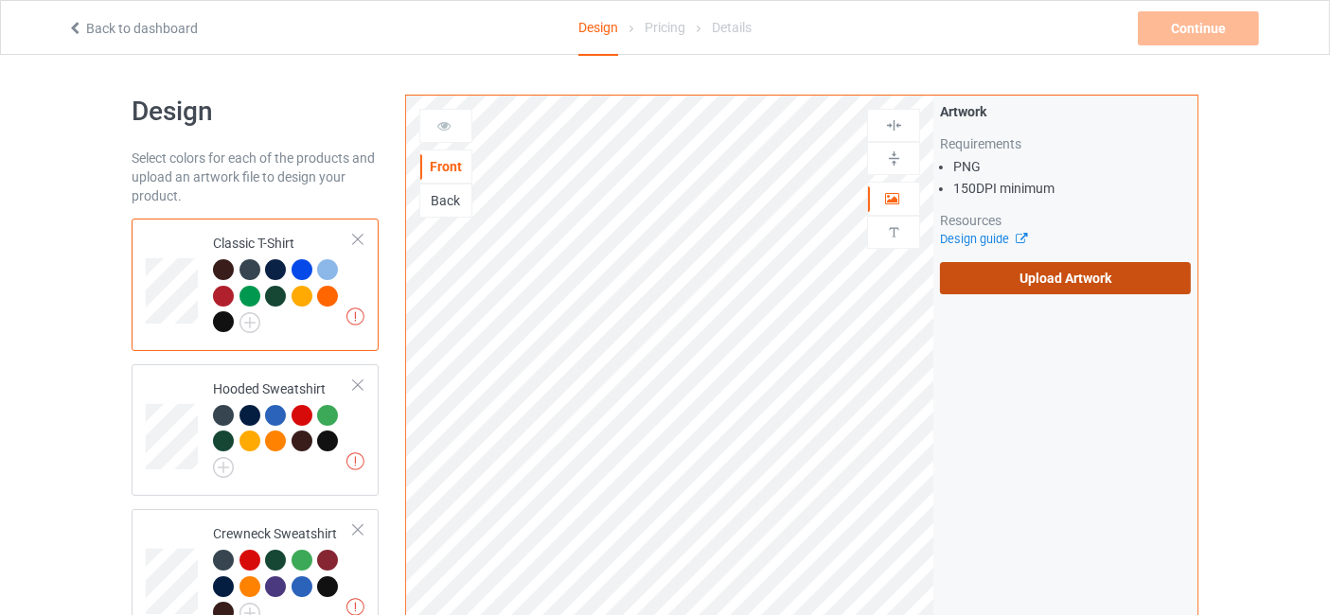
click at [1057, 291] on label "Upload Artwork" at bounding box center [1065, 278] width 251 height 32
click at [0, 0] on input "Upload Artwork" at bounding box center [0, 0] width 0 height 0
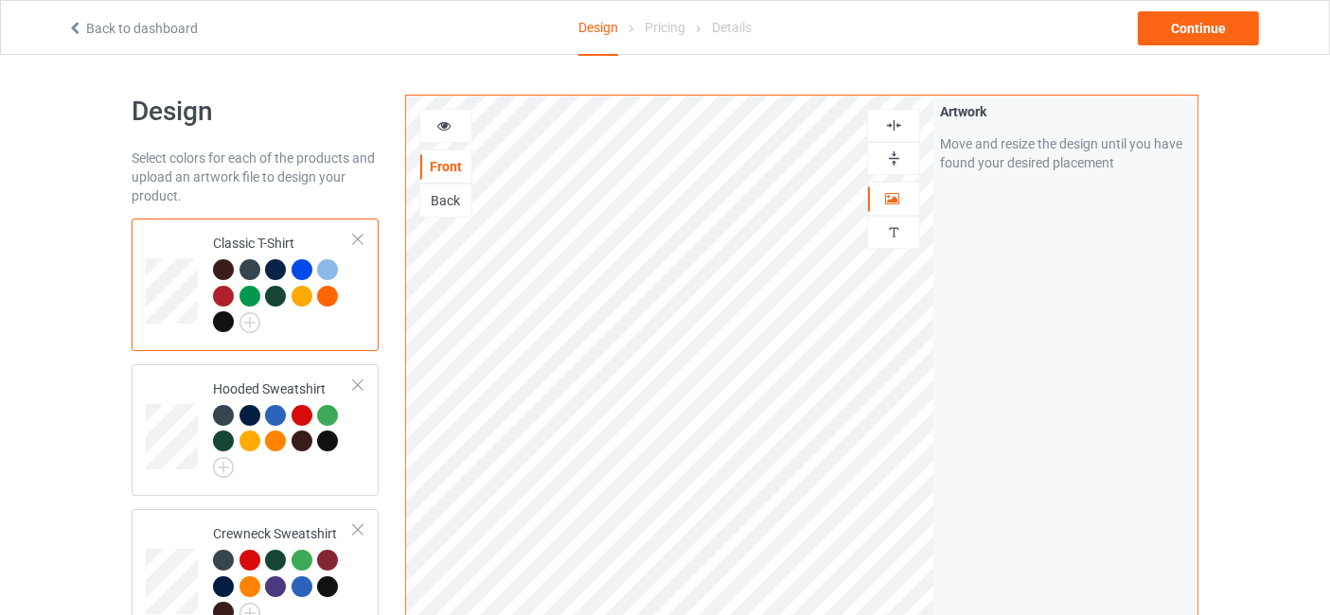
click at [888, 152] on img at bounding box center [894, 159] width 18 height 18
click at [901, 116] on img at bounding box center [894, 125] width 18 height 18
click at [248, 325] on img at bounding box center [250, 322] width 21 height 21
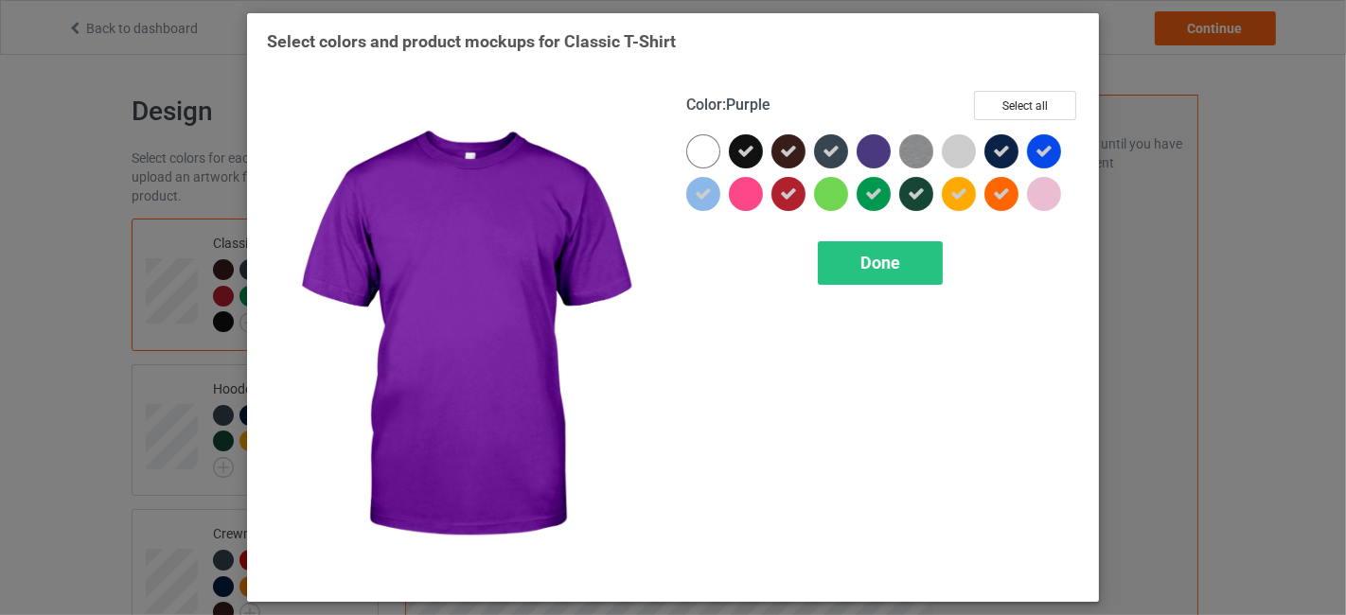
click at [870, 147] on div at bounding box center [874, 151] width 34 height 34
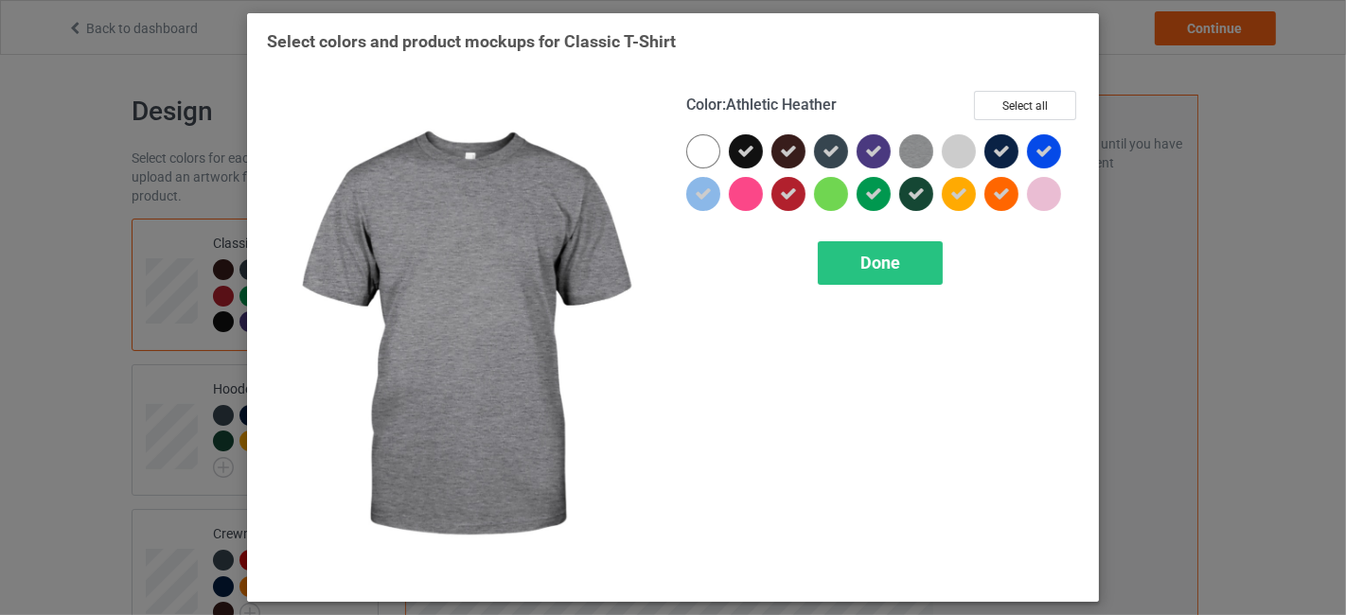
drag, startPoint x: 911, startPoint y: 150, endPoint x: 940, endPoint y: 150, distance: 29.3
click at [912, 150] on img at bounding box center [916, 151] width 34 height 34
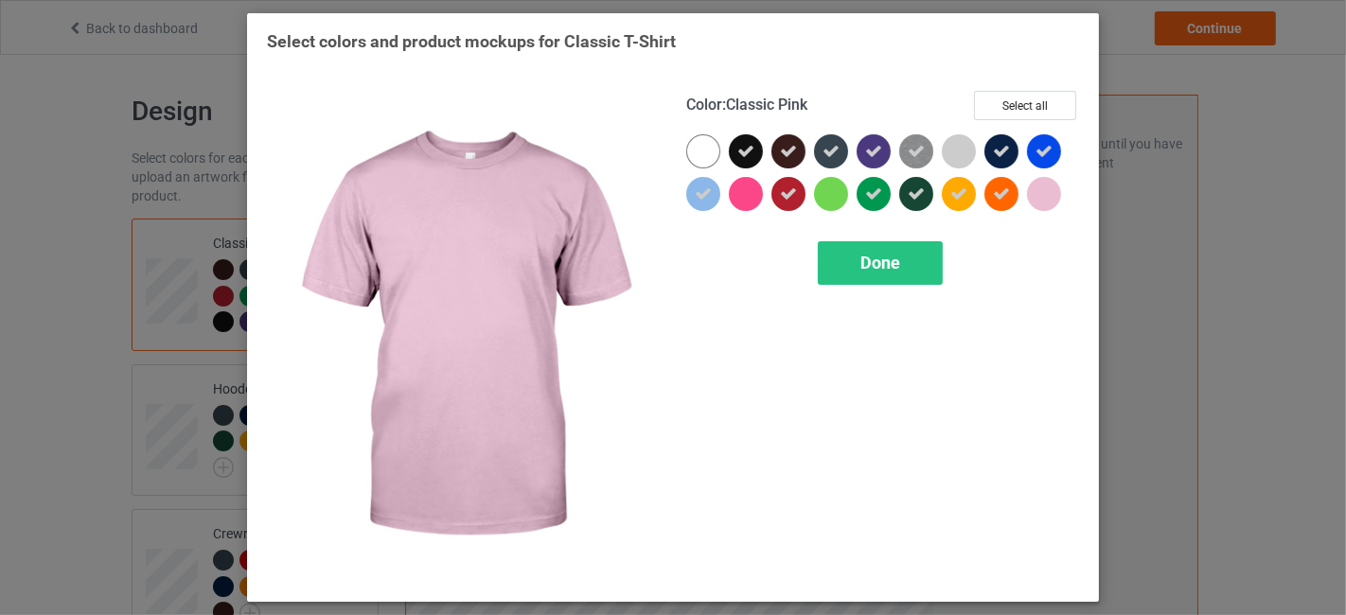
click at [1039, 198] on div at bounding box center [1044, 194] width 34 height 34
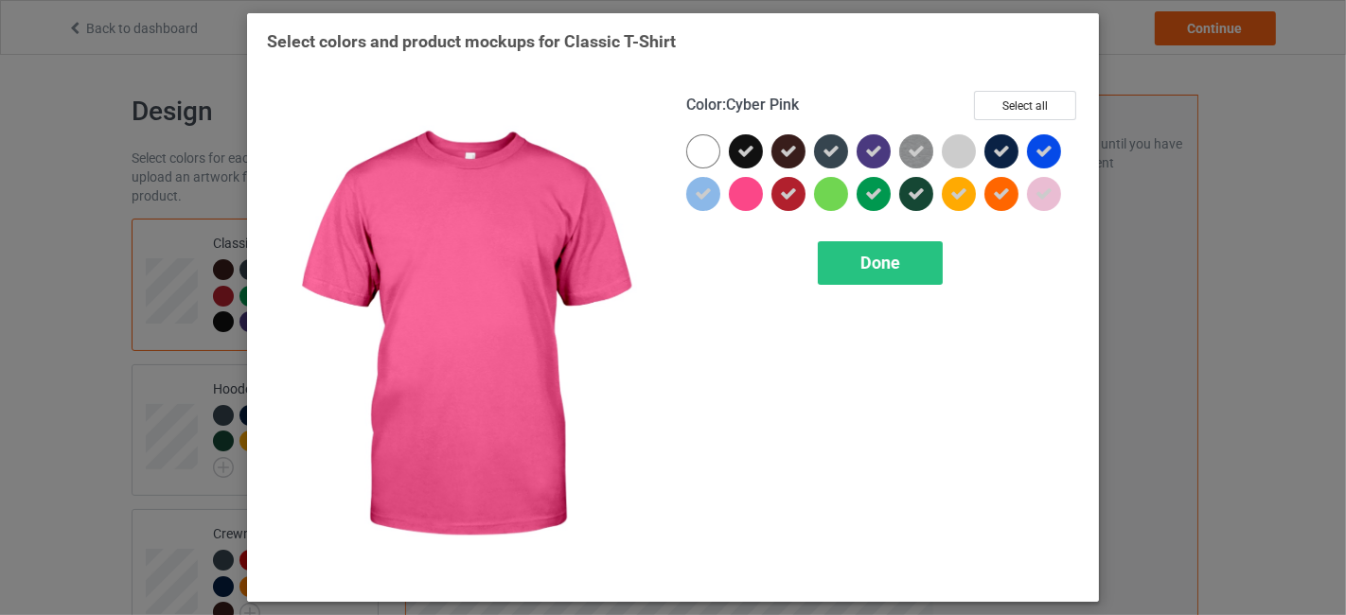
click at [743, 191] on div at bounding box center [746, 194] width 34 height 34
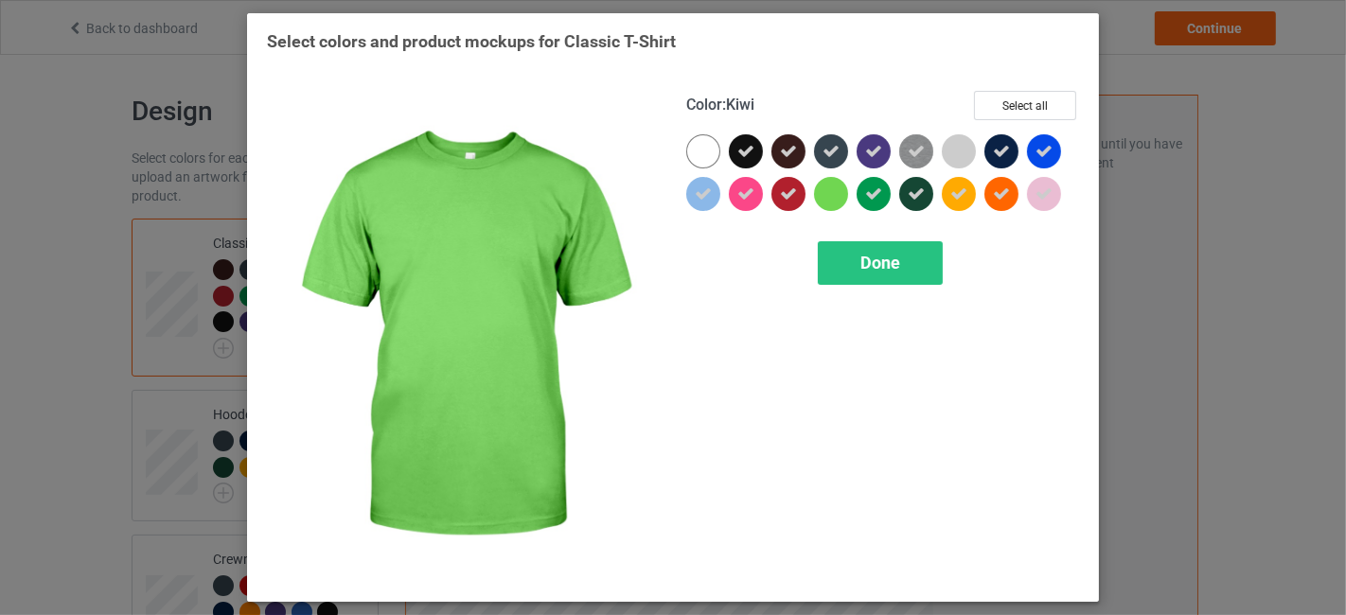
click at [837, 191] on div at bounding box center [831, 194] width 34 height 34
click at [876, 254] on span "Done" at bounding box center [881, 263] width 40 height 20
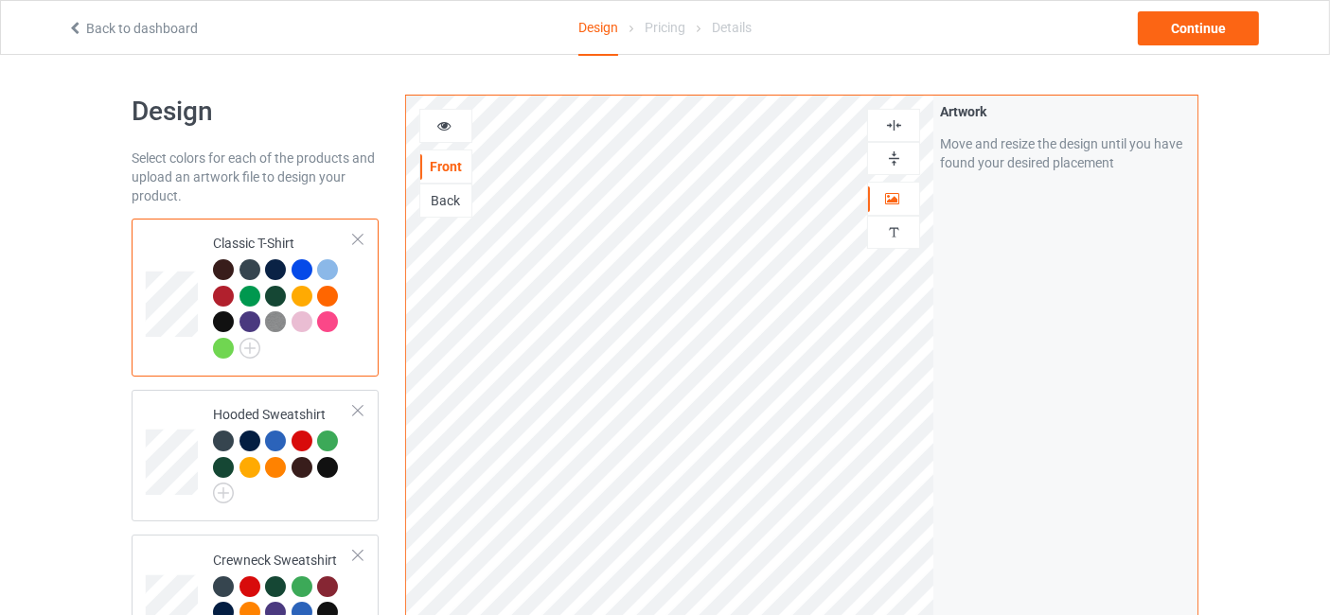
click at [305, 323] on div at bounding box center [302, 321] width 21 height 21
click at [449, 128] on icon at bounding box center [444, 122] width 16 height 13
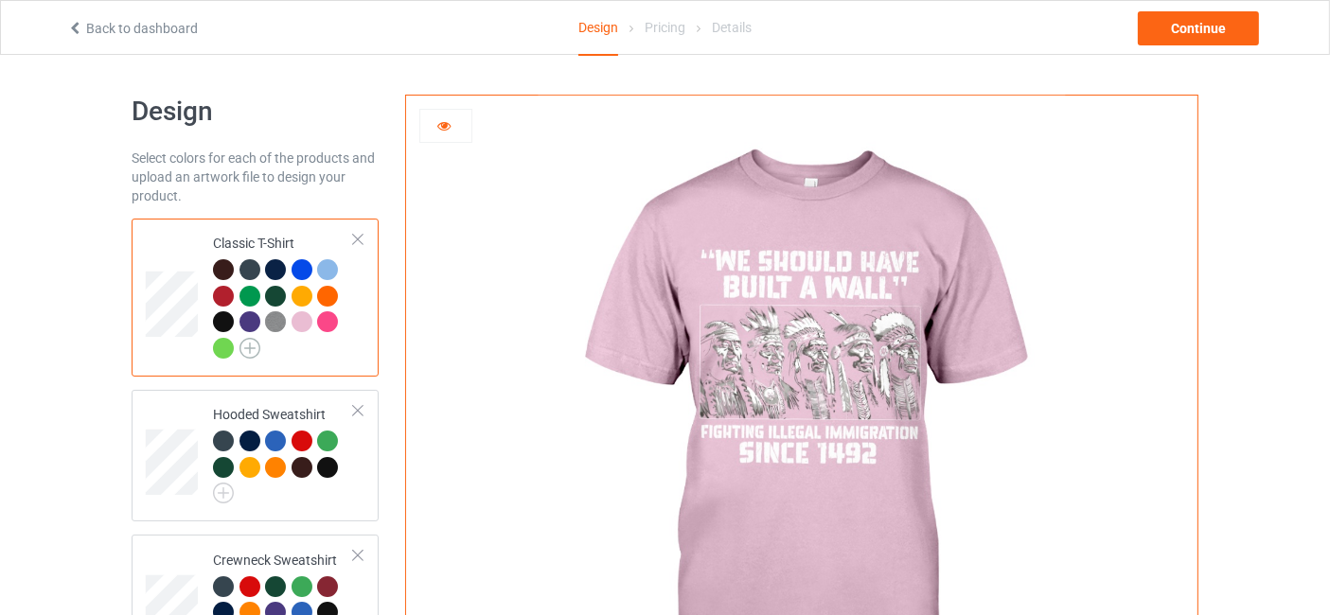
click at [252, 350] on img at bounding box center [250, 348] width 21 height 21
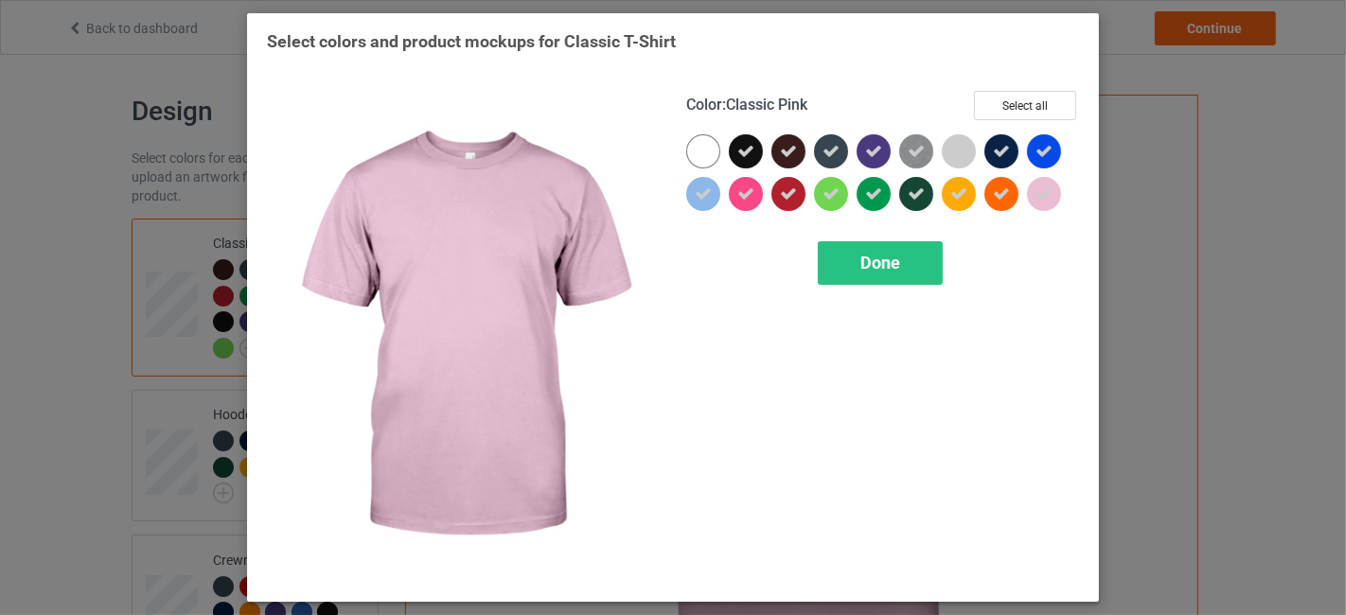
click at [1038, 190] on icon at bounding box center [1044, 194] width 17 height 17
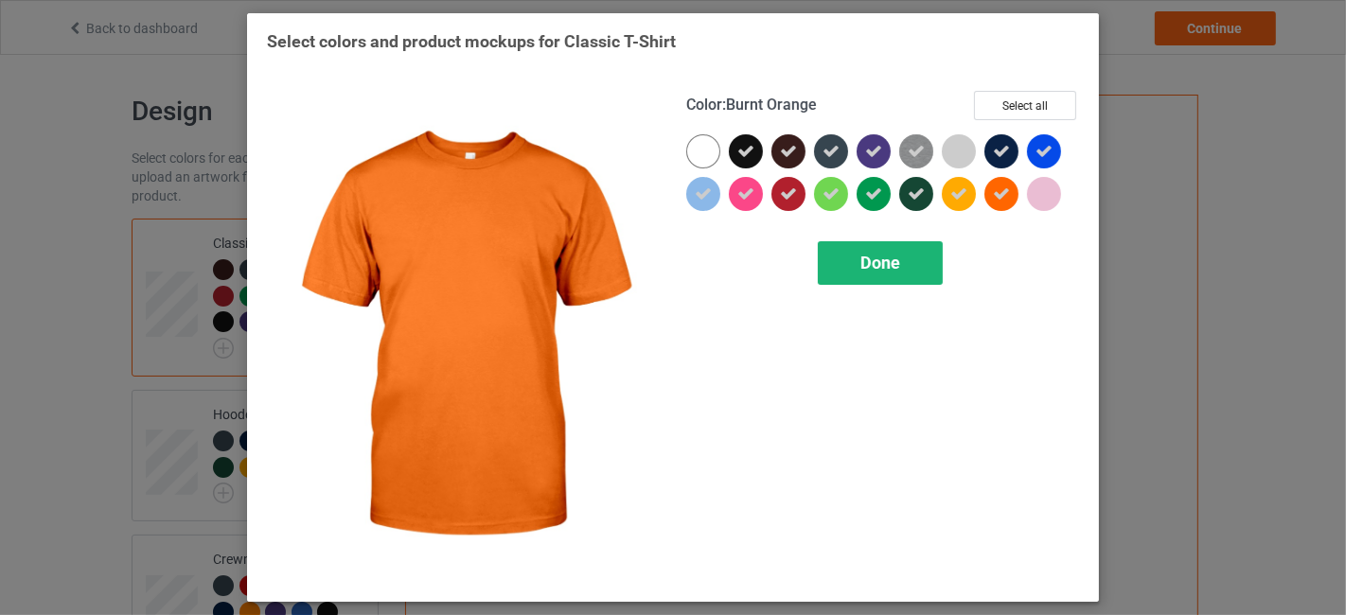
click at [911, 248] on div "Done" at bounding box center [880, 263] width 125 height 44
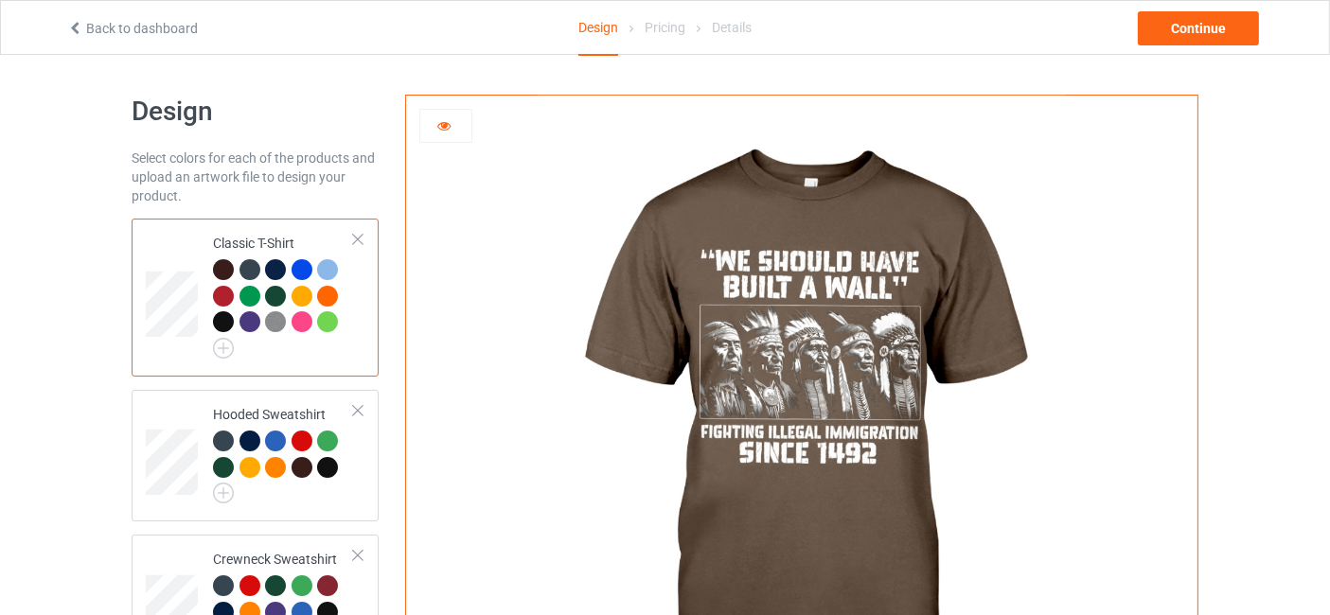
click at [300, 291] on div at bounding box center [302, 296] width 21 height 21
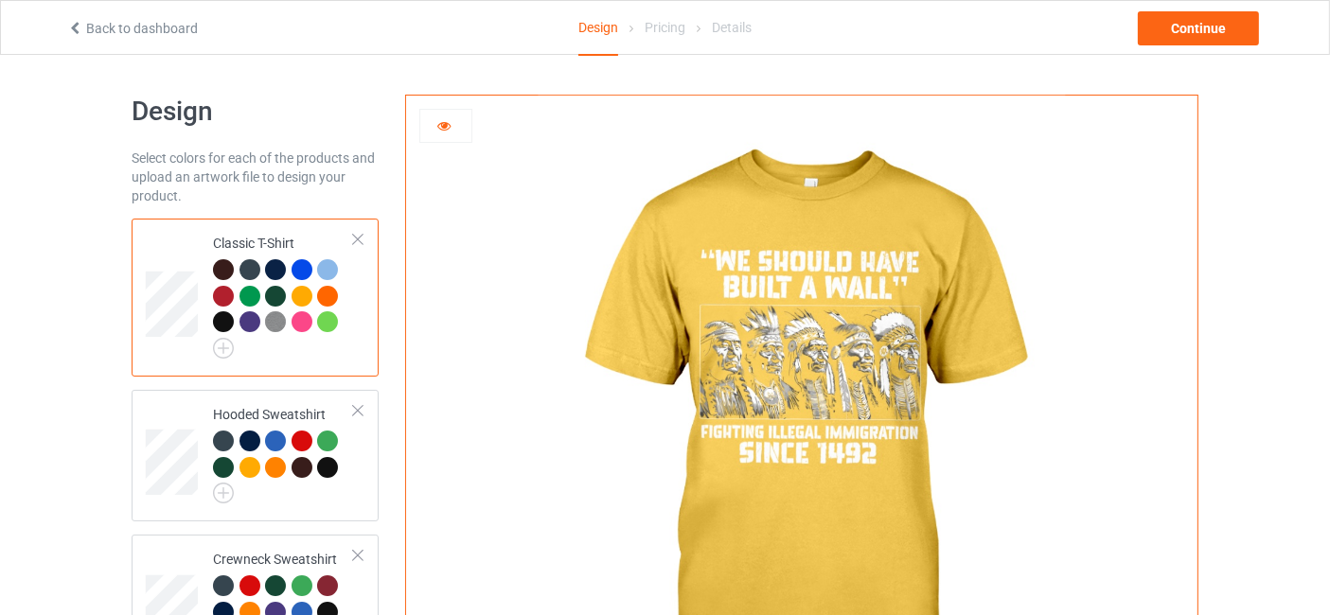
click at [325, 295] on div at bounding box center [327, 296] width 21 height 21
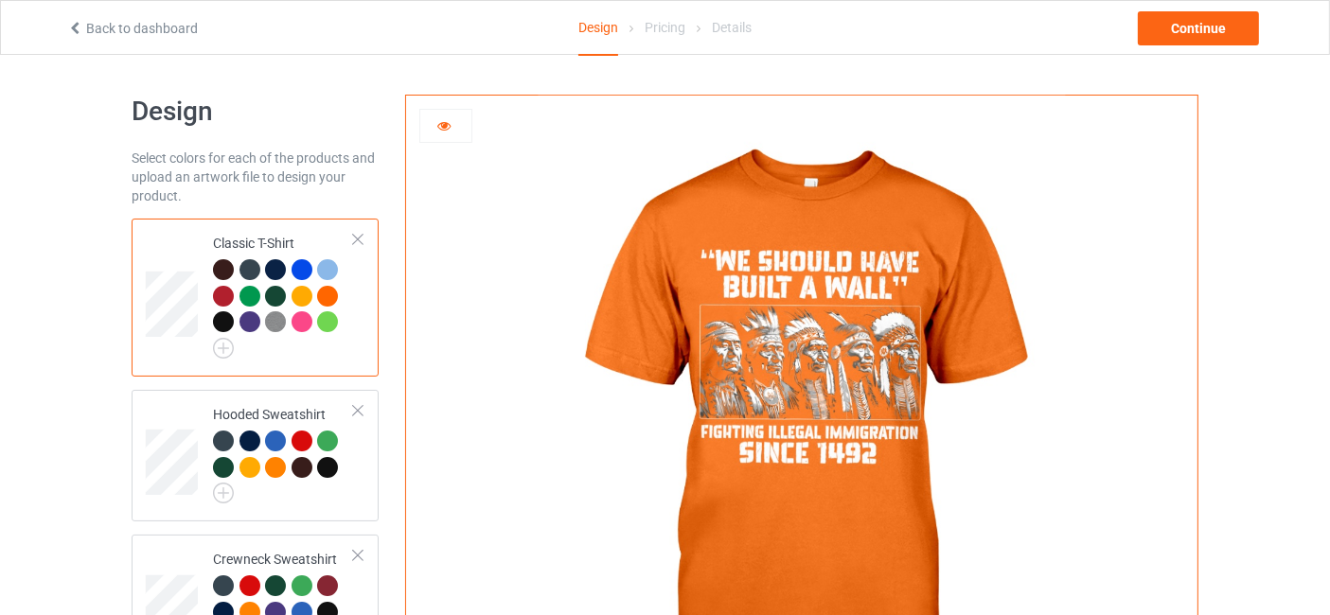
click at [219, 295] on div at bounding box center [223, 296] width 21 height 21
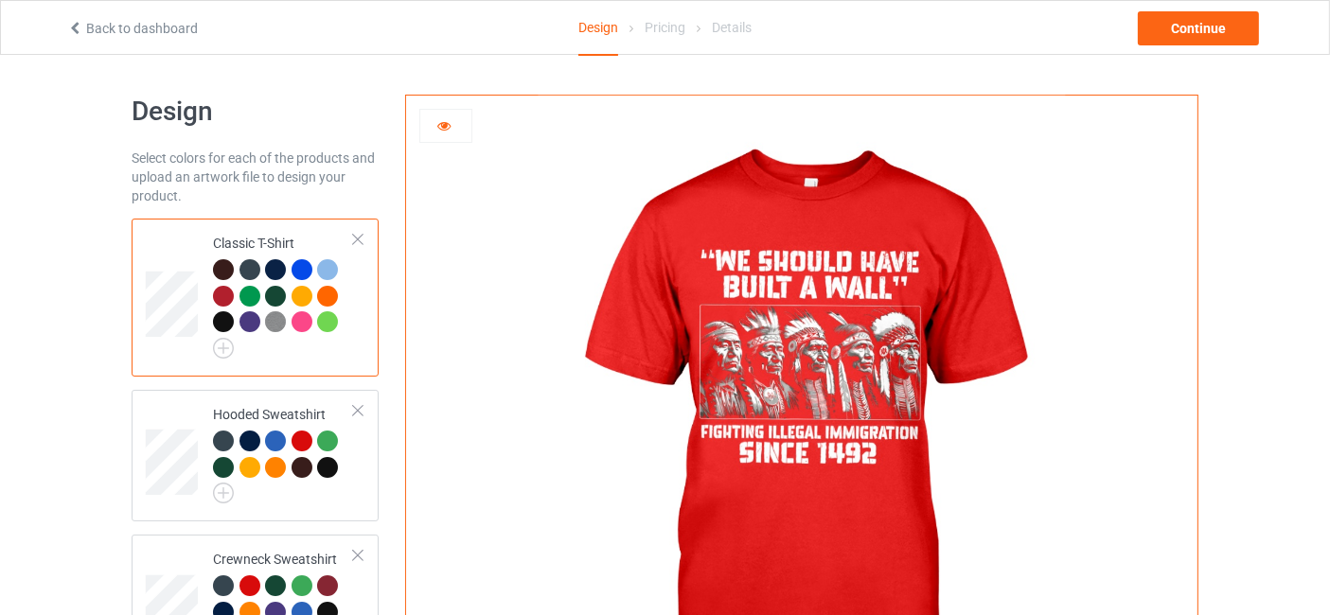
click at [221, 268] on div at bounding box center [223, 269] width 21 height 21
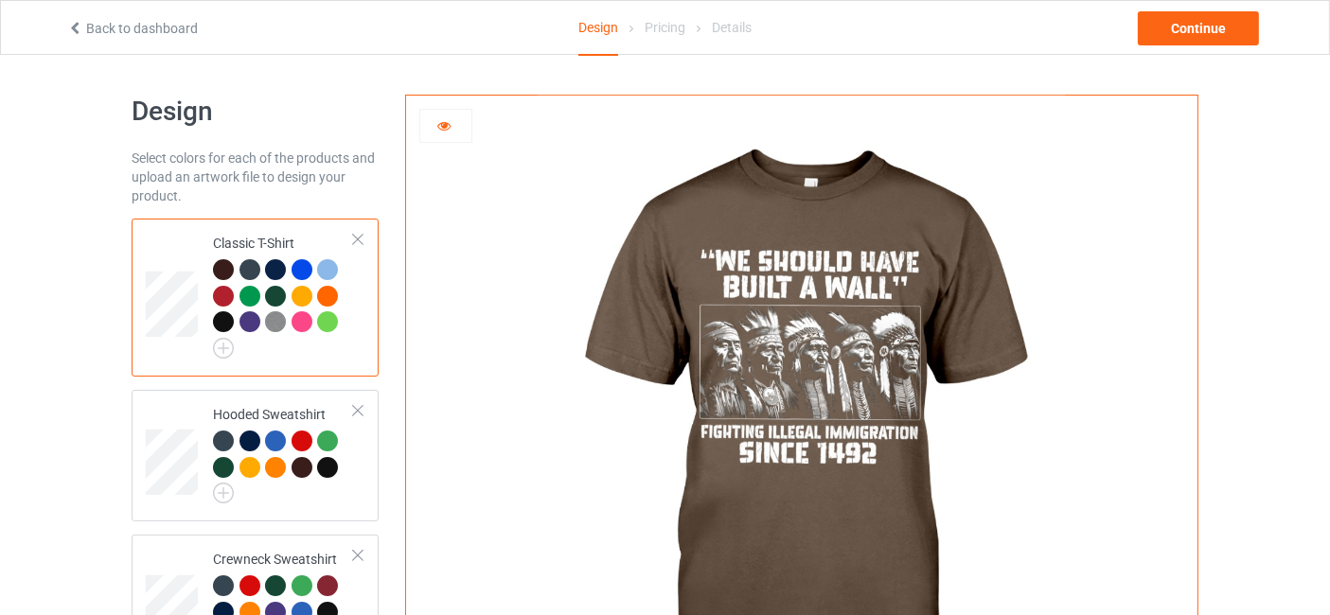
click at [451, 124] on icon at bounding box center [444, 122] width 16 height 13
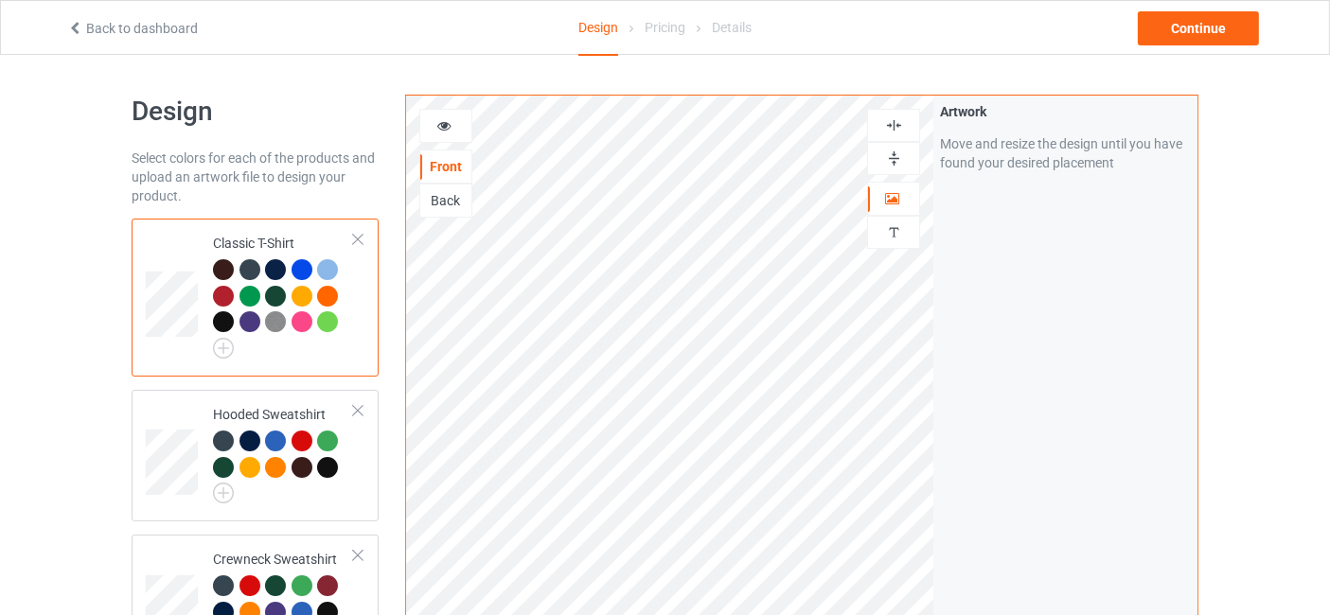
scroll to position [280, 0]
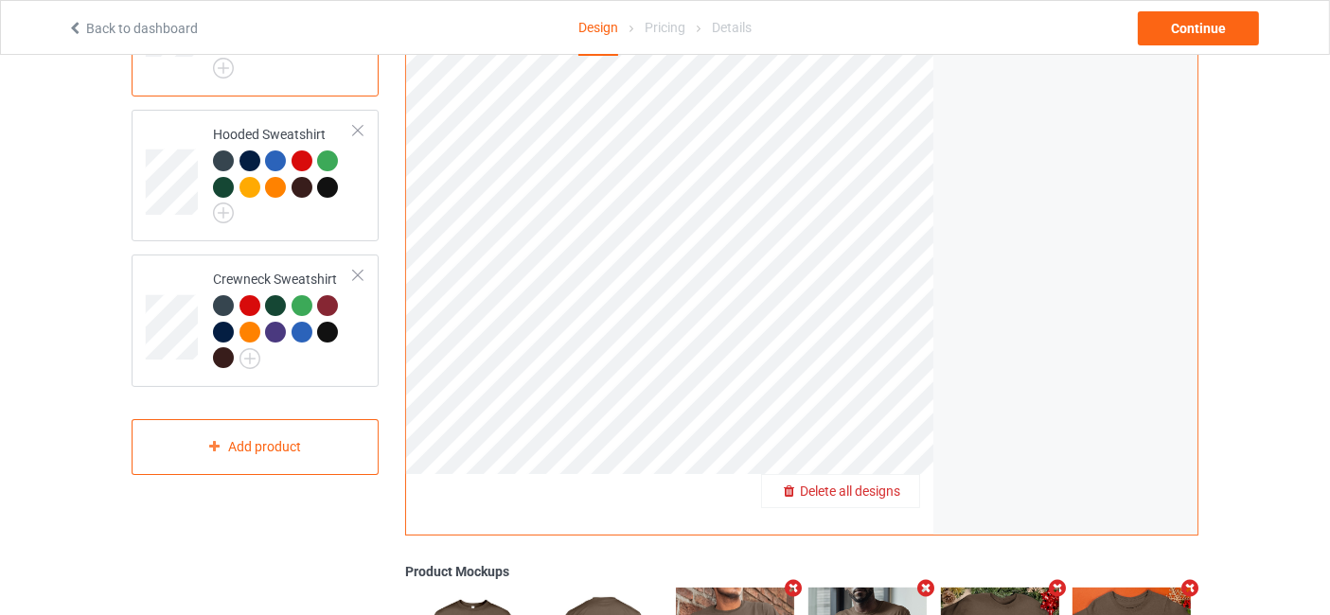
click at [894, 488] on span "Delete all designs" at bounding box center [850, 491] width 100 height 15
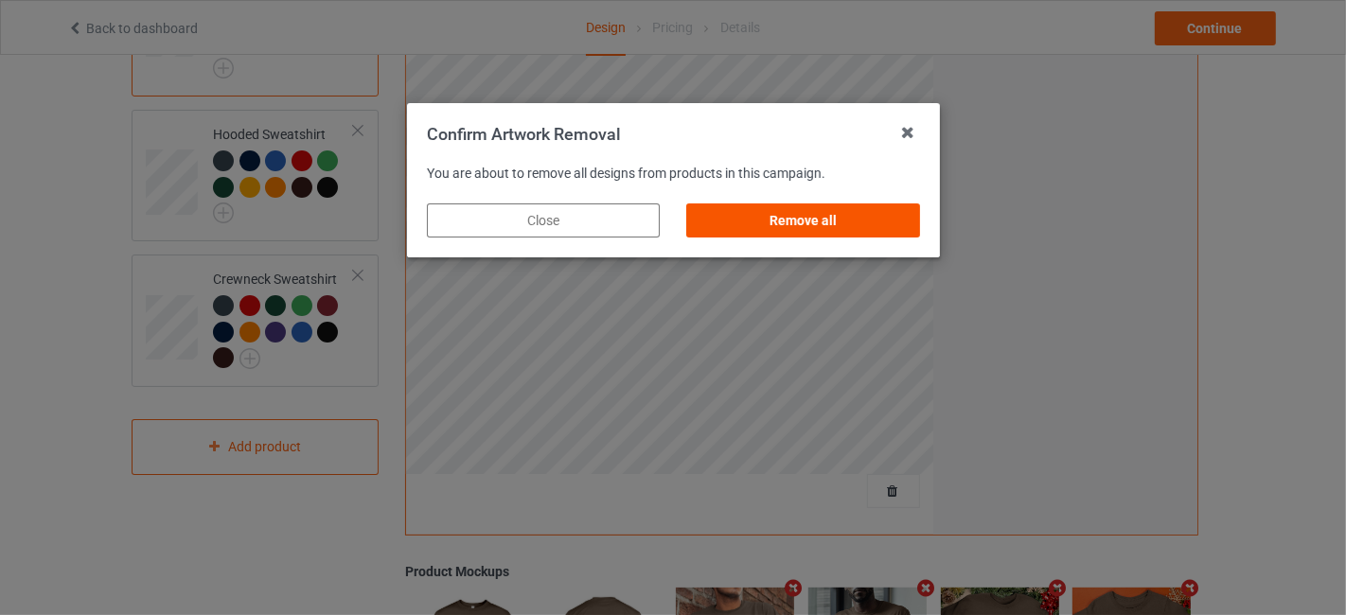
click at [731, 207] on div "Remove all" at bounding box center [802, 221] width 233 height 34
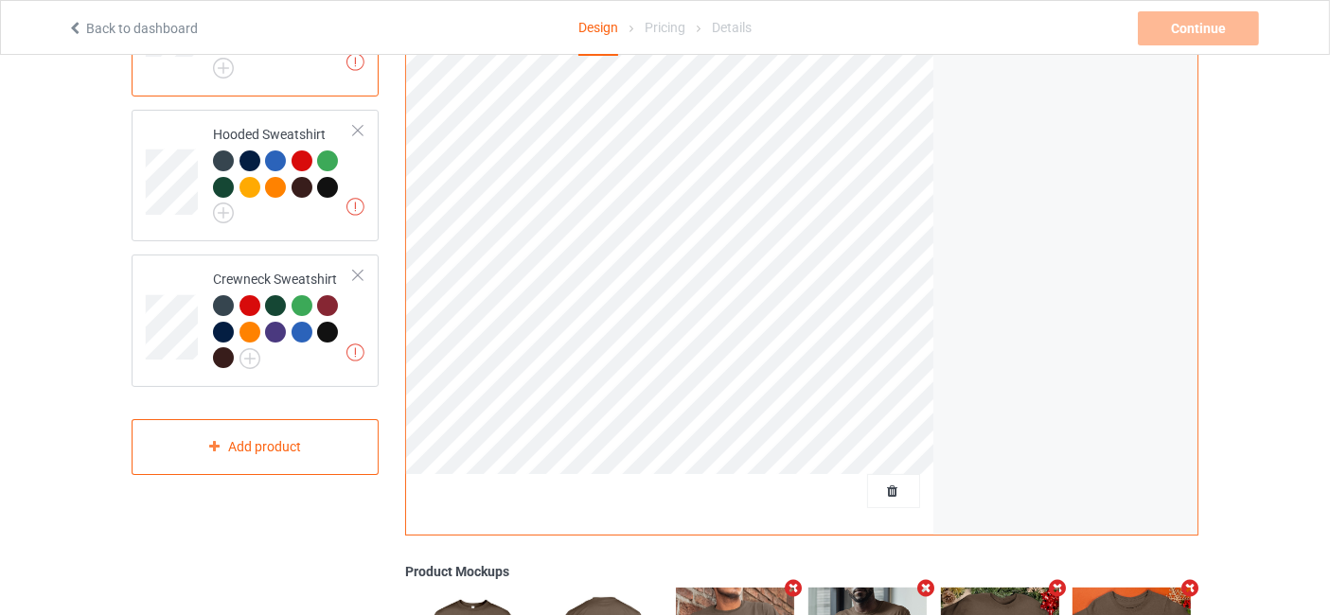
scroll to position [0, 0]
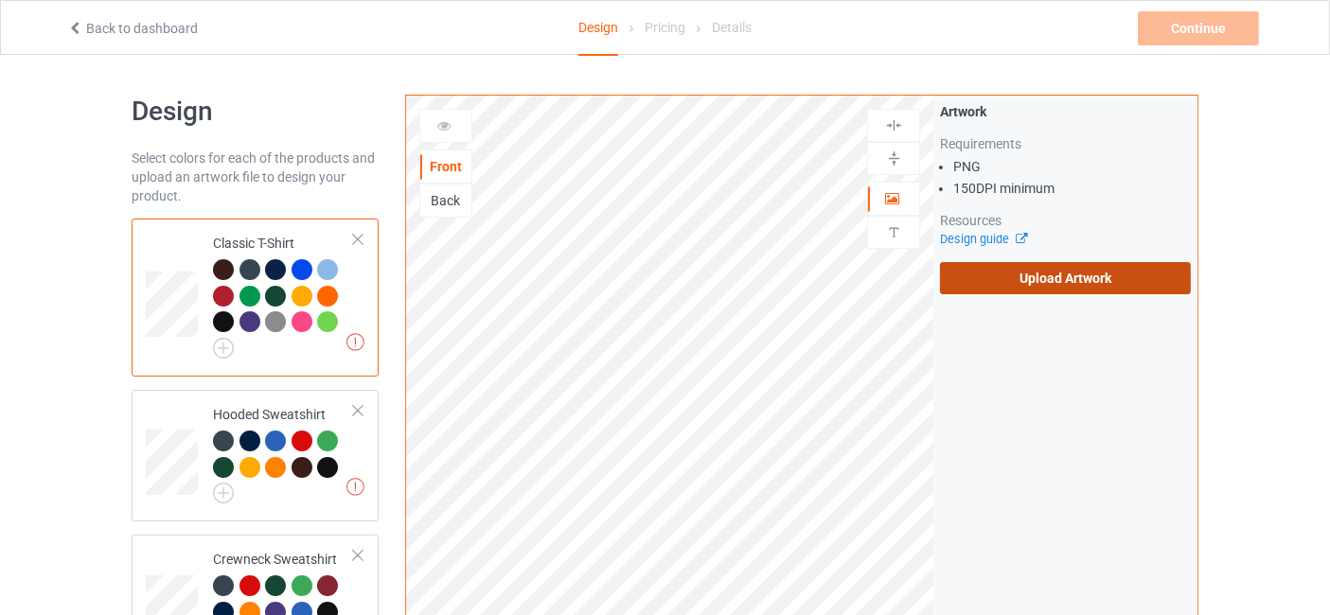
click at [1065, 275] on label "Upload Artwork" at bounding box center [1065, 278] width 251 height 32
click at [0, 0] on input "Upload Artwork" at bounding box center [0, 0] width 0 height 0
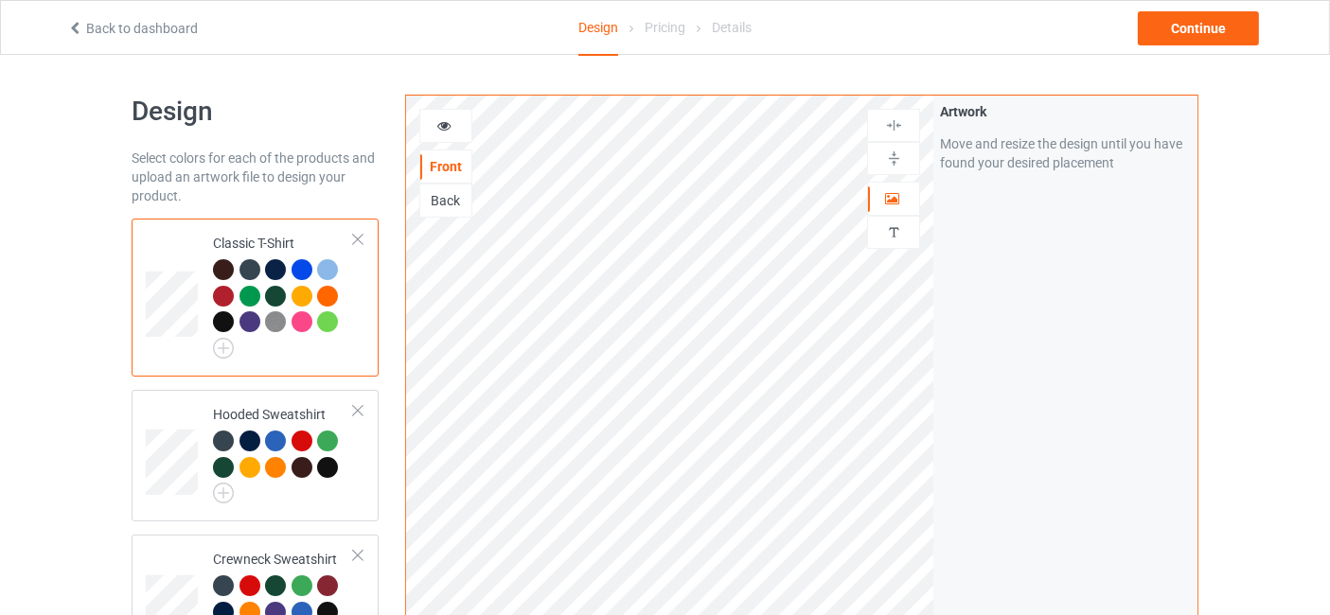
click at [329, 293] on div at bounding box center [327, 296] width 21 height 21
click at [444, 125] on icon at bounding box center [444, 122] width 16 height 13
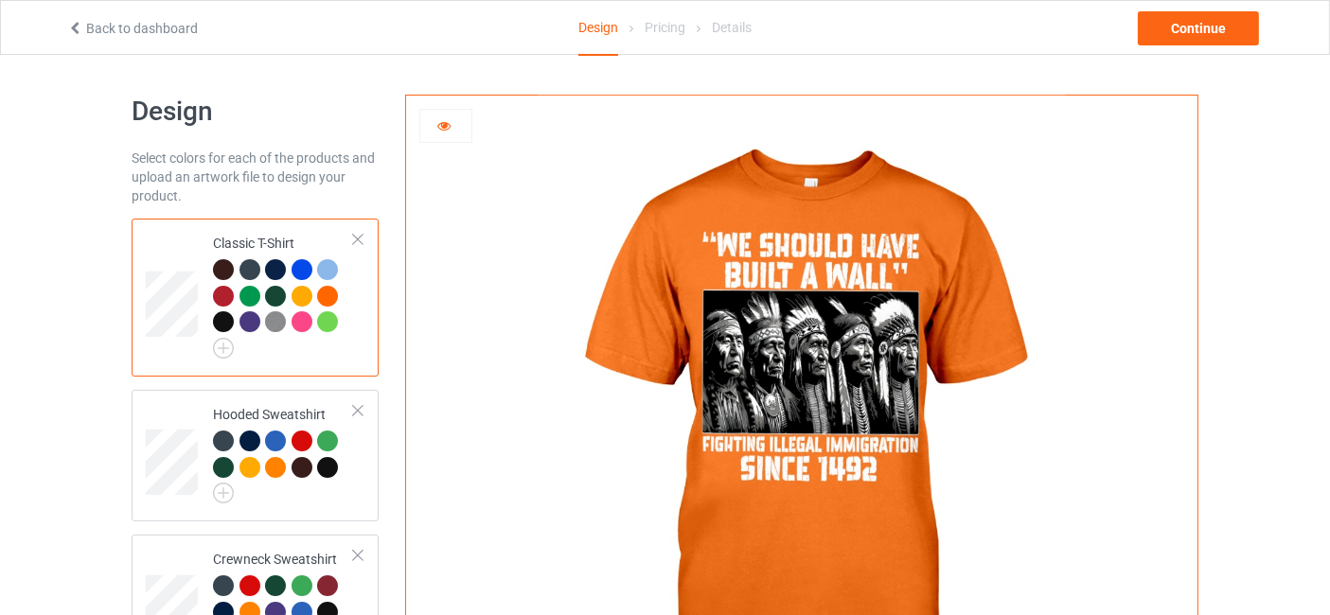
click at [308, 293] on div at bounding box center [302, 296] width 21 height 21
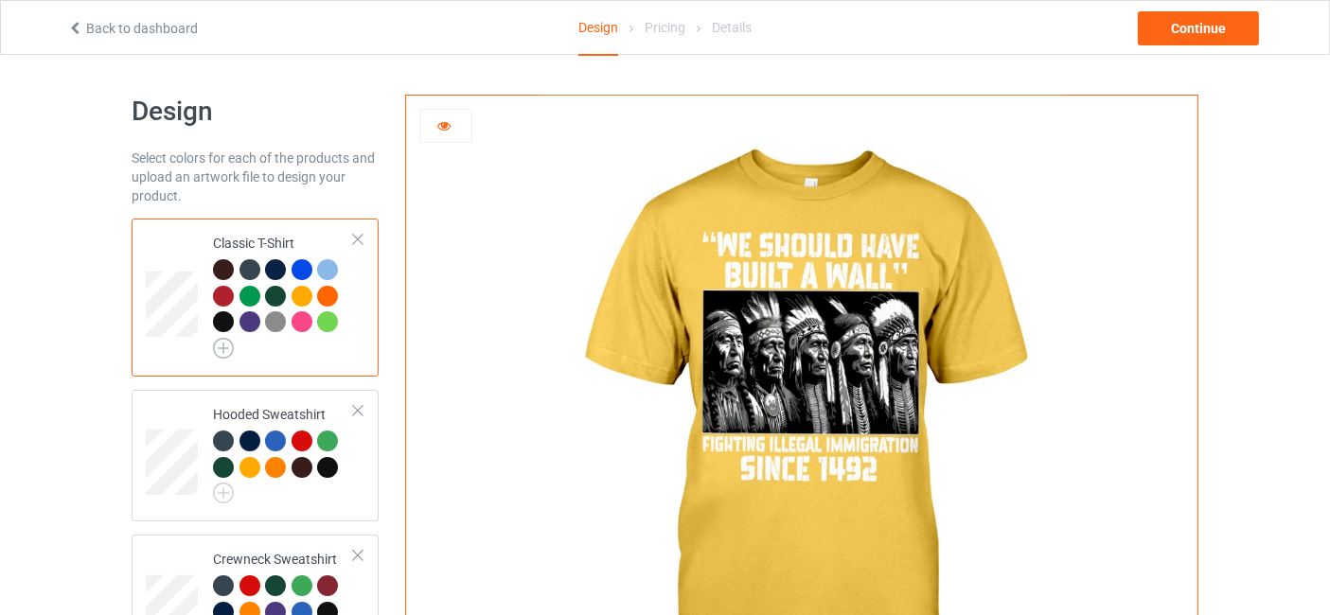
click at [221, 349] on img at bounding box center [223, 348] width 21 height 21
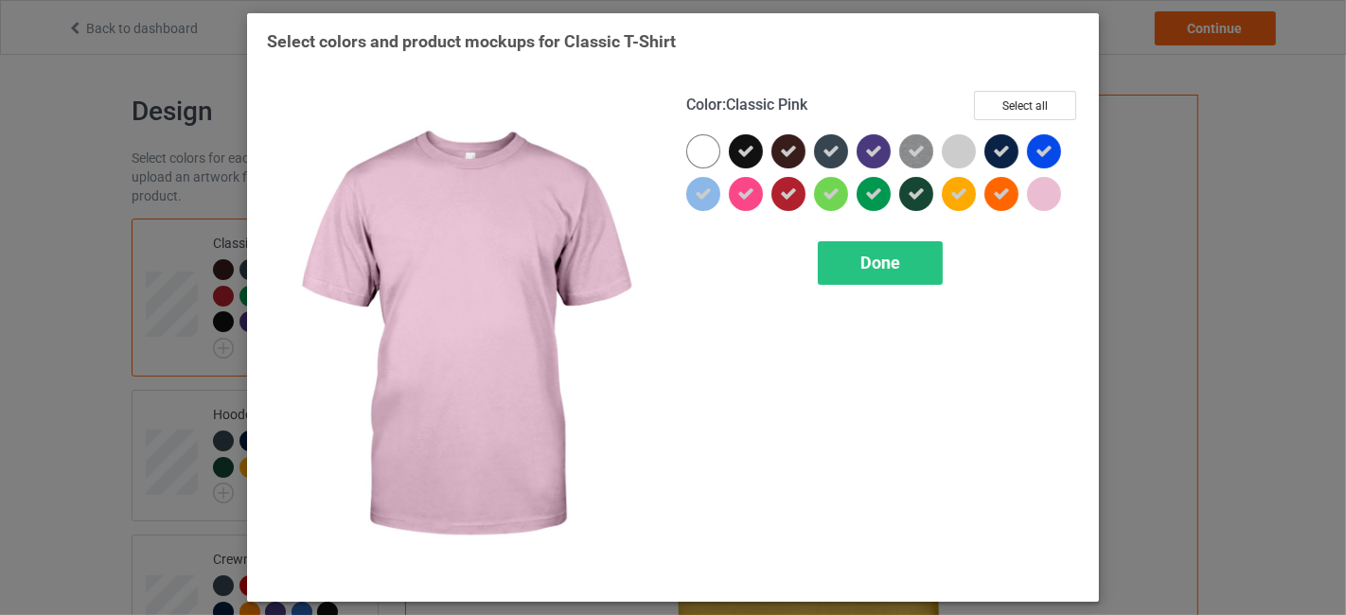
click at [1032, 197] on div at bounding box center [1044, 194] width 34 height 34
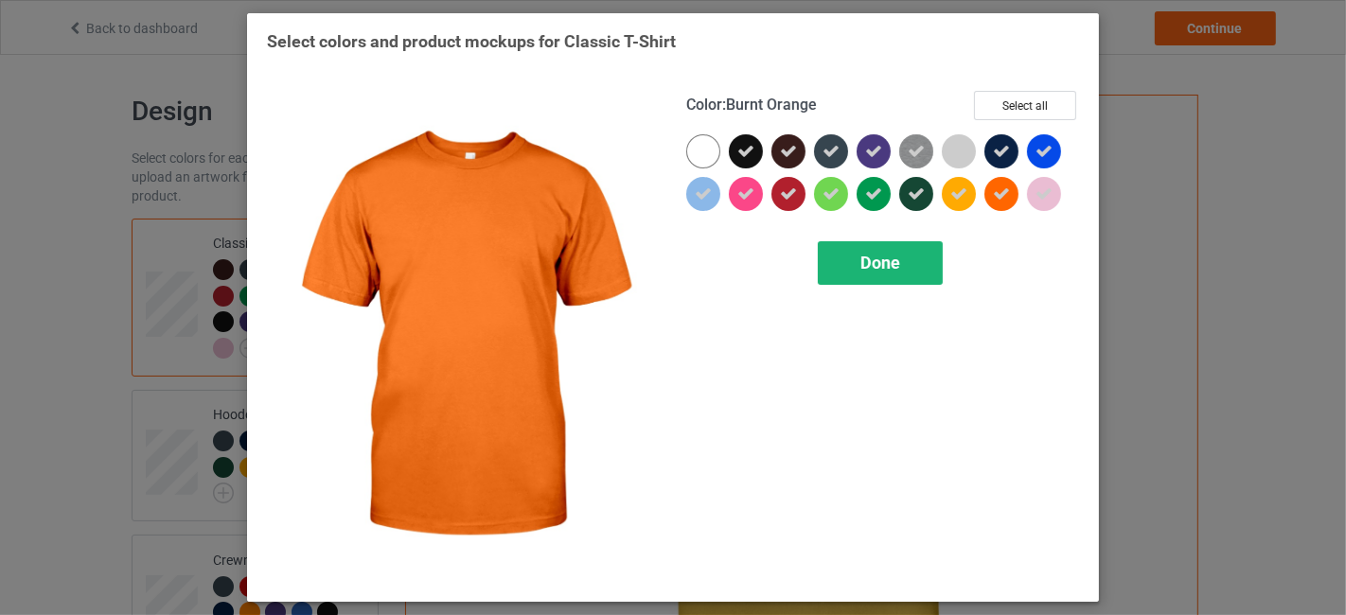
click at [879, 266] on span "Done" at bounding box center [881, 263] width 40 height 20
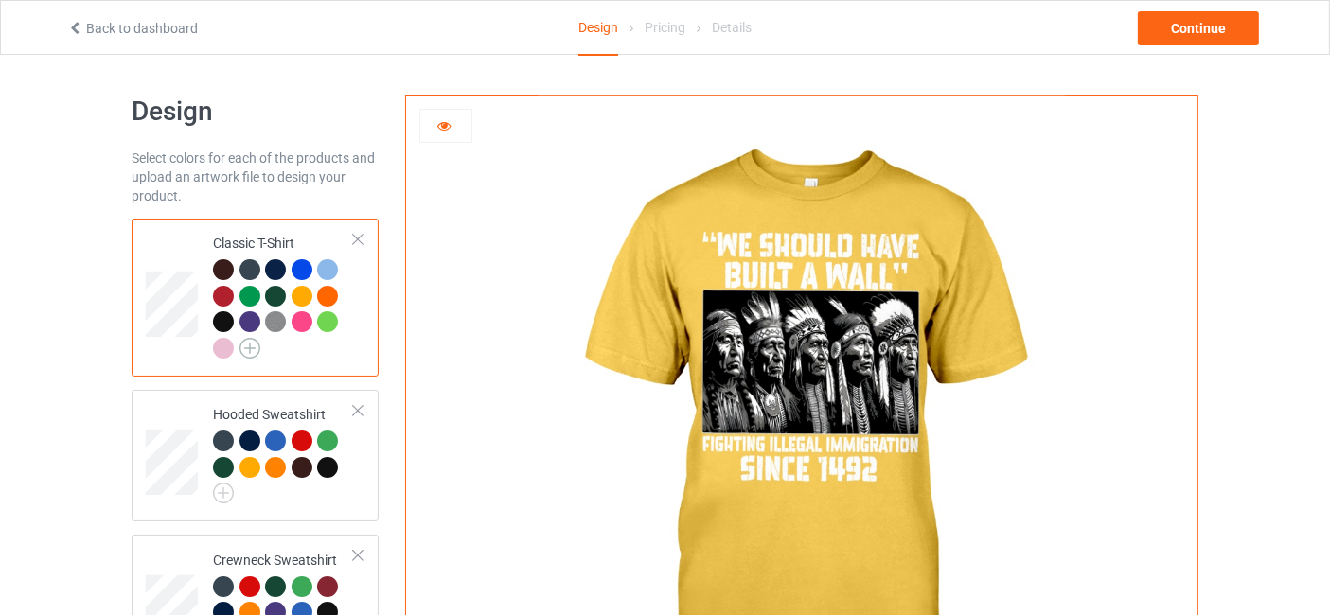
click at [250, 350] on img at bounding box center [250, 348] width 21 height 21
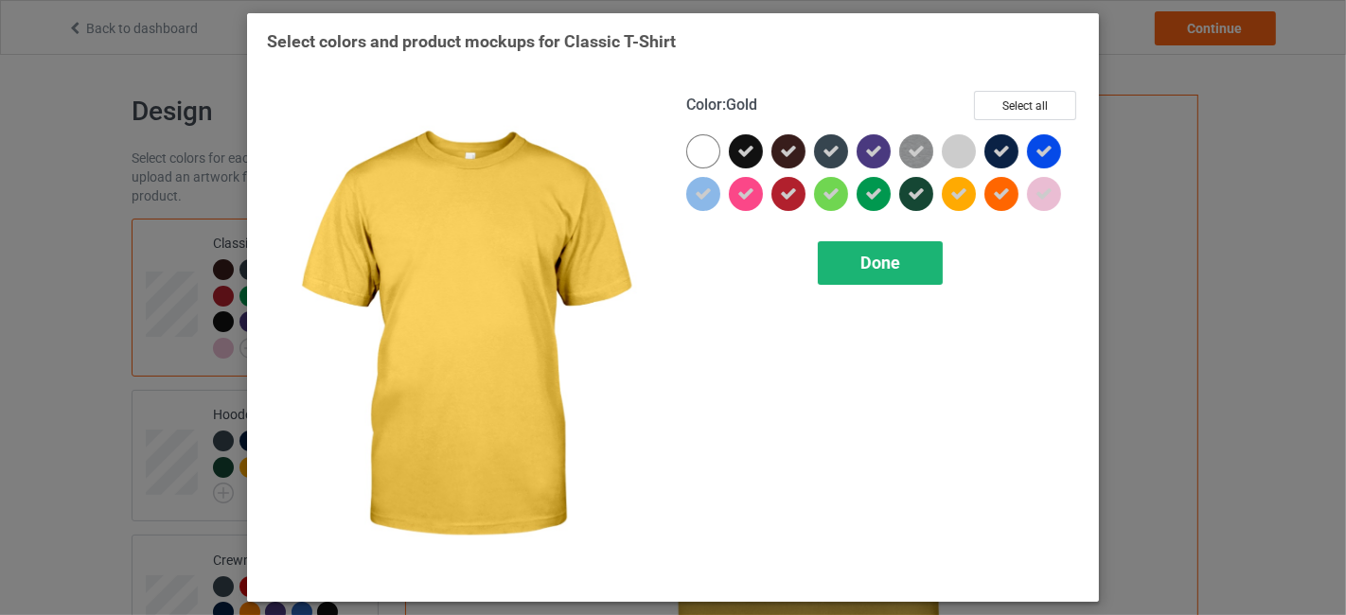
click at [897, 261] on span "Done" at bounding box center [881, 263] width 40 height 20
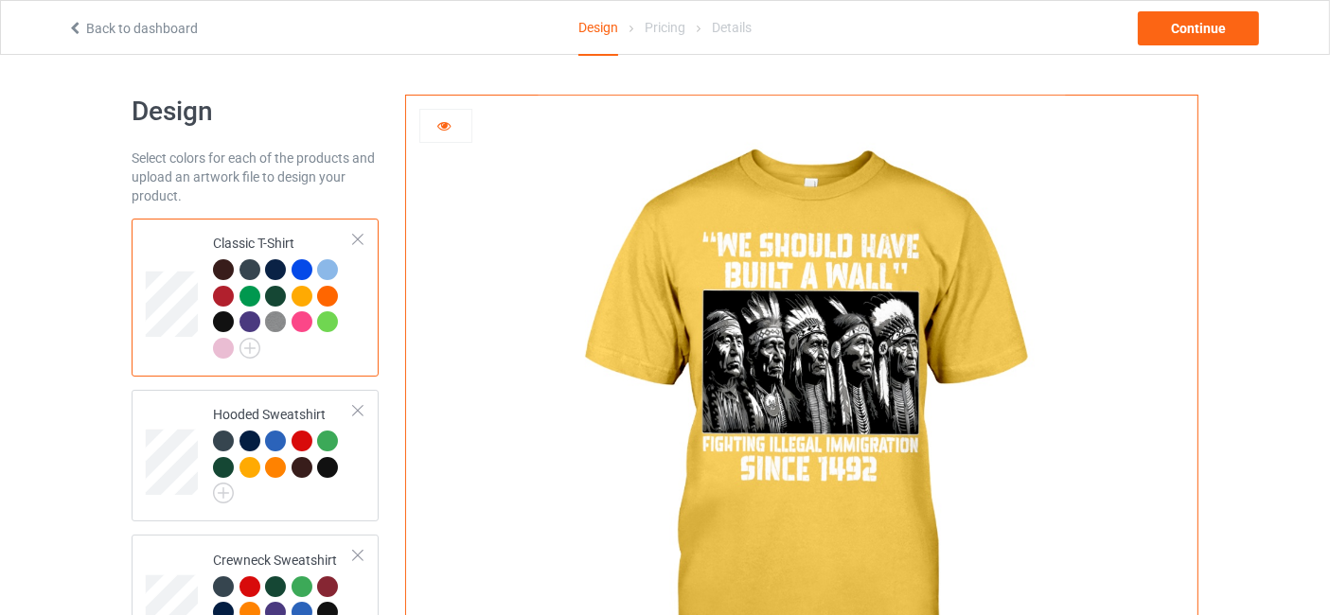
click at [222, 348] on div at bounding box center [223, 348] width 21 height 21
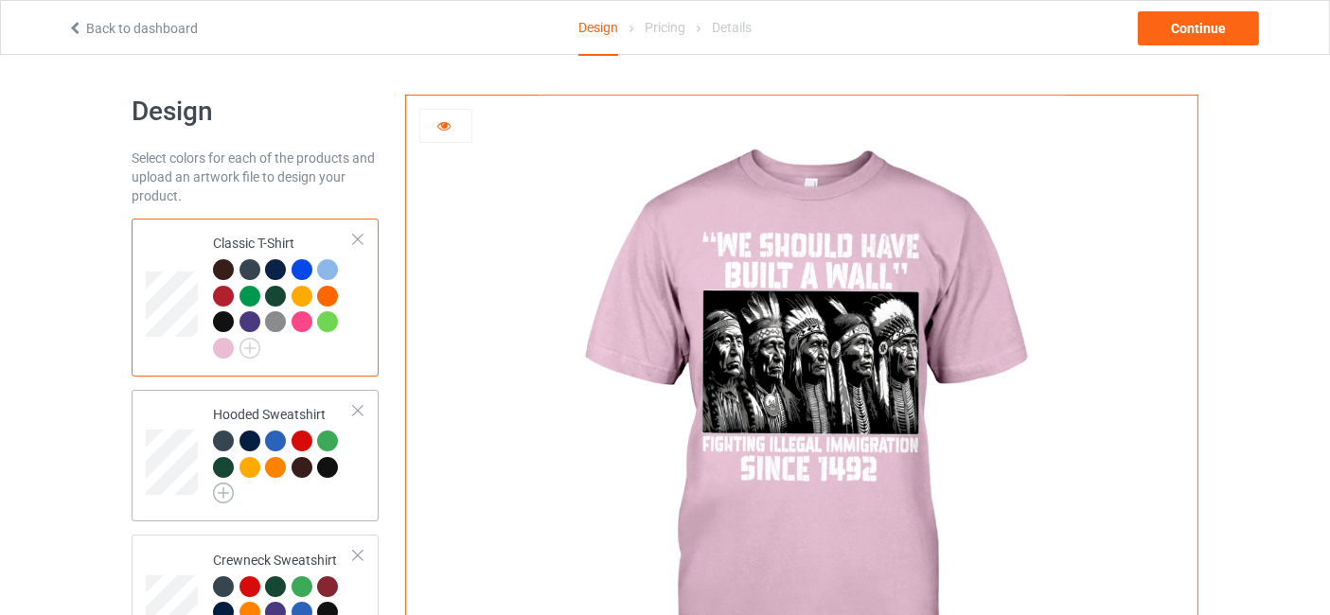
click at [214, 494] on img at bounding box center [223, 493] width 21 height 21
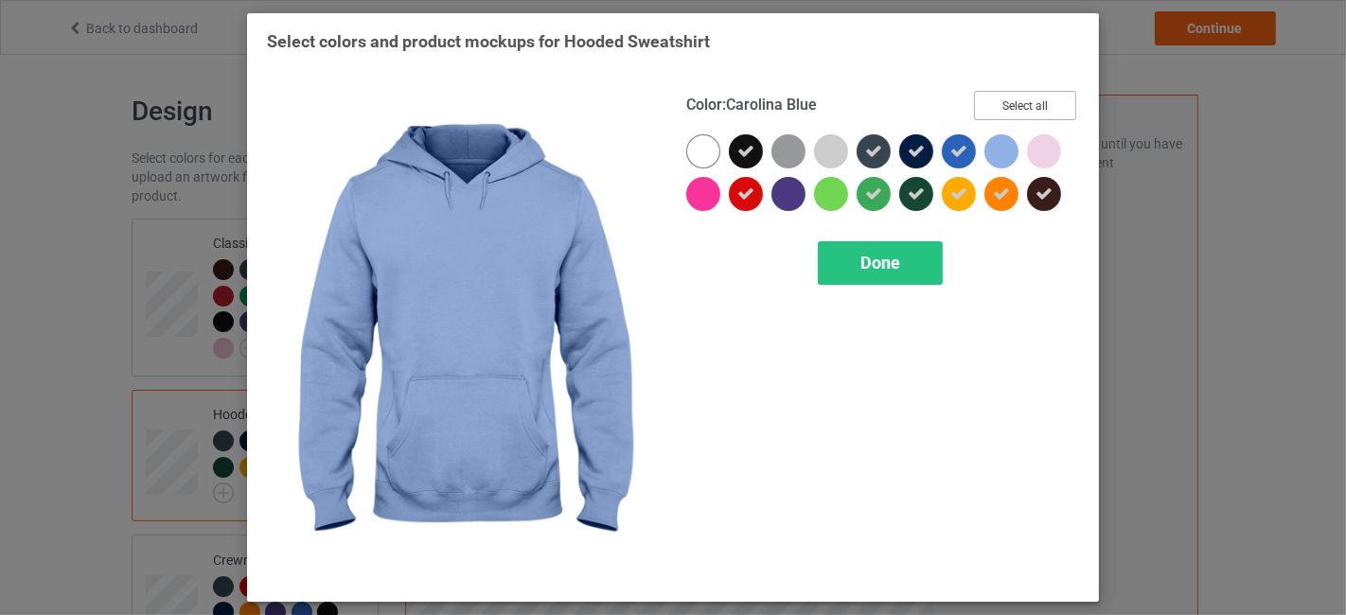
click at [1036, 106] on button "Select all" at bounding box center [1025, 105] width 102 height 29
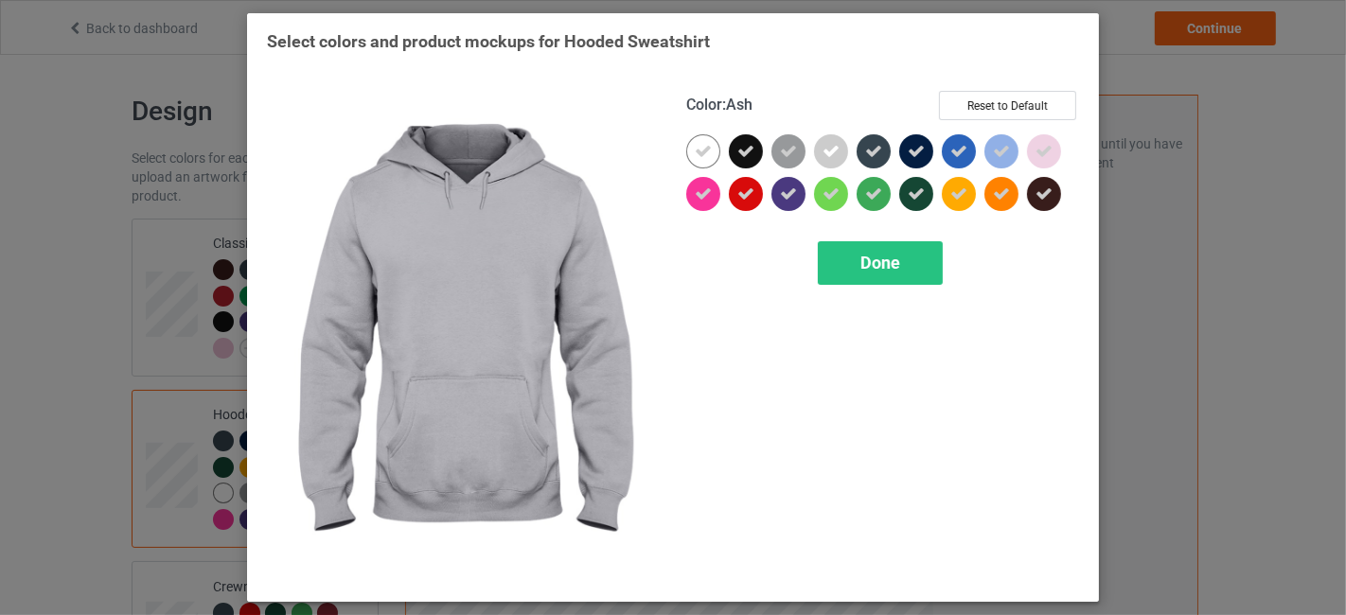
click at [821, 151] on div at bounding box center [831, 151] width 34 height 34
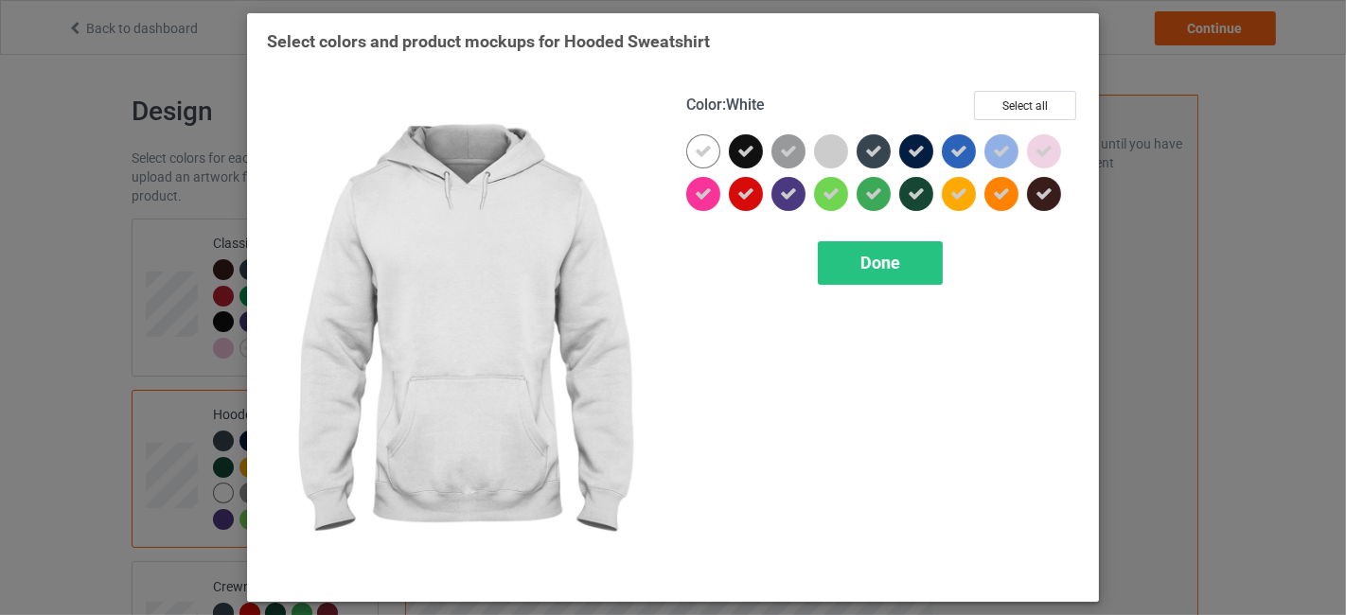
click at [699, 147] on icon at bounding box center [703, 151] width 17 height 17
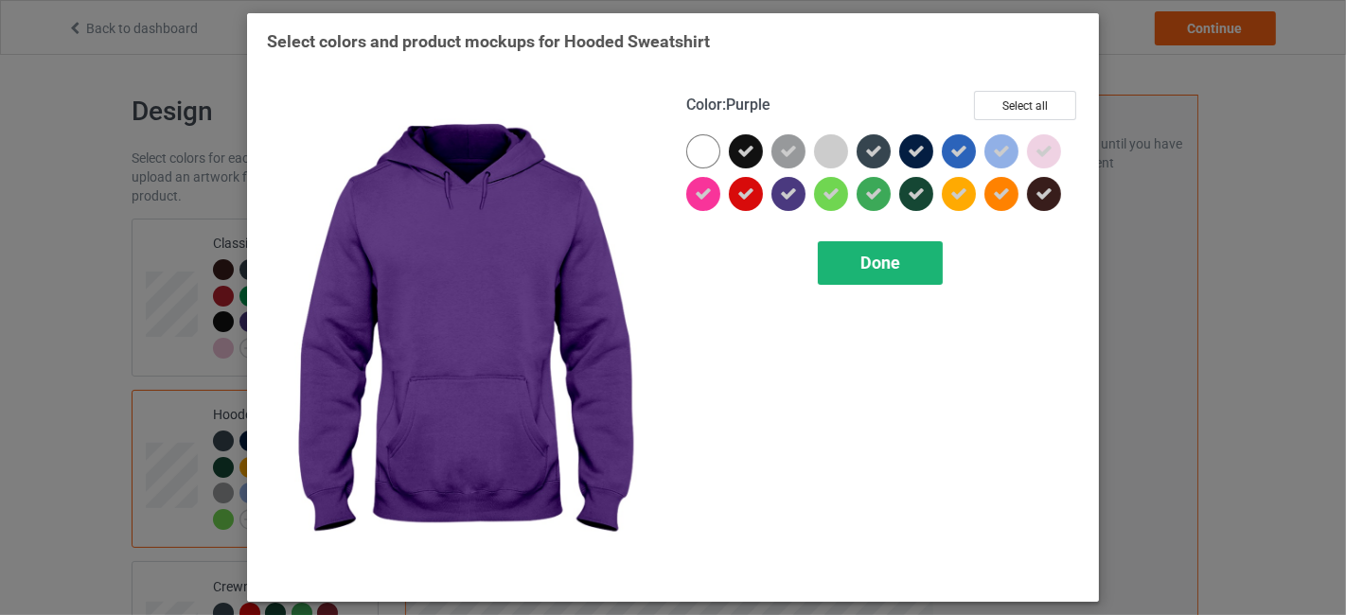
click at [877, 258] on span "Done" at bounding box center [881, 263] width 40 height 20
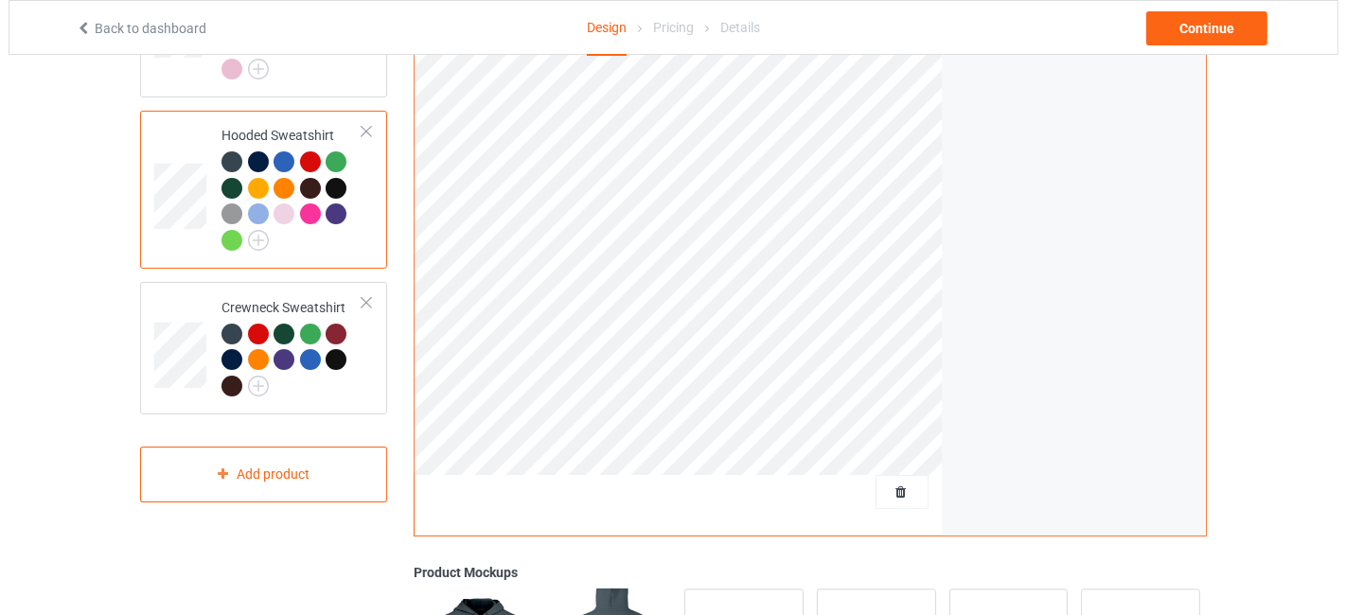
scroll to position [280, 0]
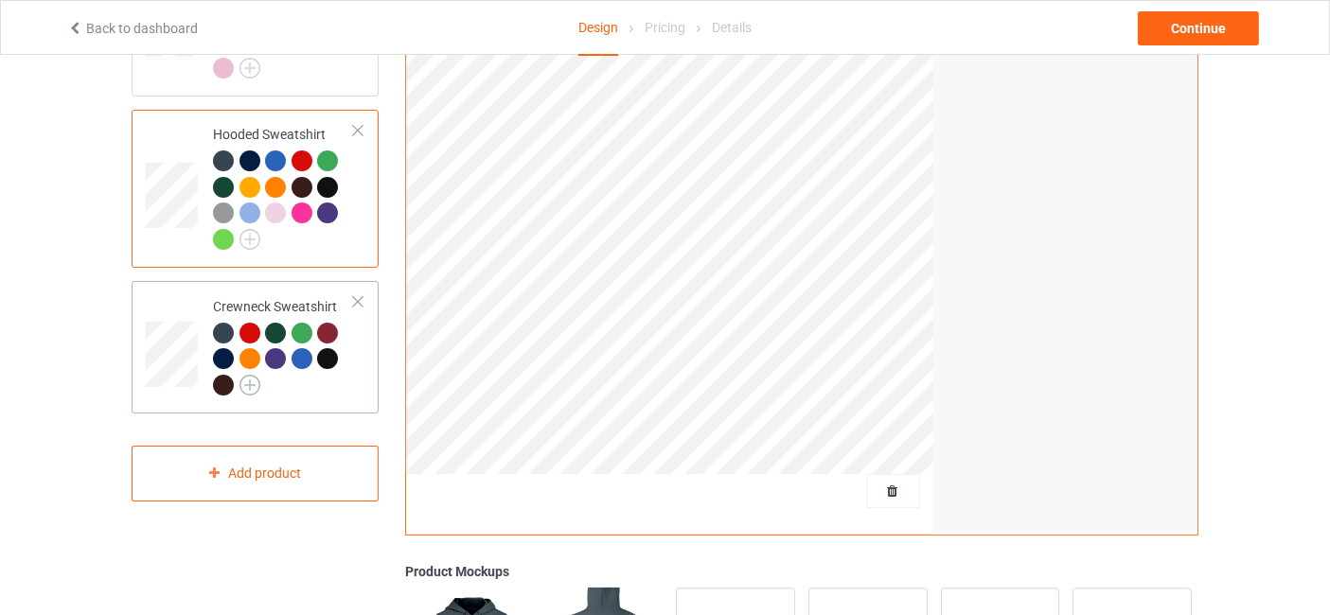
click at [244, 380] on img at bounding box center [250, 385] width 21 height 21
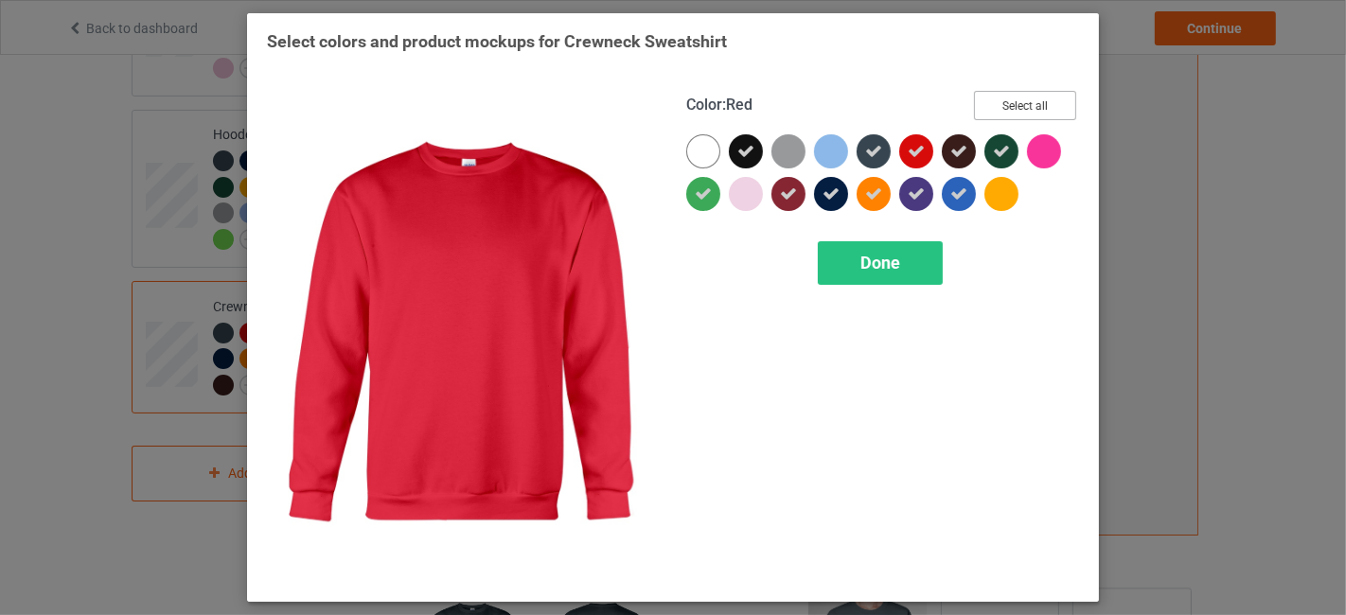
drag, startPoint x: 1057, startPoint y: 112, endPoint x: 867, endPoint y: 145, distance: 192.2
click at [1055, 112] on button "Select all" at bounding box center [1025, 105] width 102 height 29
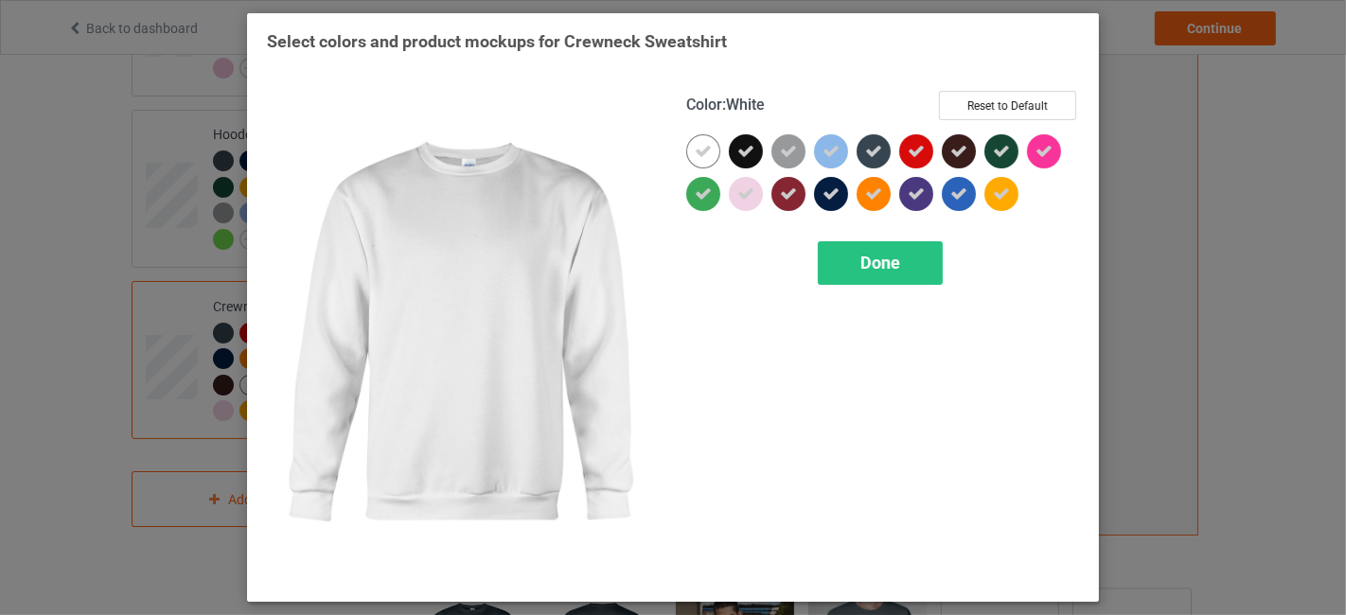
drag, startPoint x: 709, startPoint y: 148, endPoint x: 766, endPoint y: 152, distance: 57.0
click at [710, 148] on icon at bounding box center [703, 151] width 17 height 17
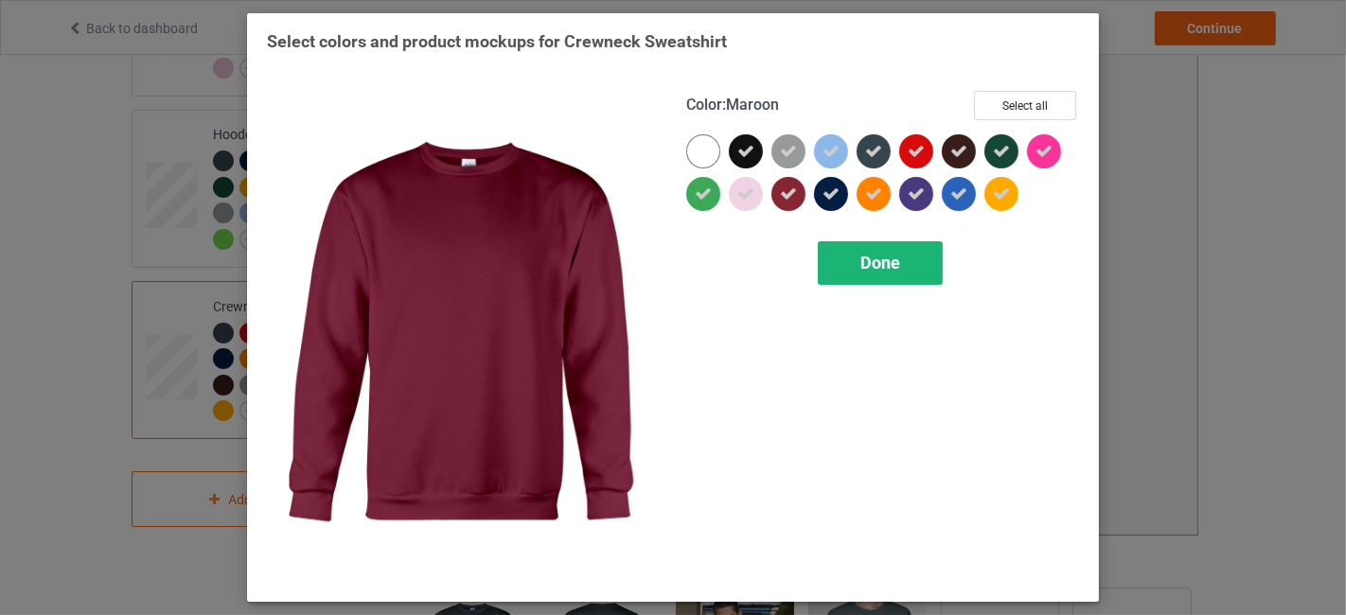
click at [880, 267] on span "Done" at bounding box center [881, 263] width 40 height 20
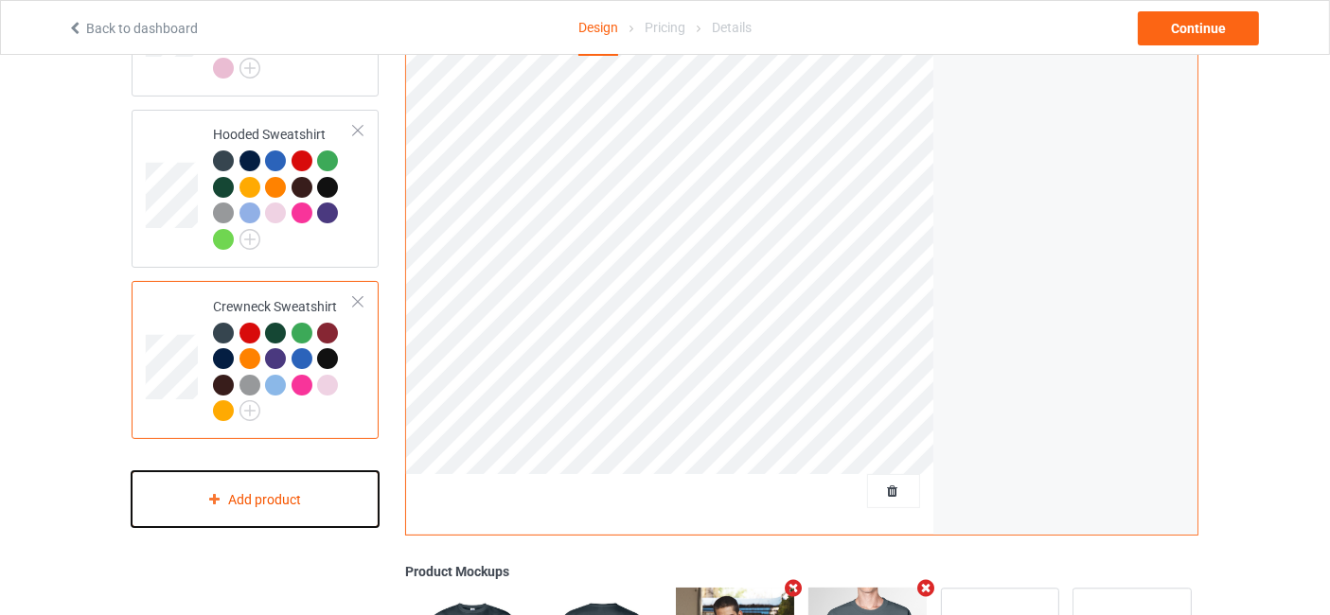
click at [262, 504] on div "Add product" at bounding box center [255, 499] width 247 height 56
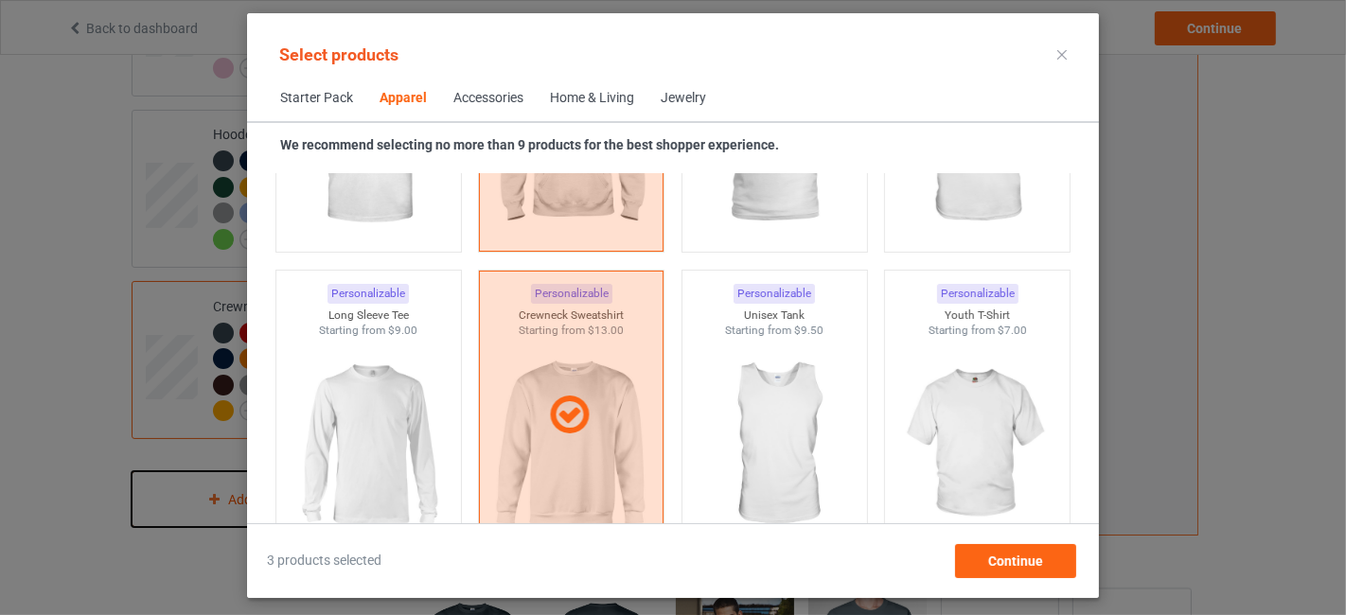
scroll to position [1266, 0]
click at [939, 401] on img at bounding box center [978, 447] width 178 height 222
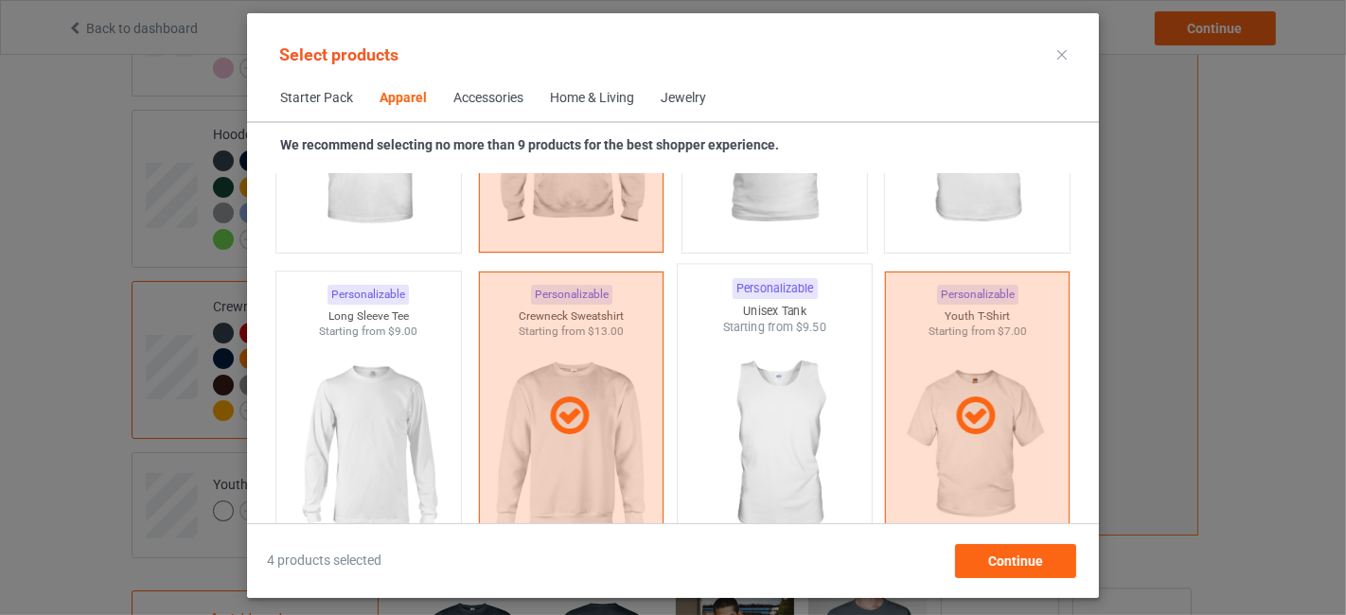
click at [755, 413] on img at bounding box center [774, 447] width 178 height 222
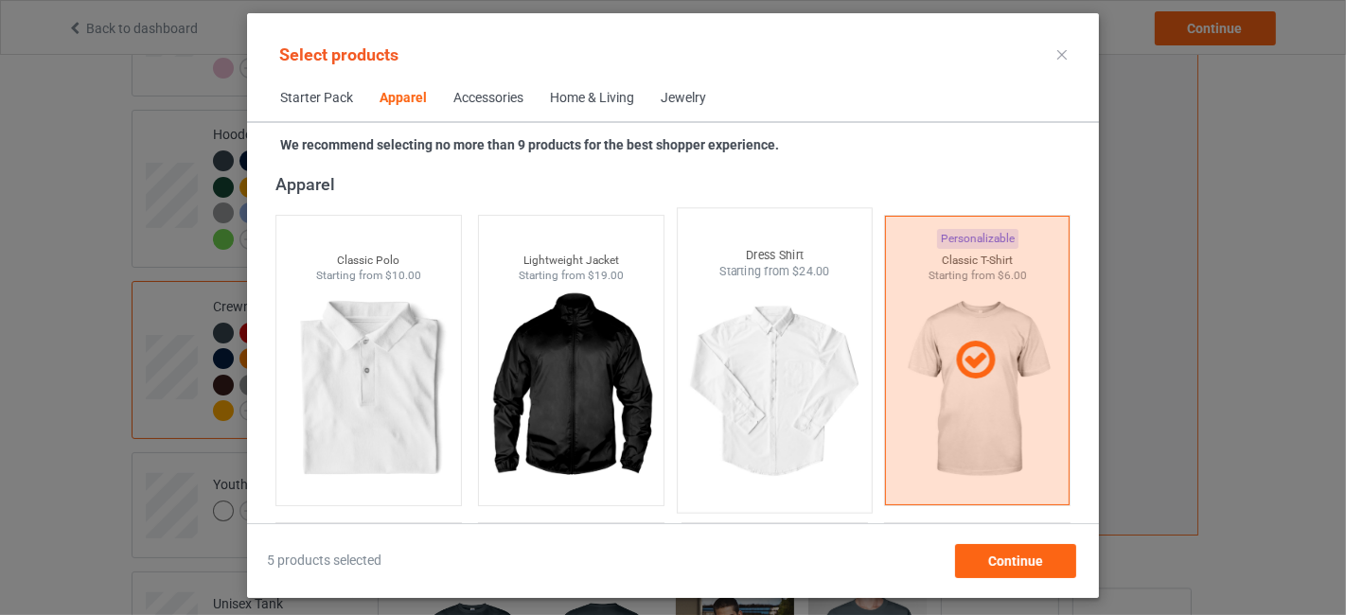
scroll to position [986, 0]
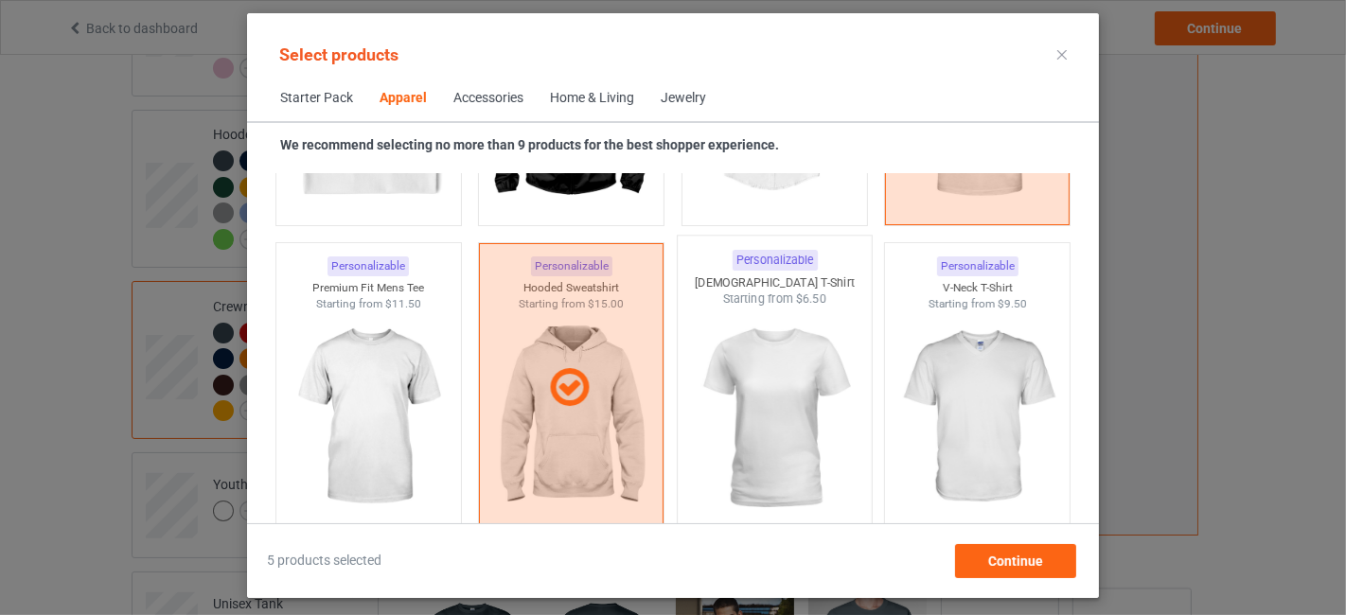
click at [799, 399] on img at bounding box center [774, 419] width 178 height 222
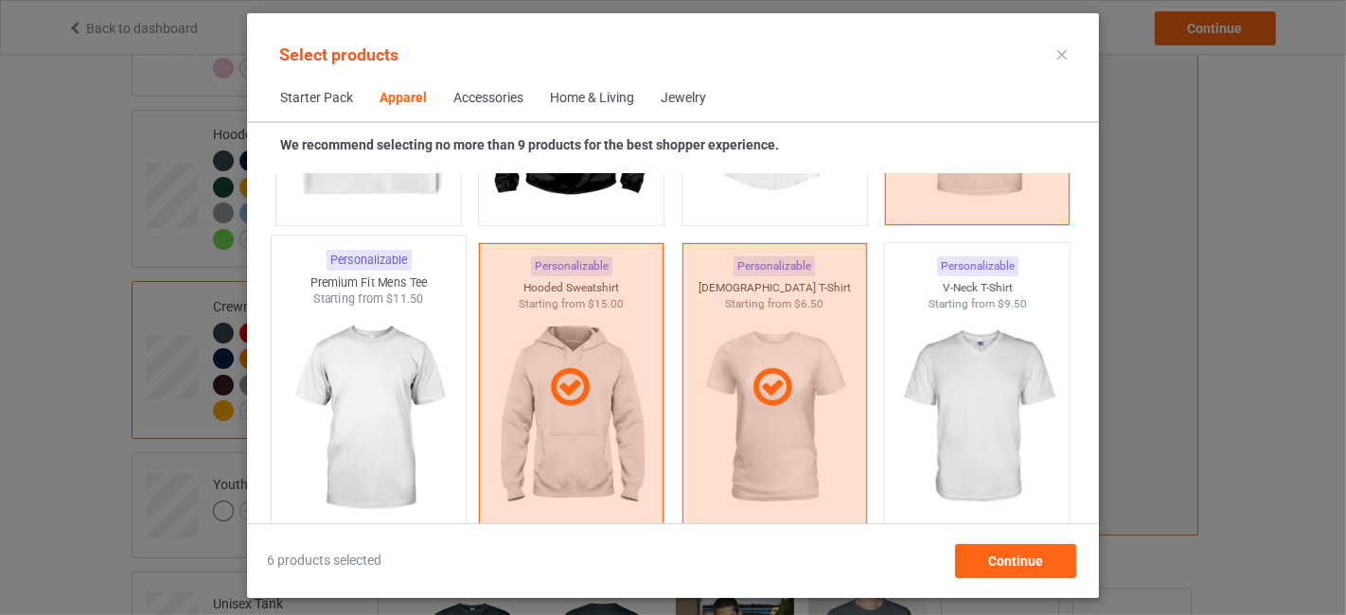
click at [384, 401] on img at bounding box center [368, 419] width 178 height 222
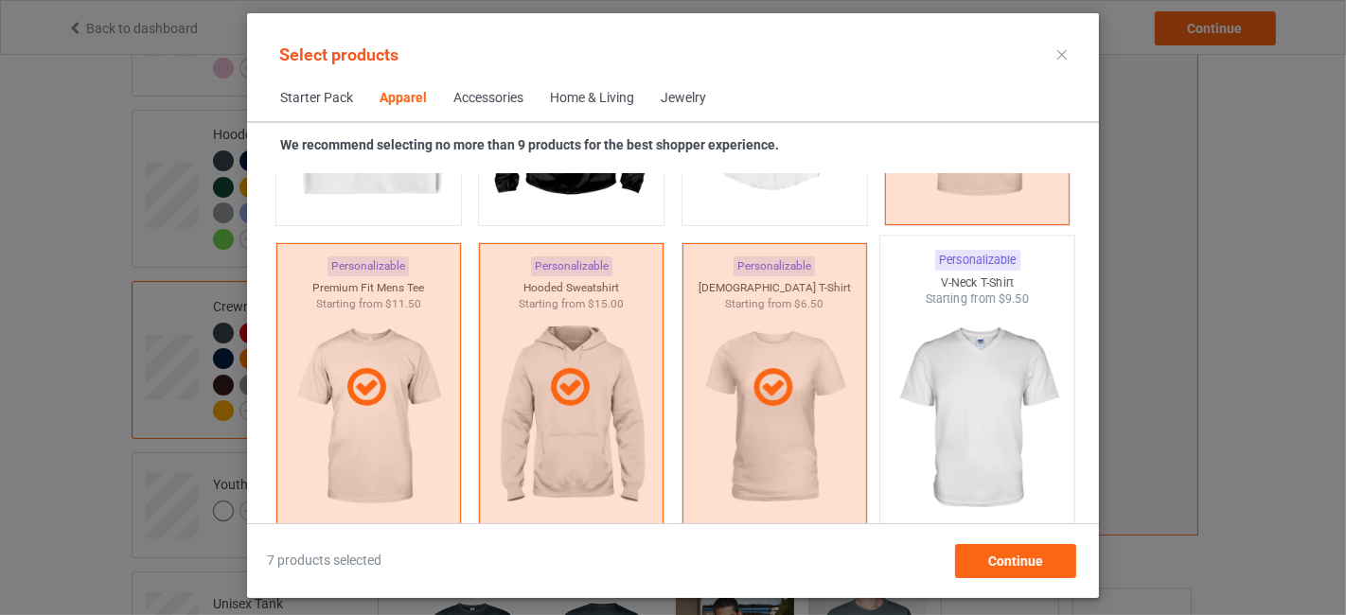
click at [927, 355] on img at bounding box center [978, 419] width 178 height 222
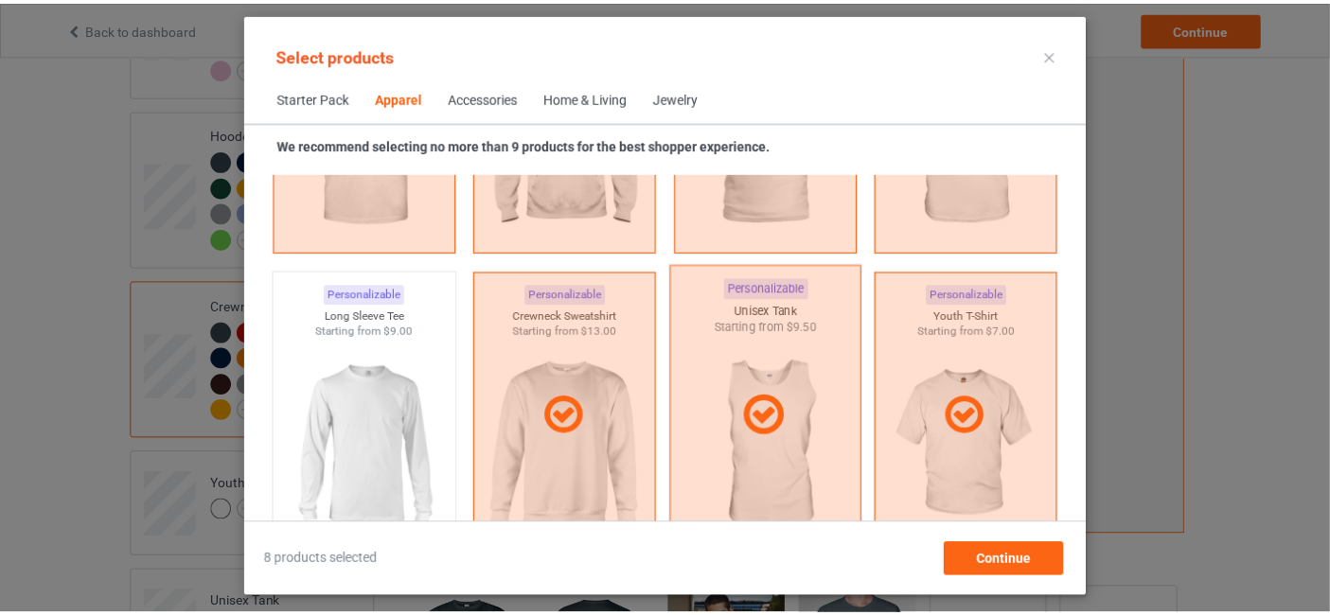
scroll to position [1547, 0]
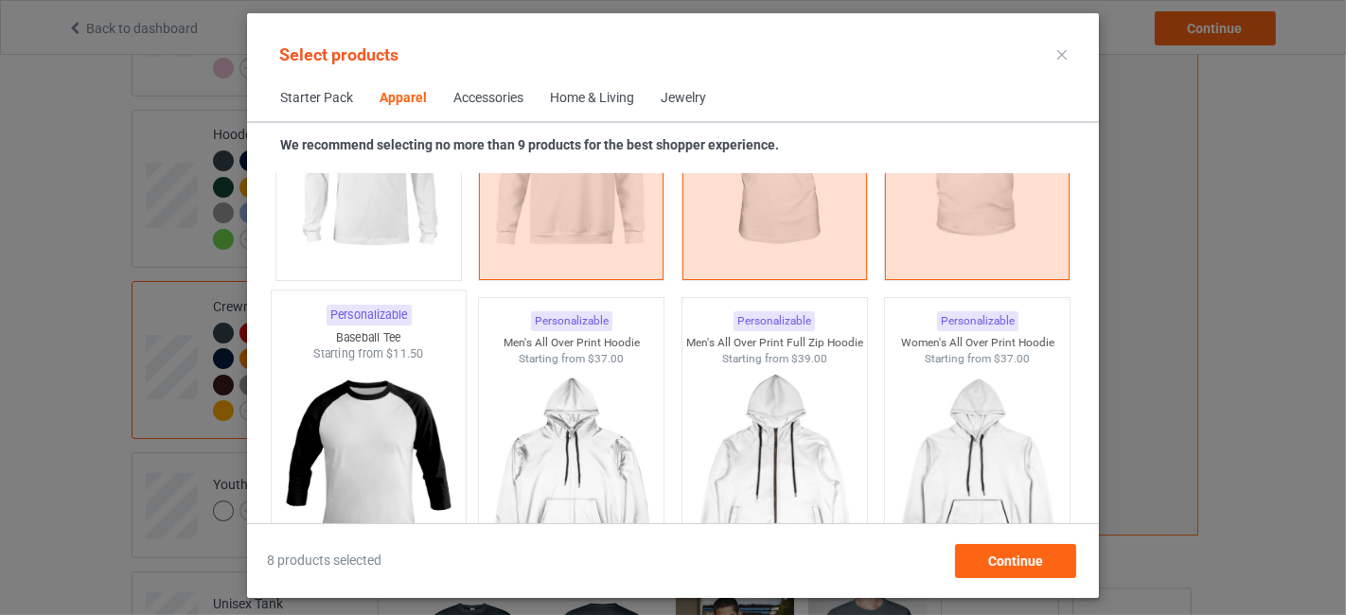
click at [348, 463] on img at bounding box center [368, 474] width 178 height 222
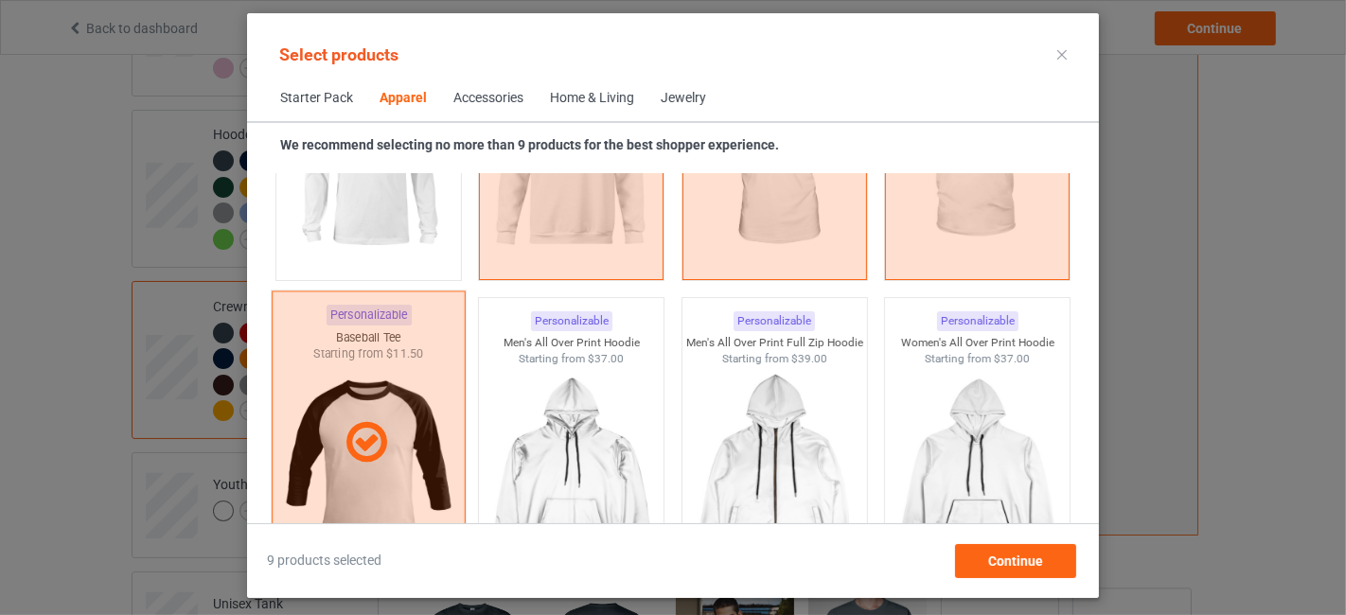
click at [357, 443] on icon at bounding box center [367, 442] width 56 height 47
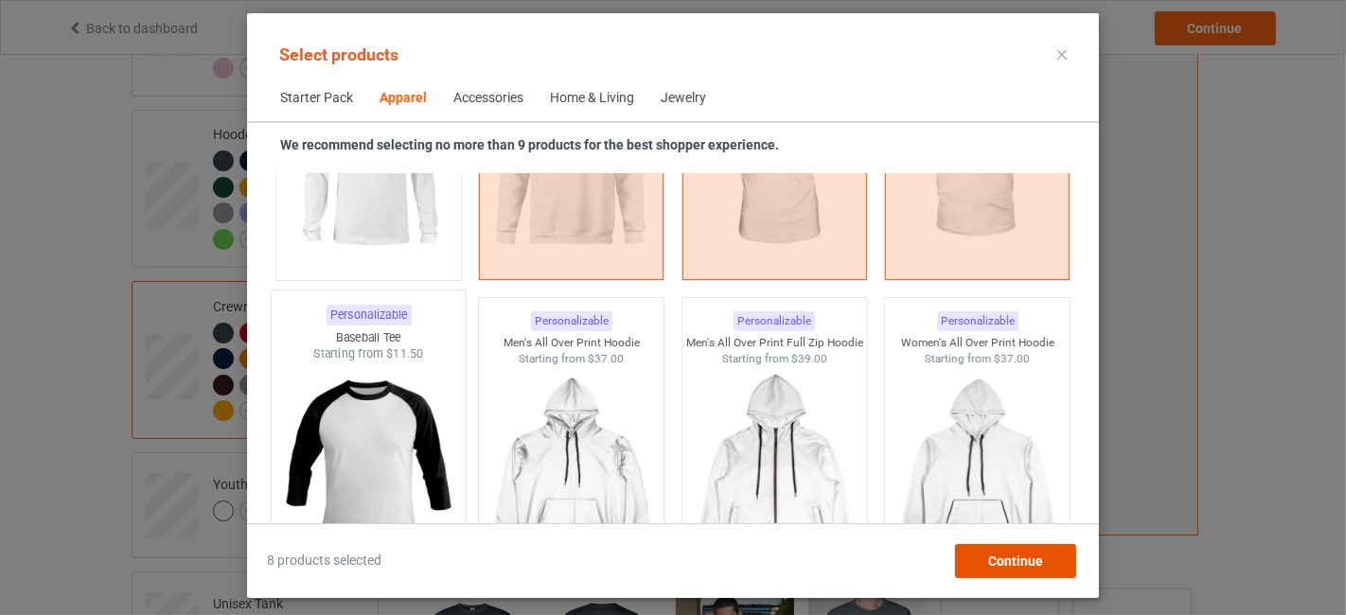
click at [1041, 554] on span "Continue" at bounding box center [1015, 561] width 55 height 15
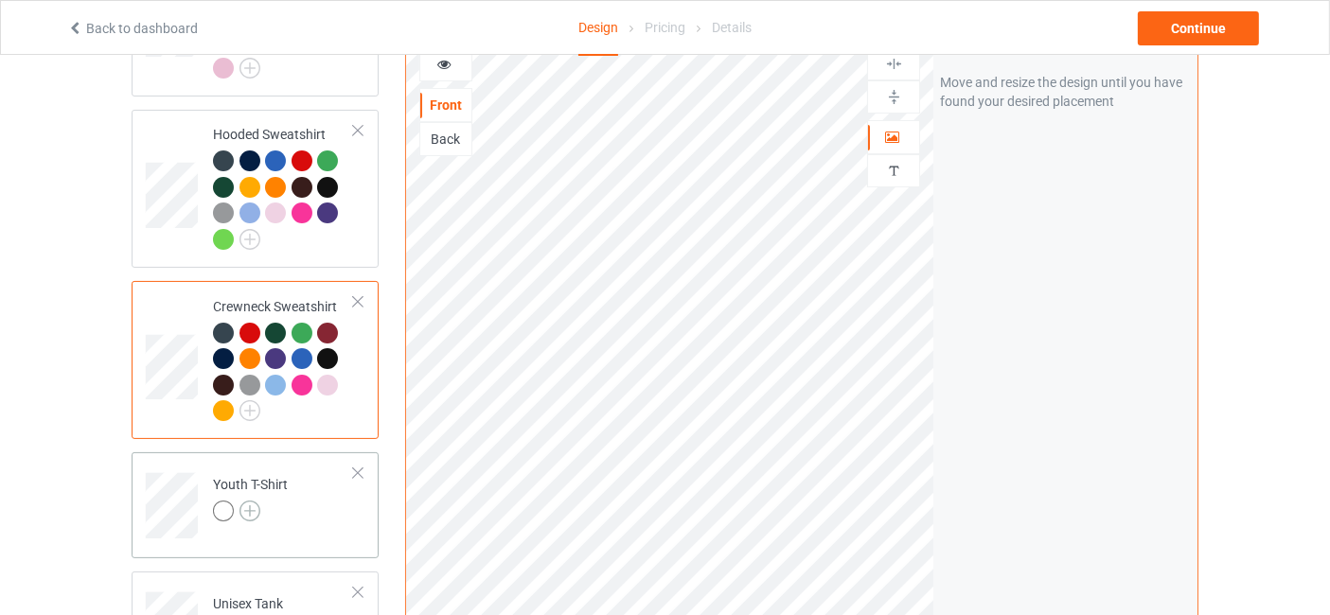
click at [258, 509] on img at bounding box center [250, 511] width 21 height 21
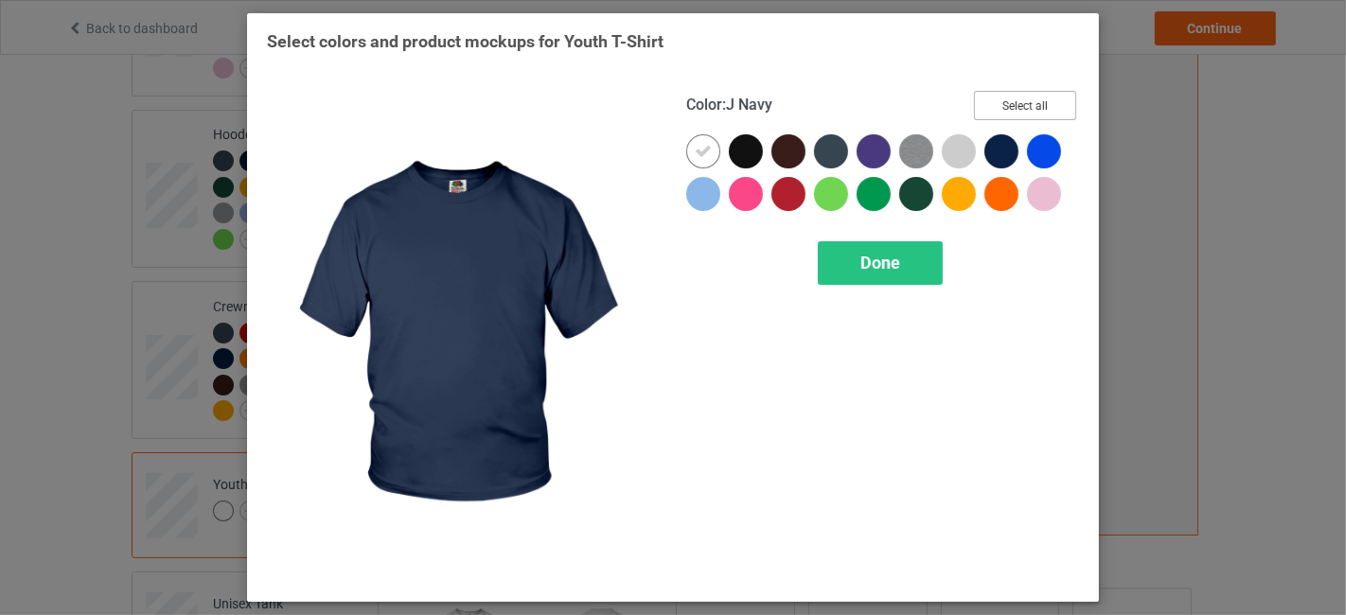
click at [1020, 112] on button "Select all" at bounding box center [1025, 105] width 102 height 29
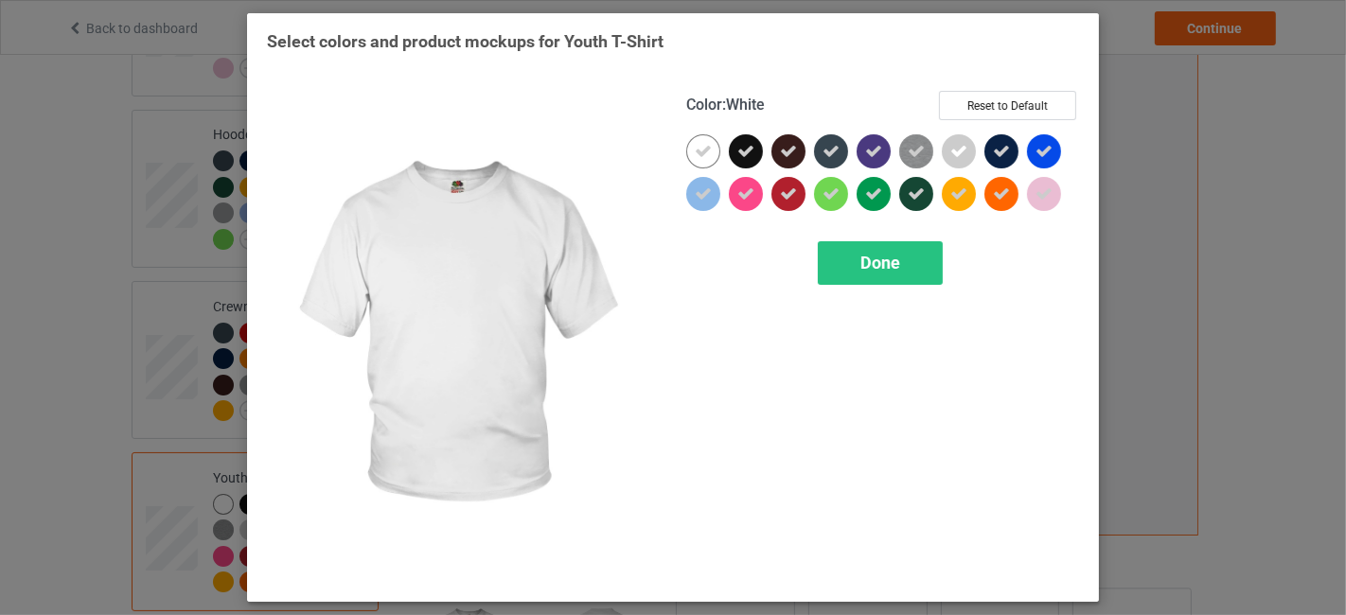
drag, startPoint x: 697, startPoint y: 161, endPoint x: 715, endPoint y: 160, distance: 18.0
click at [698, 160] on div at bounding box center [703, 151] width 34 height 34
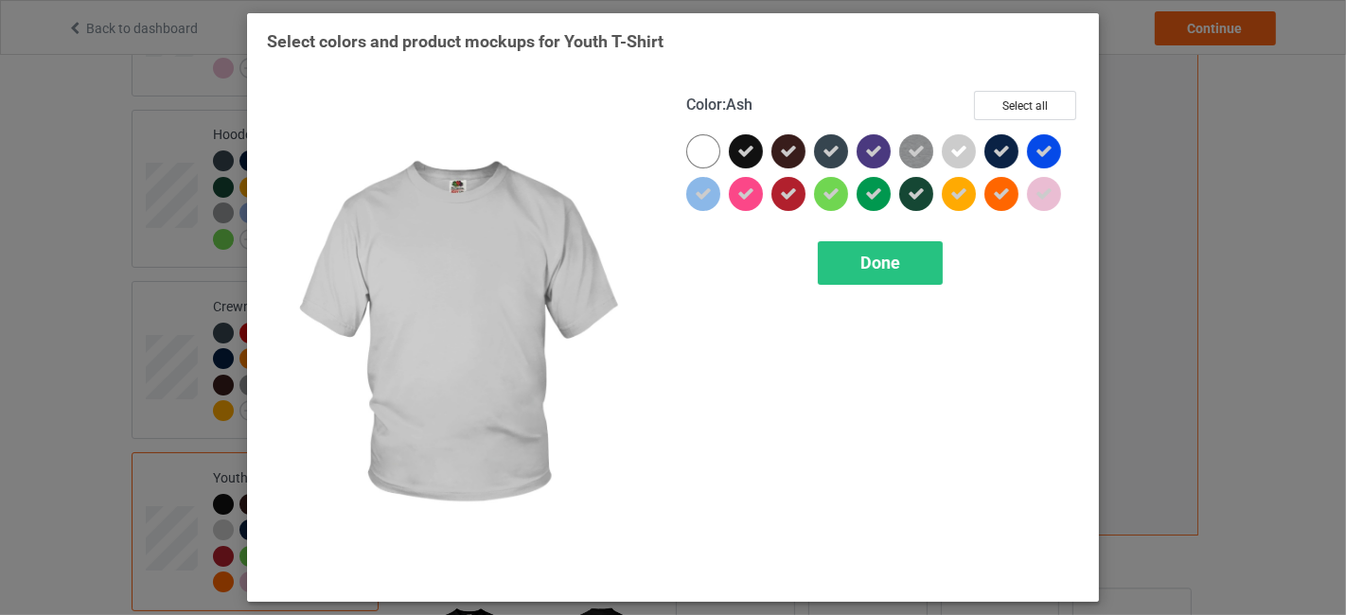
click at [954, 151] on icon at bounding box center [959, 151] width 17 height 17
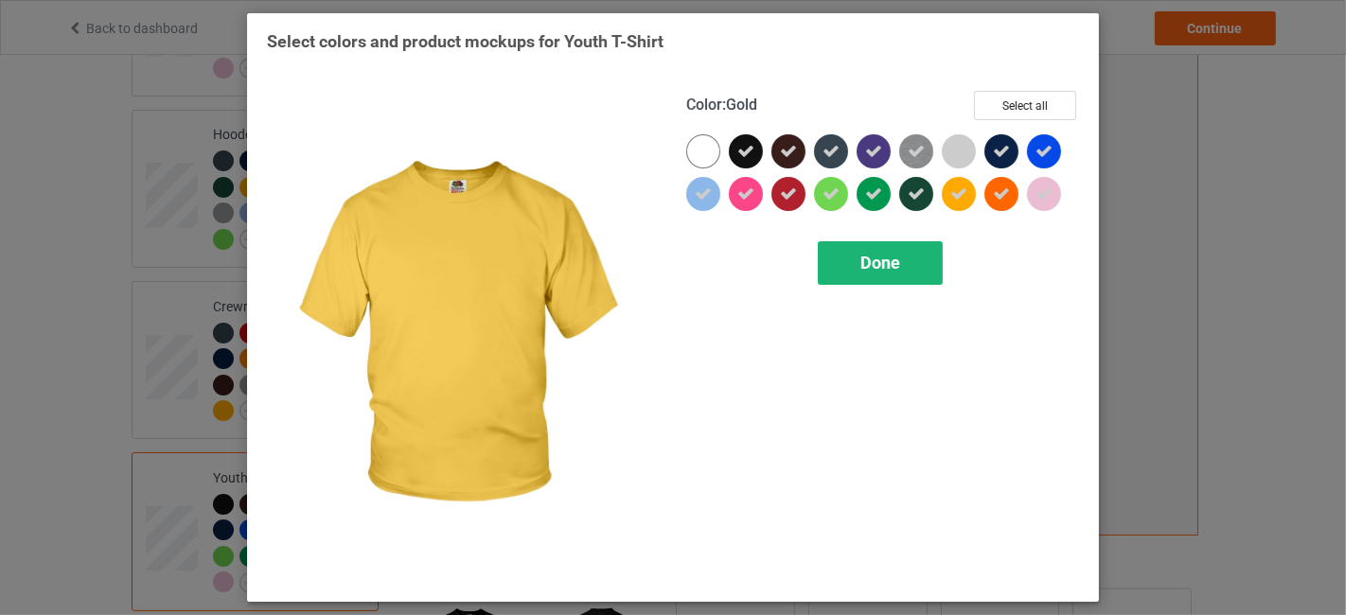
click at [911, 261] on div "Done" at bounding box center [880, 263] width 125 height 44
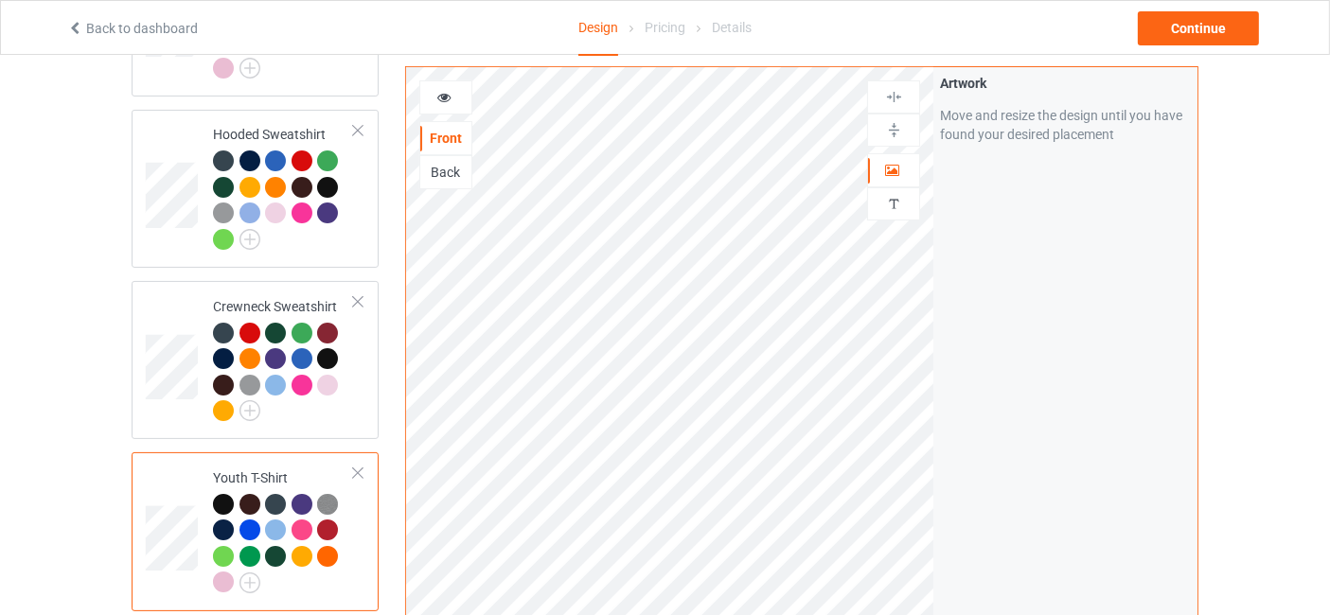
scroll to position [560, 0]
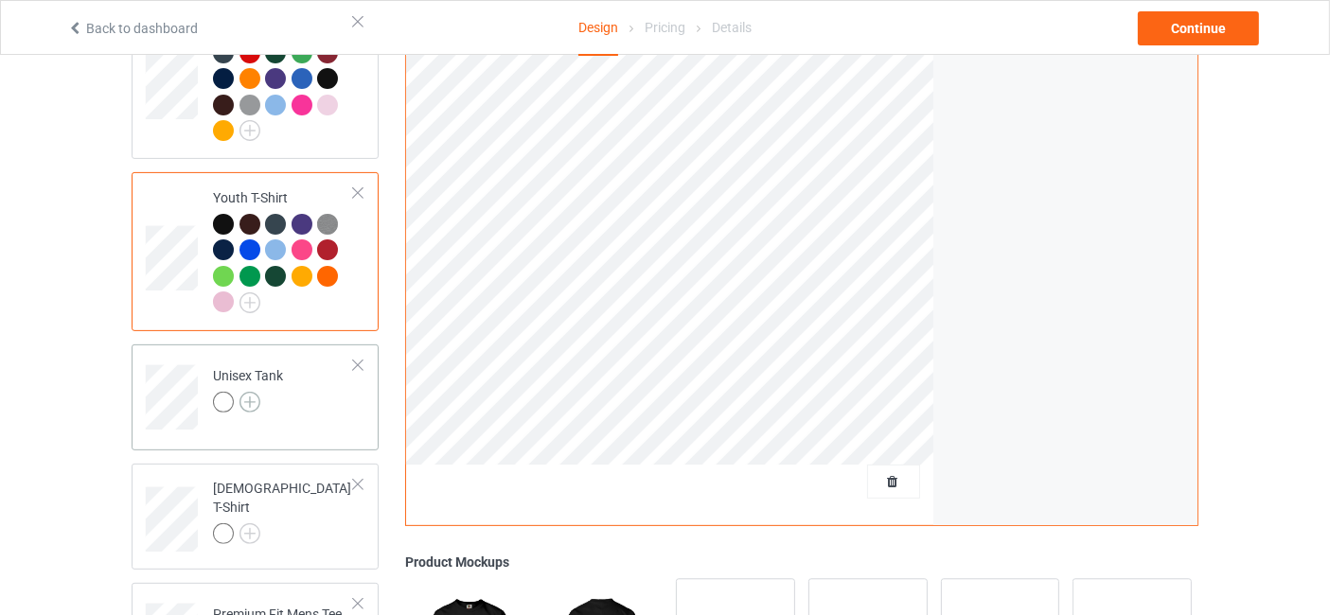
click at [253, 406] on img at bounding box center [250, 402] width 21 height 21
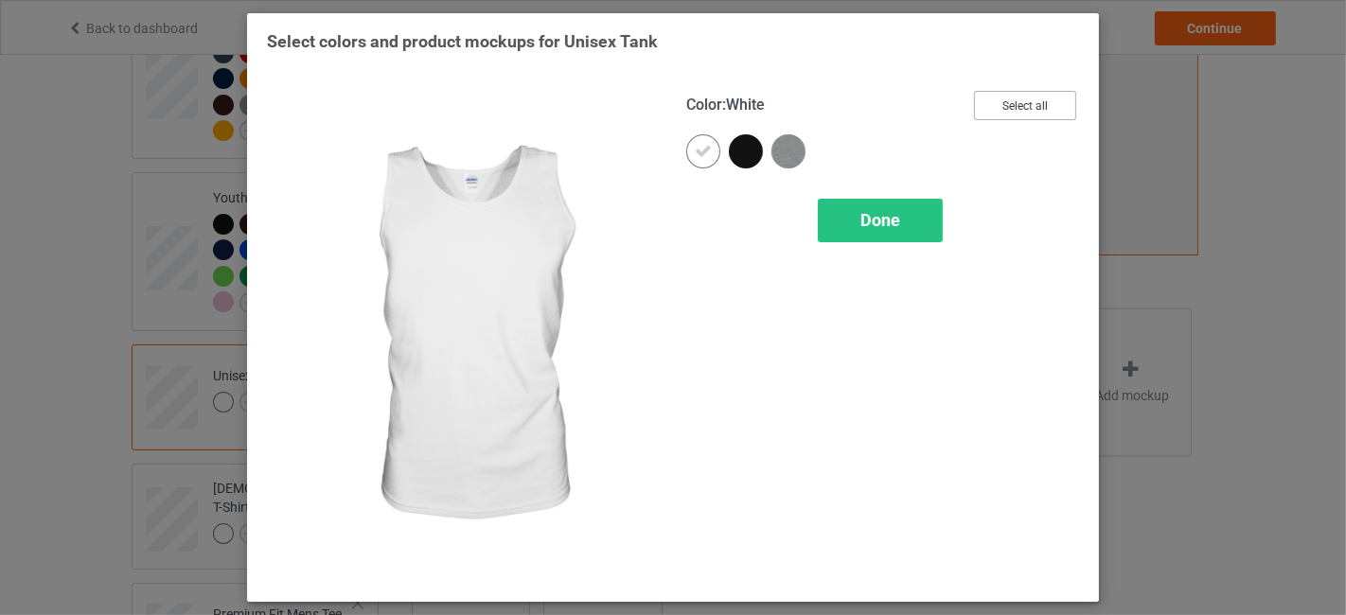
click at [1020, 101] on button "Select all" at bounding box center [1025, 105] width 102 height 29
drag, startPoint x: 688, startPoint y: 158, endPoint x: 713, endPoint y: 157, distance: 24.6
click at [689, 158] on div at bounding box center [703, 151] width 34 height 34
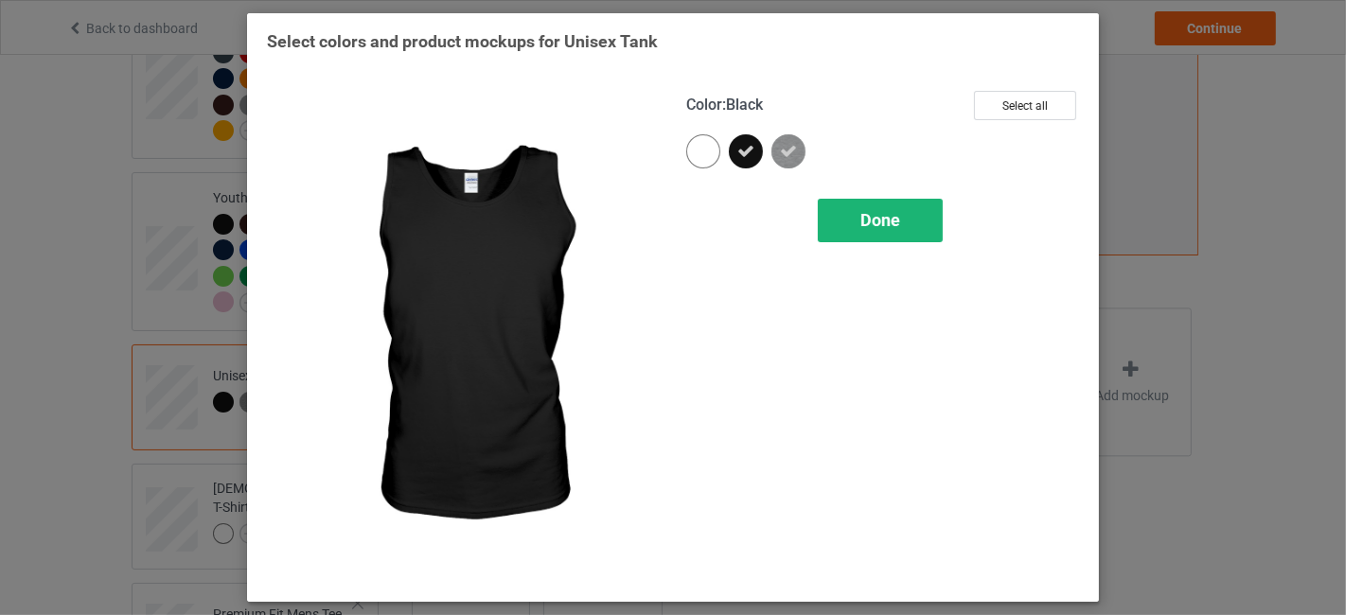
click at [883, 213] on span "Done" at bounding box center [881, 220] width 40 height 20
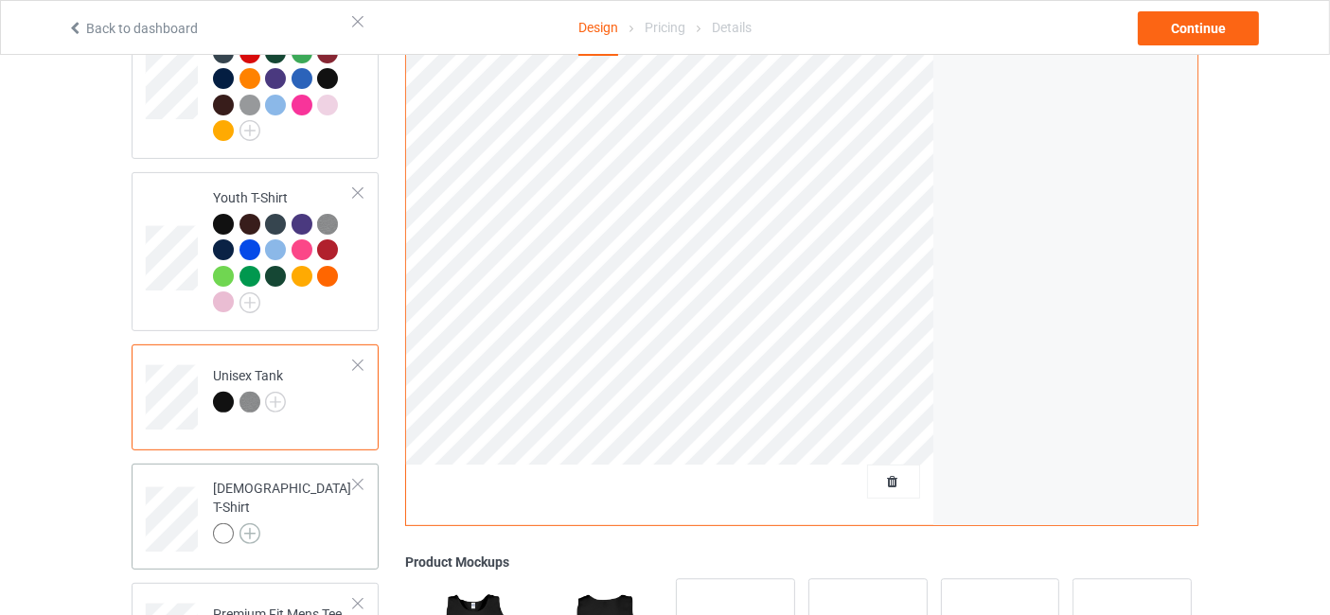
click at [249, 524] on img at bounding box center [250, 534] width 21 height 21
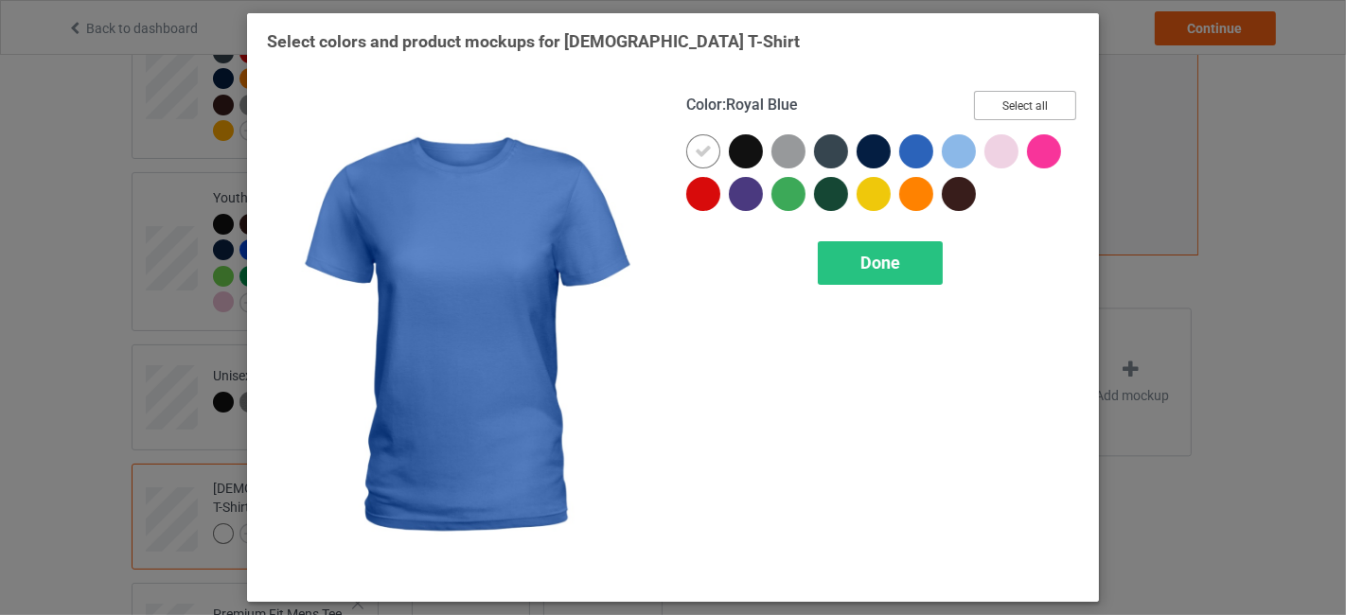
click at [1025, 97] on button "Select all" at bounding box center [1025, 105] width 102 height 29
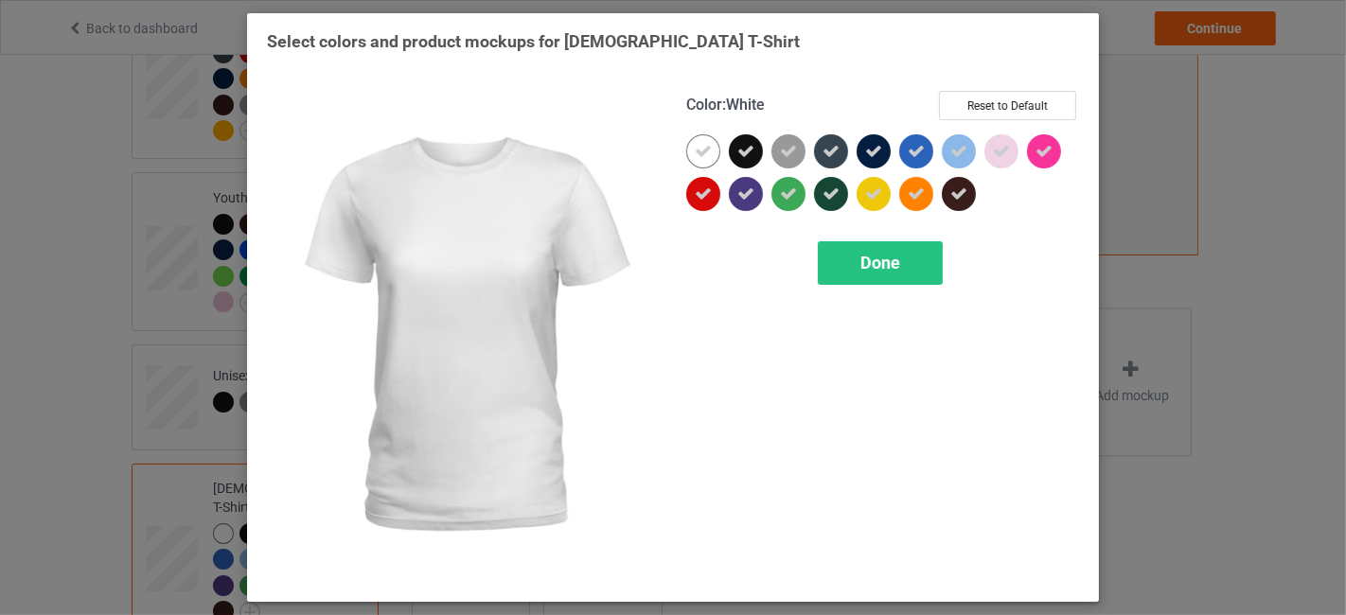
click at [708, 156] on icon at bounding box center [703, 151] width 17 height 17
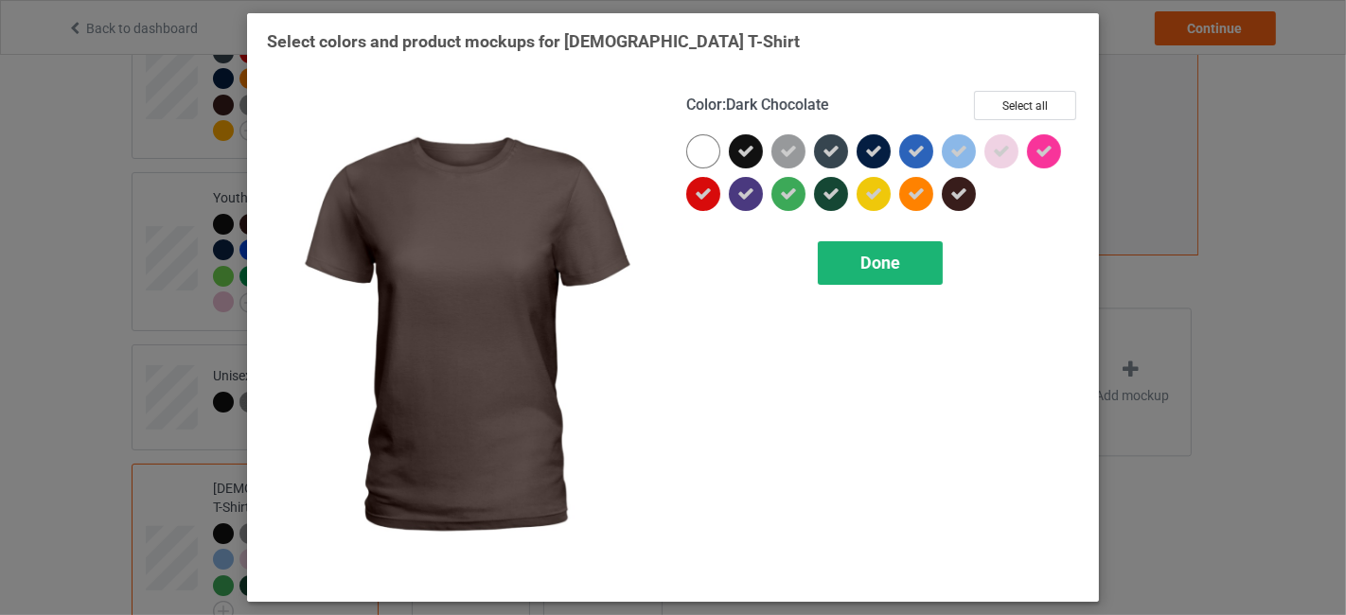
click at [914, 249] on div "Done" at bounding box center [880, 263] width 125 height 44
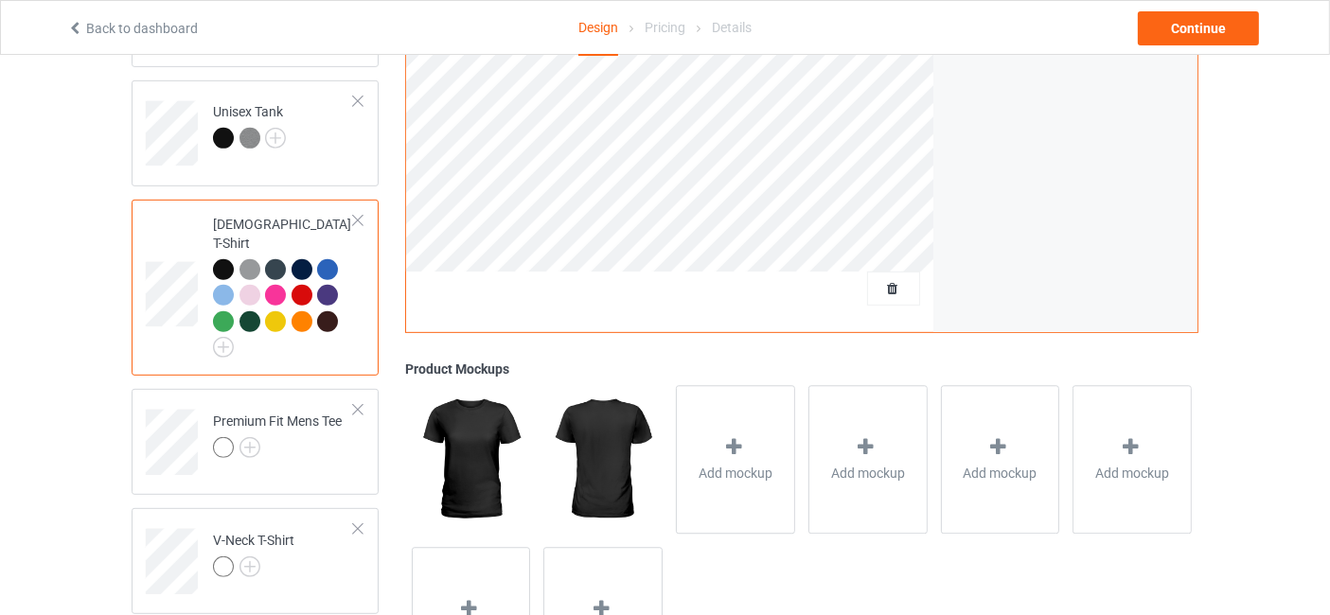
scroll to position [841, 0]
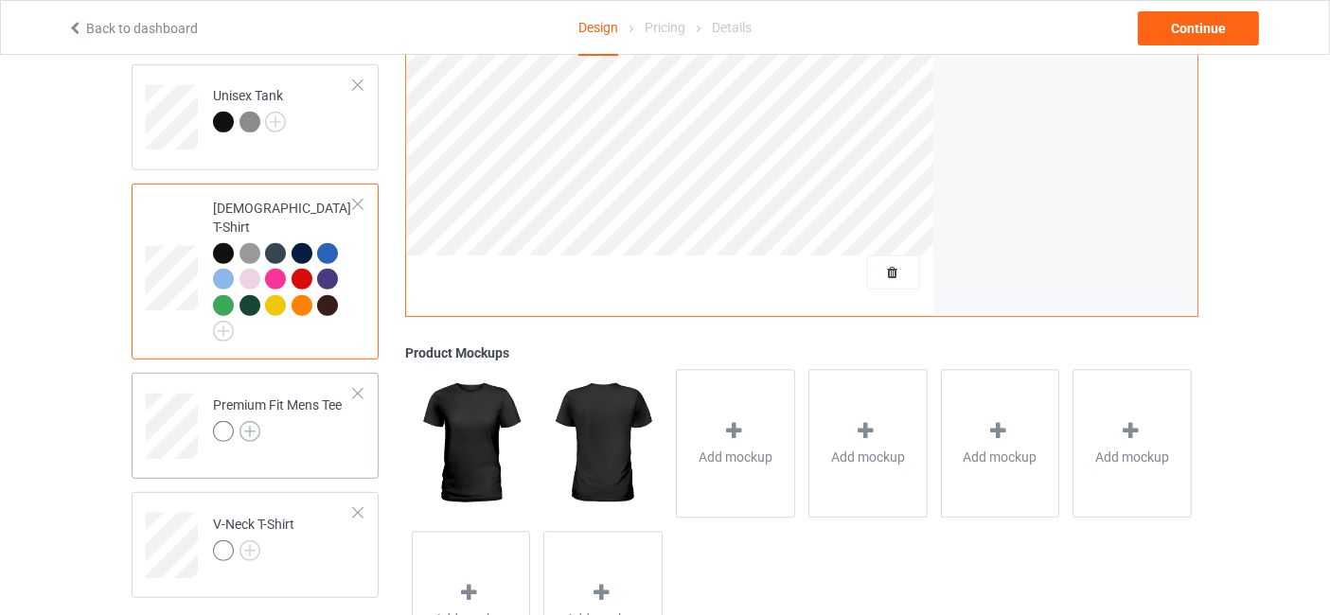
click at [252, 421] on img at bounding box center [250, 431] width 21 height 21
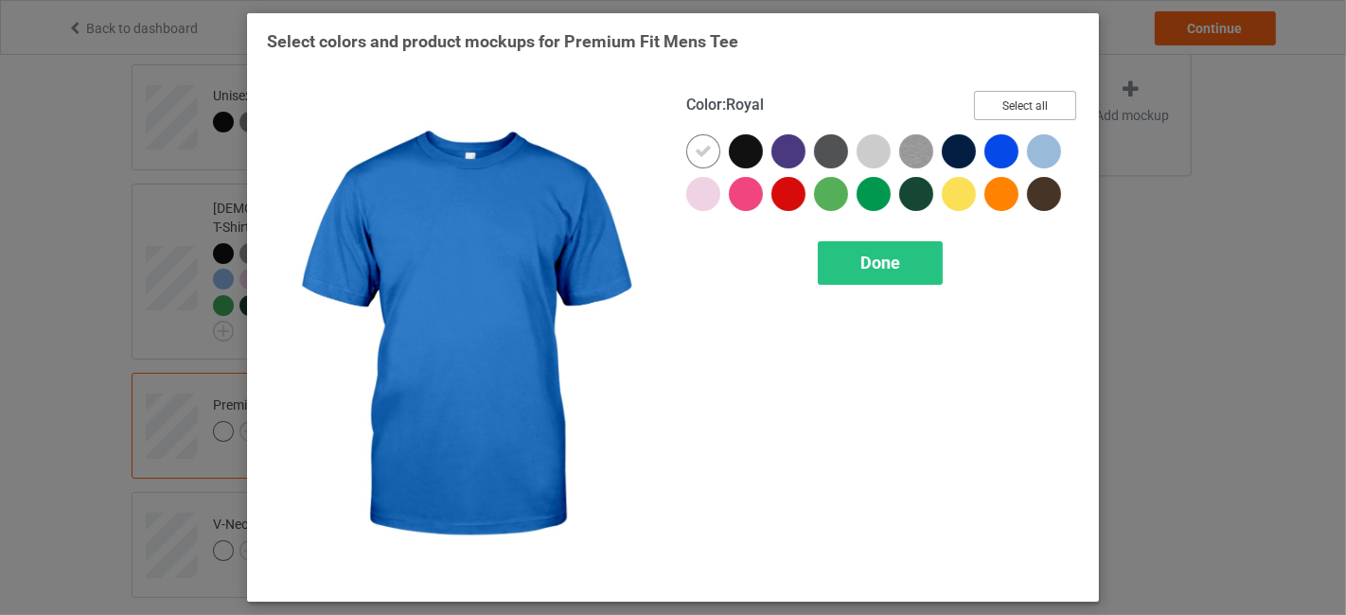
click at [1076, 100] on button "Select all" at bounding box center [1025, 105] width 102 height 29
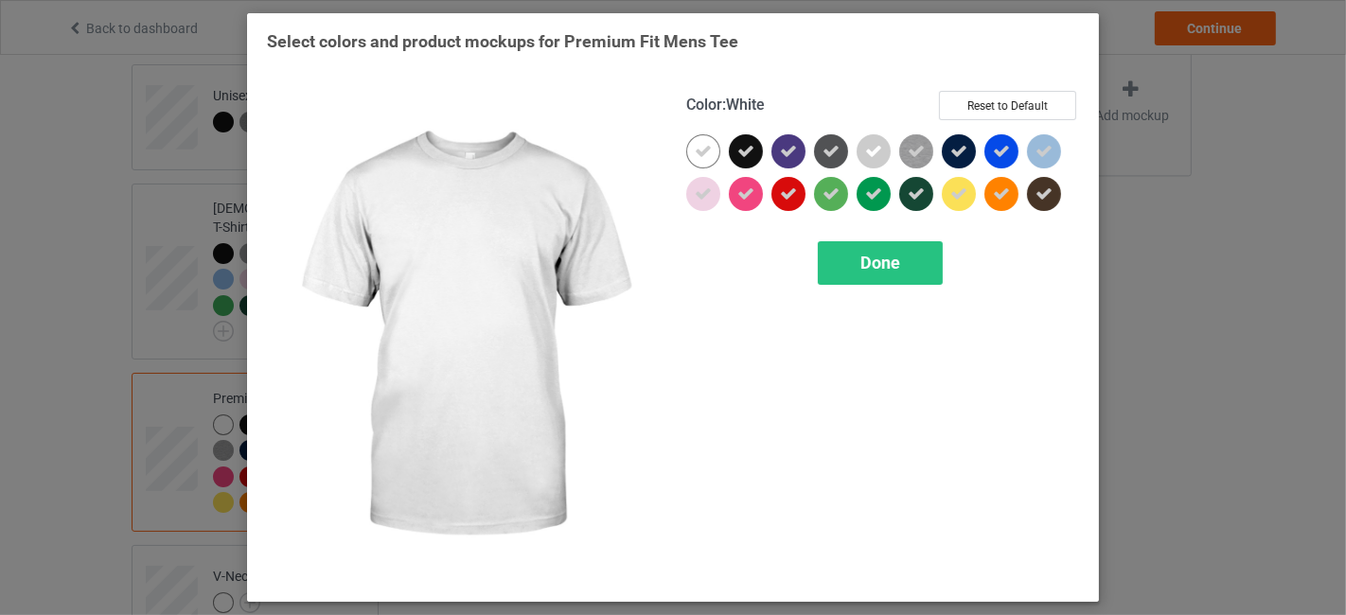
drag, startPoint x: 702, startPoint y: 155, endPoint x: 827, endPoint y: 160, distance: 125.1
click at [705, 155] on icon at bounding box center [703, 151] width 17 height 17
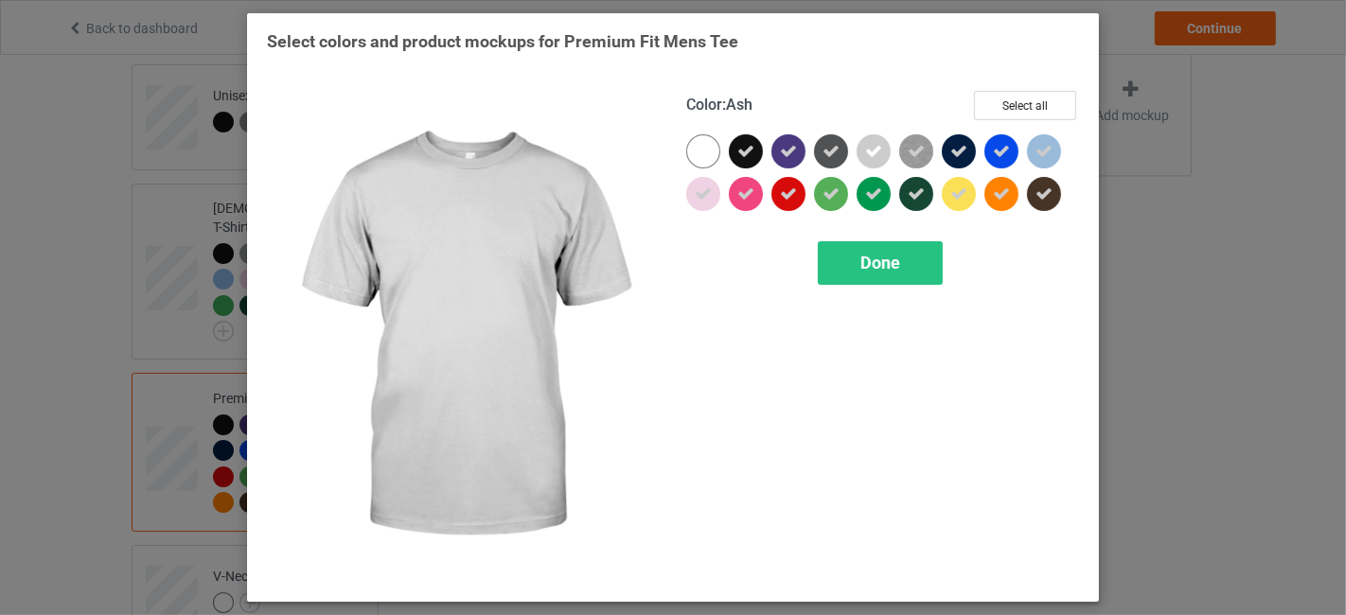
click at [884, 147] on div at bounding box center [874, 151] width 34 height 34
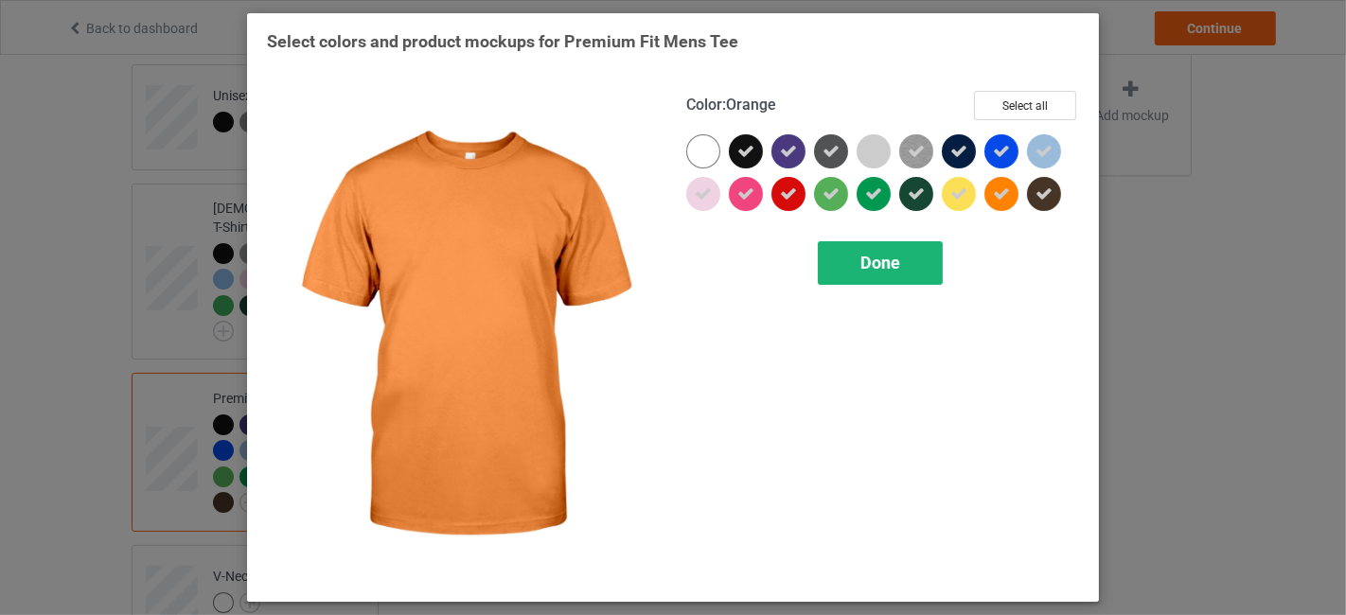
click at [916, 271] on div "Done" at bounding box center [880, 263] width 125 height 44
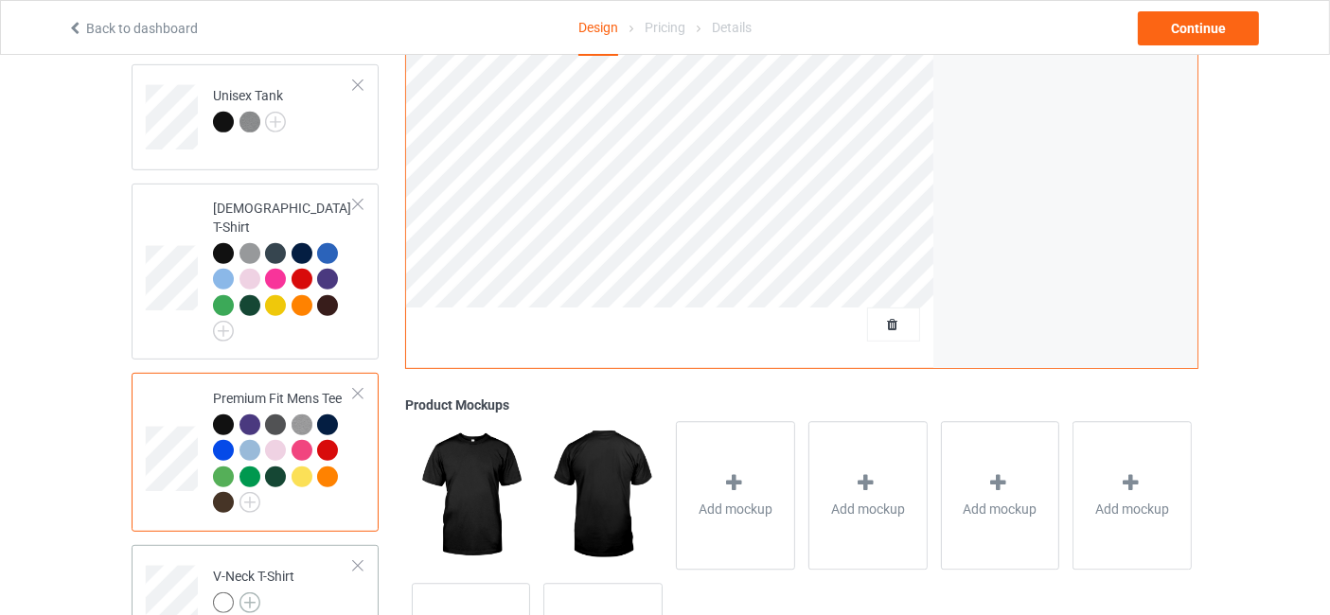
click at [243, 593] on img at bounding box center [250, 603] width 21 height 21
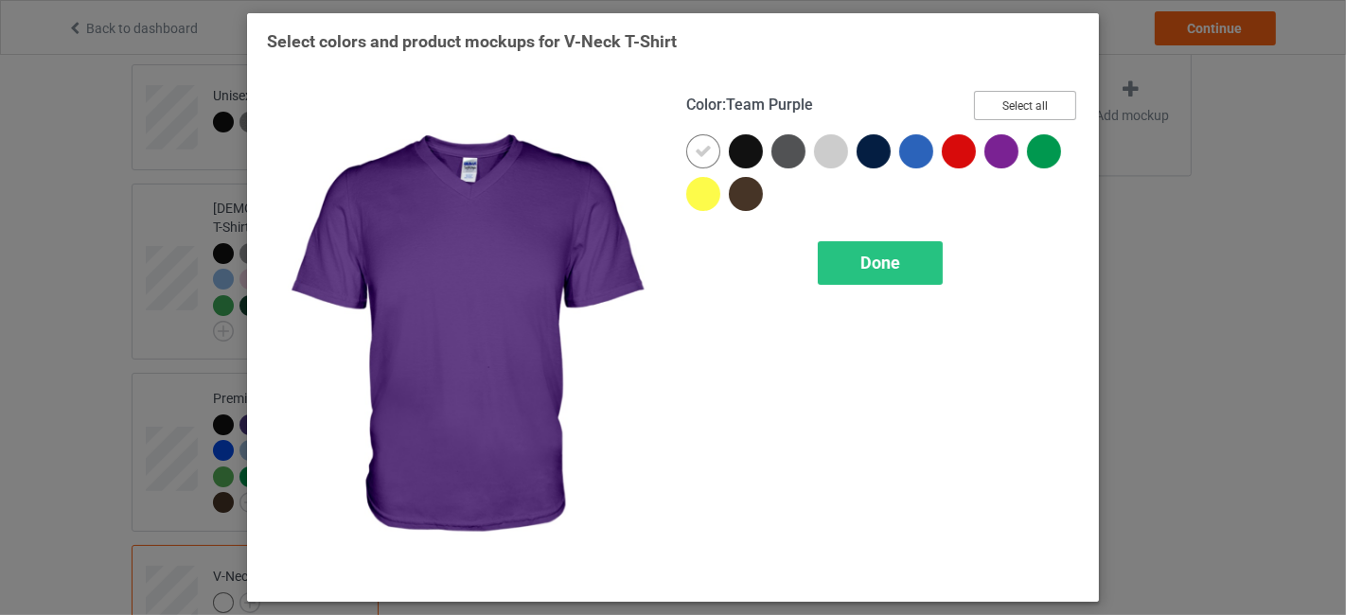
drag, startPoint x: 1052, startPoint y: 92, endPoint x: 811, endPoint y: 136, distance: 244.5
click at [1052, 91] on button "Select all" at bounding box center [1025, 105] width 102 height 29
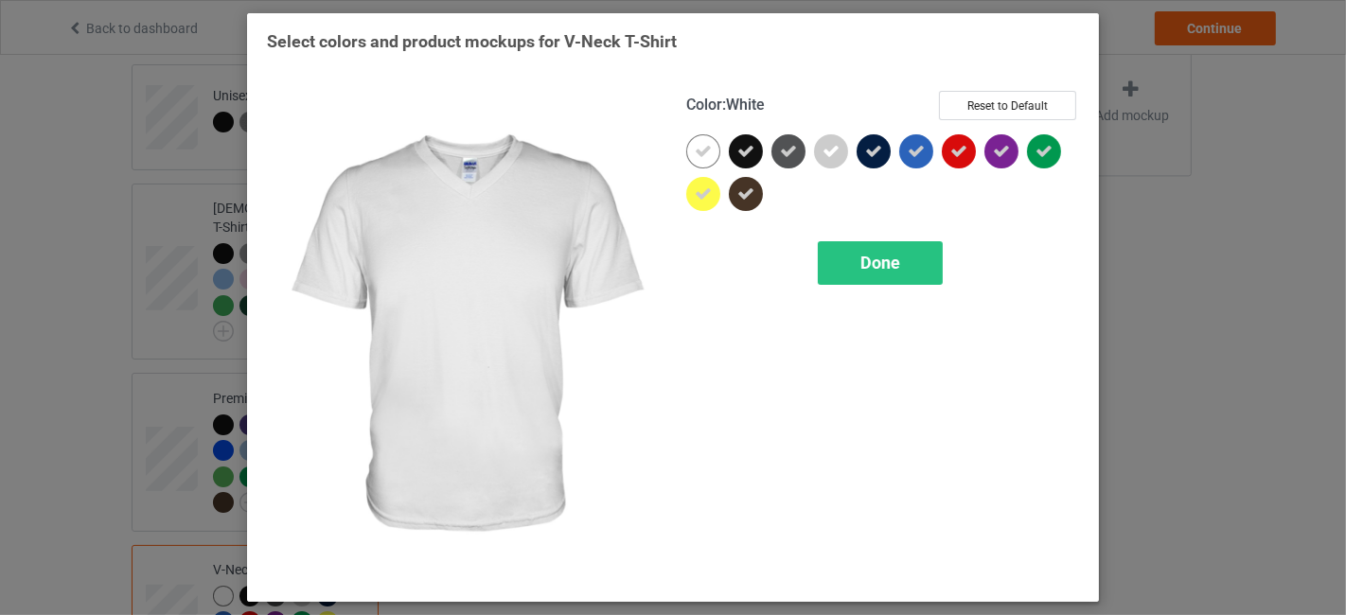
click at [717, 147] on div at bounding box center [703, 151] width 34 height 34
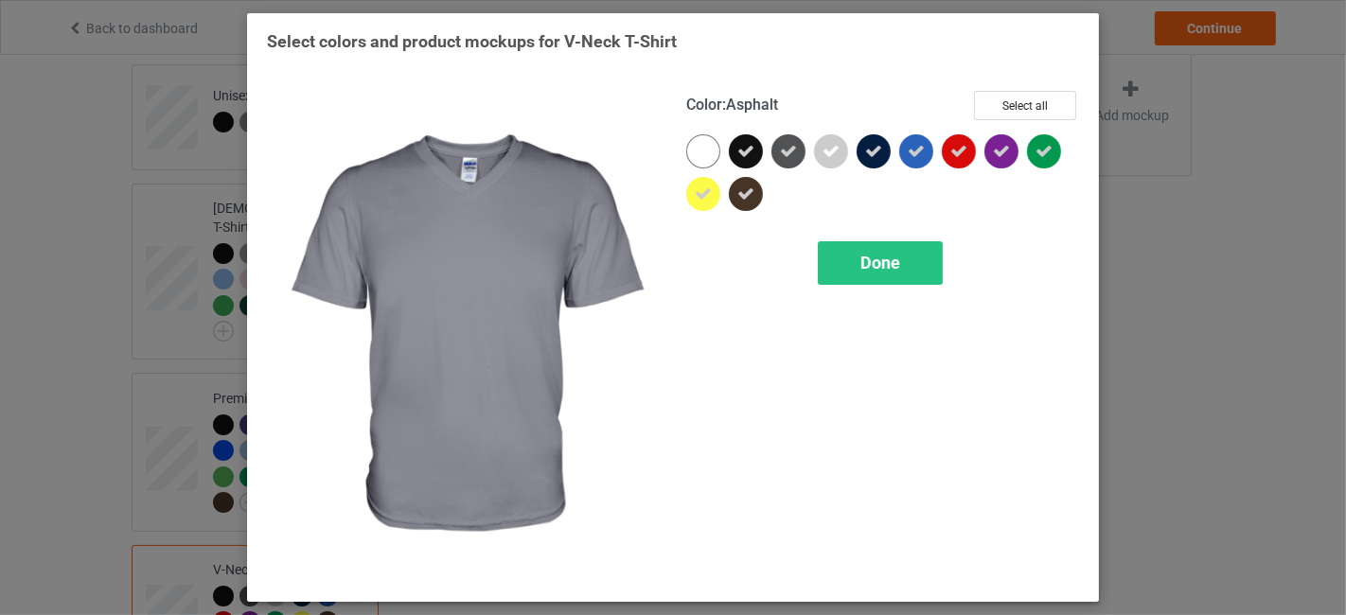
click at [819, 147] on div at bounding box center [831, 151] width 34 height 34
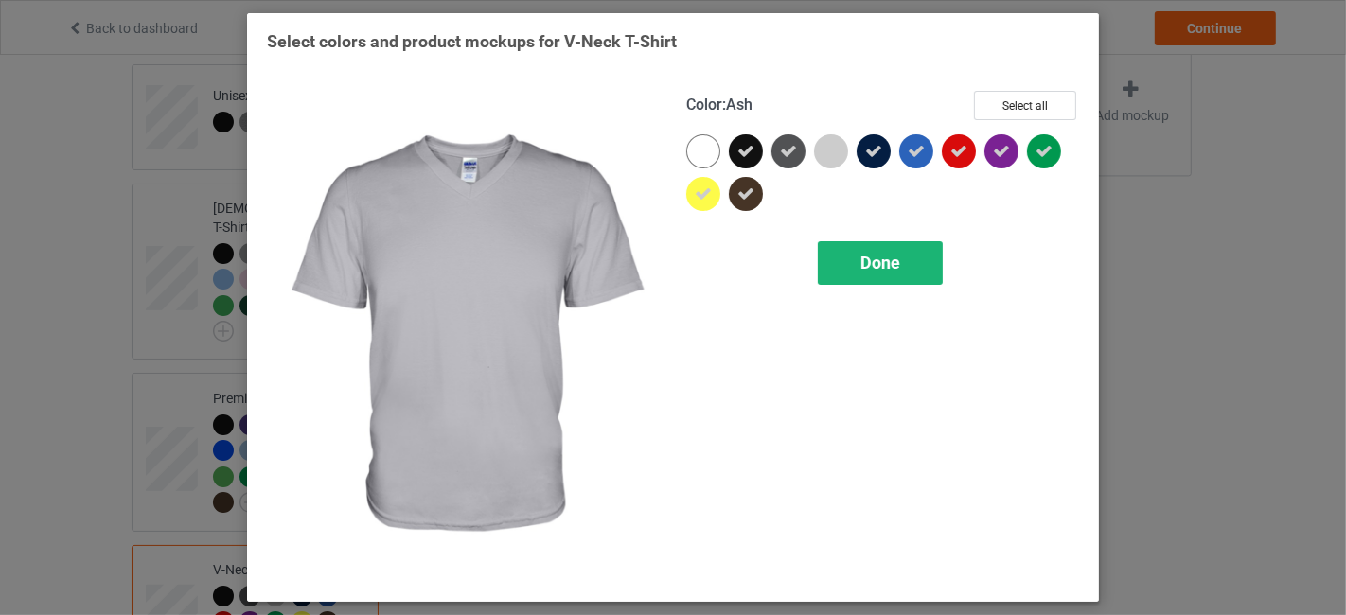
click at [884, 265] on span "Done" at bounding box center [881, 263] width 40 height 20
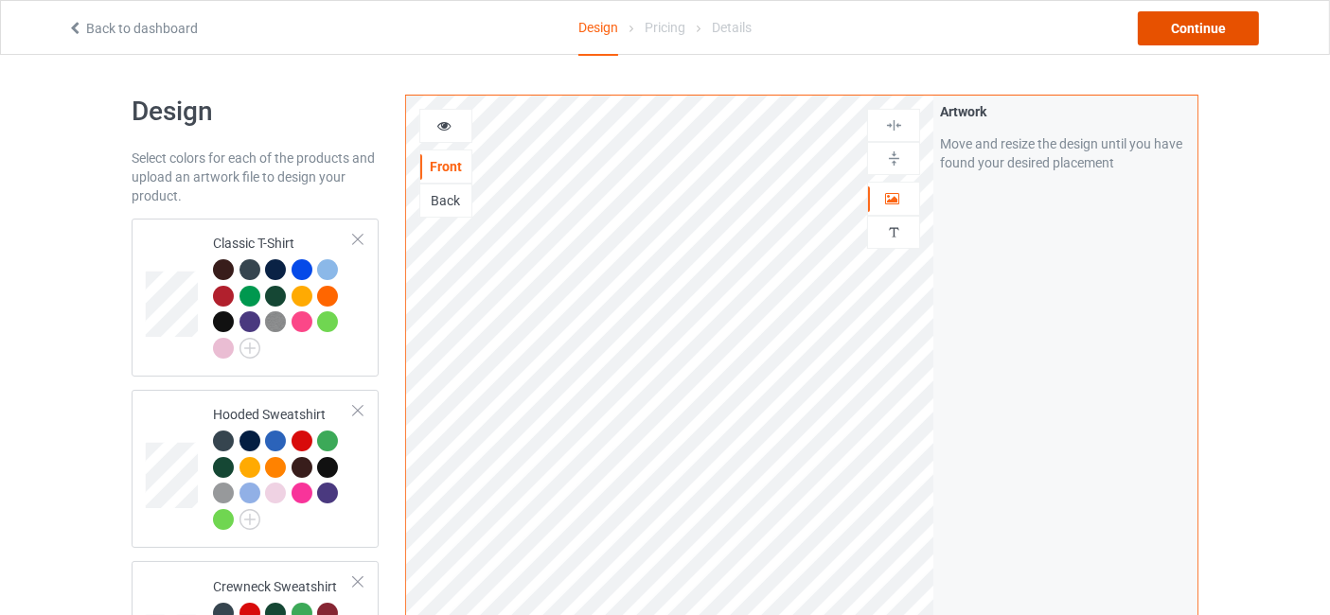
click at [1215, 43] on div "Continue" at bounding box center [1198, 28] width 121 height 34
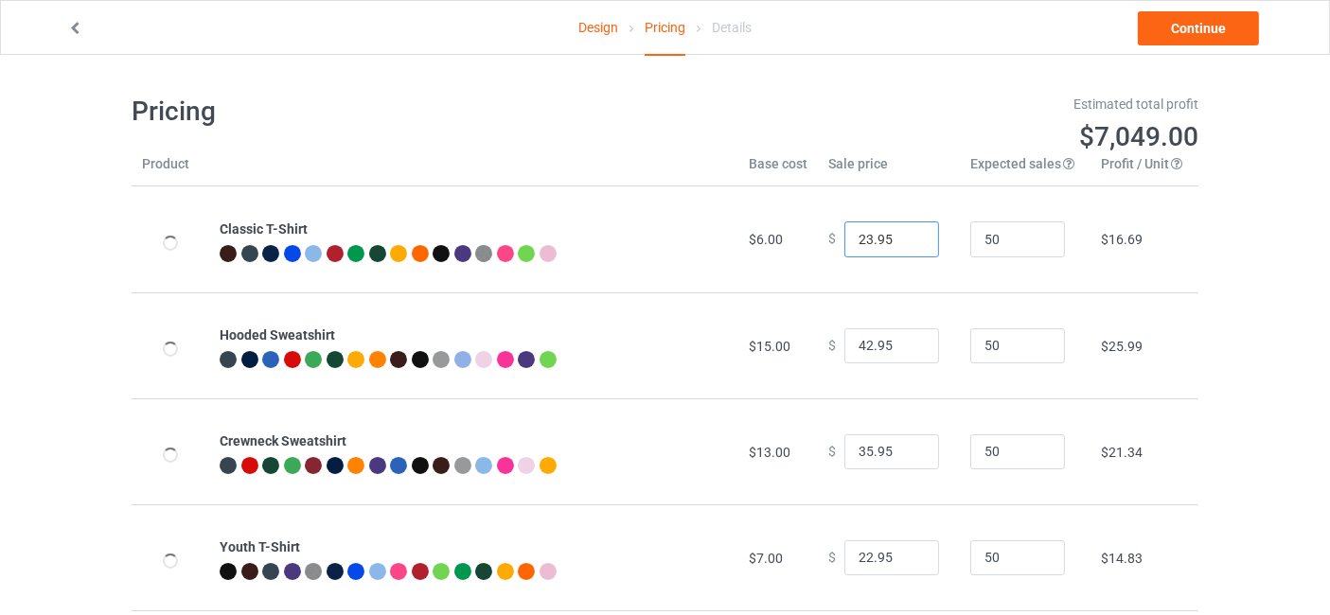
click at [905, 234] on input "23.95" at bounding box center [891, 240] width 95 height 36
type input "24.95"
click at [905, 234] on input "24.95" at bounding box center [891, 240] width 95 height 36
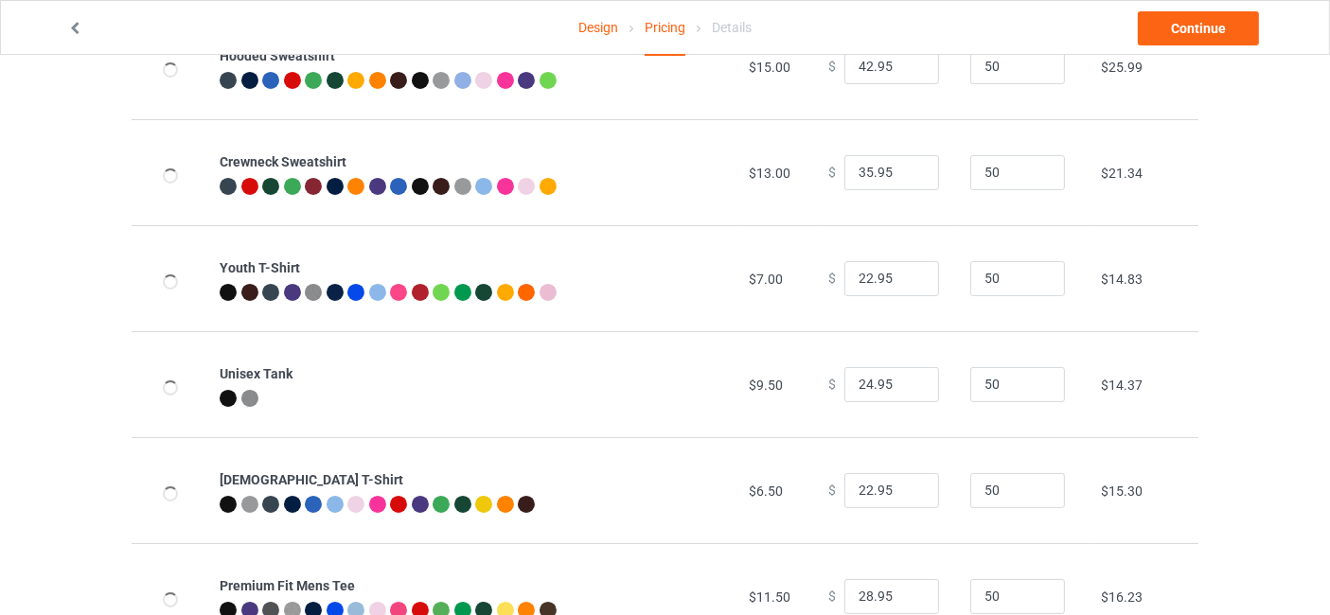
scroll to position [280, 0]
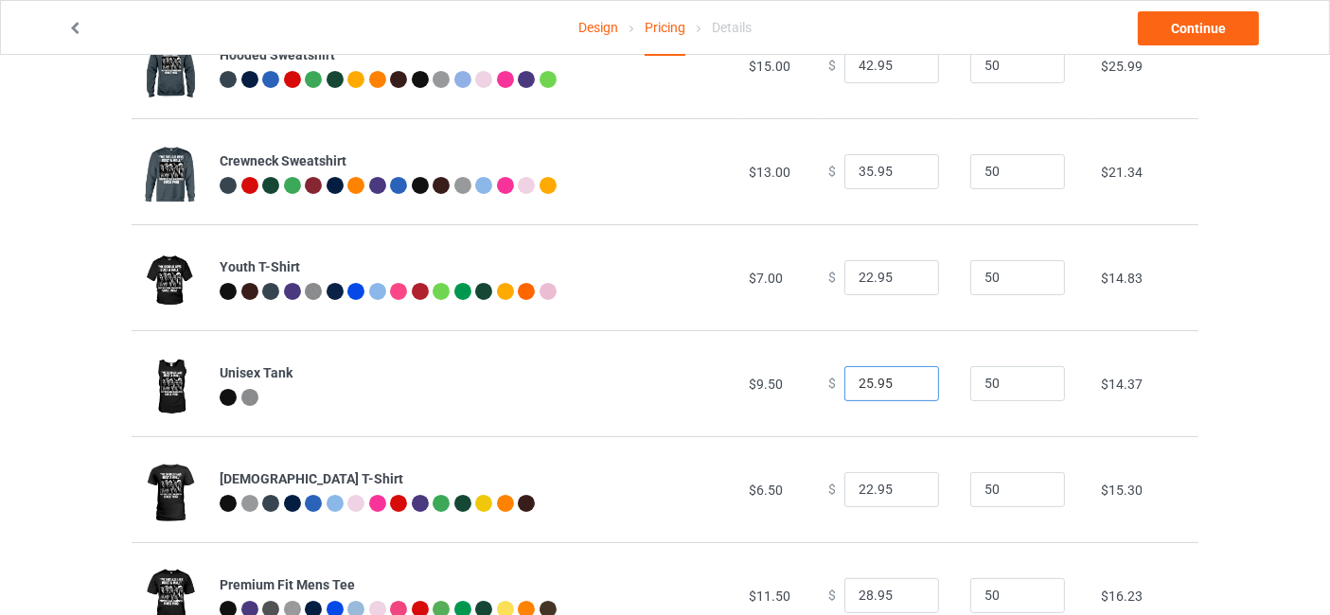
click at [910, 378] on input "25.95" at bounding box center [891, 384] width 95 height 36
type input "26.95"
click at [910, 378] on input "26.95" at bounding box center [891, 384] width 95 height 36
click at [908, 273] on input "23.95" at bounding box center [891, 278] width 95 height 36
type input "24.95"
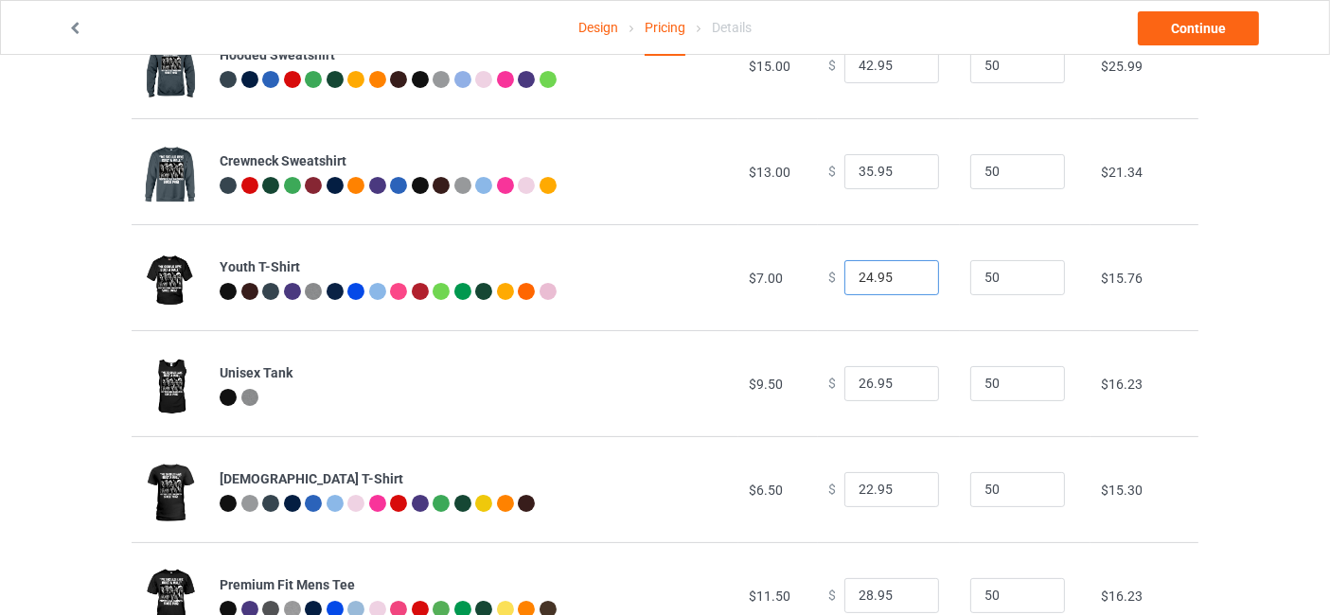
click at [908, 273] on input "24.95" at bounding box center [891, 278] width 95 height 36
click at [911, 485] on input "23.95" at bounding box center [891, 490] width 95 height 36
type input "24.95"
click at [906, 488] on input "24.95" at bounding box center [891, 490] width 95 height 36
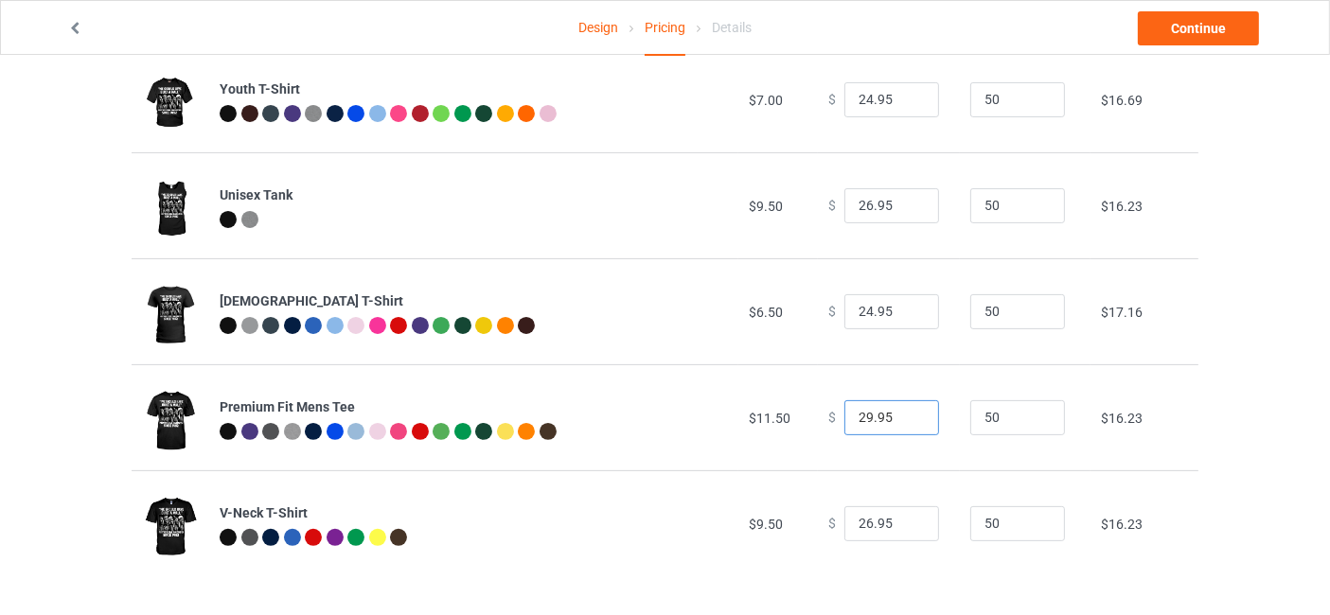
type input "29.95"
click at [912, 412] on input "29.95" at bounding box center [891, 418] width 95 height 36
type input "27.95"
click at [908, 517] on input "27.95" at bounding box center [891, 524] width 95 height 36
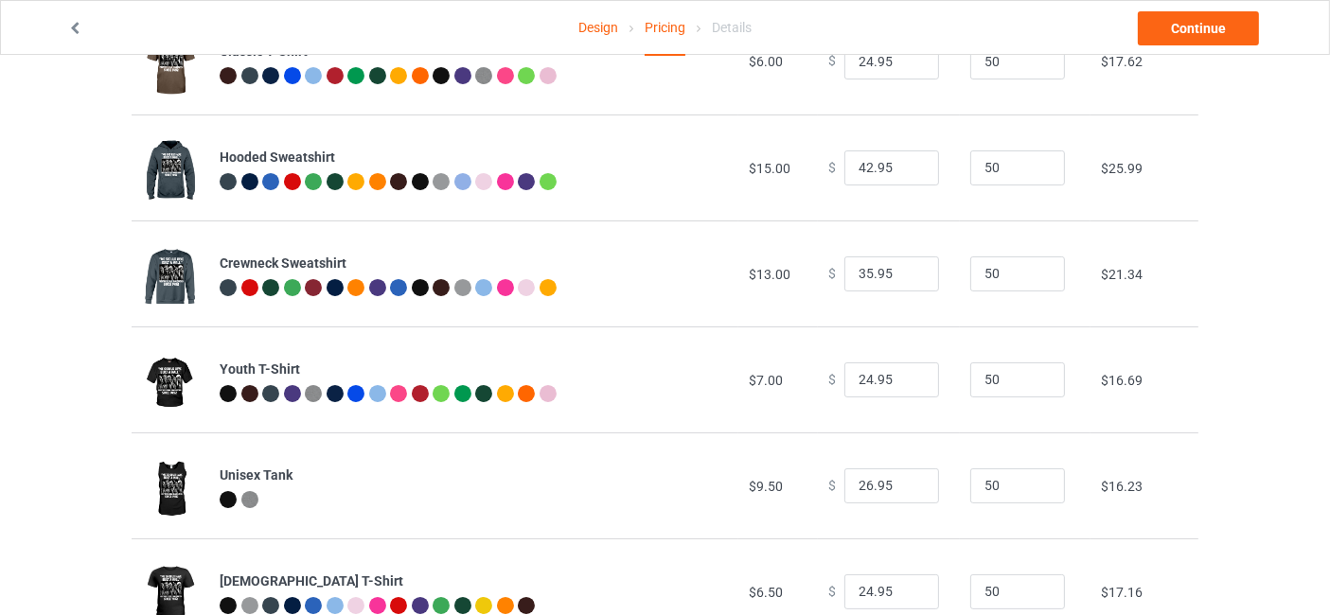
scroll to position [0, 0]
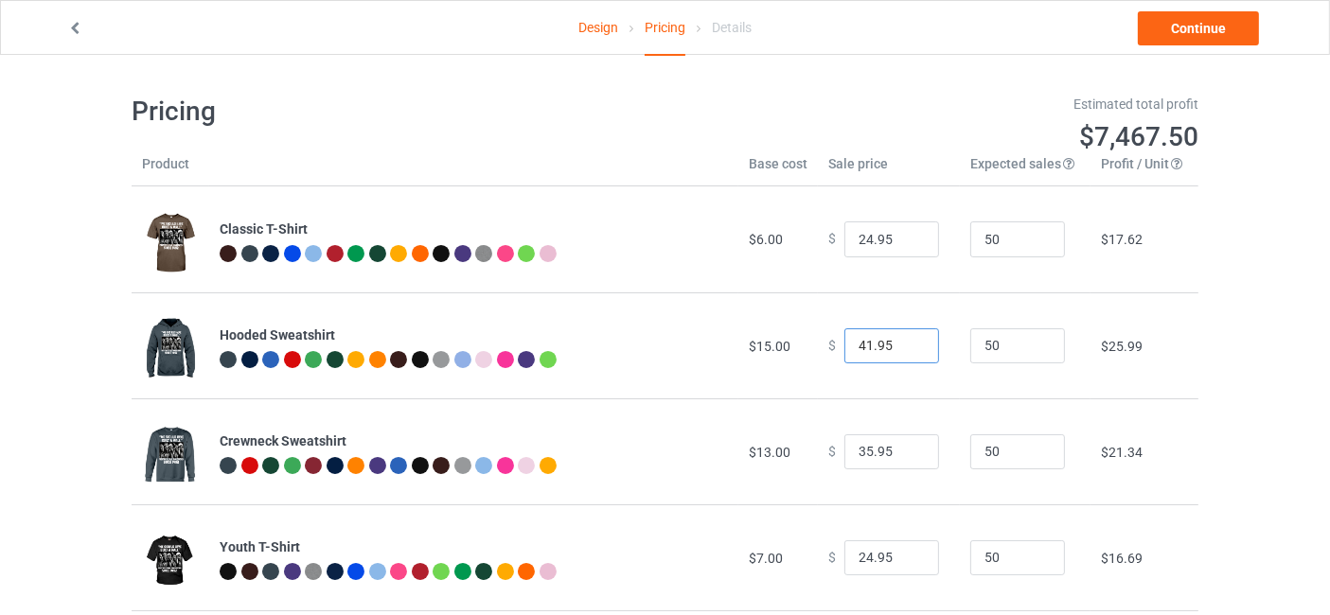
type input "41.95"
click at [910, 349] on input "41.95" at bounding box center [891, 347] width 95 height 36
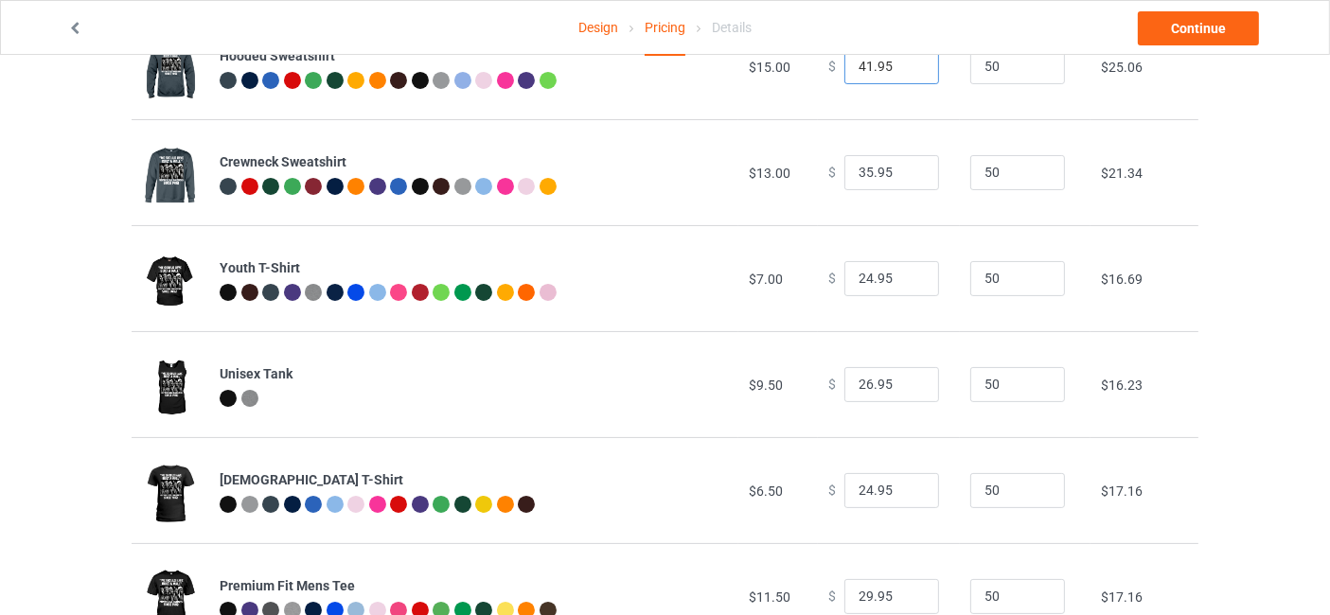
scroll to position [280, 0]
drag, startPoint x: 865, startPoint y: 269, endPoint x: 884, endPoint y: 282, distance: 23.1
click at [884, 282] on input "24.95" at bounding box center [891, 278] width 95 height 36
type input "24.24"
click at [916, 323] on td "$ 24.24" at bounding box center [889, 277] width 142 height 106
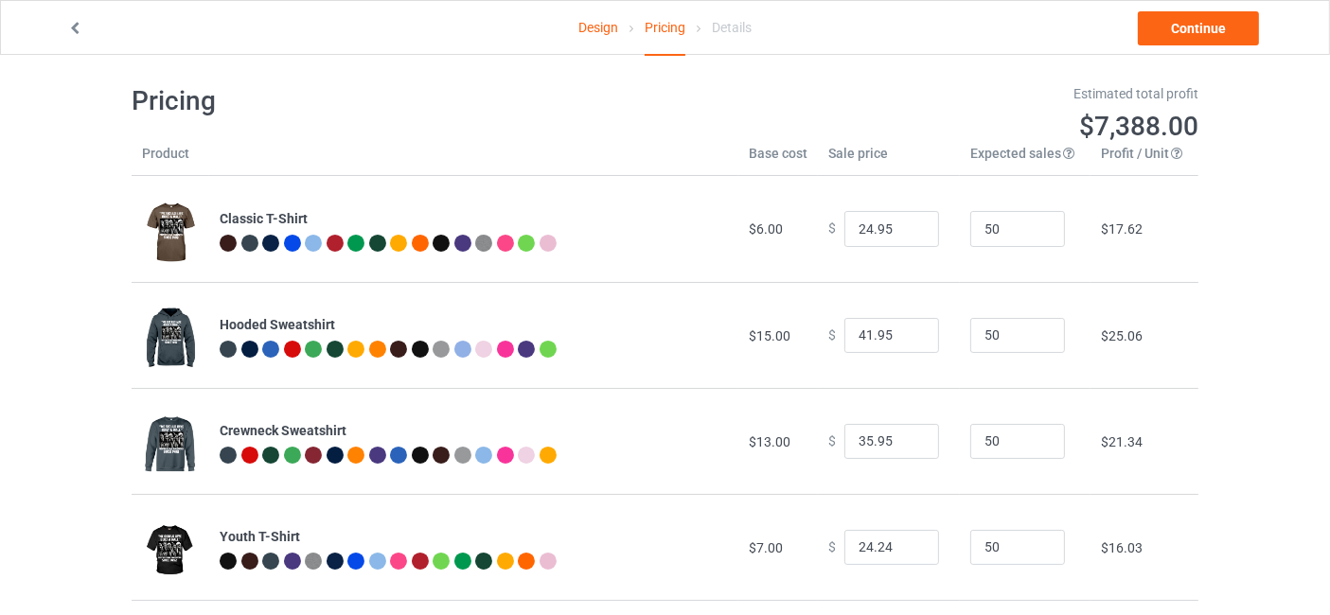
scroll to position [0, 0]
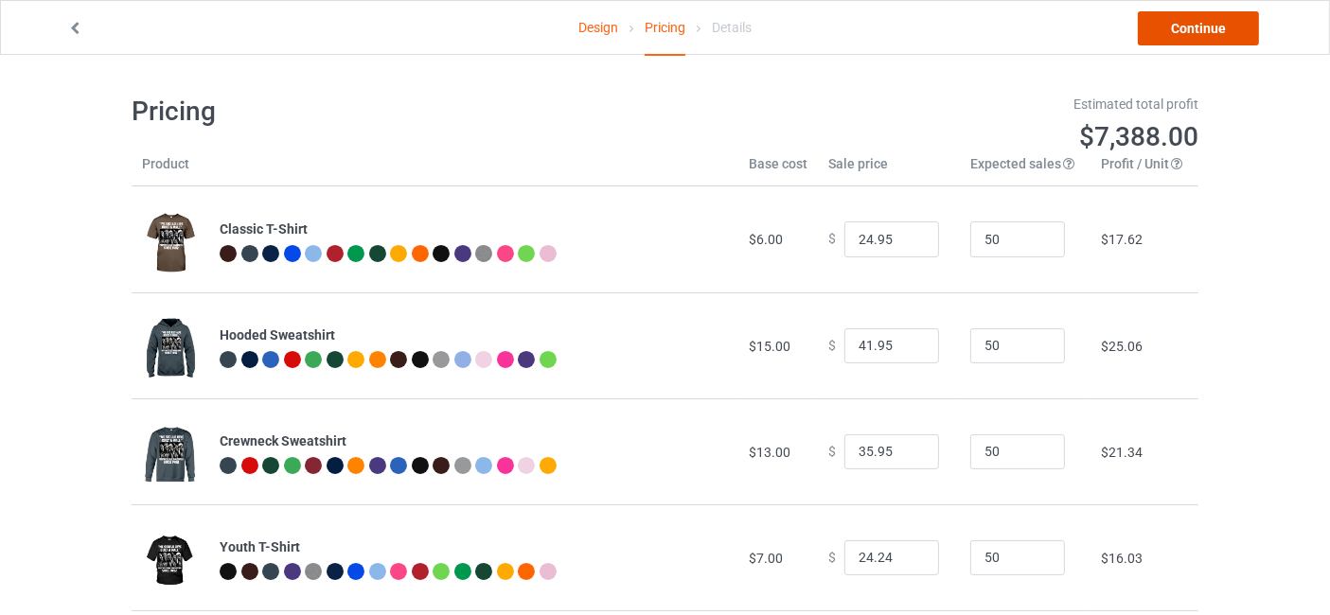
click at [1214, 26] on link "Continue" at bounding box center [1198, 28] width 121 height 34
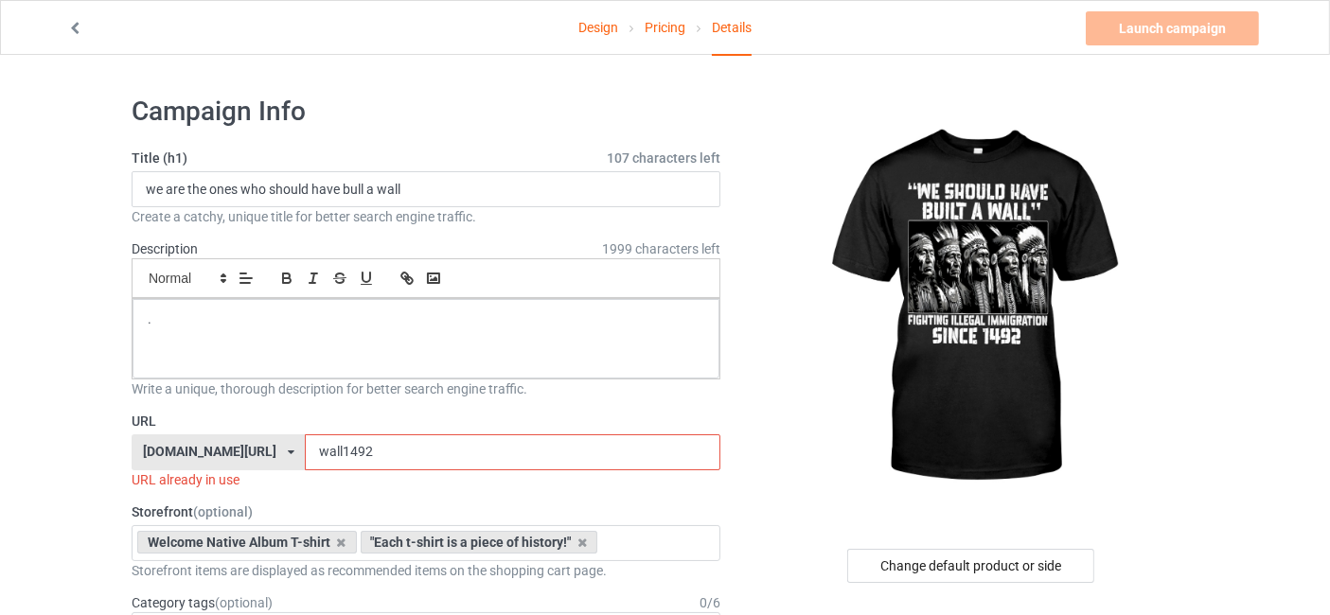
click at [395, 446] on input "wall1492" at bounding box center [512, 453] width 415 height 36
click at [332, 453] on input "wall1492-tshirt" at bounding box center [512, 453] width 415 height 36
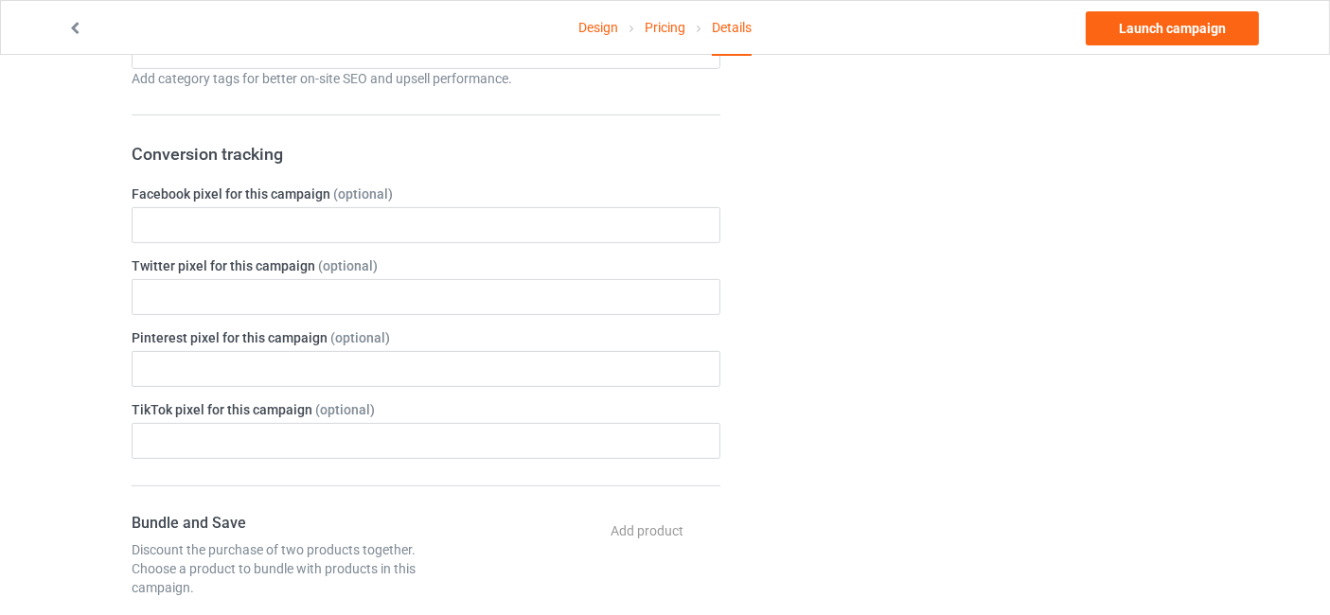
scroll to position [841, 0]
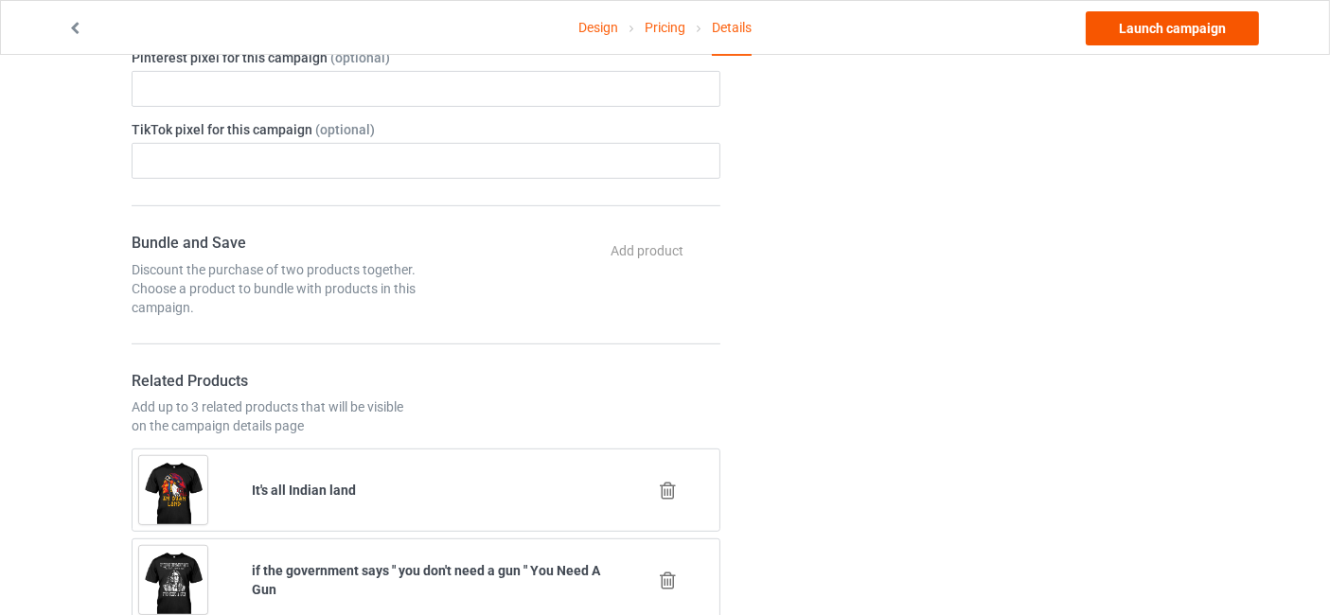
type input "-wall1492-tshirt"
click at [1151, 31] on link "Launch campaign" at bounding box center [1172, 28] width 173 height 34
